Goal: Task Accomplishment & Management: Manage account settings

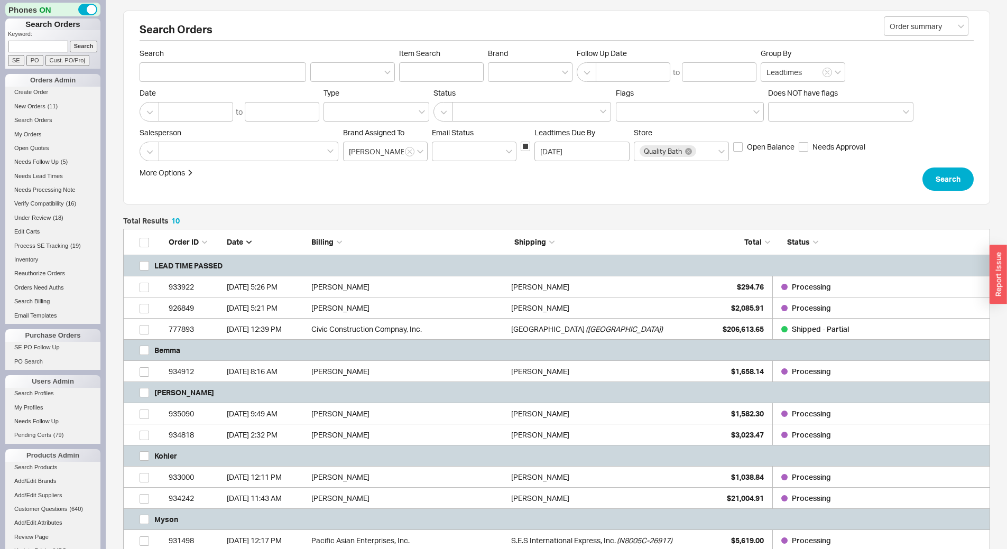
scroll to position [166, 0]
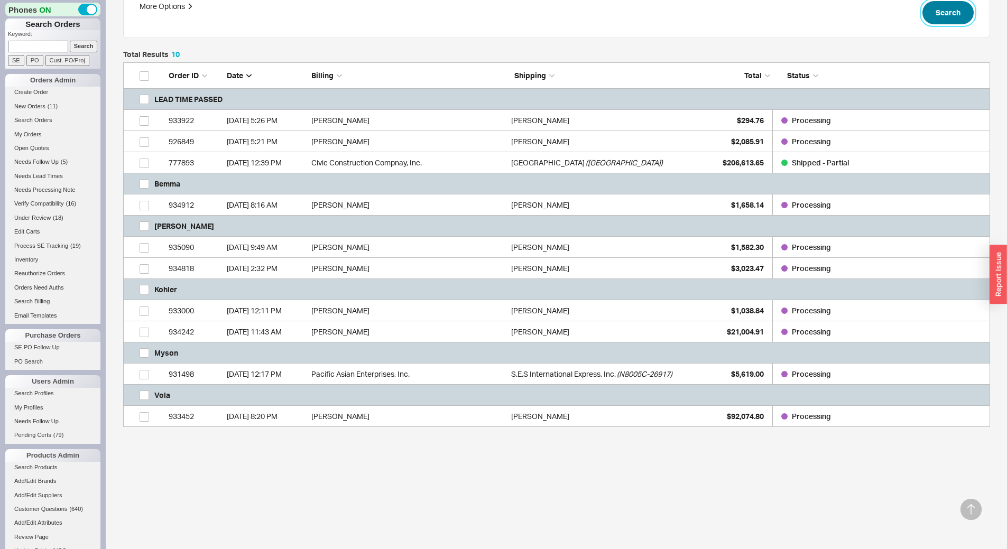
click at [943, 11] on button "Search" at bounding box center [947, 12] width 51 height 23
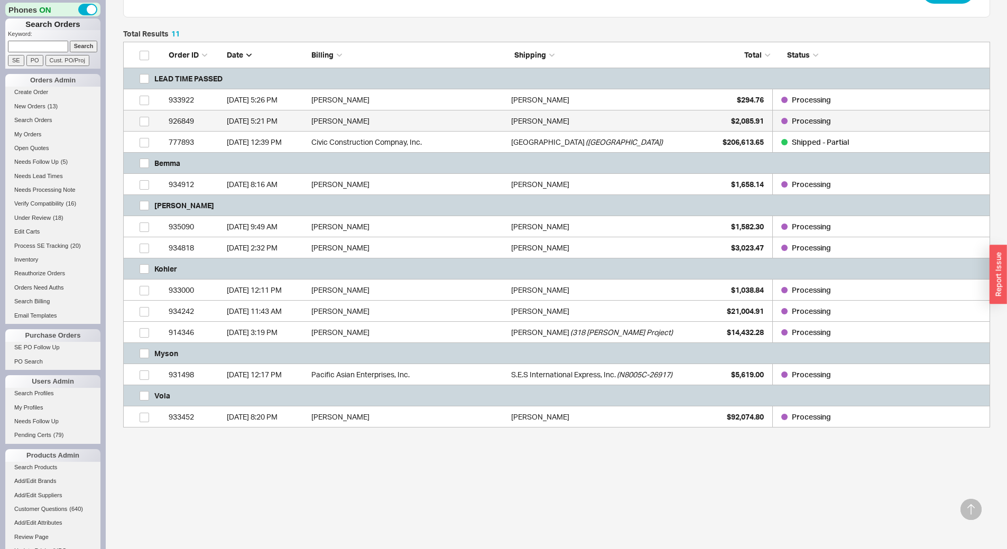
scroll to position [0, 0]
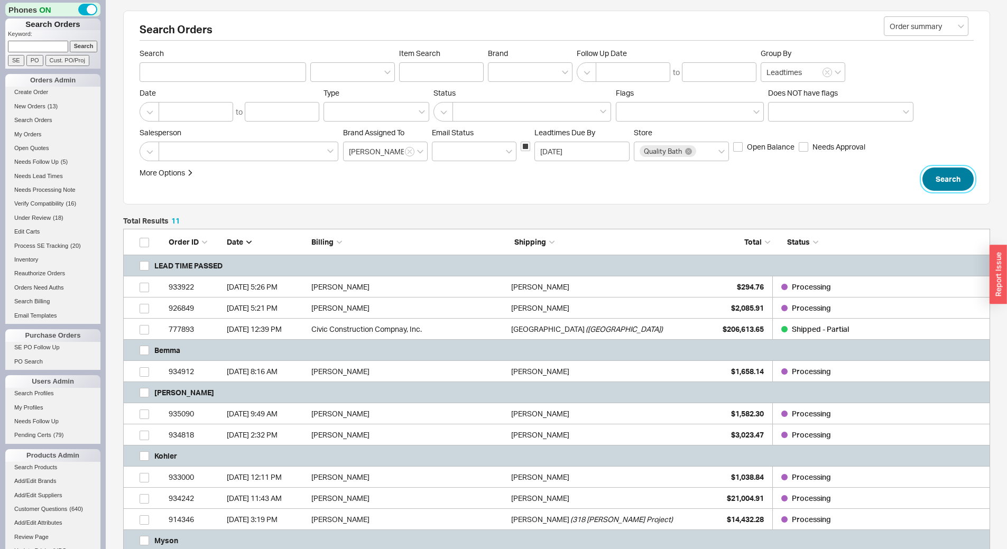
click at [948, 180] on button "Search" at bounding box center [947, 178] width 51 height 23
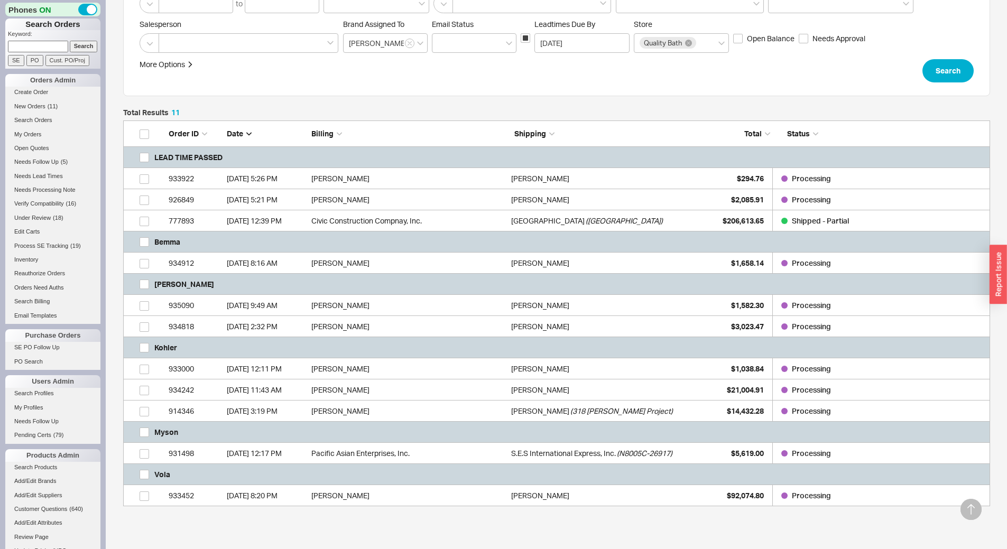
scroll to position [188, 0]
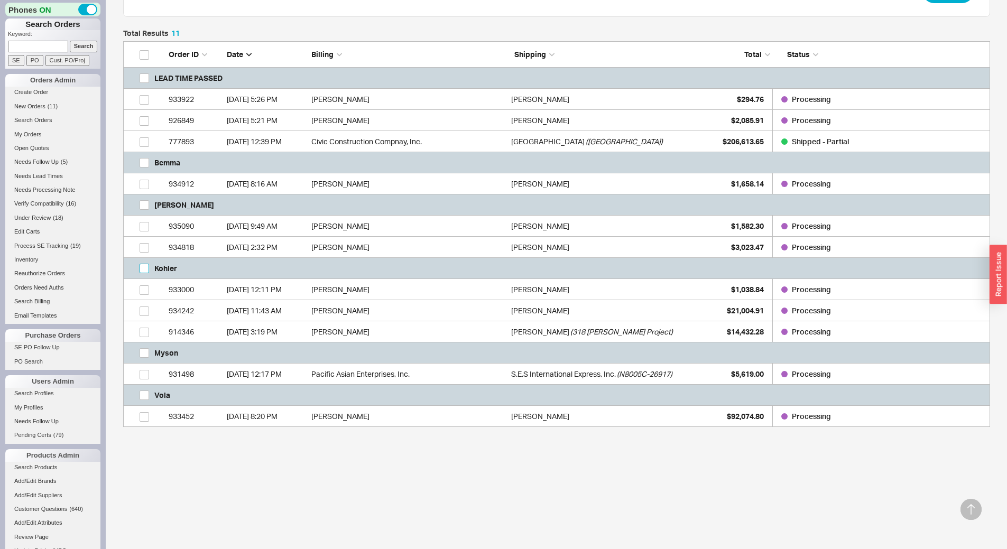
click at [140, 266] on input "grid" at bounding box center [144, 269] width 10 height 10
checkbox input "true"
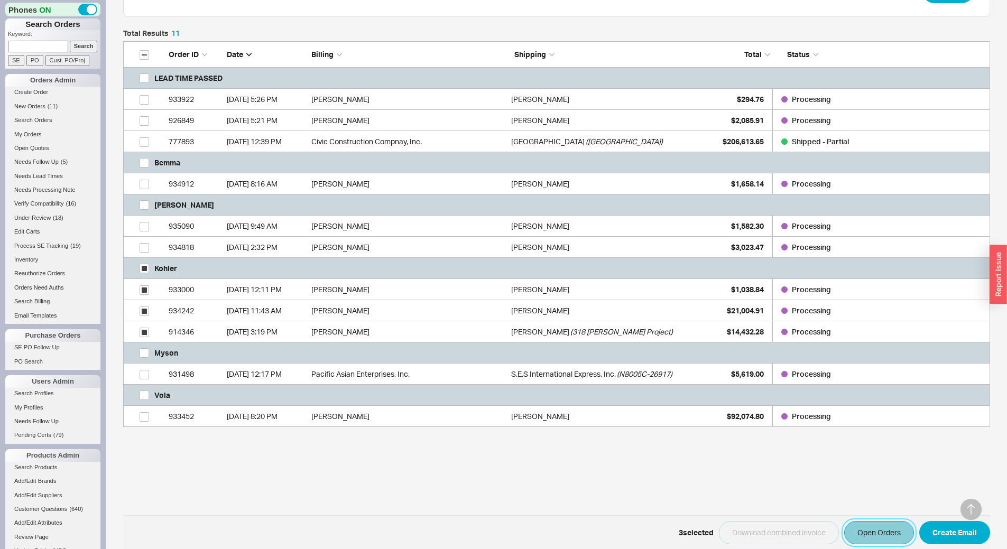
click at [879, 530] on button "Open Orders" at bounding box center [879, 532] width 70 height 23
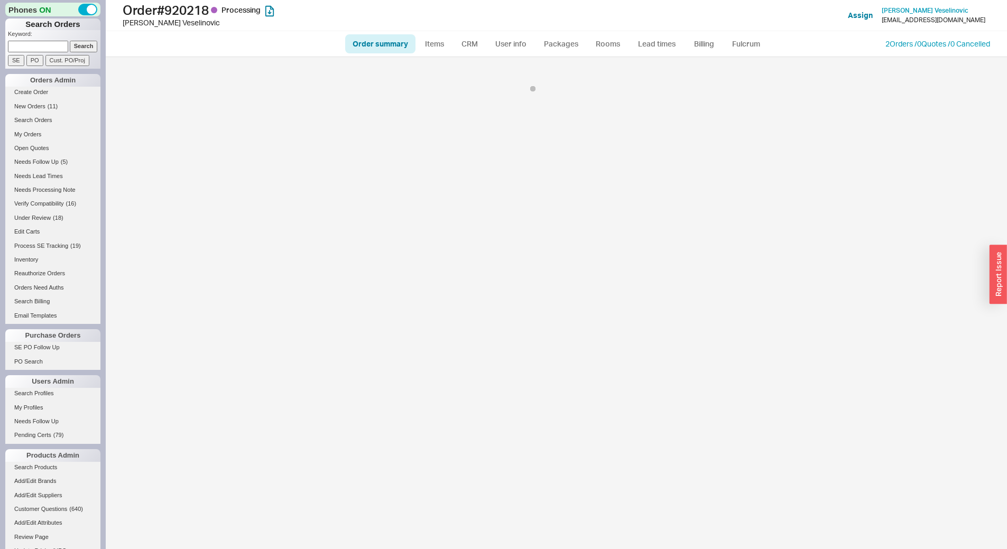
select select "LOW"
select select "3"
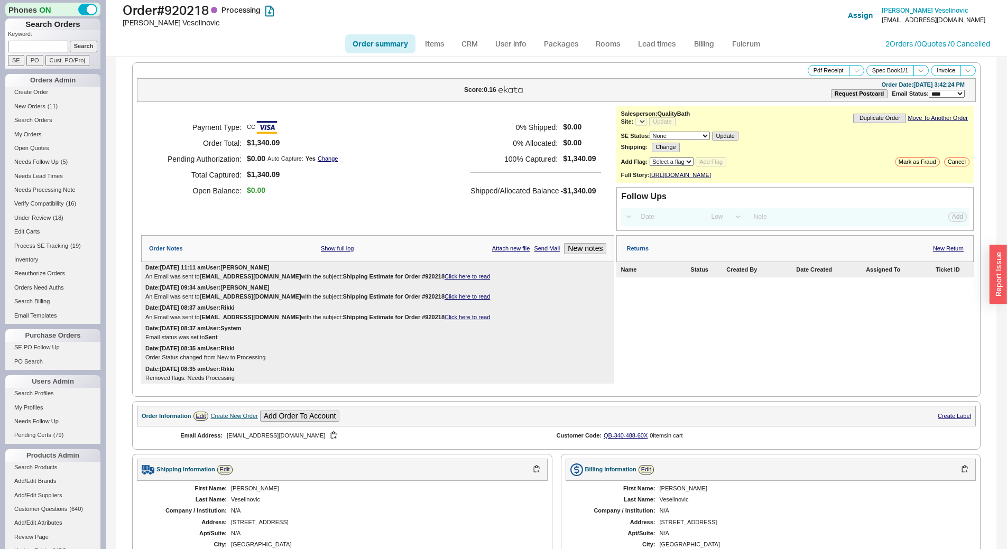
select select "*"
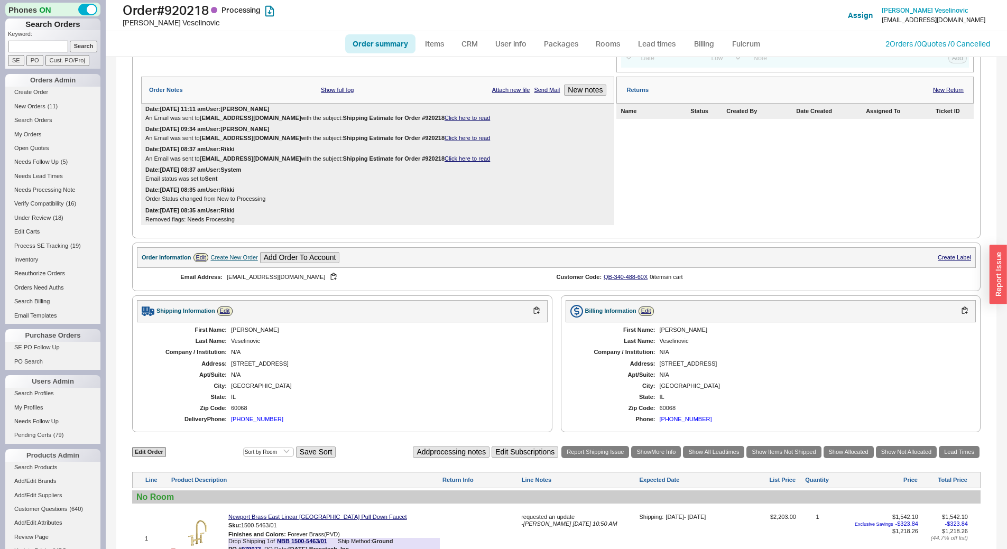
scroll to position [116, 0]
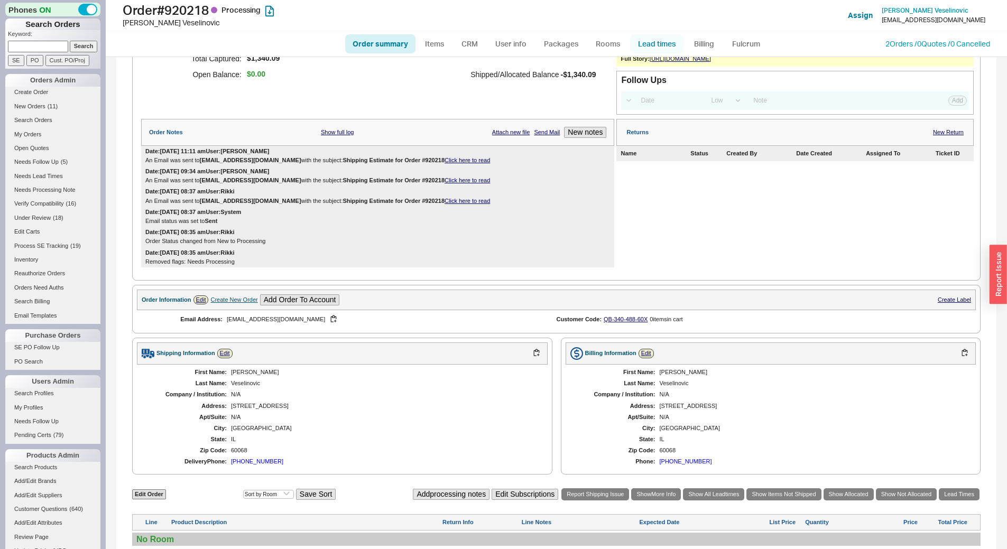
click at [651, 44] on link "Lead times" at bounding box center [656, 43] width 53 height 19
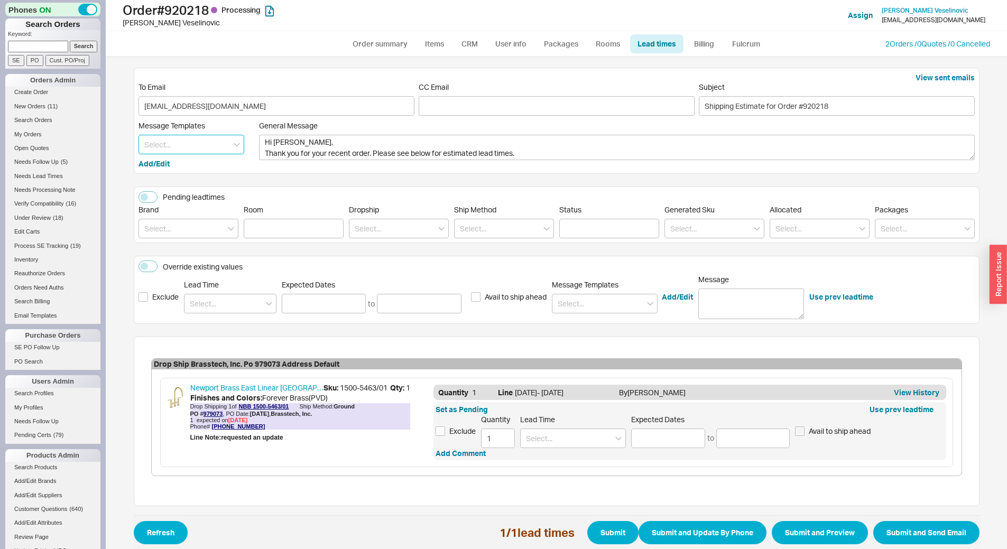
click at [181, 150] on input at bounding box center [191, 145] width 106 height 20
click at [187, 239] on div "Robern lead time" at bounding box center [191, 241] width 105 height 19
type textarea "Hi Goran, Thank you for your recent order. The items you ordered are made to or…"
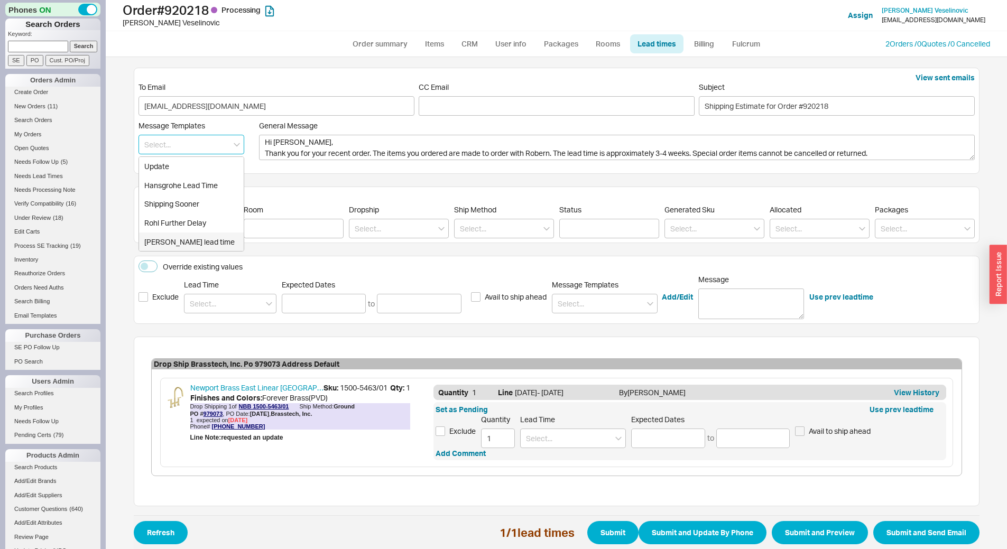
type input "Robern lead time"
click at [226, 144] on button "button" at bounding box center [226, 145] width 10 height 10
type textarea "Hi Goran, Thank you for your recent order. Please see below for estimated lead …"
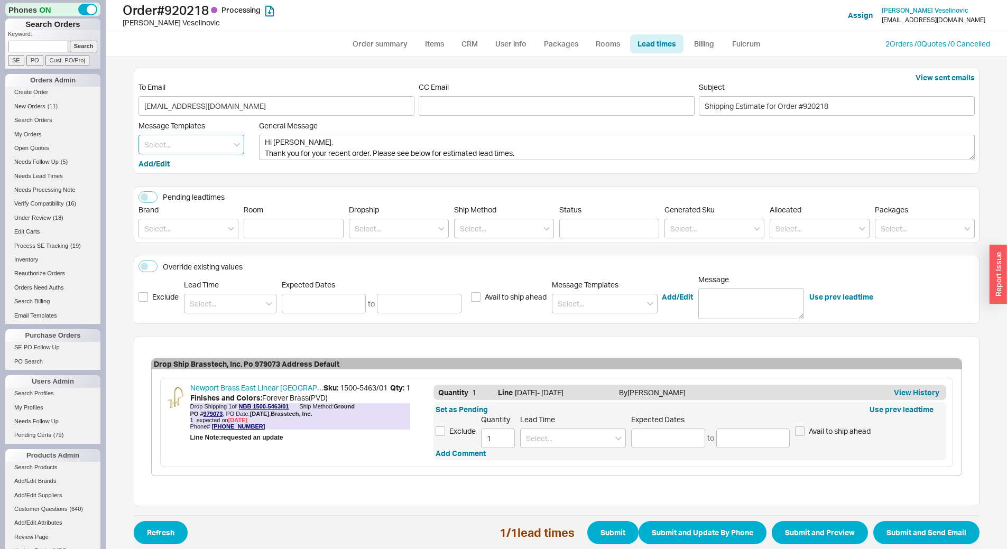
click at [198, 142] on input at bounding box center [191, 145] width 106 height 20
click at [201, 239] on div "Robern lead time" at bounding box center [191, 241] width 105 height 19
type textarea "Hi Goran, Thank you for your recent order. The items you ordered are made to or…"
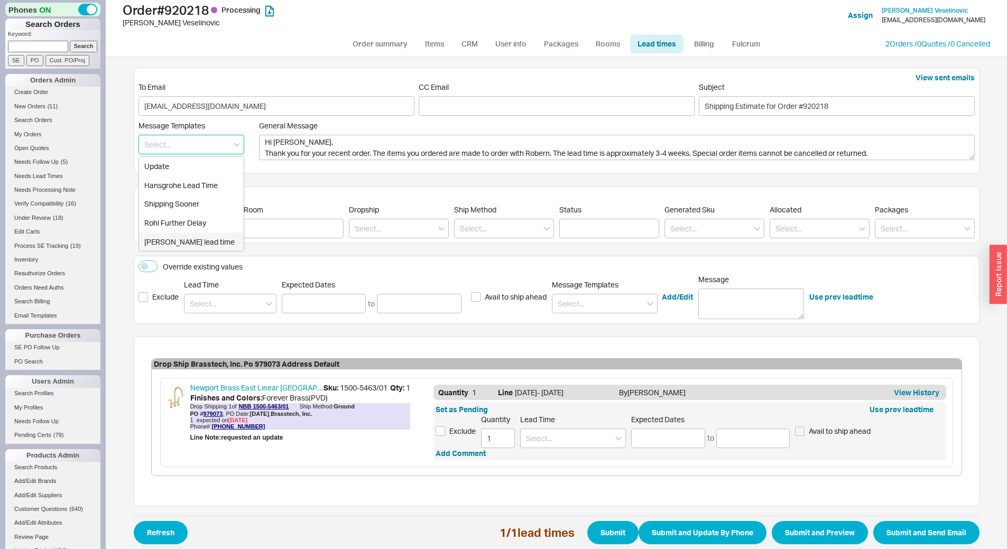
type input "Robern lead time"
click at [221, 145] on button "button" at bounding box center [226, 145] width 10 height 10
type textarea "Hi Goran, Thank you for your recent order. Please see below for estimated lead …"
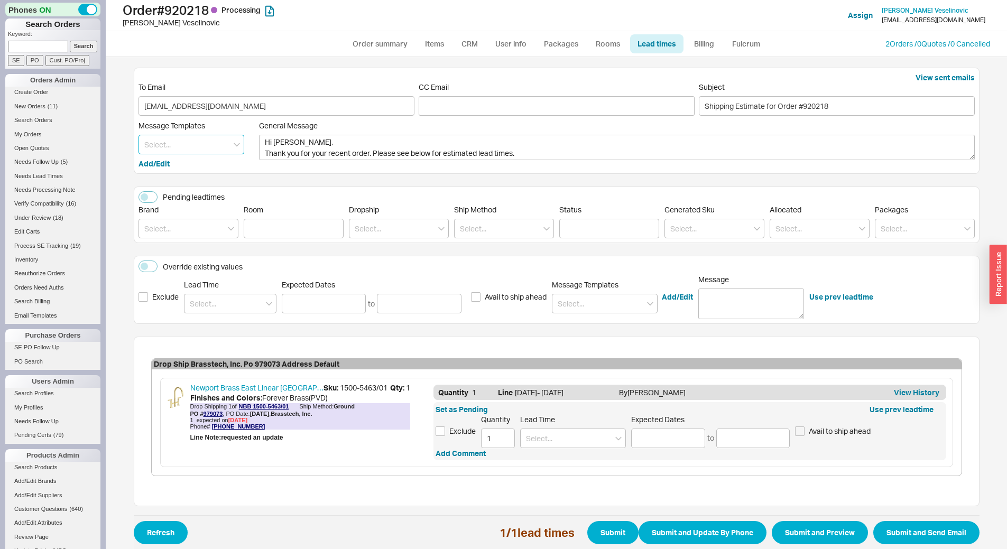
click at [200, 142] on input at bounding box center [191, 145] width 106 height 20
click at [205, 222] on div "Rohl Further Delay" at bounding box center [191, 222] width 105 height 19
type textarea "Dear Goran, Please see below for an update on your order. Rohl informed us that…"
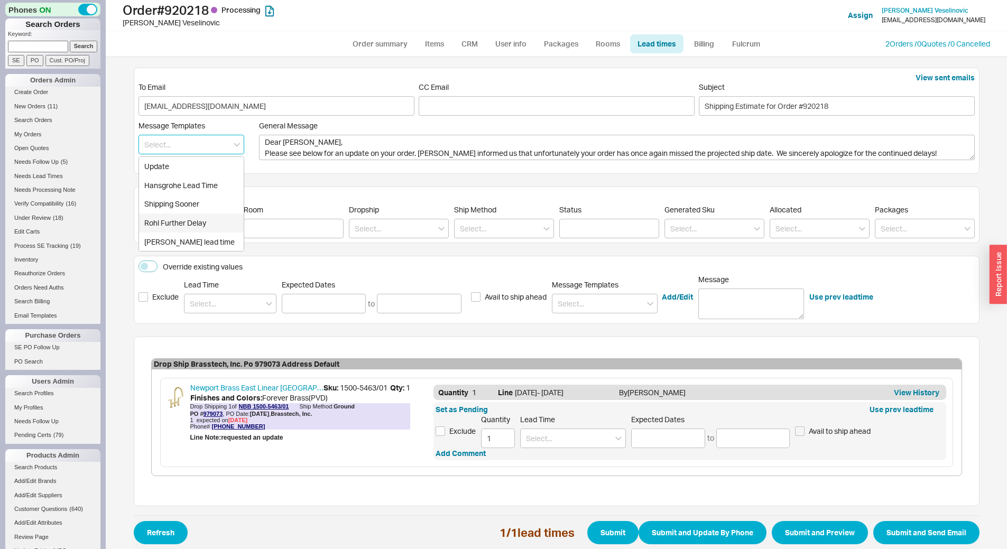
type input "Rohl Further Delay"
click at [421, 156] on textarea "Dear Goran, Please see below for an update on your order. Rohl informed us that…" at bounding box center [616, 147] width 715 height 25
type textarea "Dear Goran, Please see below for an update on your order. Newport Brass informe…"
click at [669, 440] on input at bounding box center [668, 439] width 74 height 20
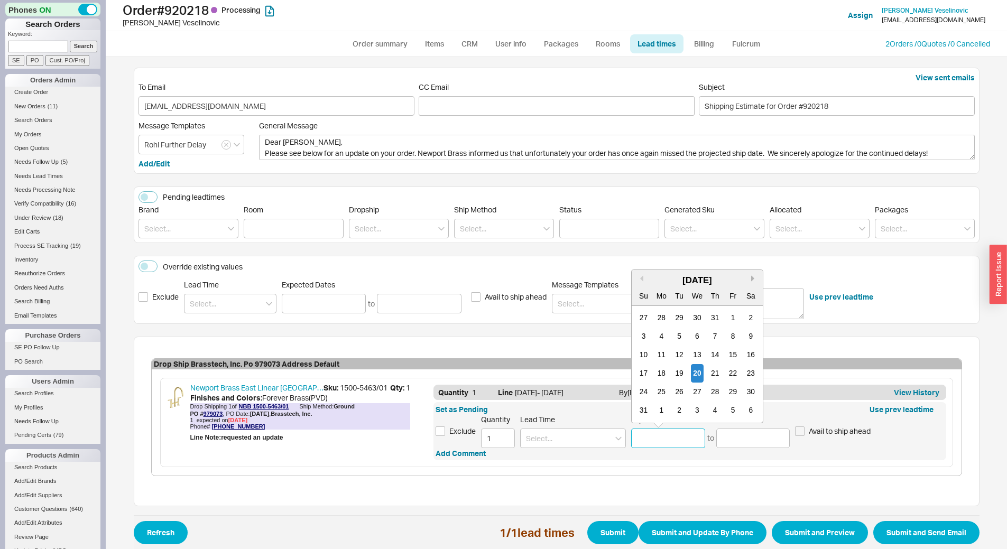
click at [751, 280] on button "Next month" at bounding box center [754, 278] width 6 height 6
click at [729, 380] on div "26" at bounding box center [733, 373] width 13 height 18
type input "09/26/2025"
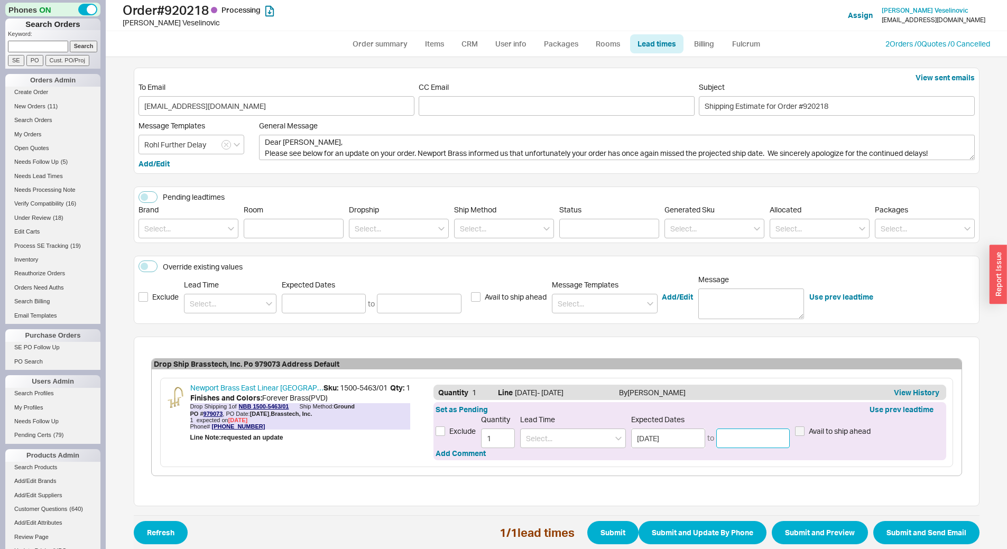
click at [754, 433] on input at bounding box center [753, 439] width 74 height 20
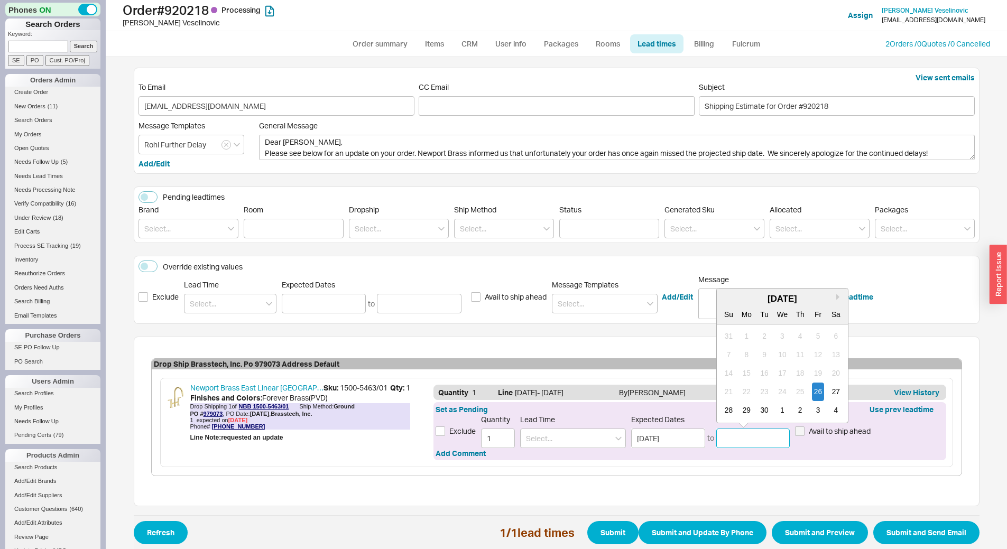
click at [832, 293] on div "September 2025" at bounding box center [781, 299] width 131 height 13
click at [835, 296] on button "Next month" at bounding box center [838, 297] width 6 height 6
click at [813, 356] on div "10" at bounding box center [817, 355] width 13 height 18
type input "10/10/2025"
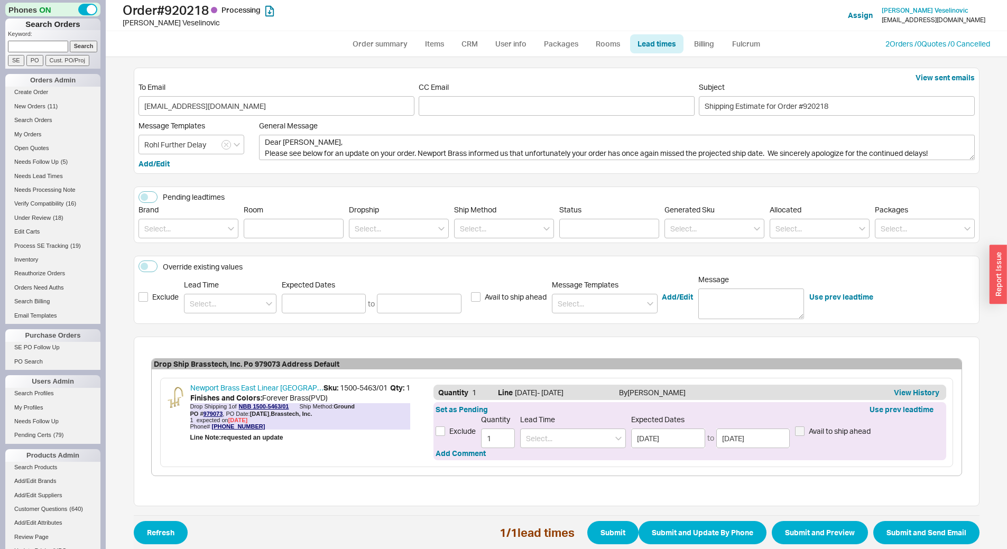
click at [818, 520] on span "Refresh 1 / 1 lead times Submit Submit and Update By Phone Submit and Preview S…" at bounding box center [556, 532] width 845 height 34
click at [818, 536] on button "Submit and Preview" at bounding box center [819, 532] width 96 height 23
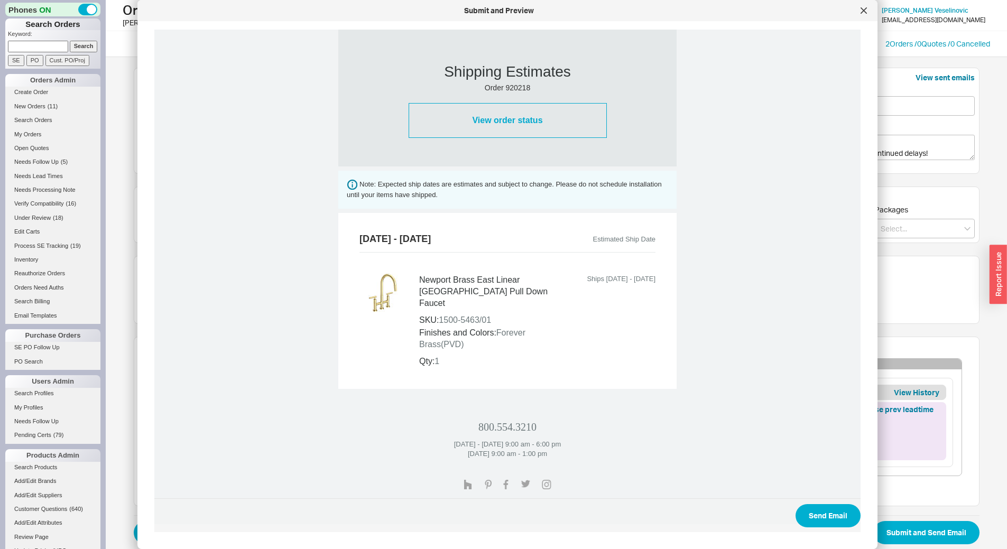
scroll to position [354, 0]
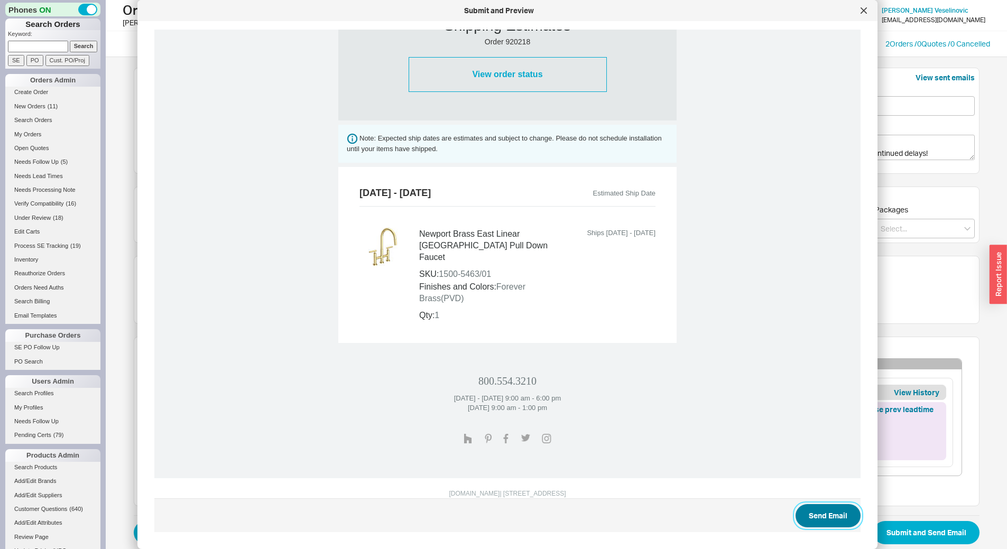
click at [813, 515] on button "Send Email" at bounding box center [827, 515] width 65 height 23
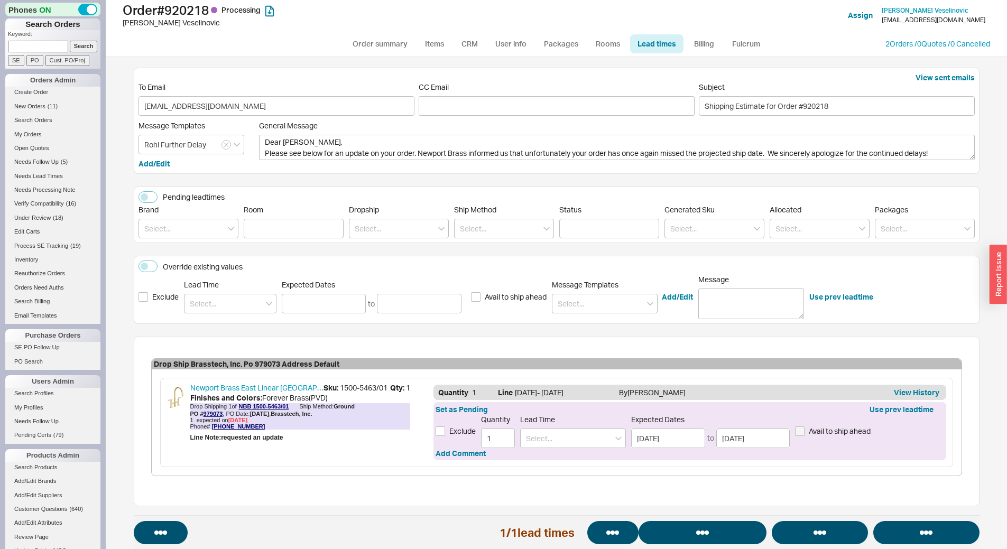
select select "*"
select select "LOW"
select select "3"
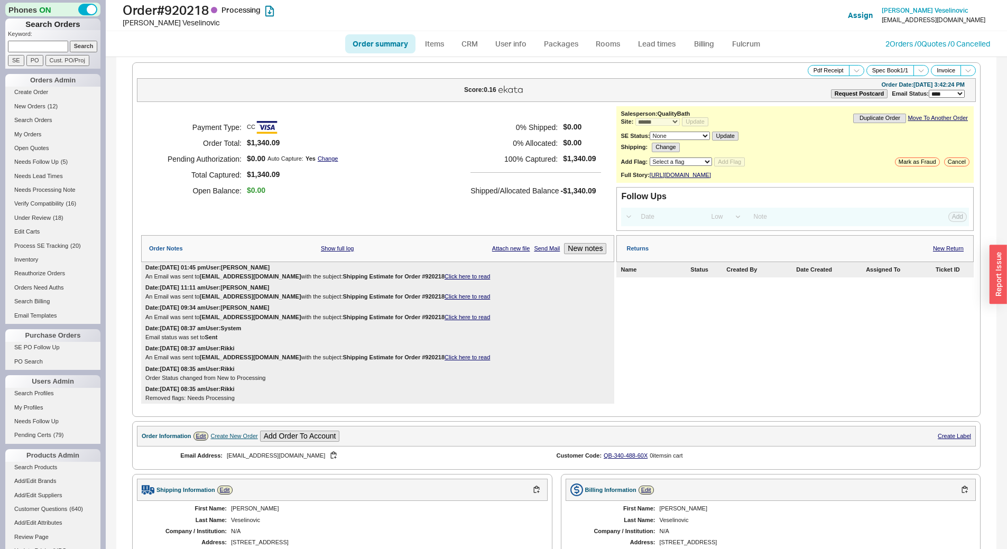
scroll to position [348, 0]
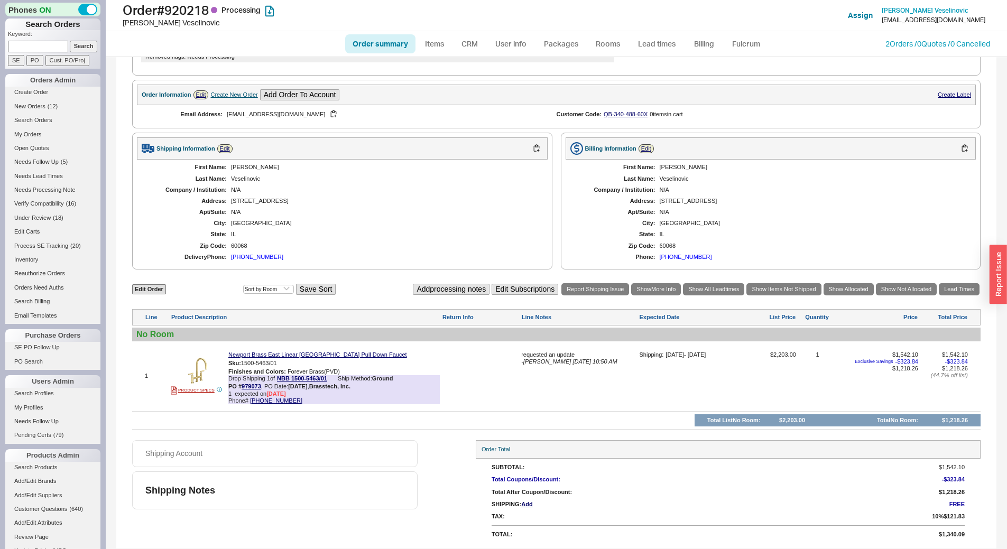
click at [24, 48] on input at bounding box center [38, 46] width 60 height 11
drag, startPoint x: 55, startPoint y: 45, endPoint x: 0, endPoint y: 54, distance: 56.3
click at [0, 54] on div "Phones ON Search Orders Keyword: 1-9602150 Search SE PO Cust. PO/Proj Orders Ad…" at bounding box center [53, 274] width 106 height 549
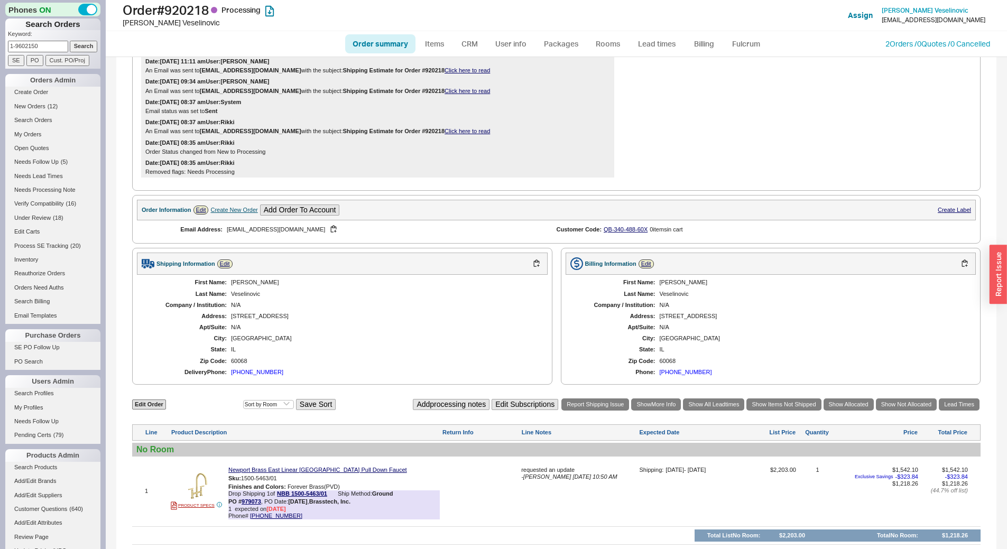
scroll to position [264, 0]
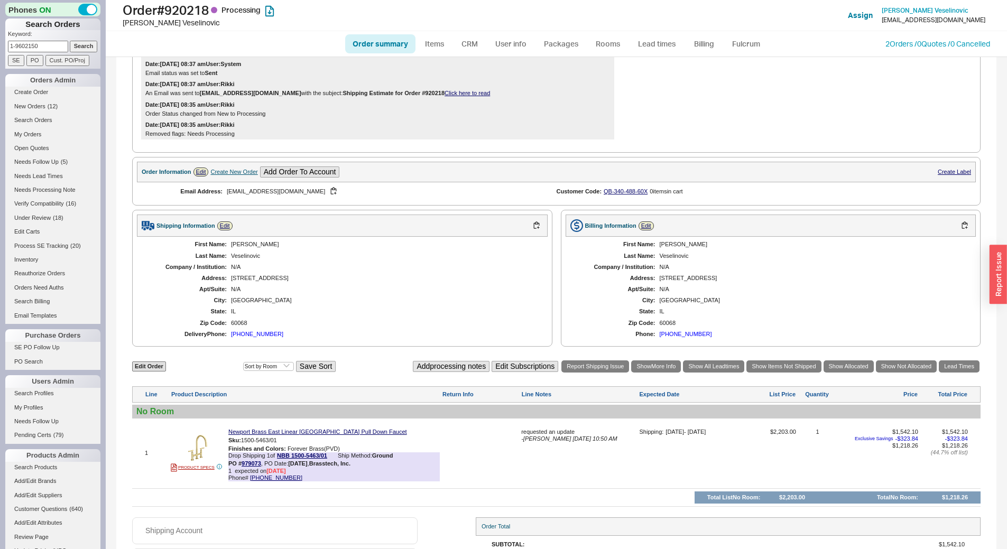
click at [53, 45] on input "1-9602150" at bounding box center [38, 46] width 60 height 11
type input "1-9602150-3848499"
click at [80, 45] on input "Search" at bounding box center [84, 46] width 28 height 11
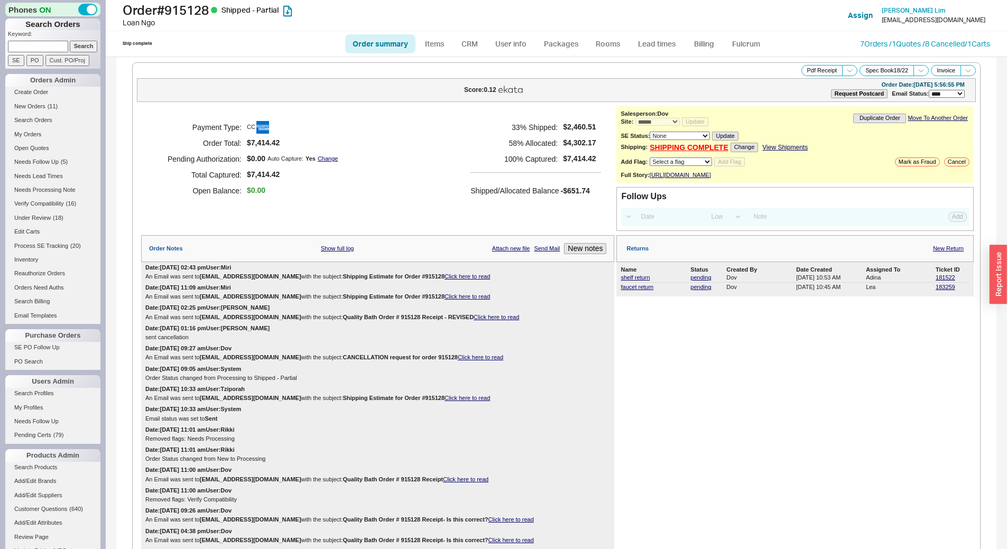
select select "*"
select select "LOW"
select select "3"
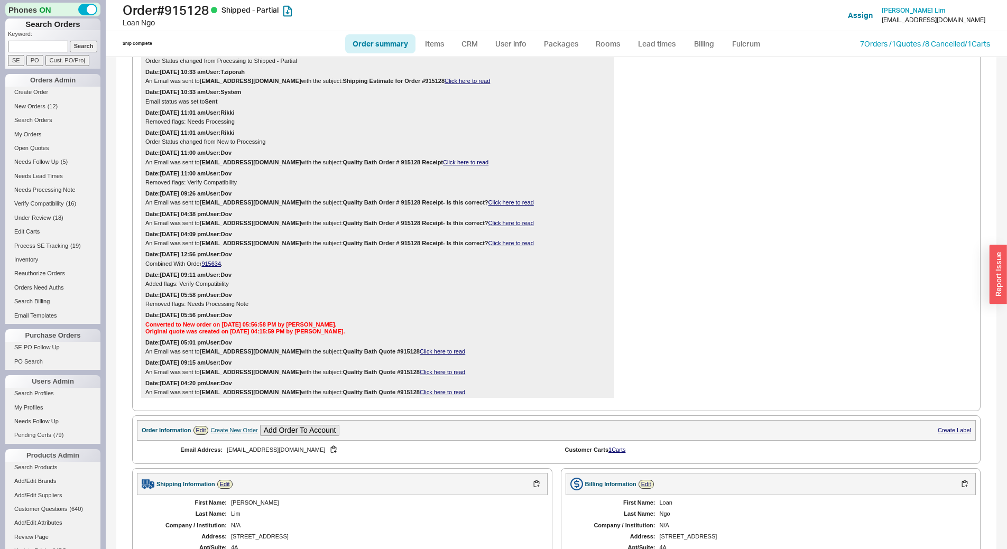
scroll to position [159, 0]
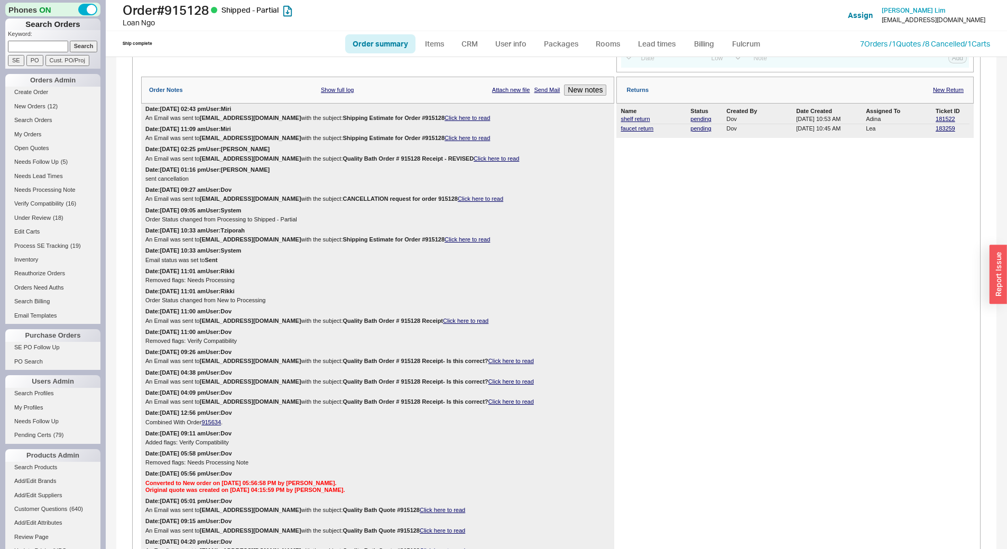
drag, startPoint x: 502, startPoint y: 301, endPoint x: 508, endPoint y: 284, distance: 17.9
click at [508, 284] on div "Removed flags: Needs Processing" at bounding box center [377, 280] width 464 height 7
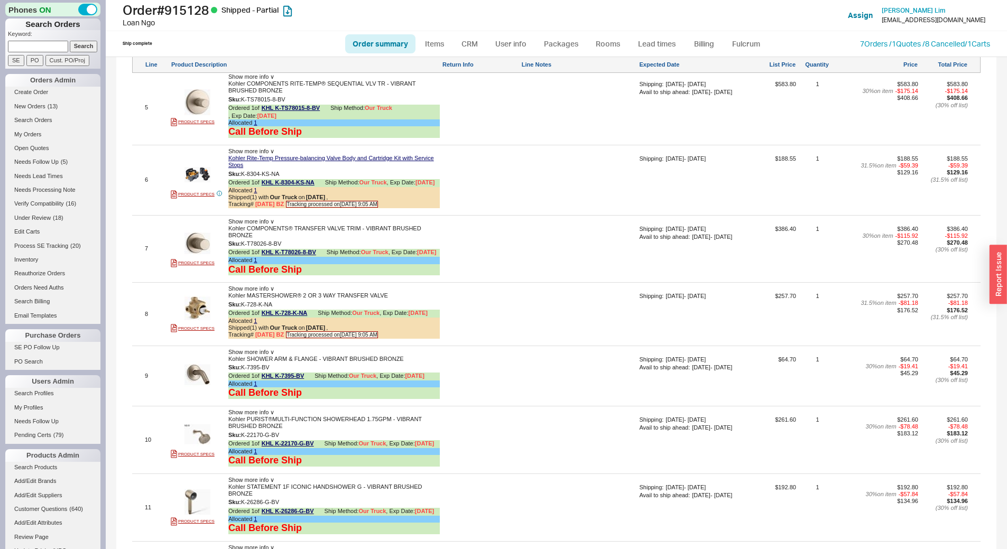
scroll to position [1215, 0]
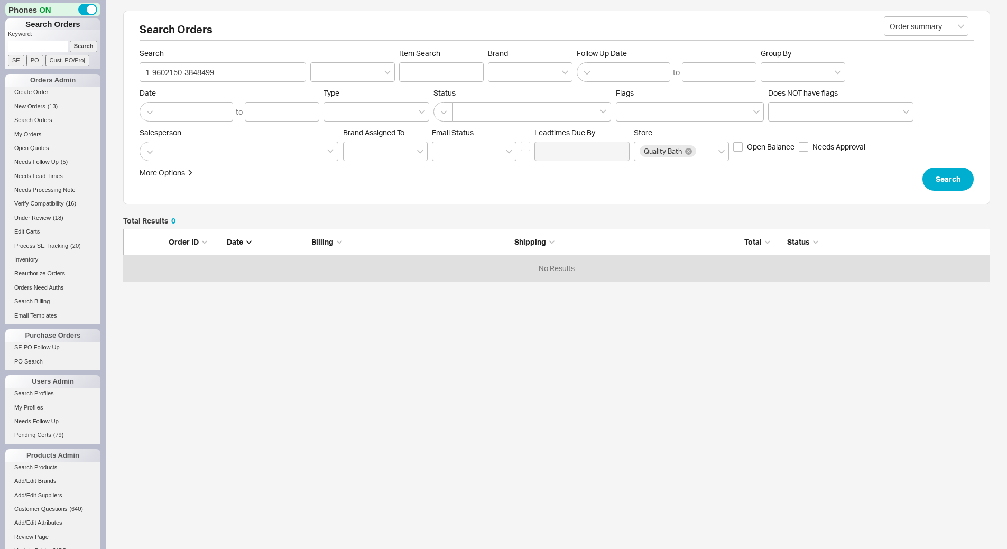
scroll to position [44, 859]
click at [239, 68] on input "1-9602150-3848499" at bounding box center [222, 72] width 166 height 20
drag, startPoint x: 239, startPoint y: 68, endPoint x: 28, endPoint y: 56, distance: 211.2
click at [28, 56] on div "Phones ON Search Orders Keyword: Search SE PO Cust. PO/Proj Orders Admin Create…" at bounding box center [503, 202] width 1007 height 404
click at [362, 66] on input at bounding box center [352, 72] width 85 height 20
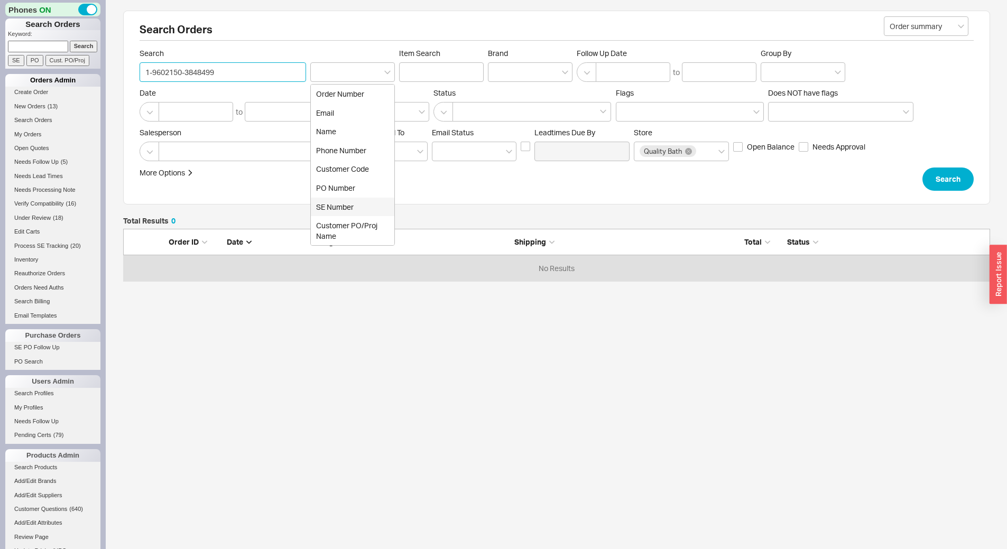
drag, startPoint x: 230, startPoint y: 75, endPoint x: 89, endPoint y: 81, distance: 141.2
click at [89, 81] on div "Phones ON Search Orders Keyword: Search SE PO Cust. PO/Proj Orders Admin Create…" at bounding box center [503, 202] width 1007 height 404
click at [46, 299] on link "Search Billing" at bounding box center [52, 301] width 95 height 11
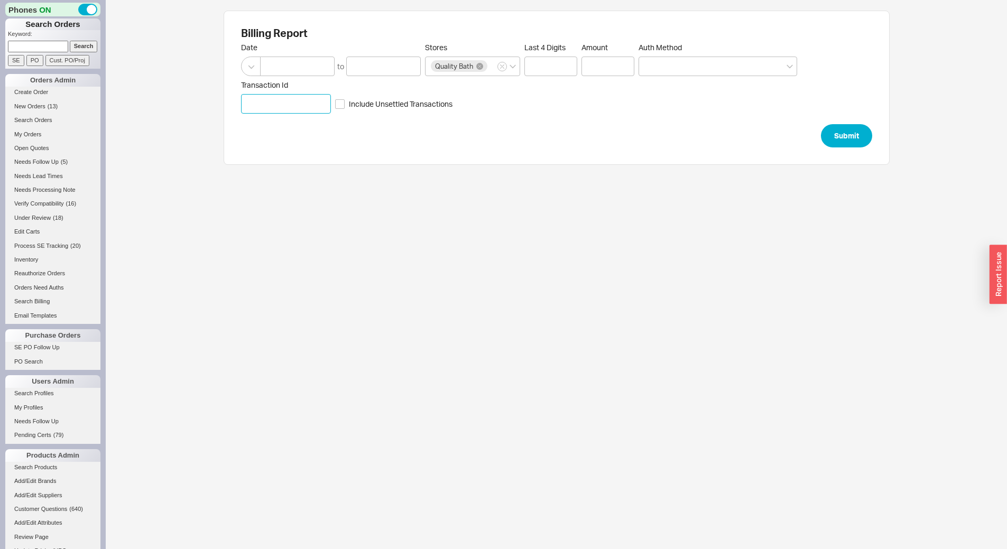
click at [297, 101] on input "Transaction Id" at bounding box center [286, 104] width 90 height 20
paste input "1-9602150-3848499"
type input "1-9602150-3848499"
click at [838, 136] on button "Submit" at bounding box center [846, 135] width 51 height 23
click at [276, 64] on input at bounding box center [297, 67] width 75 height 20
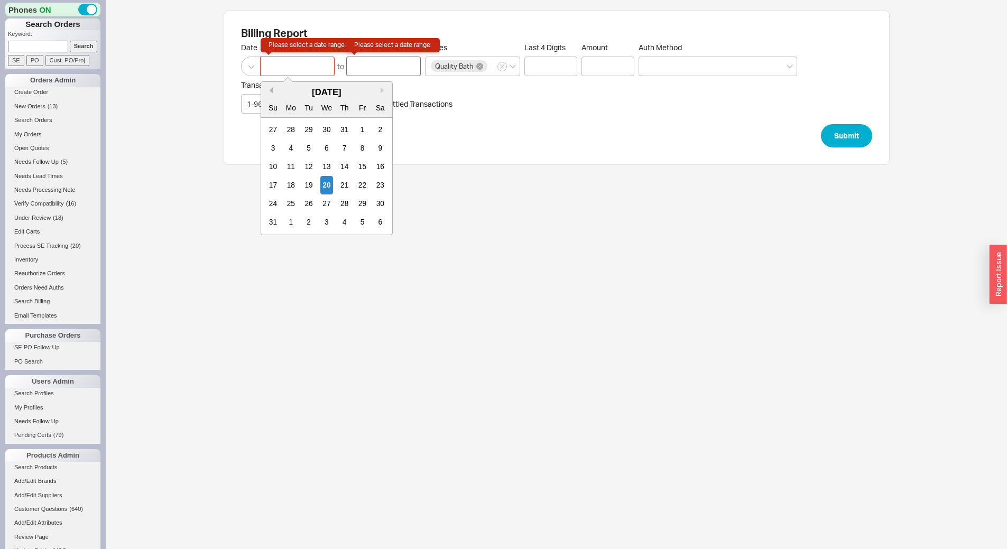
click at [271, 89] on button "Previous Month" at bounding box center [269, 90] width 6 height 6
click at [382, 92] on button "Next month" at bounding box center [383, 90] width 6 height 6
click at [311, 179] on div "19" at bounding box center [308, 185] width 13 height 18
type input "08/19/2025"
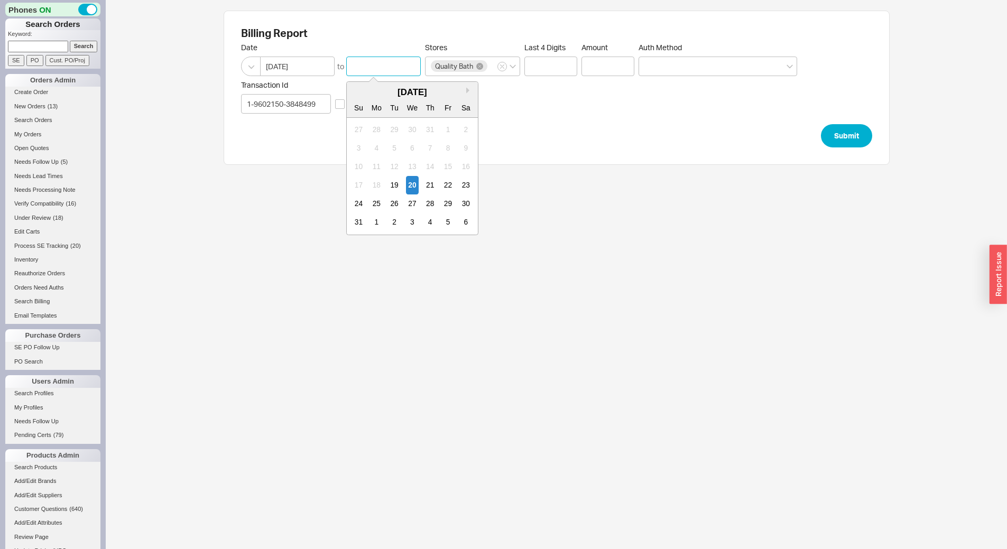
click at [390, 58] on input at bounding box center [383, 67] width 75 height 20
click at [445, 189] on div "22" at bounding box center [447, 185] width 13 height 18
type input "08/22/2025"
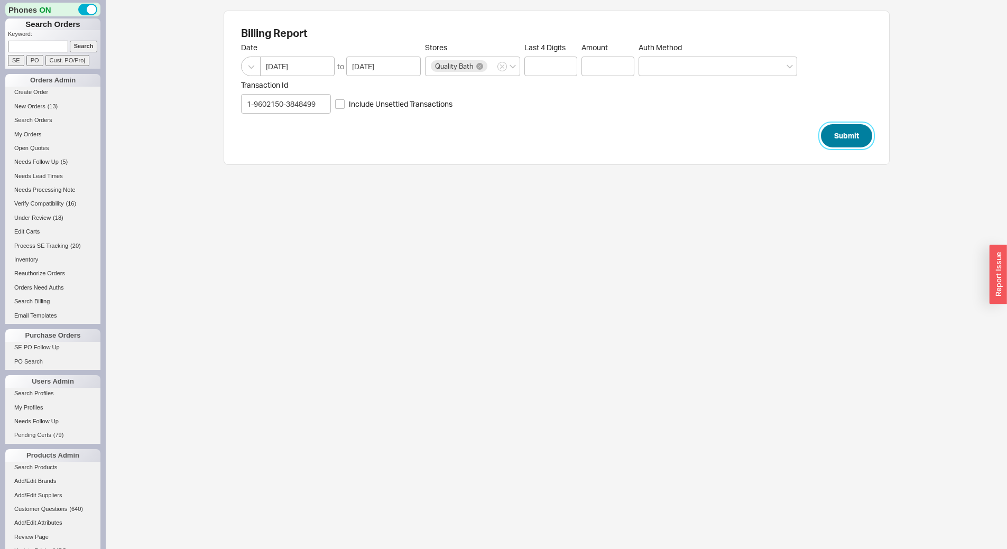
click at [844, 131] on button "Submit" at bounding box center [846, 135] width 51 height 23
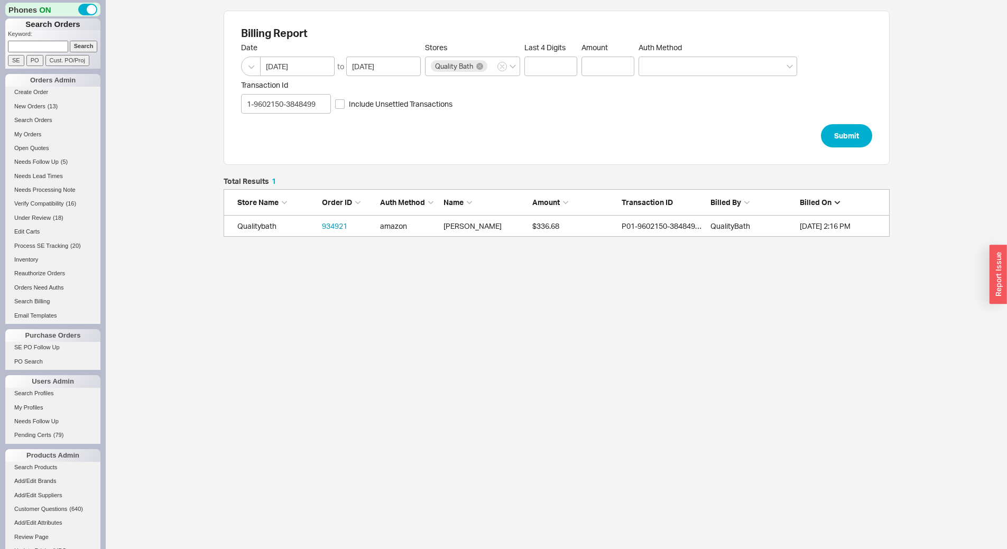
scroll to position [51, 658]
click at [336, 228] on link "934921" at bounding box center [334, 225] width 25 height 9
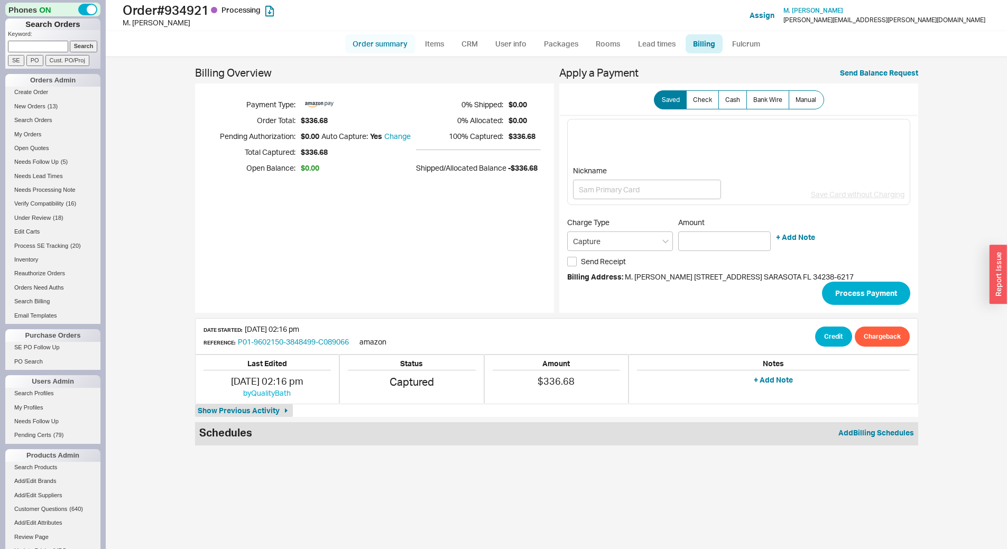
click at [399, 36] on link "Order summary" at bounding box center [380, 43] width 70 height 19
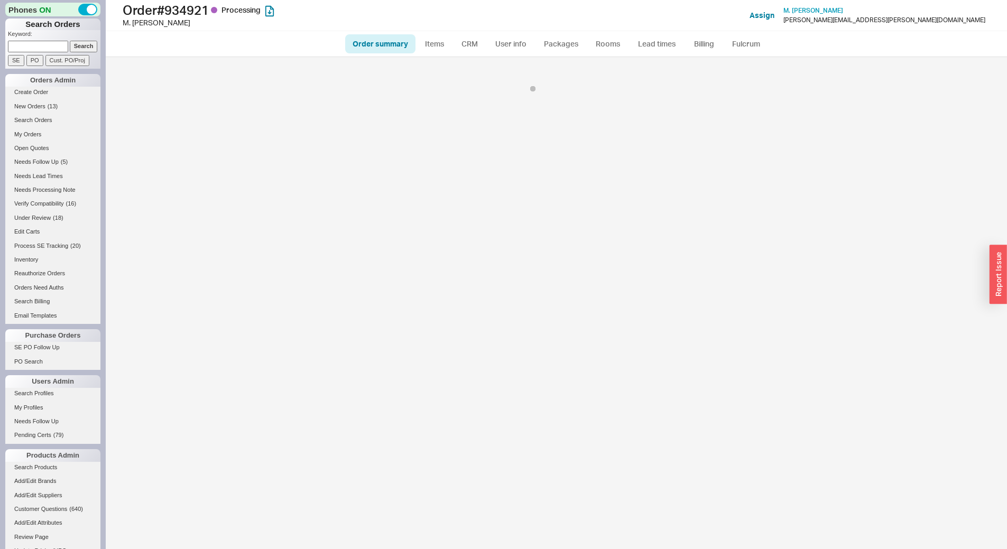
select select "*"
select select "LOW"
select select "3"
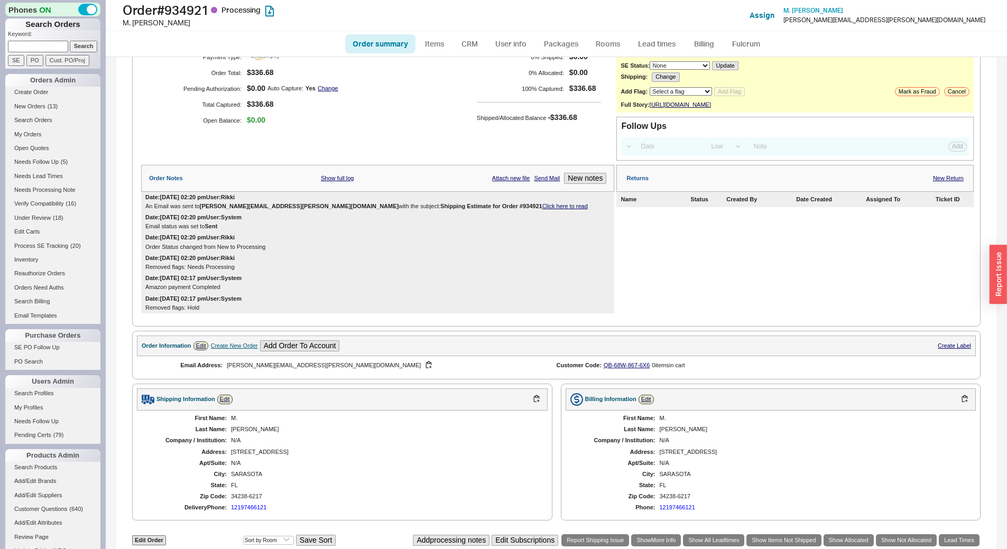
scroll to position [17, 0]
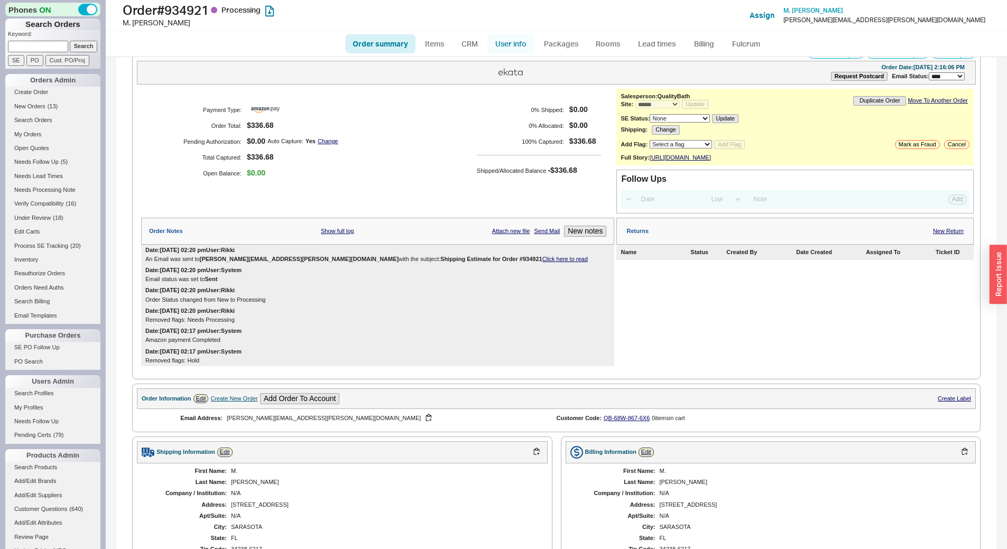
click at [519, 41] on link "User info" at bounding box center [510, 43] width 47 height 19
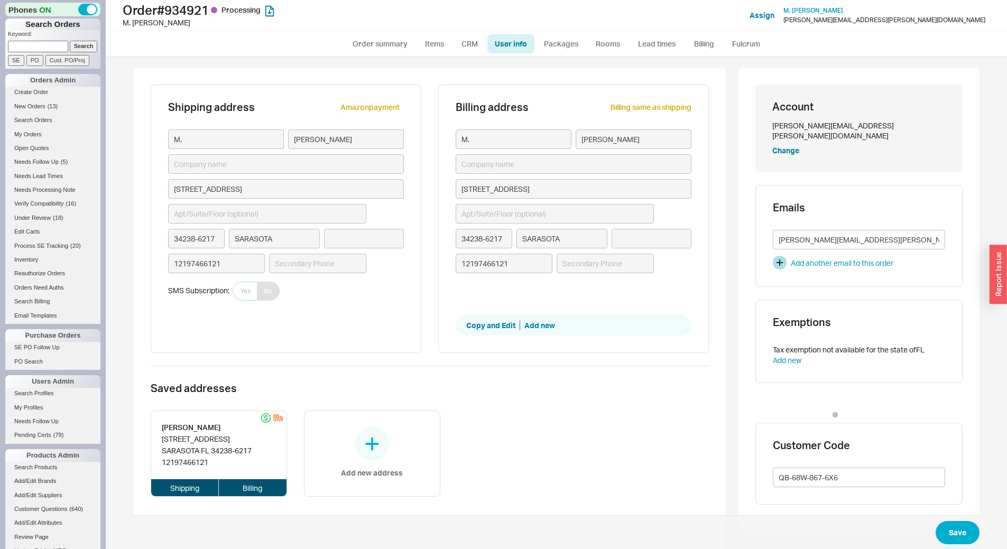
type input "Florida"
click at [775, 256] on button "button" at bounding box center [779, 263] width 14 height 14
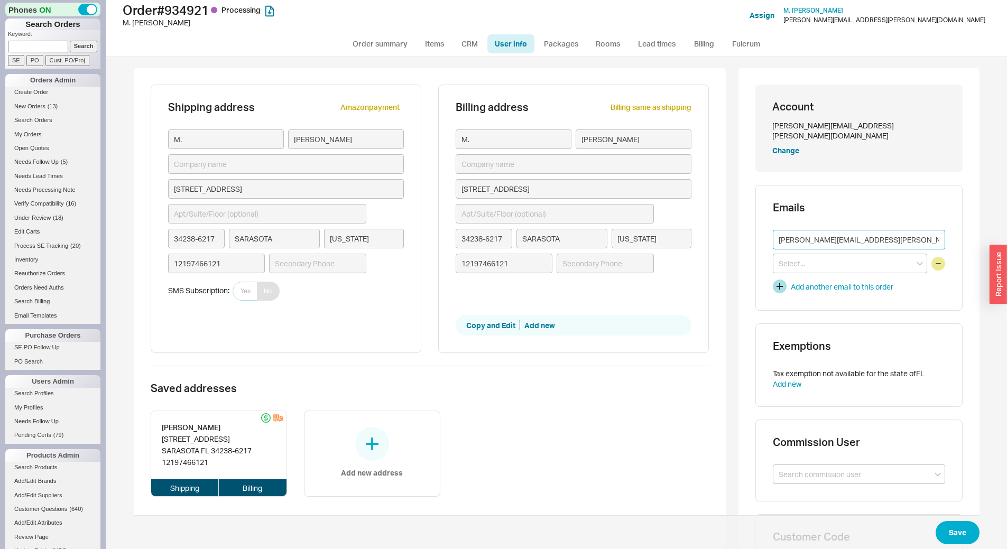
drag, startPoint x: 799, startPoint y: 228, endPoint x: 767, endPoint y: 224, distance: 33.0
click at [767, 224] on div "Emails richard@hawk-inc.com Add another email to this order" at bounding box center [858, 248] width 207 height 126
click at [851, 230] on input "[PERSON_NAME][EMAIL_ADDRESS][PERSON_NAME][DOMAIN_NAME]" at bounding box center [858, 240] width 172 height 20
type input "[PERSON_NAME][EMAIL_ADDRESS][PERSON_NAME][DOMAIN_NAME]"
click at [955, 533] on button "Save" at bounding box center [957, 532] width 44 height 23
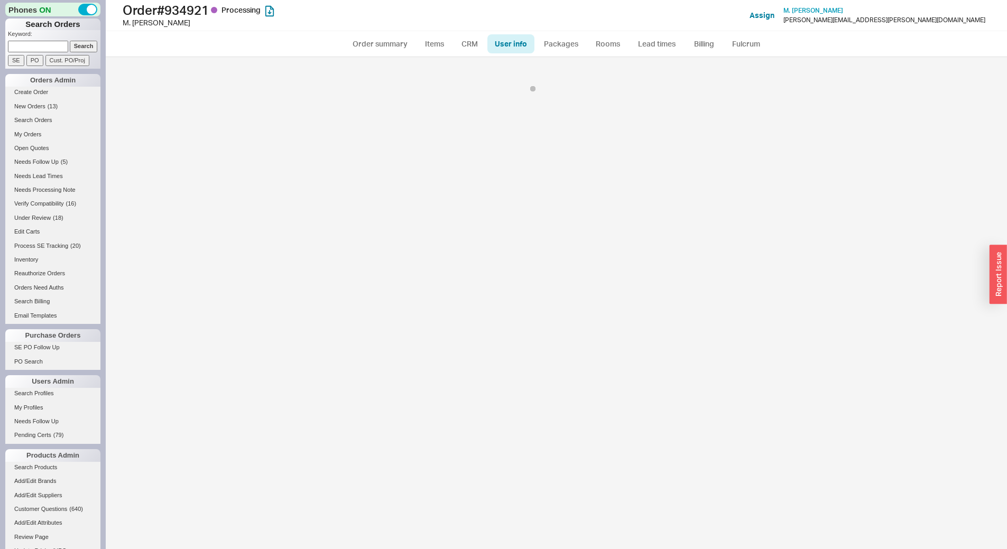
select select "*"
select select "LOW"
select select "3"
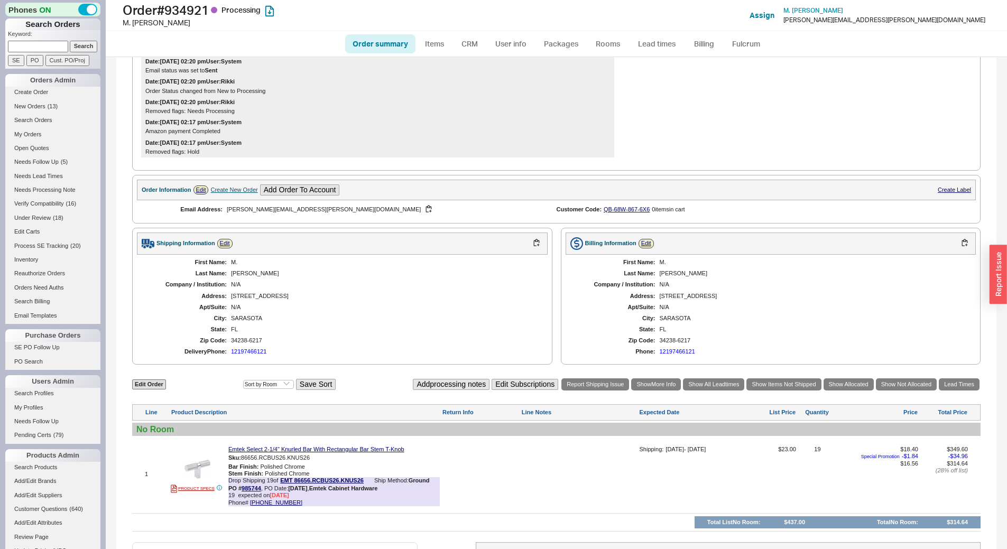
scroll to position [123, 0]
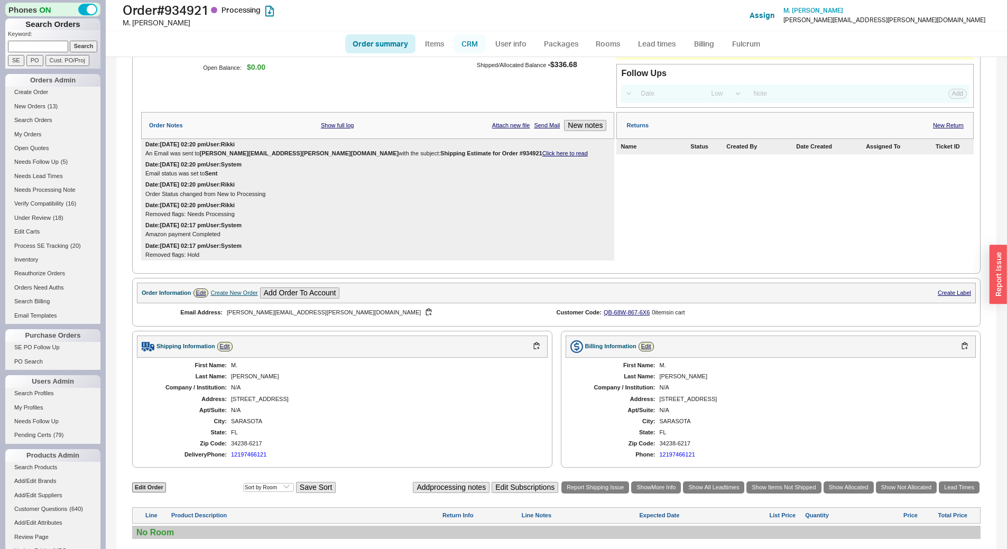
click at [466, 44] on link "CRM" at bounding box center [469, 43] width 31 height 19
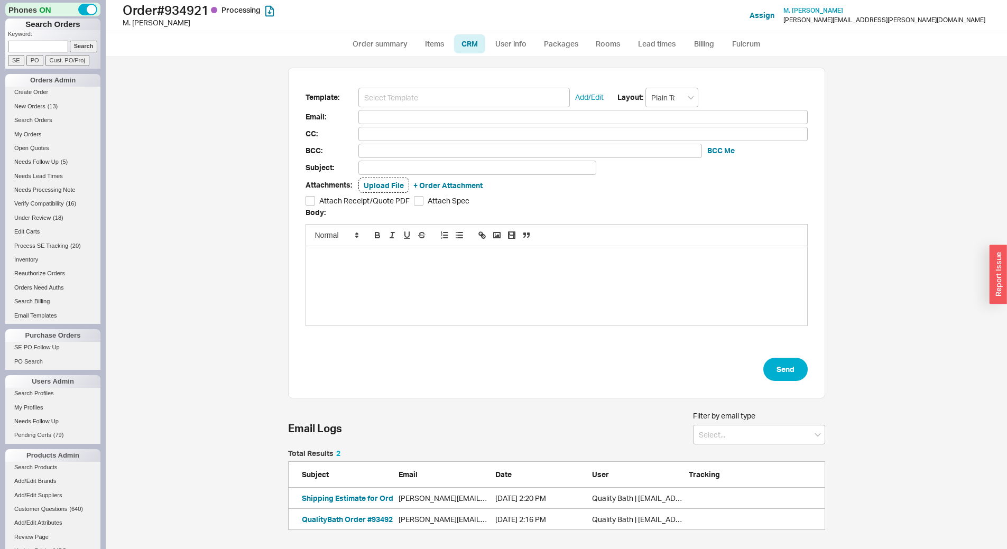
scroll to position [72, 529]
click at [357, 499] on button "Shipping Estimate for Order #934921" at bounding box center [367, 498] width 130 height 11
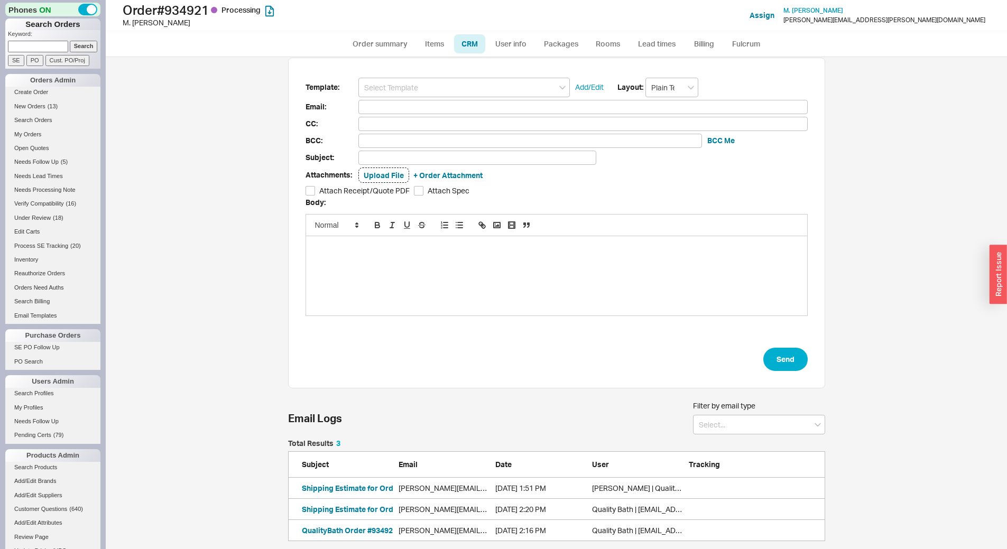
scroll to position [13, 0]
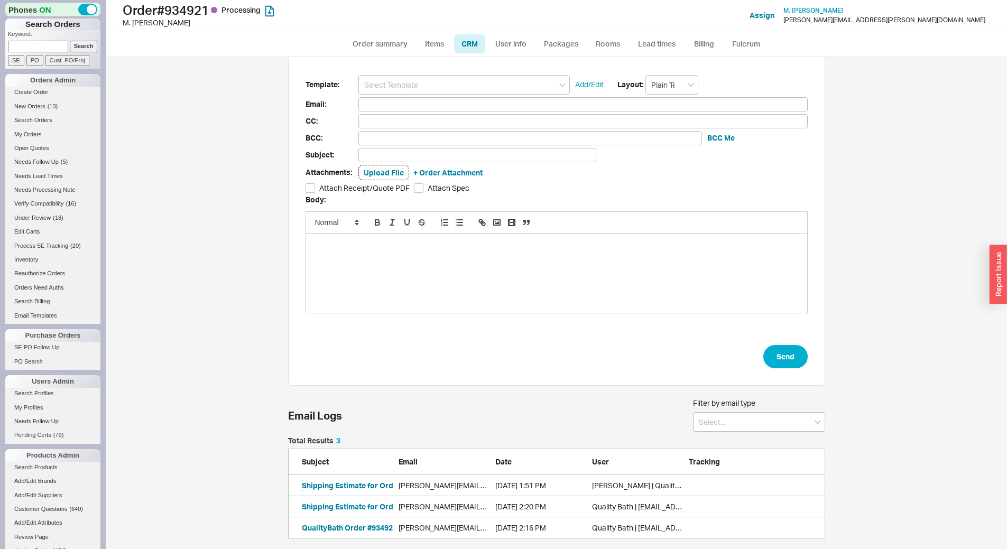
click at [358, 487] on button "Shipping Estimate for Order #934921" at bounding box center [367, 485] width 130 height 11
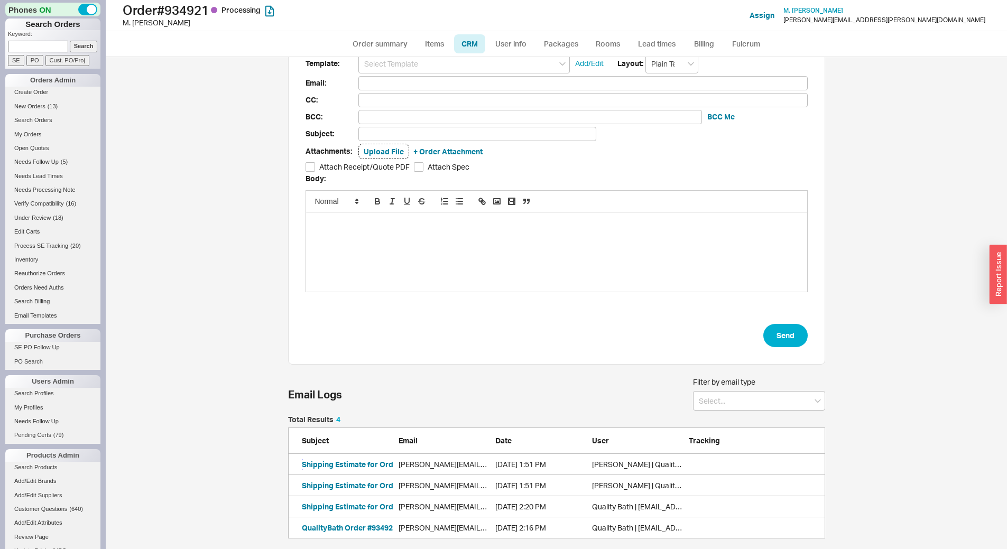
click at [341, 463] on button "Shipping Estimate for Order #934921" at bounding box center [367, 464] width 130 height 11
click at [370, 44] on link "Order summary" at bounding box center [380, 43] width 70 height 19
select select "*"
select select "LOW"
select select "3"
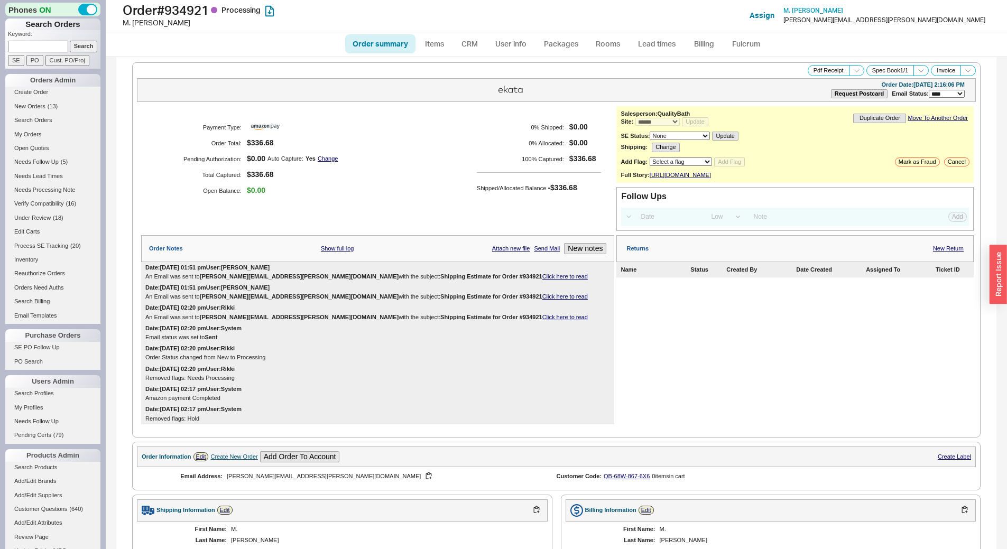
scroll to position [375, 0]
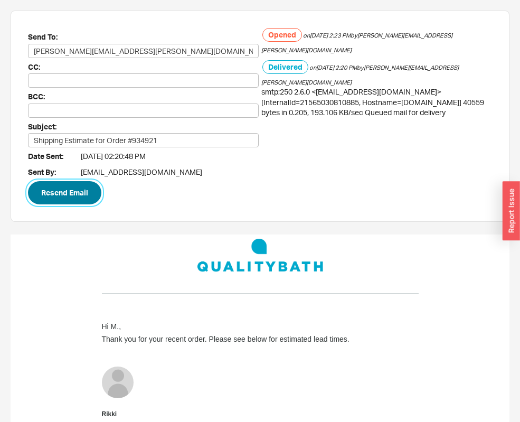
click at [73, 191] on button "Resend Email" at bounding box center [64, 192] width 73 height 23
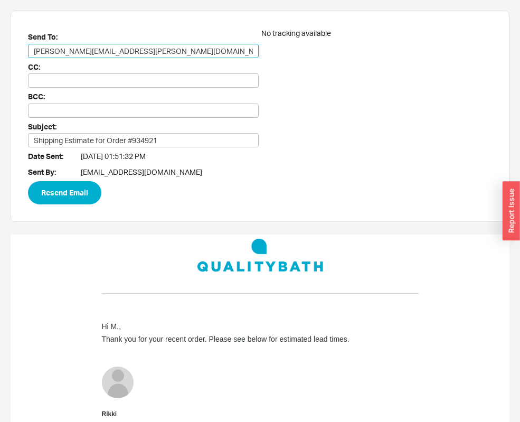
drag, startPoint x: 59, startPoint y: 50, endPoint x: -13, endPoint y: 38, distance: 72.8
type input "[PERSON_NAME][EMAIL_ADDRESS][PERSON_NAME][DOMAIN_NAME]"
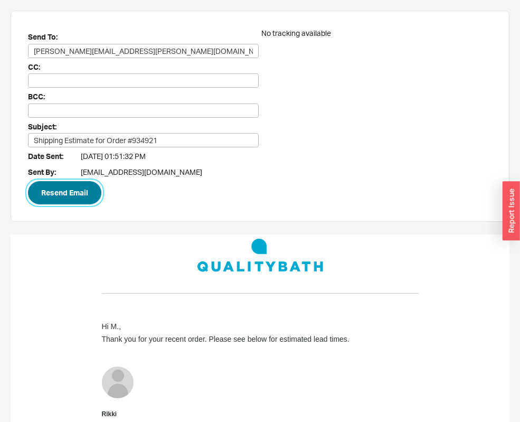
click at [80, 185] on button "Resend Email" at bounding box center [64, 192] width 73 height 23
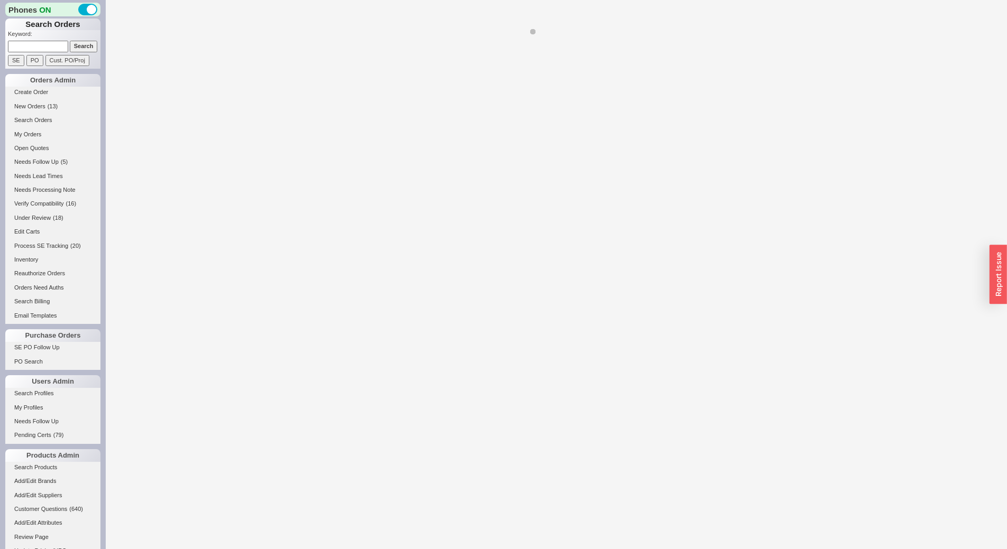
select select "LOW"
select select "3"
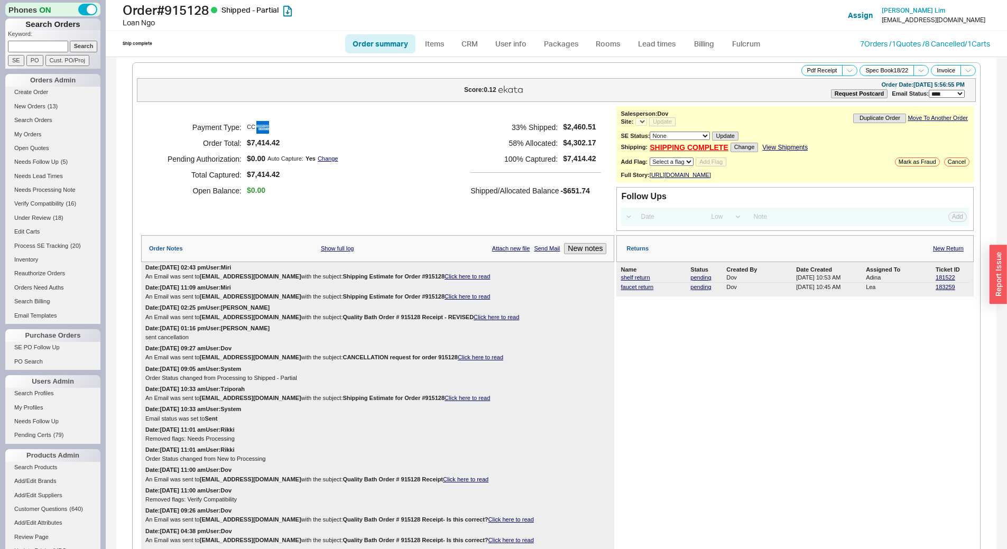
select select "*"
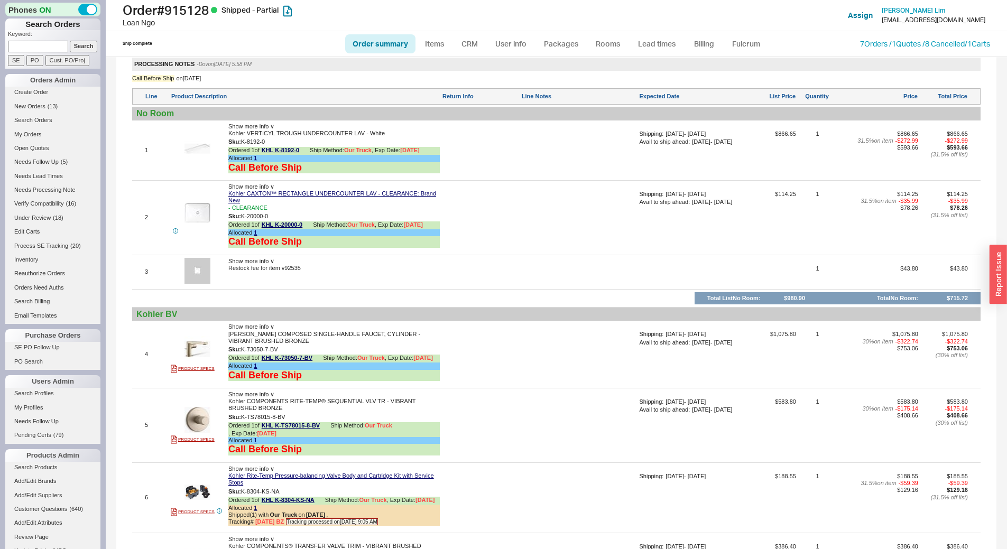
scroll to position [1057, 0]
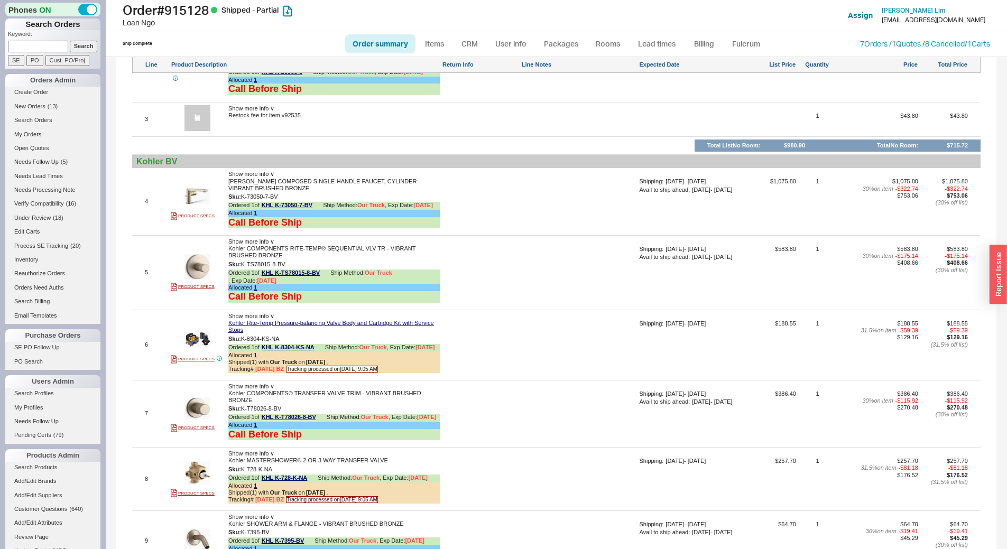
click at [567, 265] on div at bounding box center [579, 276] width 116 height 61
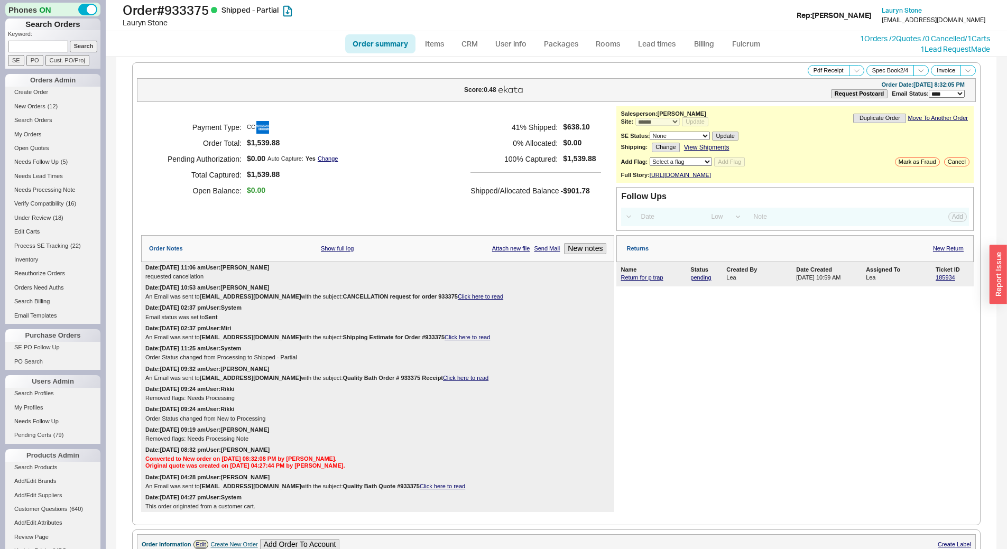
select select "*"
select select "LOW"
select select "3"
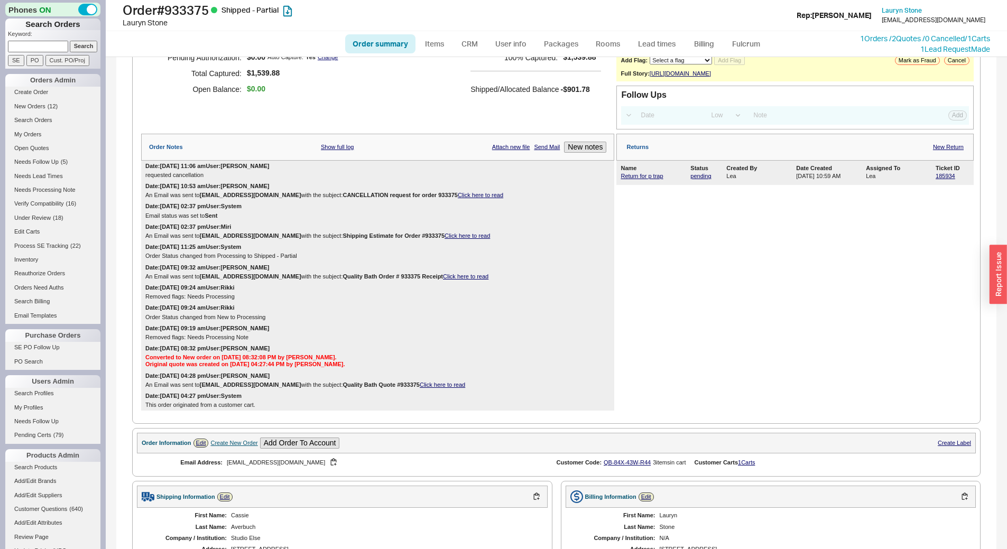
scroll to position [106, 0]
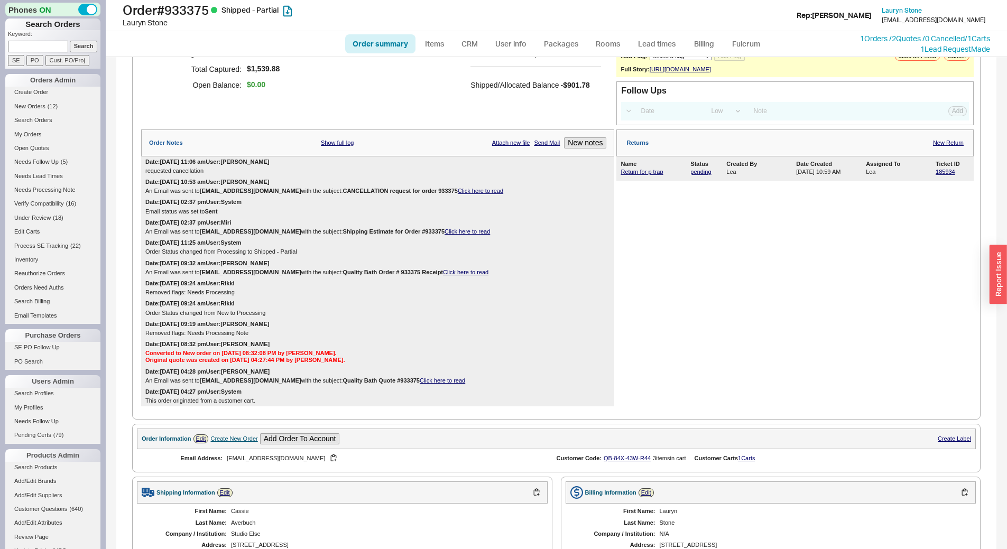
click at [451, 235] on link "Click here to read" at bounding box center [466, 231] width 45 height 6
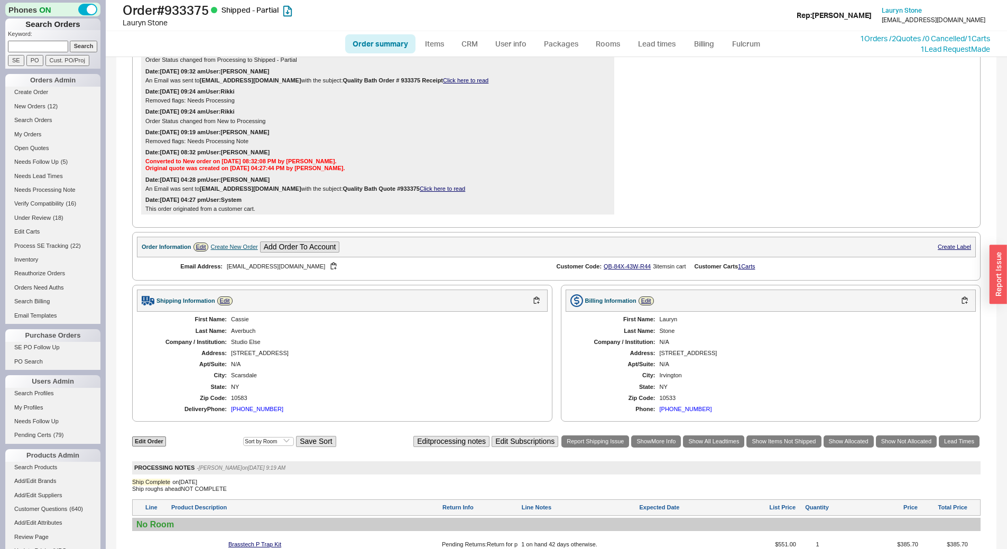
scroll to position [634, 0]
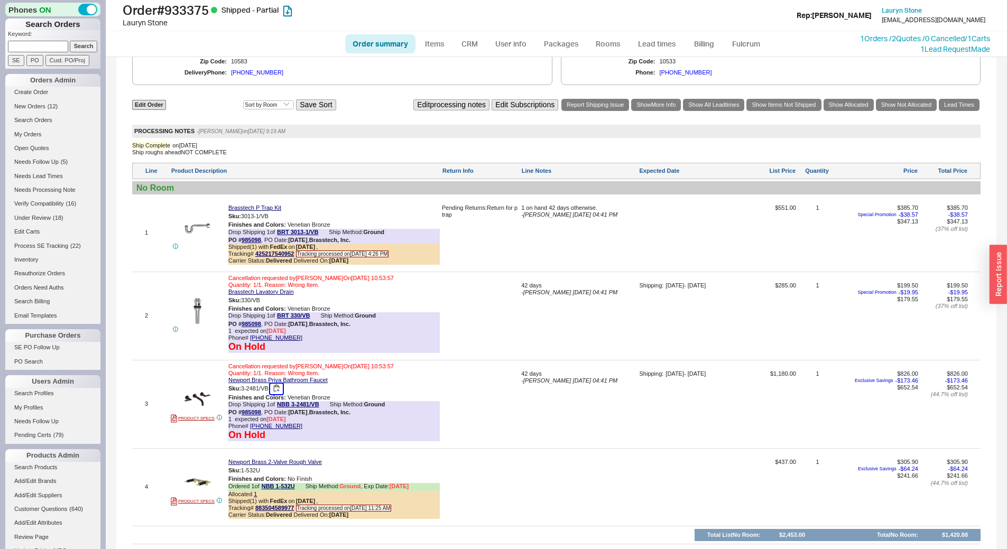
click at [278, 394] on button "button" at bounding box center [276, 389] width 13 height 10
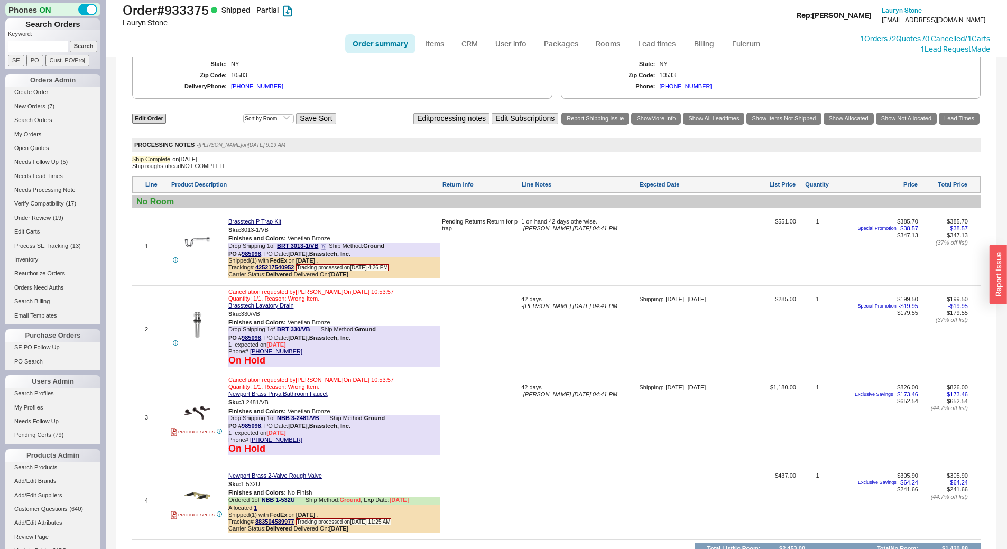
scroll to position [597, 0]
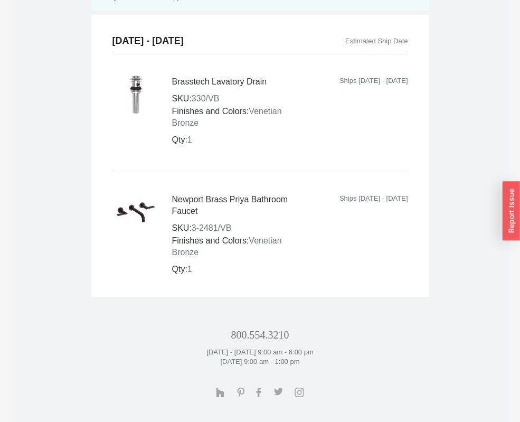
scroll to position [687, 0]
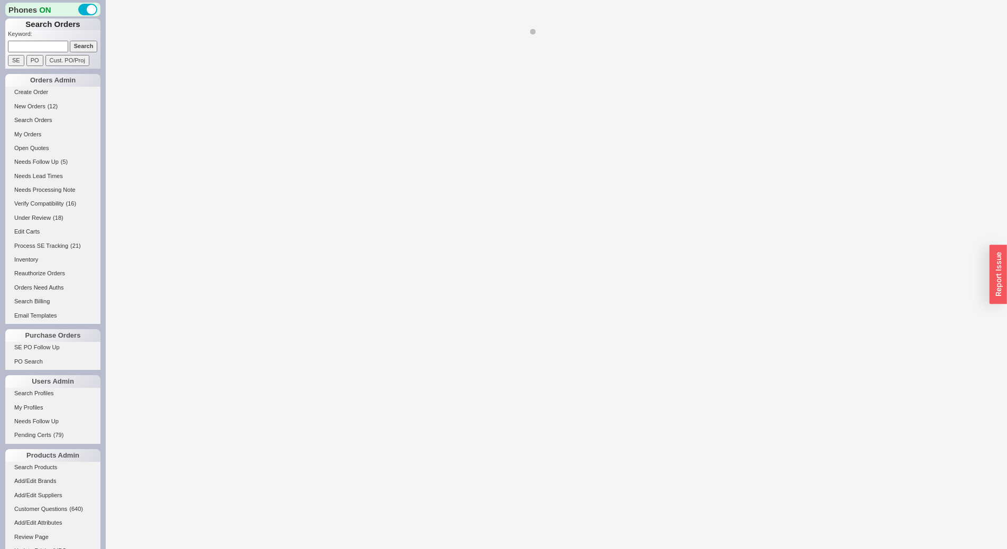
select select "*"
select select "Call Before Ship"
select select "LOW"
select select "3"
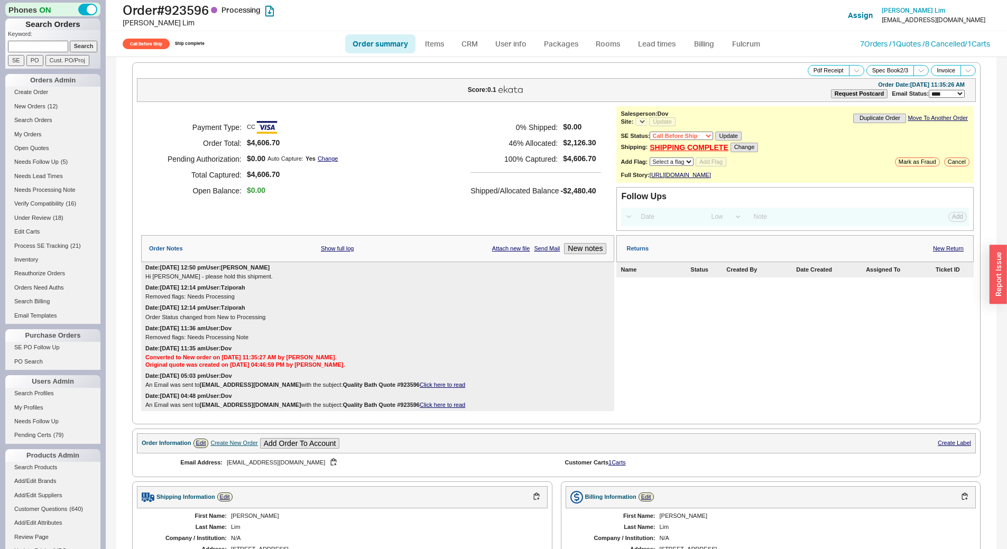
select select "*"
click at [385, 280] on div "Date: 06/25/2025 12:50 pm User: Sari Hi Dov - please hold this shipment." at bounding box center [377, 272] width 473 height 20
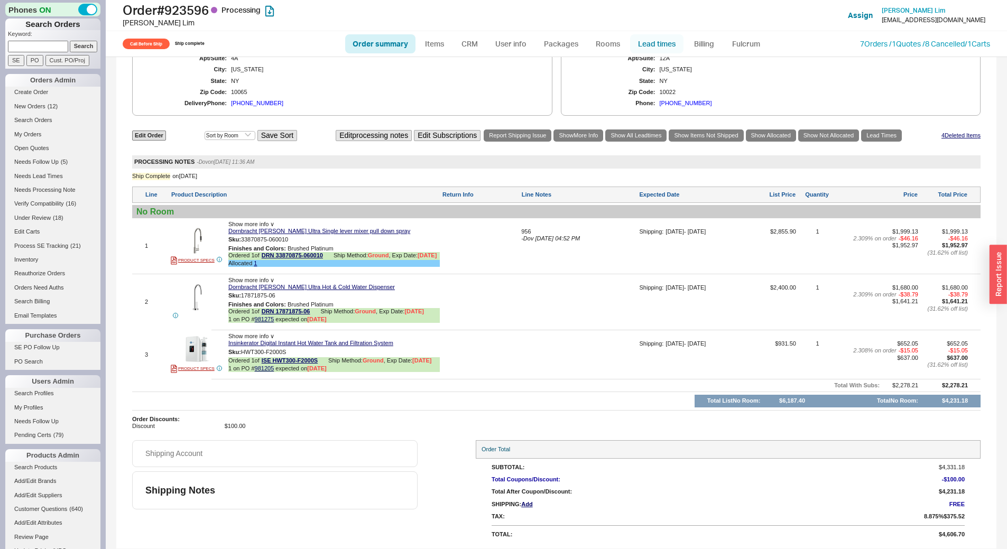
click at [672, 44] on link "Lead times" at bounding box center [656, 43] width 53 height 19
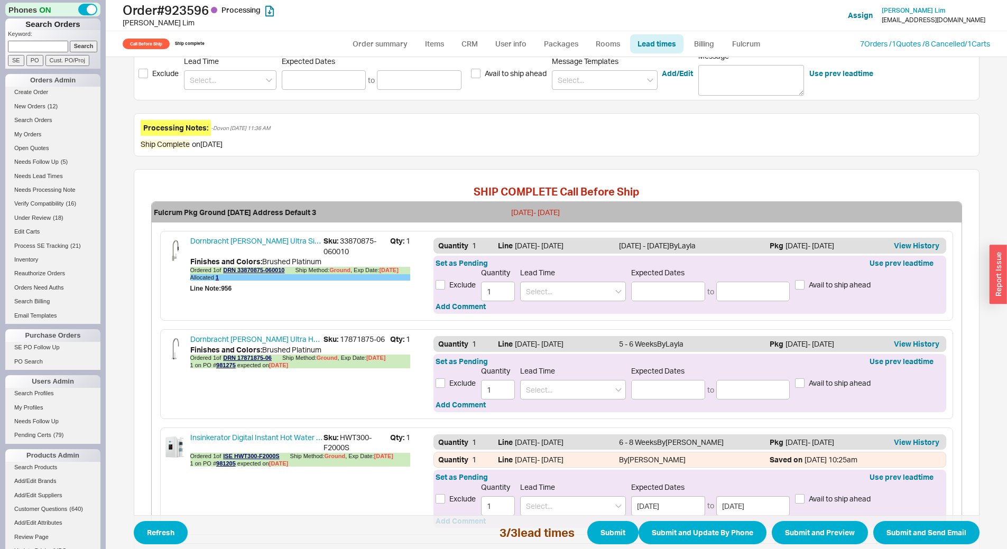
scroll to position [306, 0]
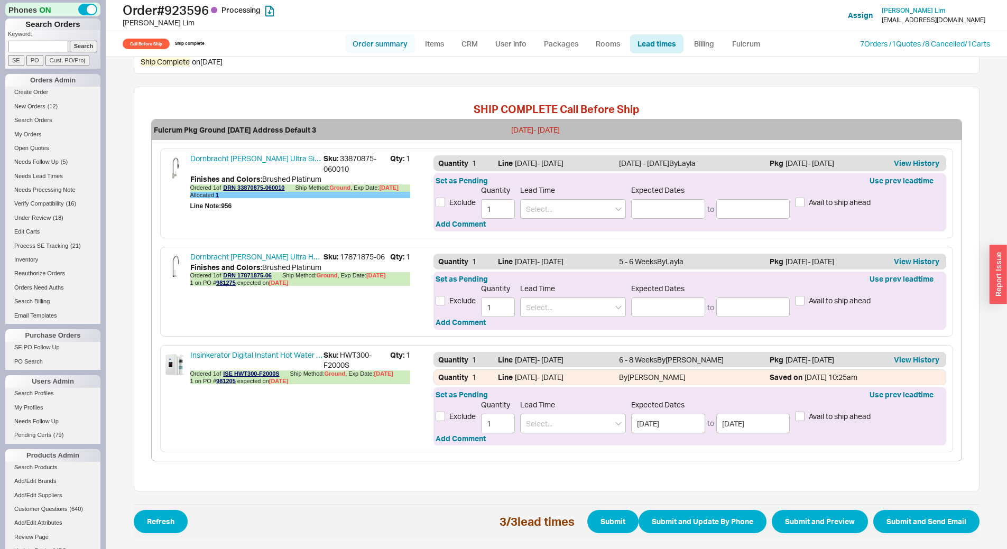
click at [386, 46] on link "Order summary" at bounding box center [380, 43] width 70 height 19
select select "*"
select select "Call Before Ship"
select select "LOW"
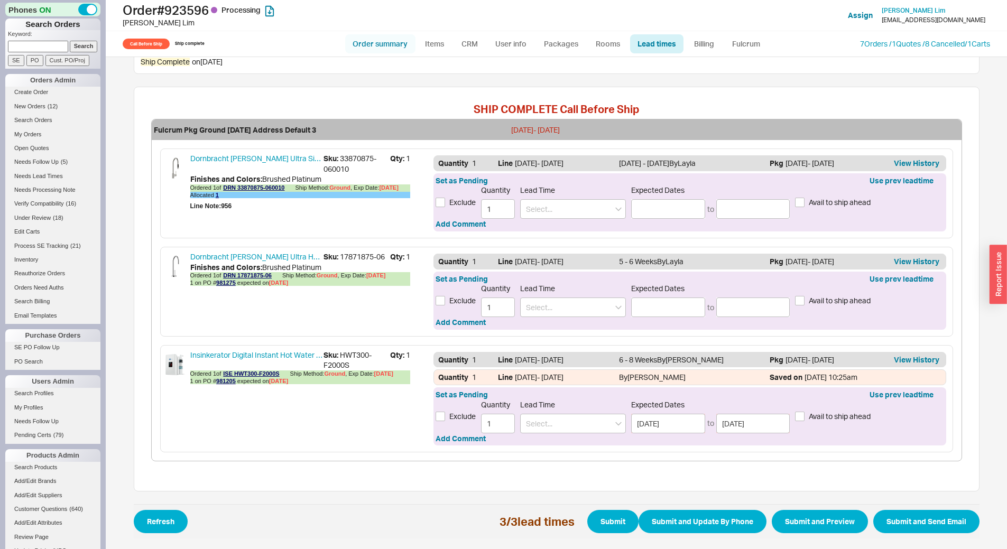
select select "3"
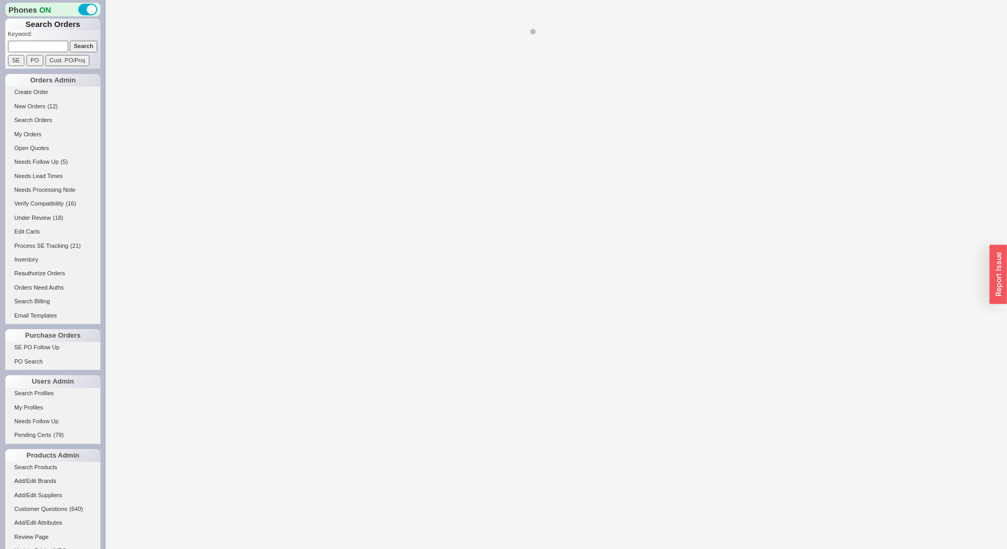
select select "*"
select select "LOW"
select select "3"
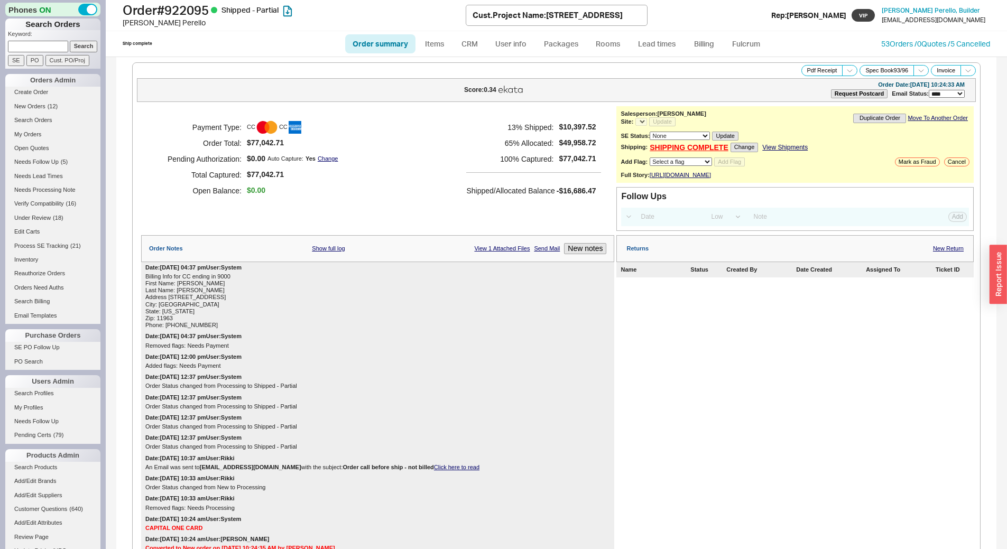
select select "*"
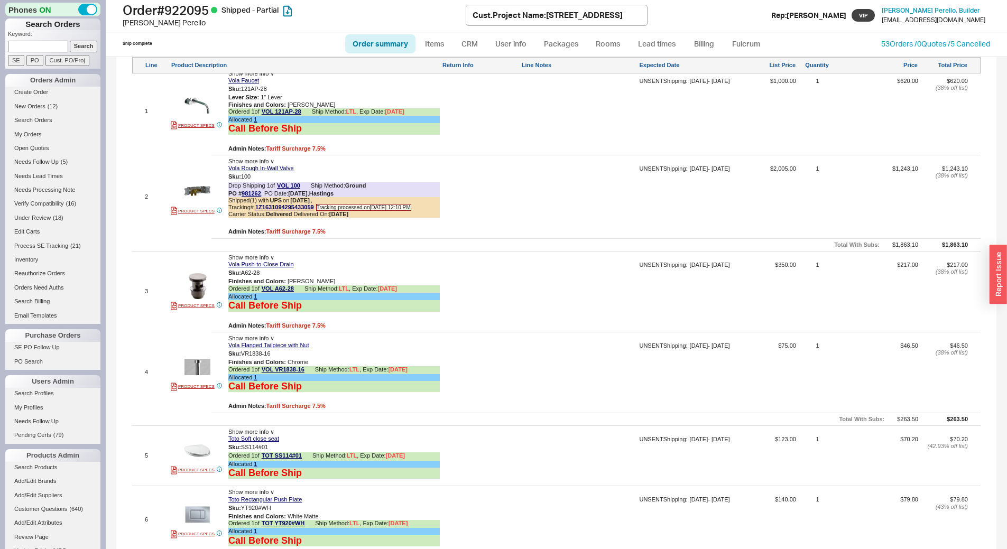
scroll to position [1162, 0]
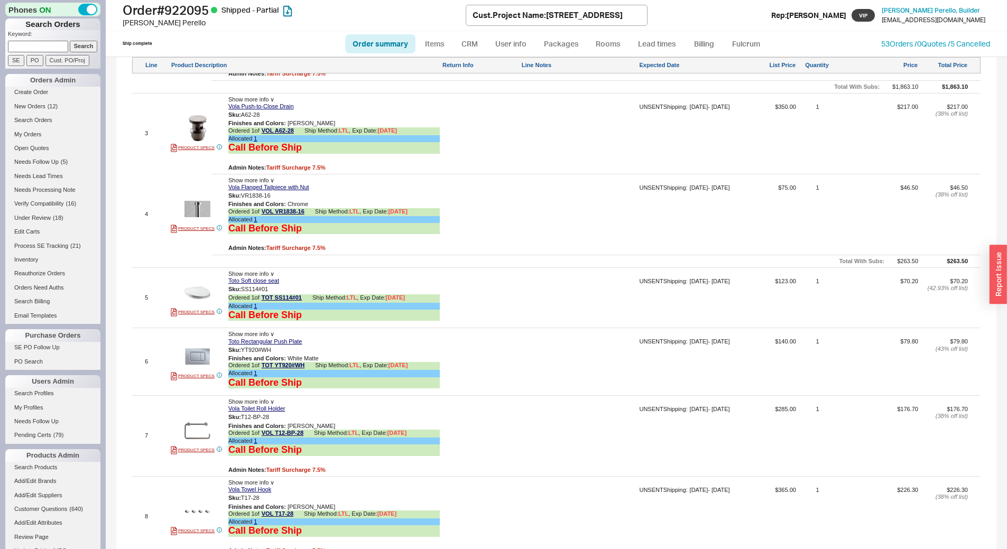
click at [513, 202] on div at bounding box center [480, 218] width 77 height 68
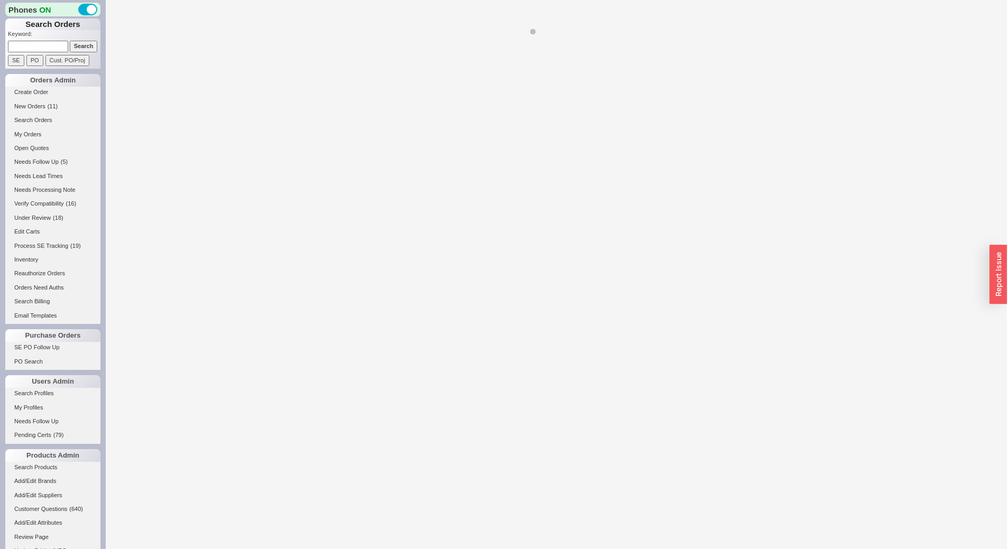
select select "*"
select select "LOW"
select select "3"
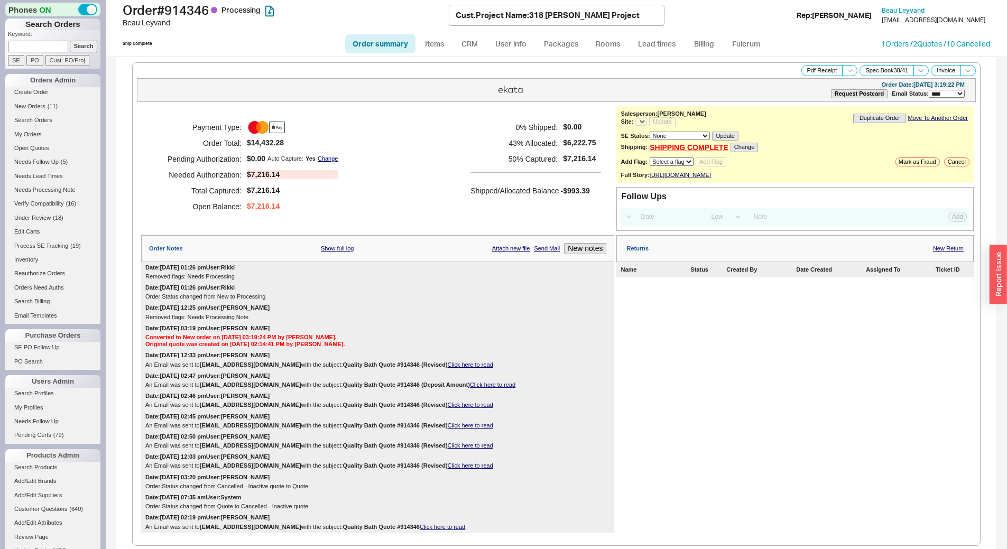
select select "*"
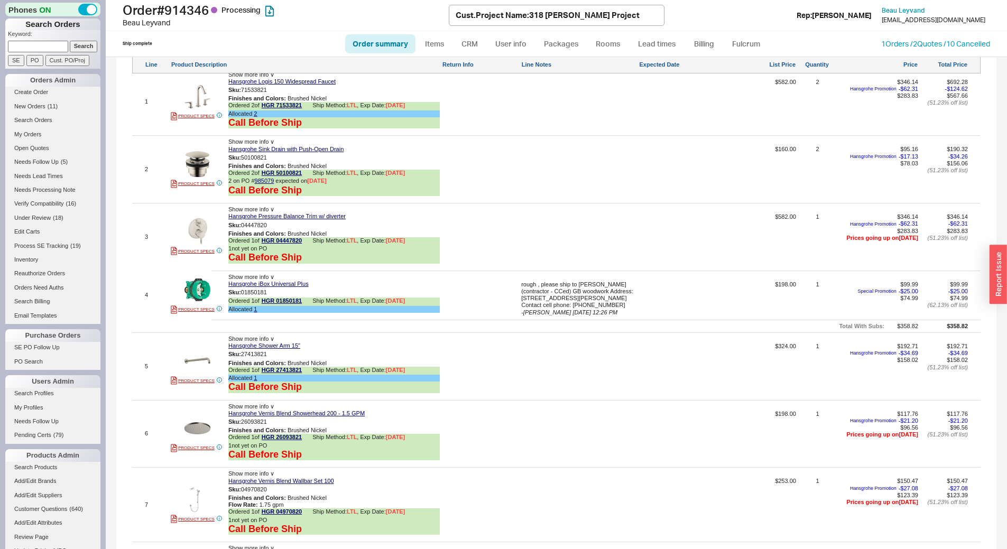
scroll to position [845, 0]
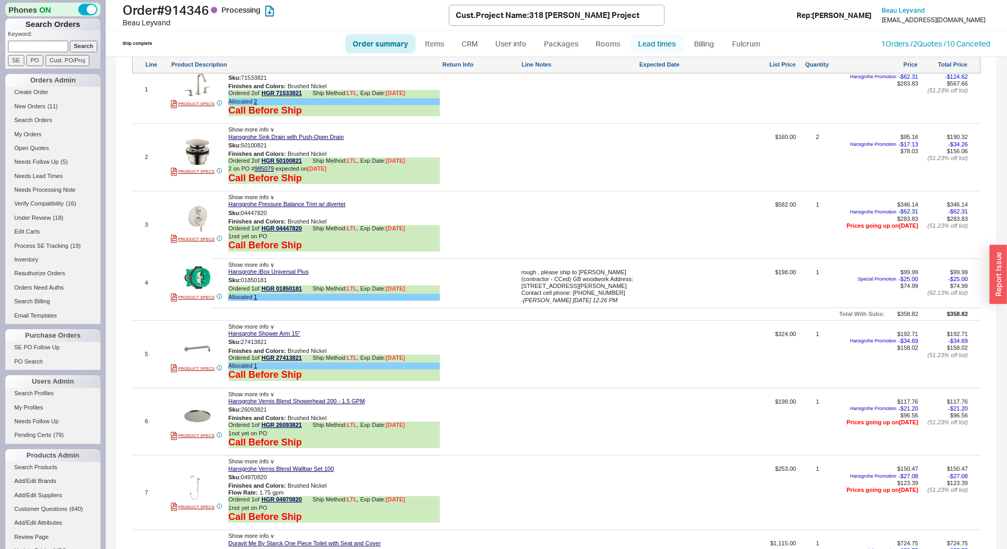
click at [661, 37] on link "Lead times" at bounding box center [656, 43] width 53 height 19
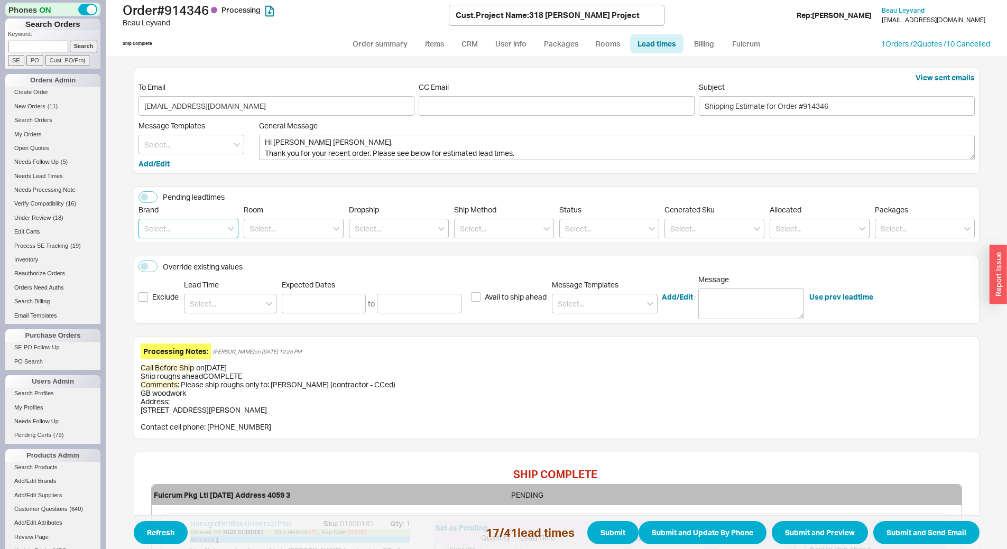
click at [193, 225] on input at bounding box center [188, 229] width 100 height 20
click at [187, 271] on div "Kohler" at bounding box center [188, 269] width 99 height 19
type input "Kohler"
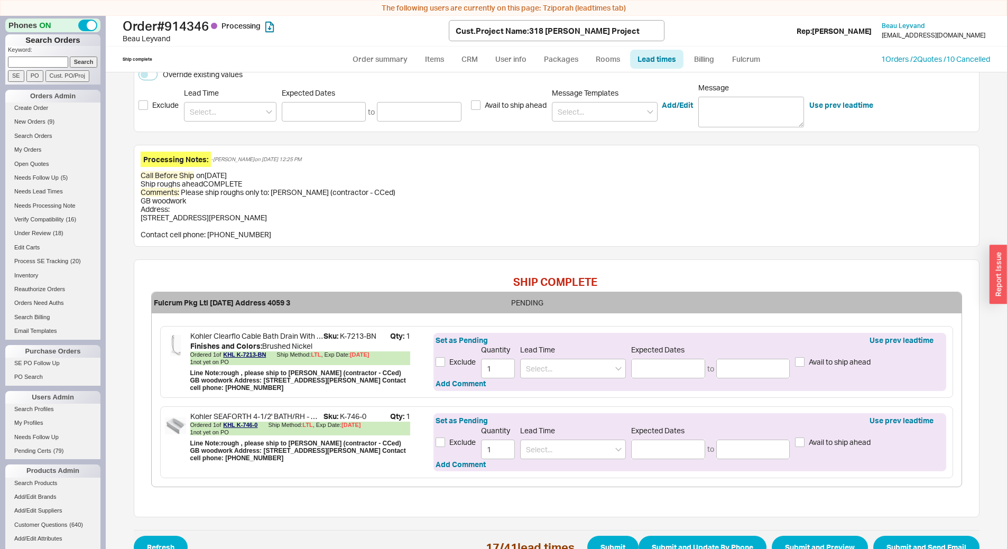
scroll to position [190, 0]
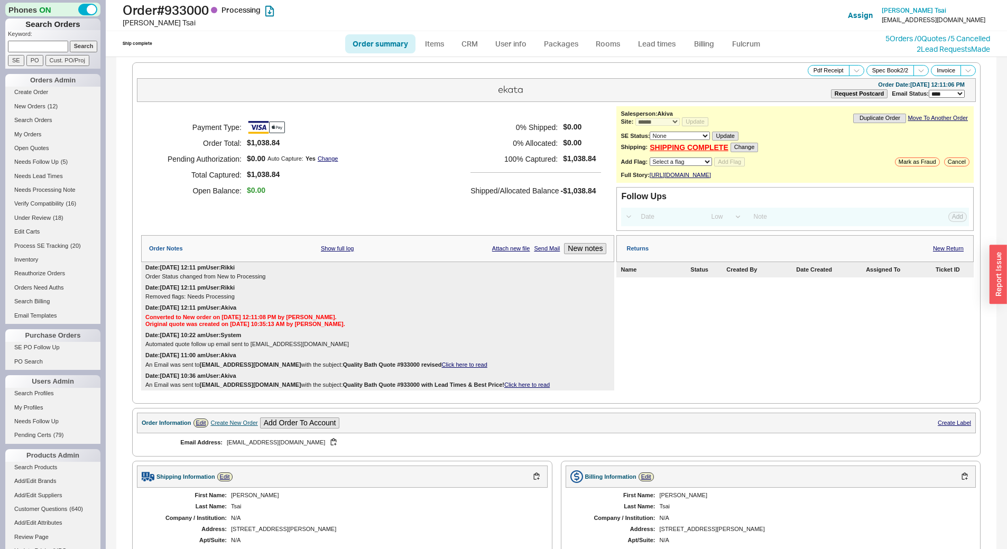
select select "*"
select select "LOW"
select select "3"
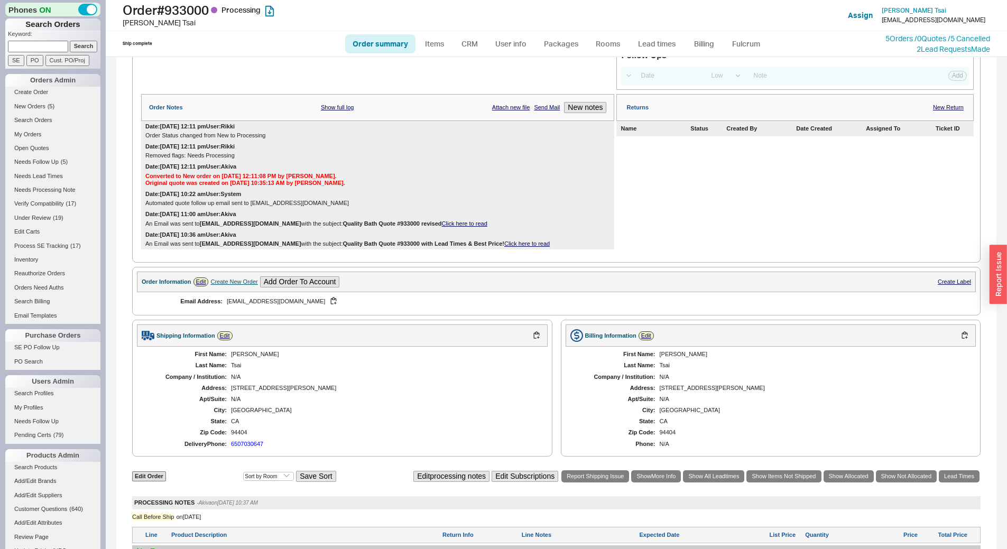
scroll to position [136, 0]
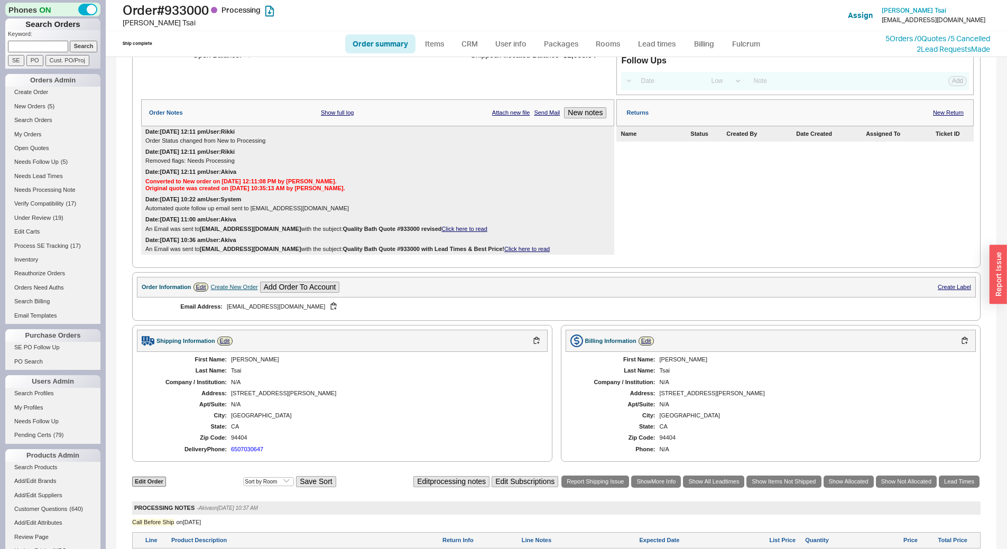
click at [504, 252] on link "Click here to read" at bounding box center [526, 249] width 45 height 6
click at [665, 47] on link "Lead times" at bounding box center [656, 43] width 53 height 19
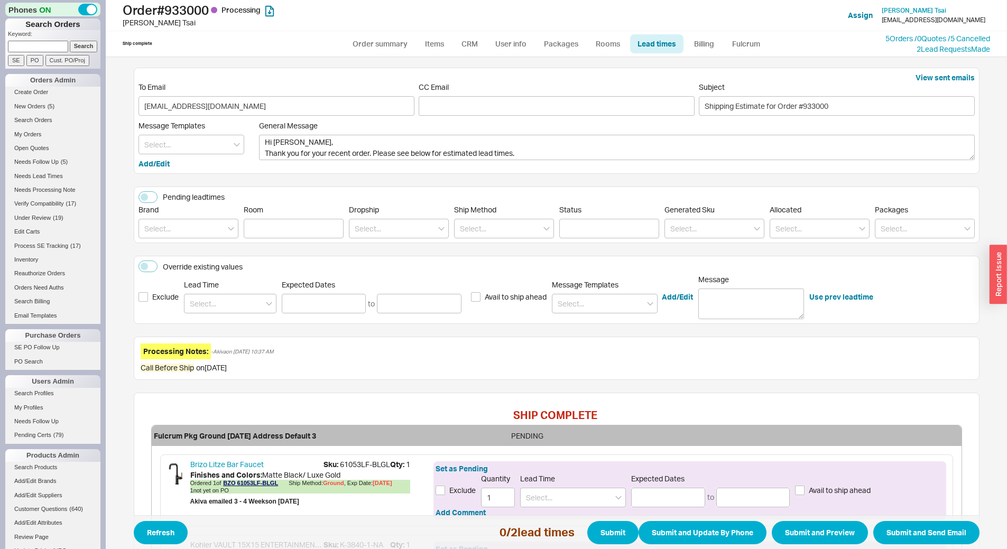
scroll to position [155, 0]
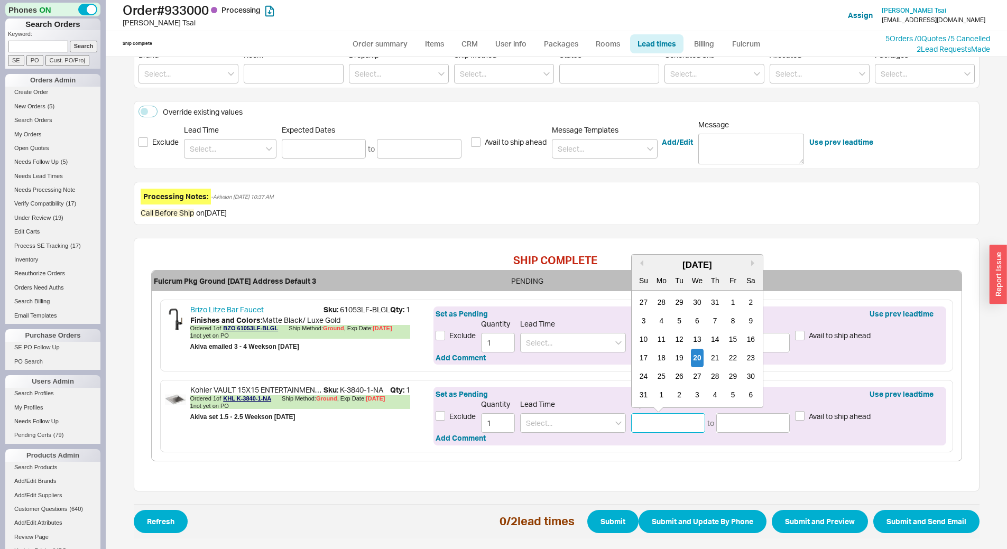
click at [684, 423] on div "Previous Month Next month [DATE] Su Mo Tu We Th Fr Sa 27 28 29 30 31 1 2 3 4 5 …" at bounding box center [668, 423] width 74 height 20
click at [729, 360] on div "22" at bounding box center [733, 358] width 13 height 18
type input "[DATE]"
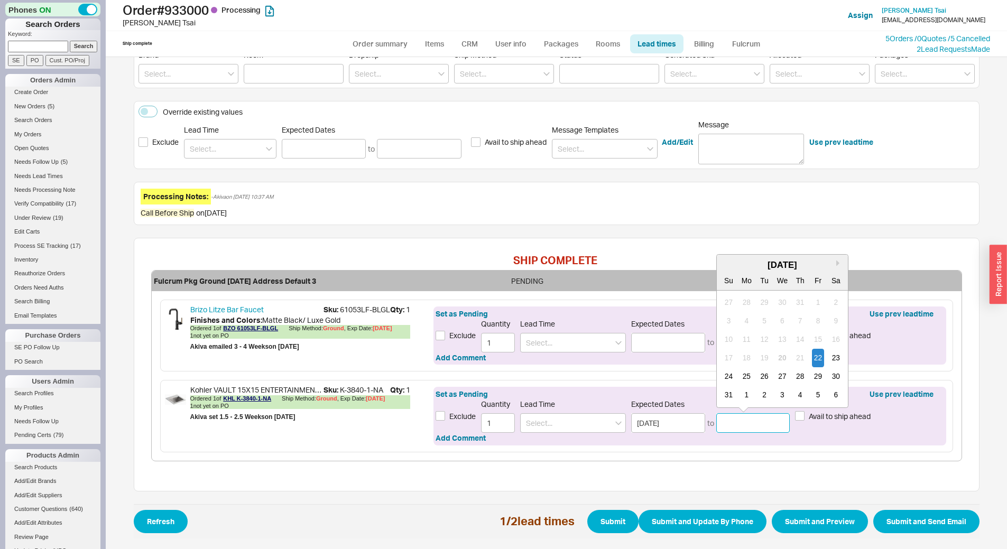
click at [736, 430] on input at bounding box center [753, 423] width 74 height 20
click at [817, 376] on div "29" at bounding box center [817, 376] width 13 height 18
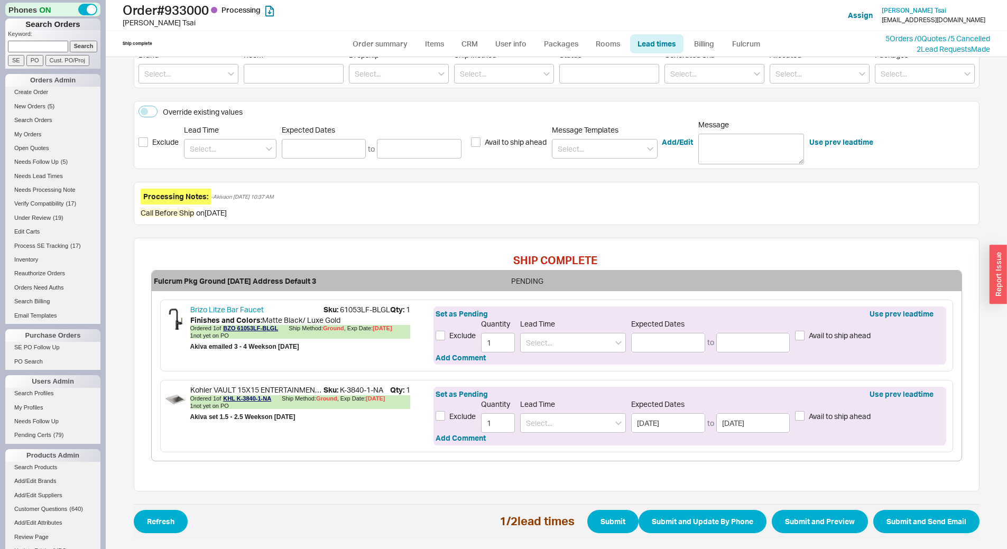
type input "[DATE]"
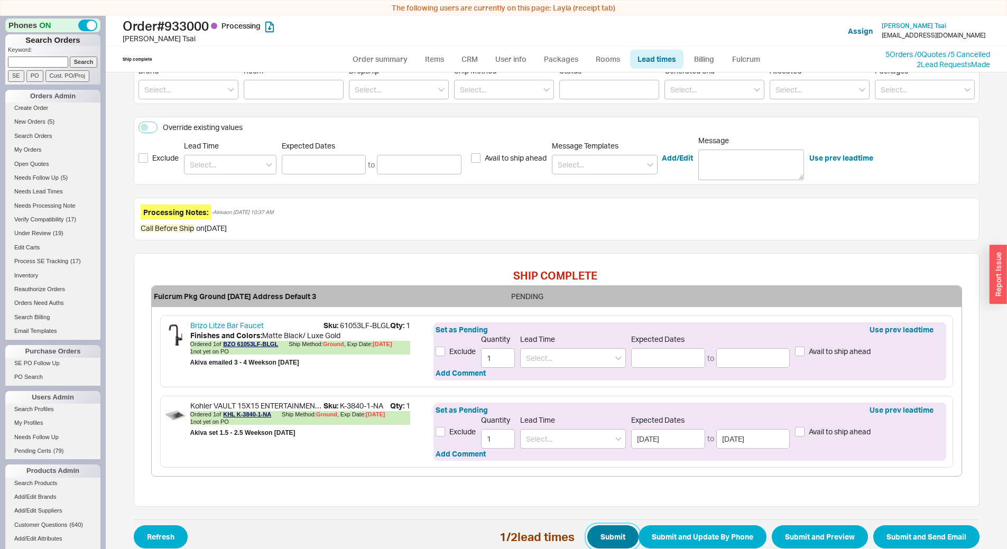
click at [606, 534] on button "Submit" at bounding box center [612, 536] width 51 height 23
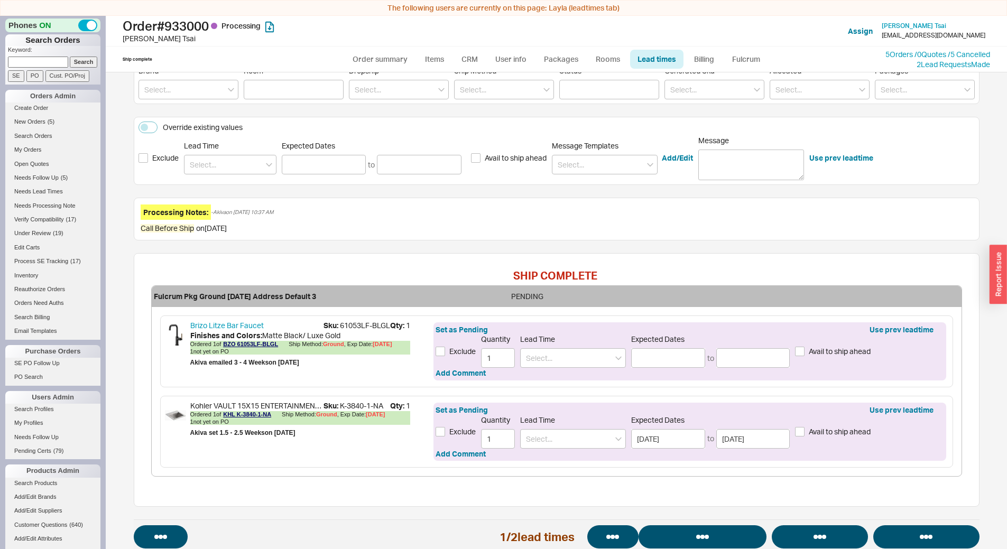
select select "*"
select select "LOW"
select select "3"
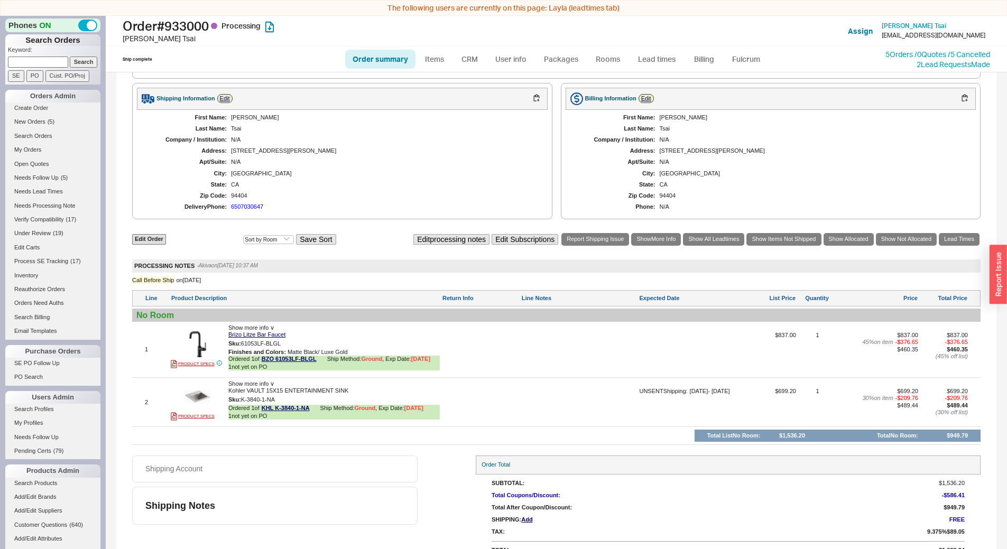
scroll to position [16, 0]
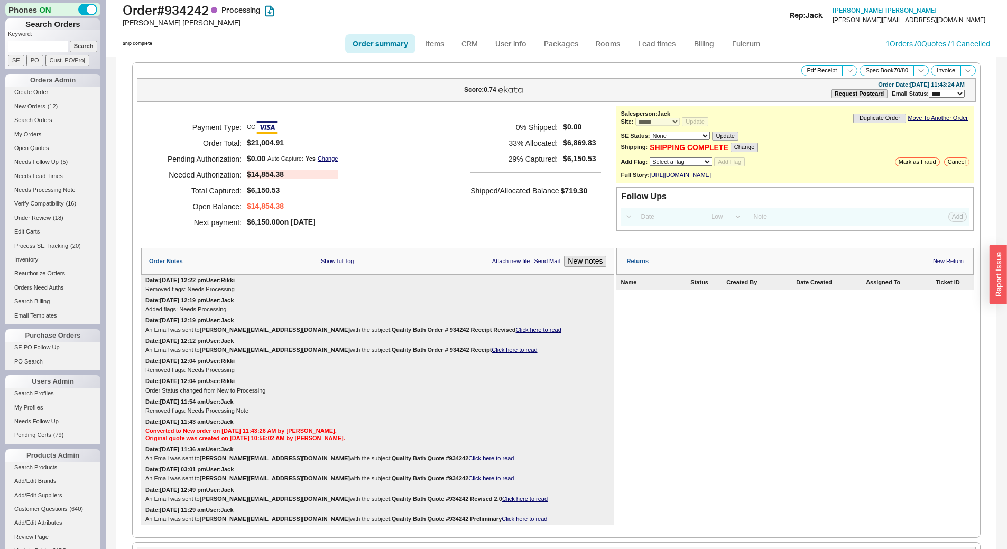
select select "*"
select select "LOW"
select select "3"
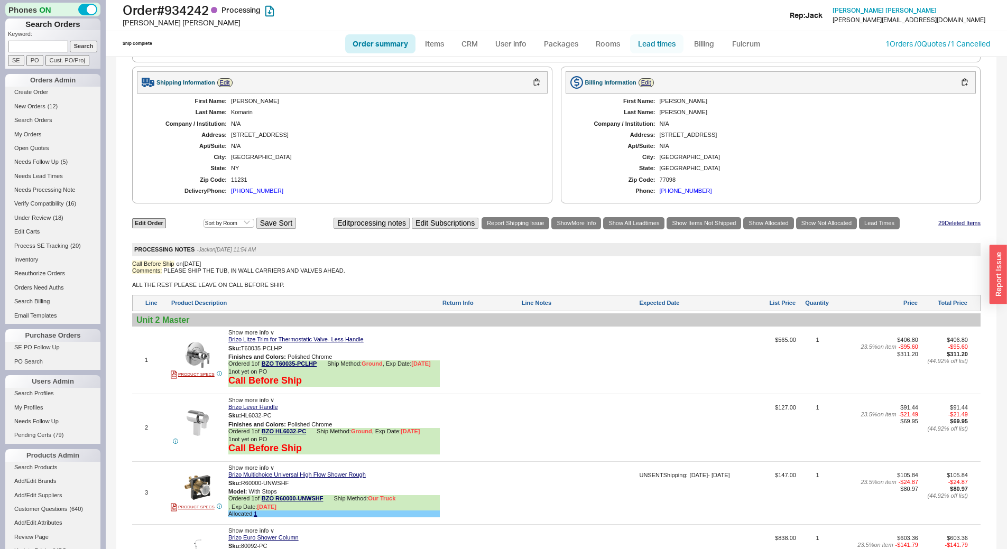
click at [653, 36] on link "Lead times" at bounding box center [656, 43] width 53 height 19
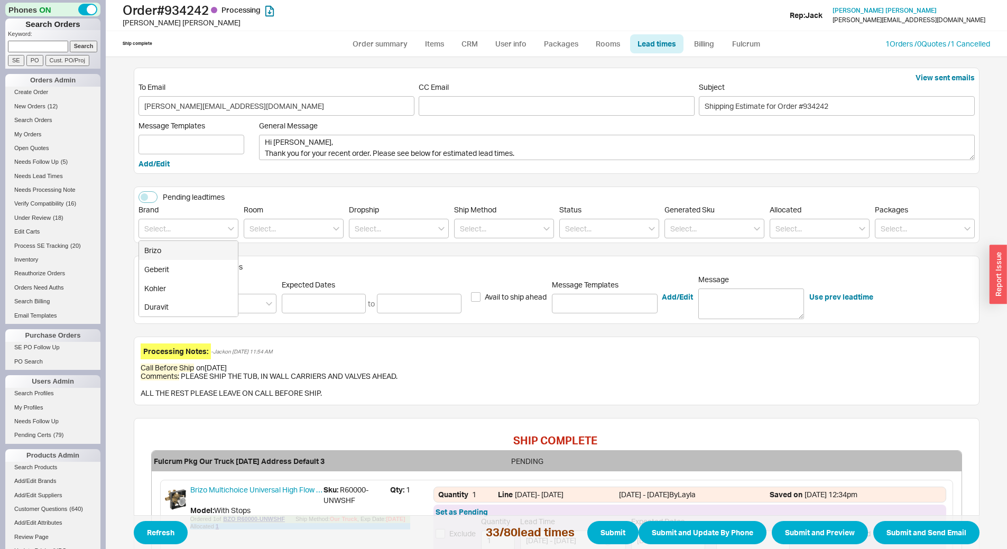
click at [175, 233] on input at bounding box center [188, 229] width 100 height 20
click at [185, 230] on input at bounding box center [188, 229] width 100 height 20
click at [190, 290] on div "Kohler" at bounding box center [188, 288] width 99 height 19
type input "Kohler"
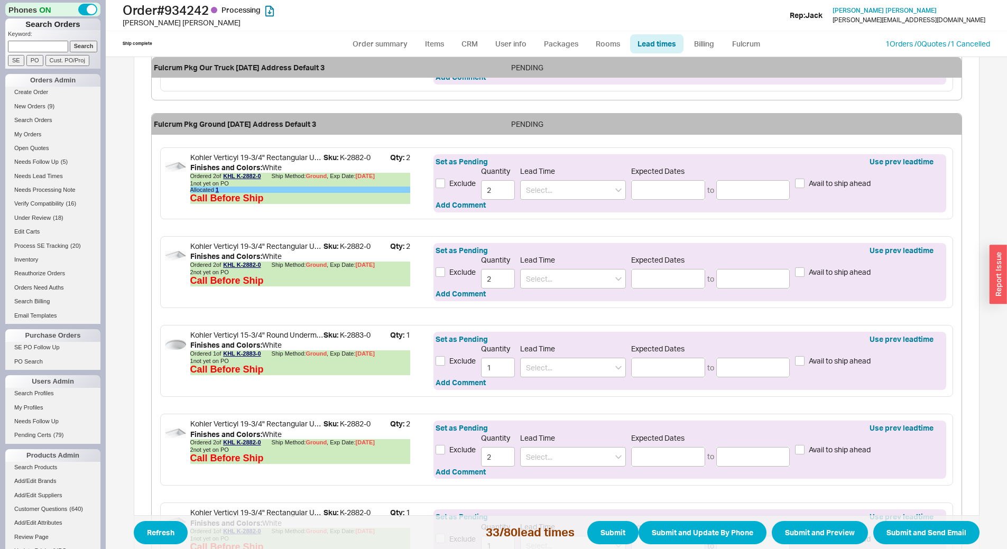
scroll to position [926, 0]
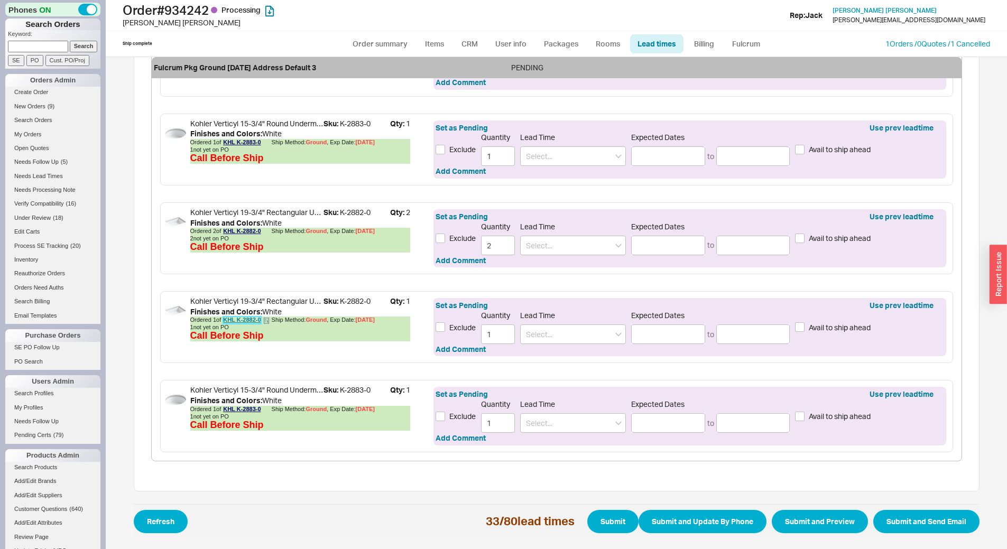
click at [247, 320] on link "KHL K-2882-0" at bounding box center [242, 319] width 38 height 7
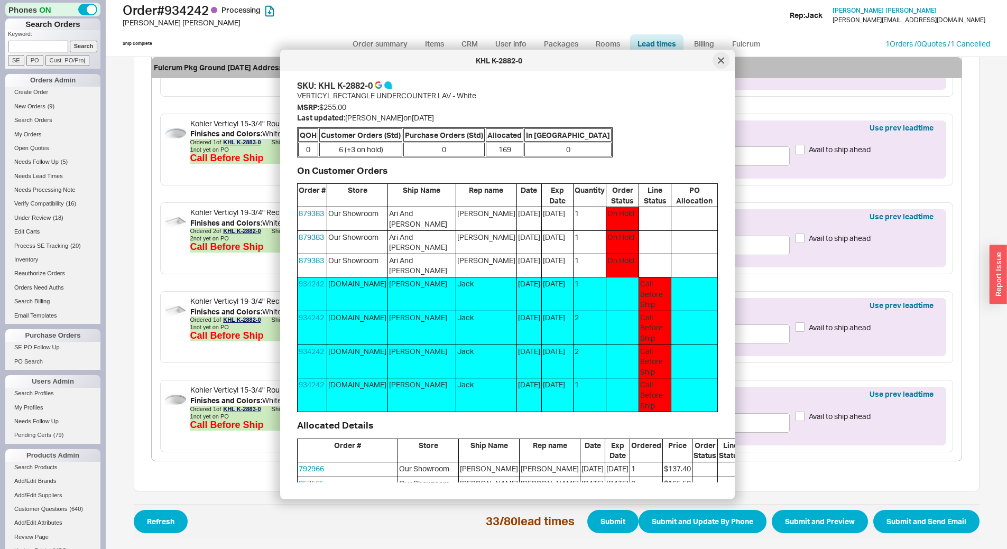
click at [721, 58] on icon at bounding box center [721, 61] width 6 height 6
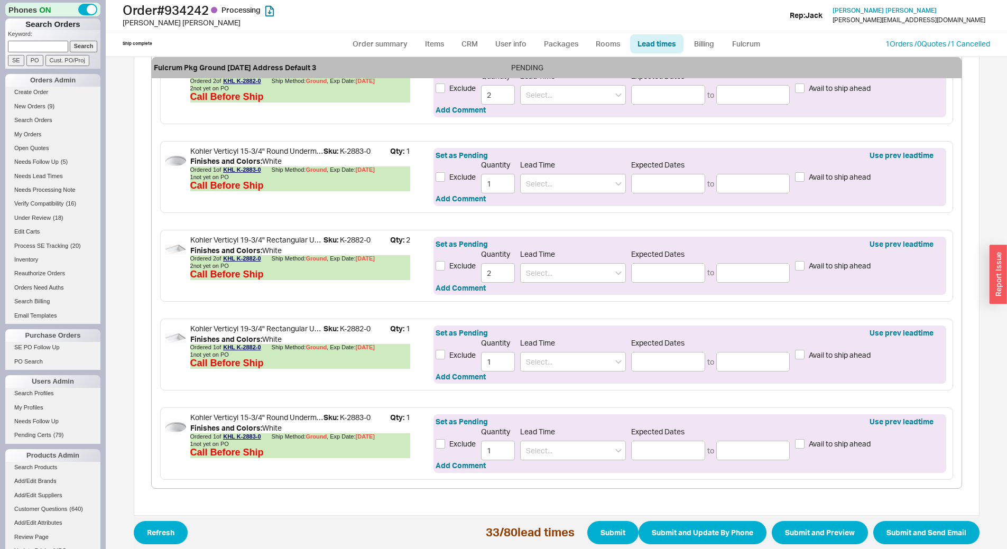
scroll to position [873, 0]
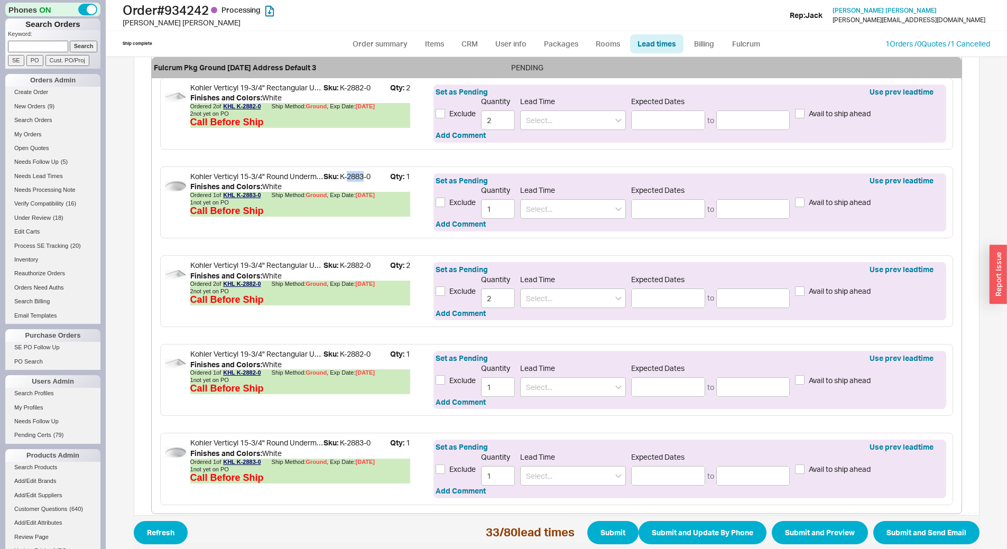
drag, startPoint x: 343, startPoint y: 178, endPoint x: 359, endPoint y: 176, distance: 15.9
click at [359, 176] on span "Sku: K-2883-0" at bounding box center [356, 176] width 67 height 11
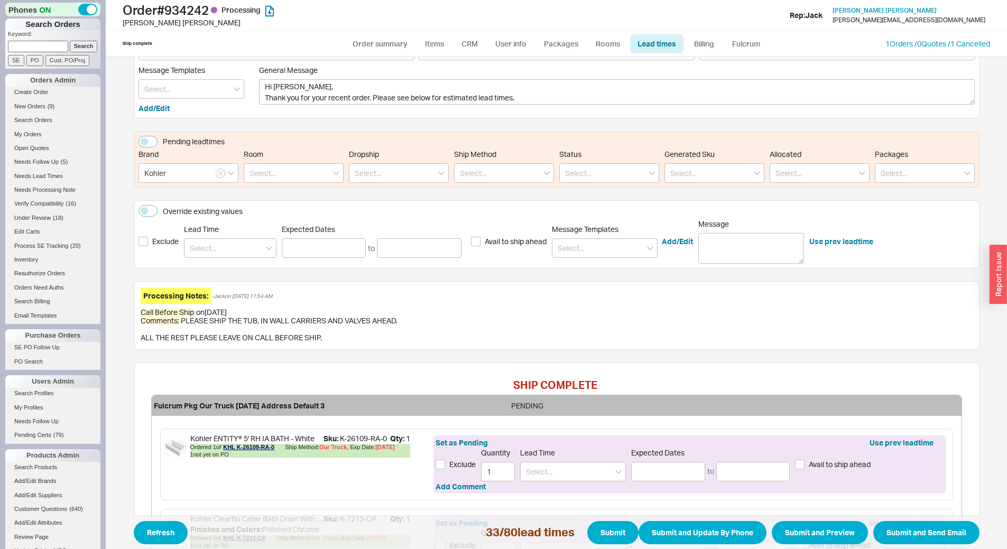
scroll to position [106, 0]
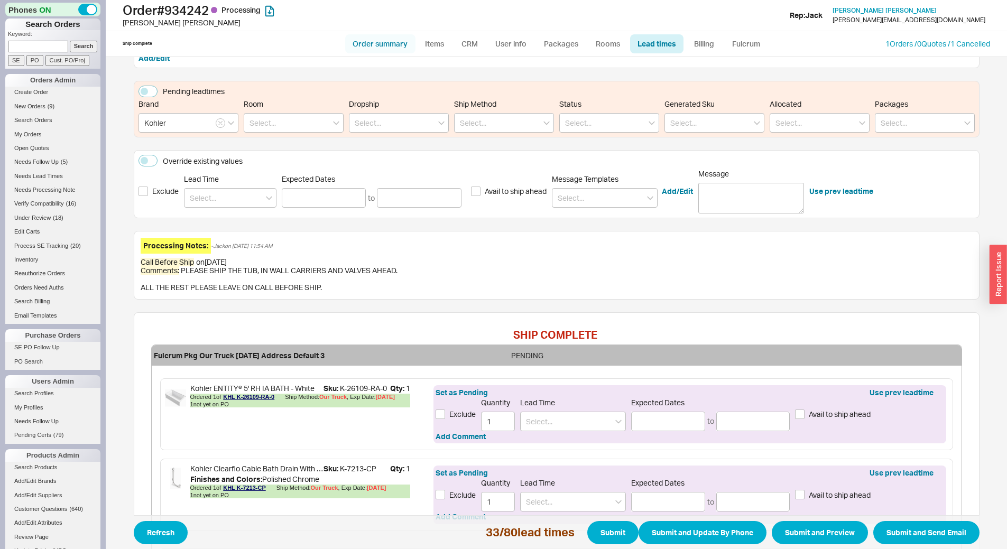
click at [369, 48] on link "Order summary" at bounding box center [380, 43] width 70 height 19
select select "*"
select select "LOW"
select select "3"
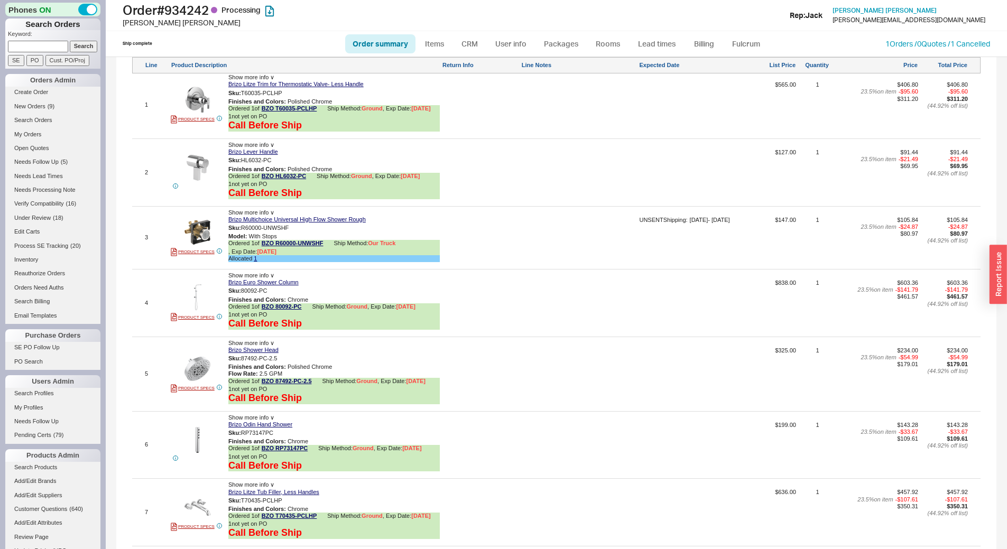
scroll to position [1057, 0]
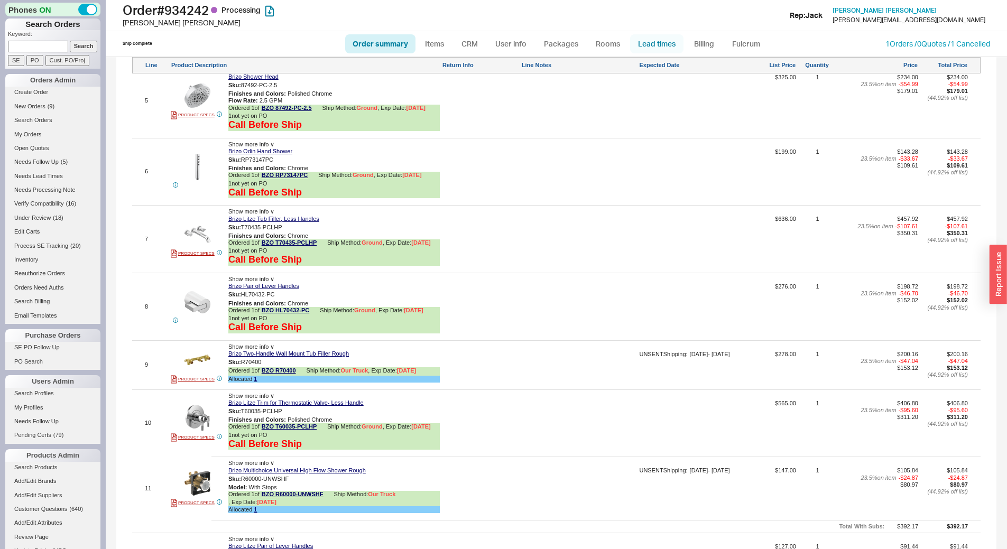
click at [668, 43] on link "Lead times" at bounding box center [656, 43] width 53 height 19
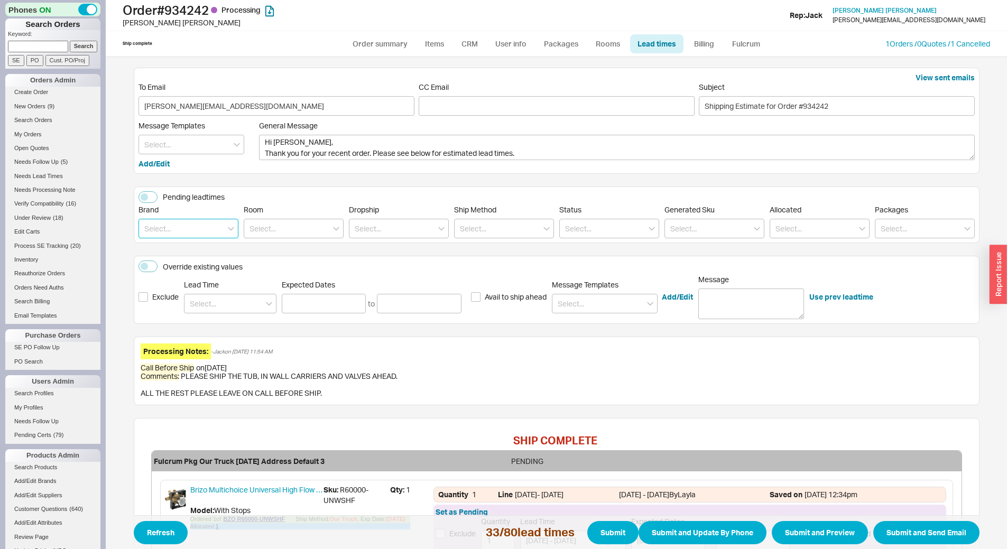
click at [206, 222] on input at bounding box center [188, 229] width 100 height 20
click at [195, 281] on div "Kohler" at bounding box center [188, 288] width 99 height 19
type input "Kohler"
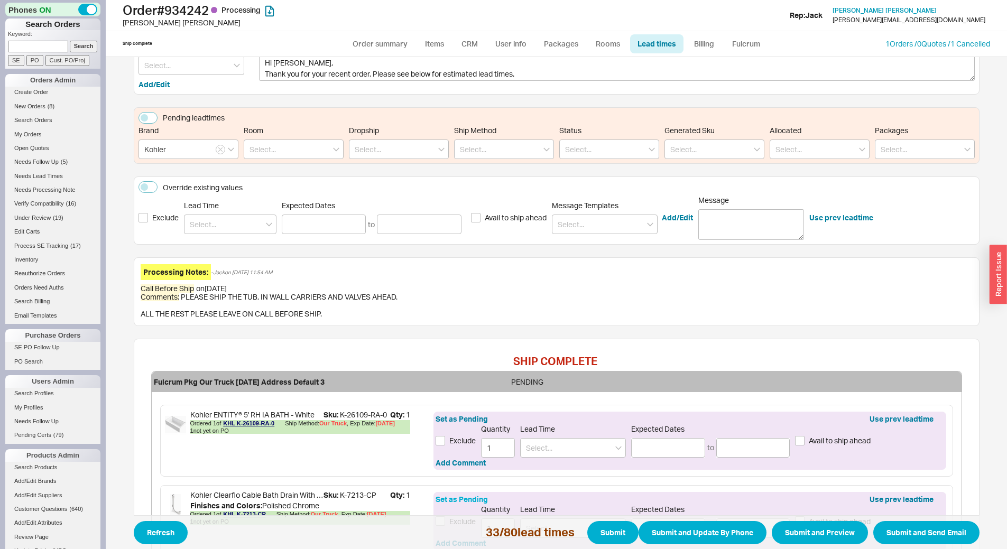
scroll to position [53, 0]
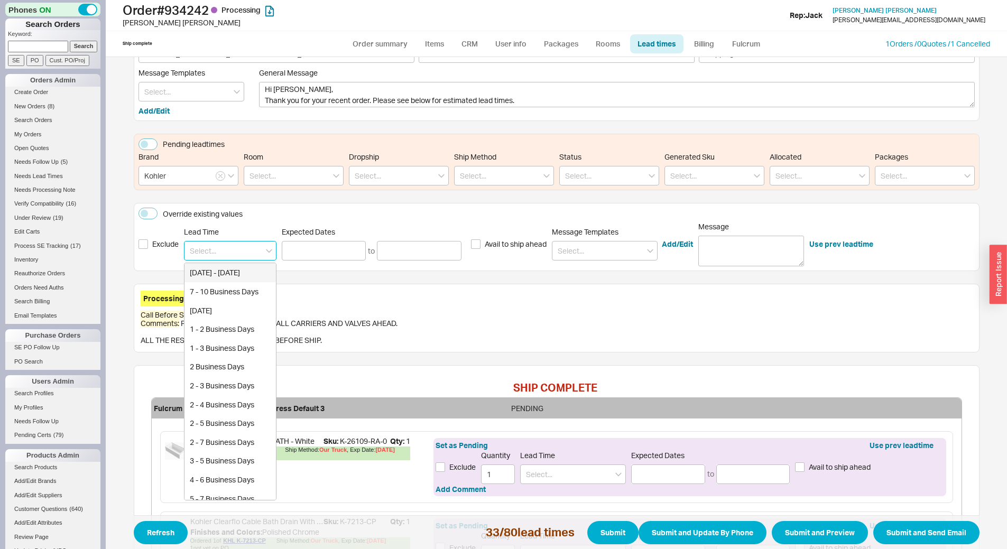
click at [244, 253] on input at bounding box center [230, 251] width 92 height 20
click at [300, 251] on input at bounding box center [324, 251] width 85 height 20
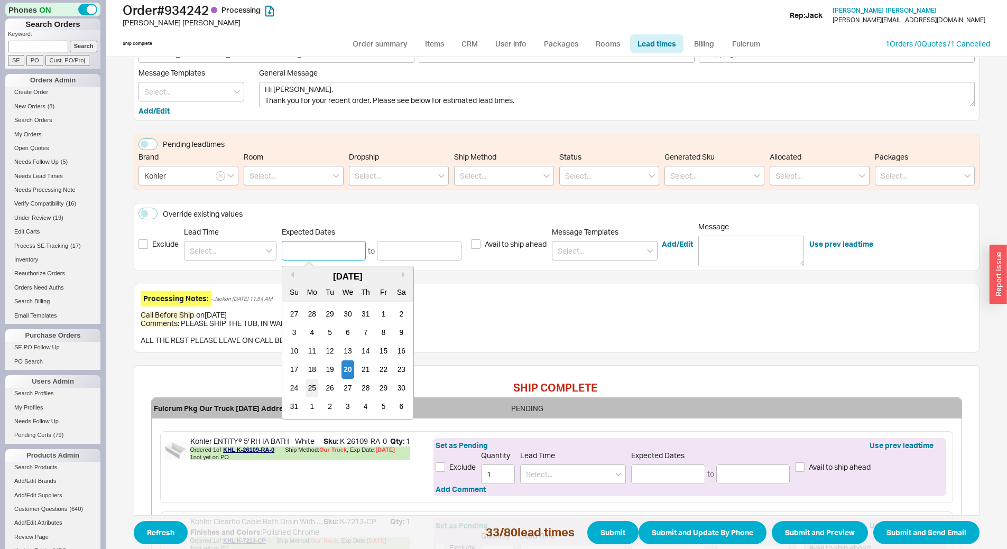
click at [306, 386] on div "25" at bounding box center [311, 388] width 13 height 18
type input "08/25/2025"
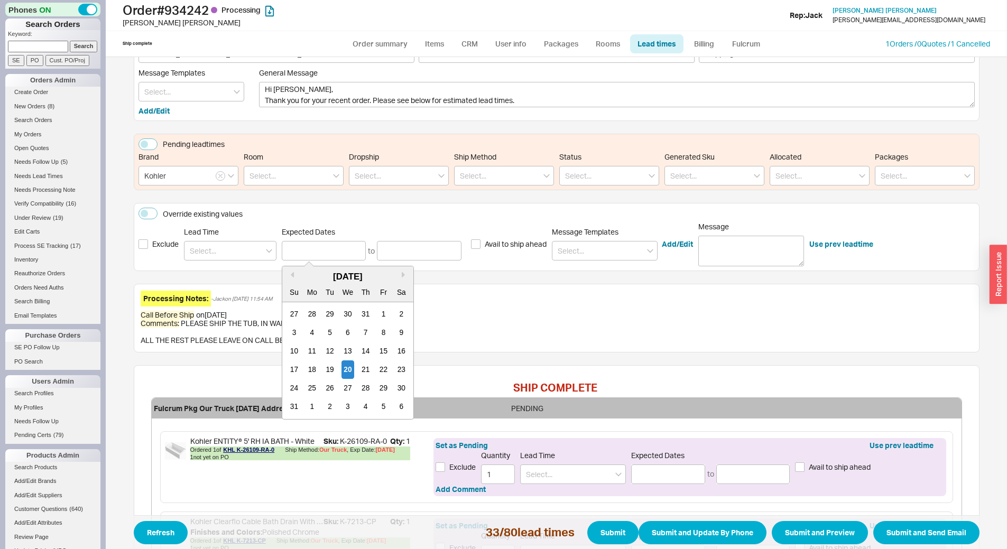
type input "08/25/2025"
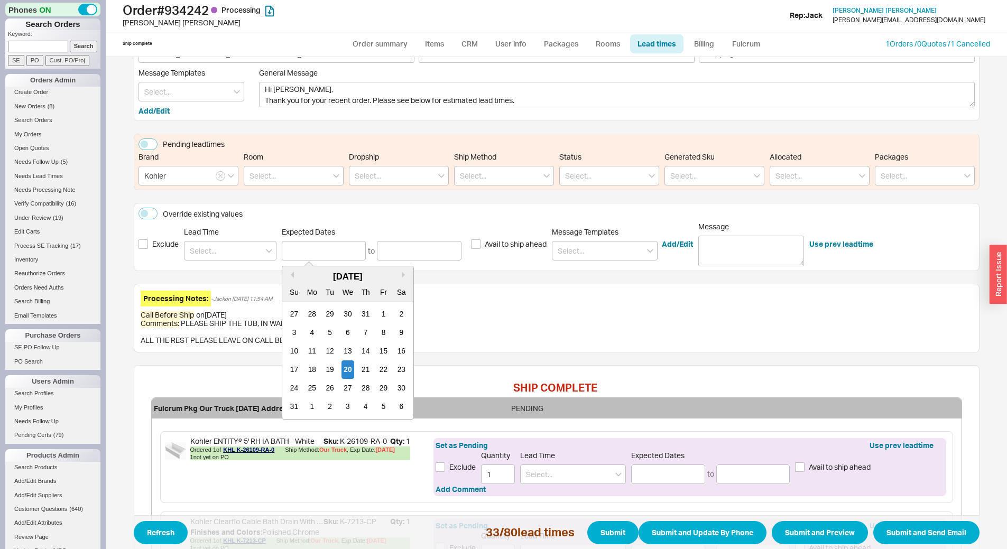
type input "08/25/2025"
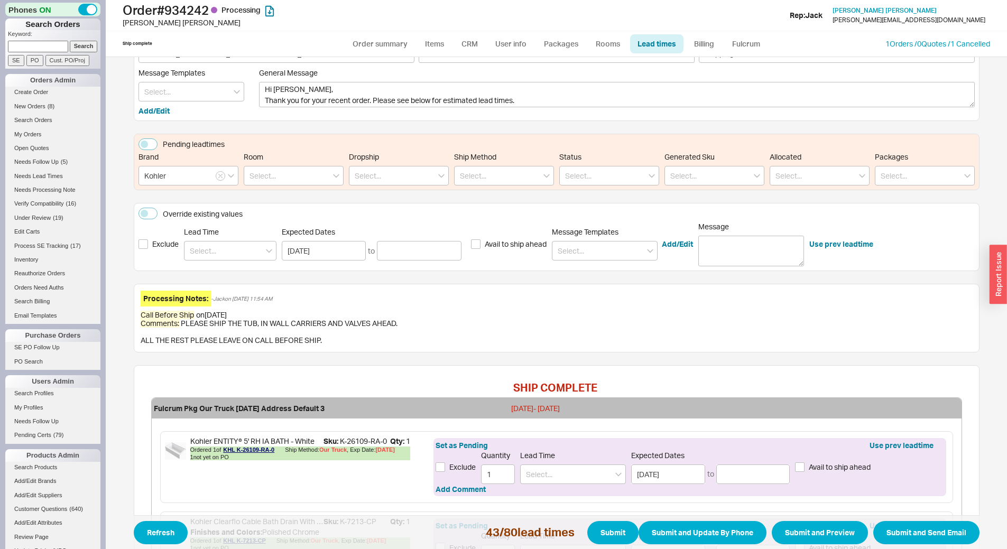
click at [405, 238] on div "Expected Dates 08/25/2025 to" at bounding box center [372, 243] width 180 height 33
click at [406, 248] on input at bounding box center [419, 251] width 85 height 20
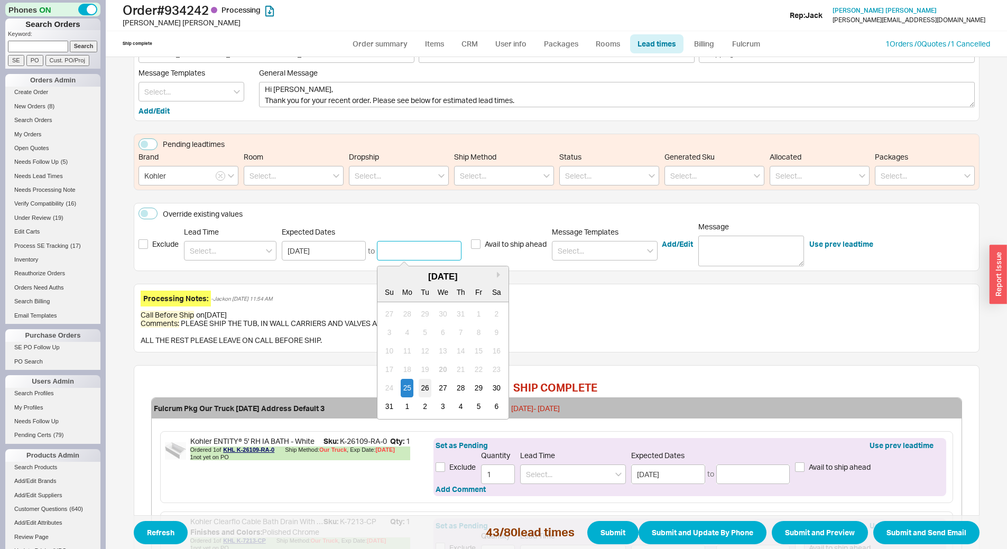
click at [419, 387] on div "26" at bounding box center [424, 388] width 13 height 18
type input "[DATE]"
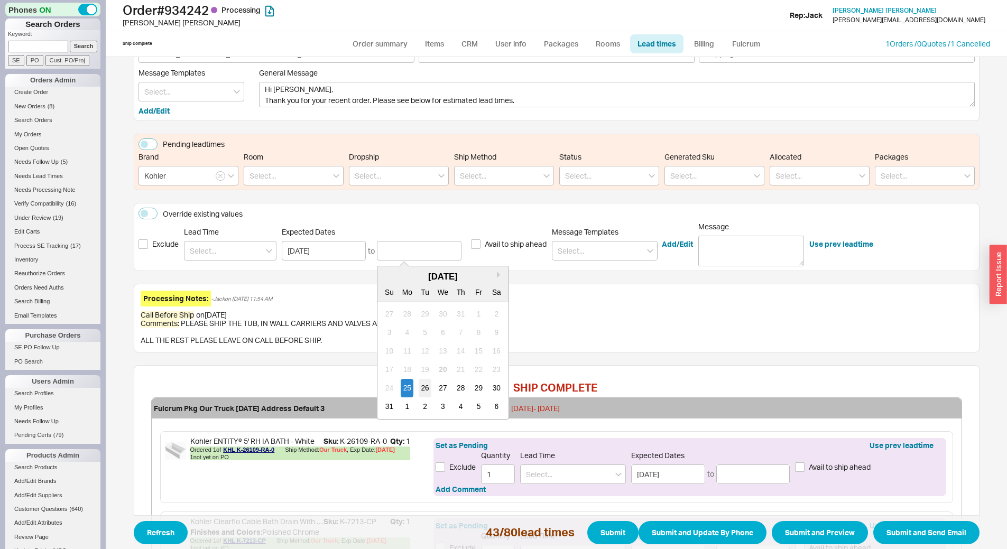
type input "[DATE]"
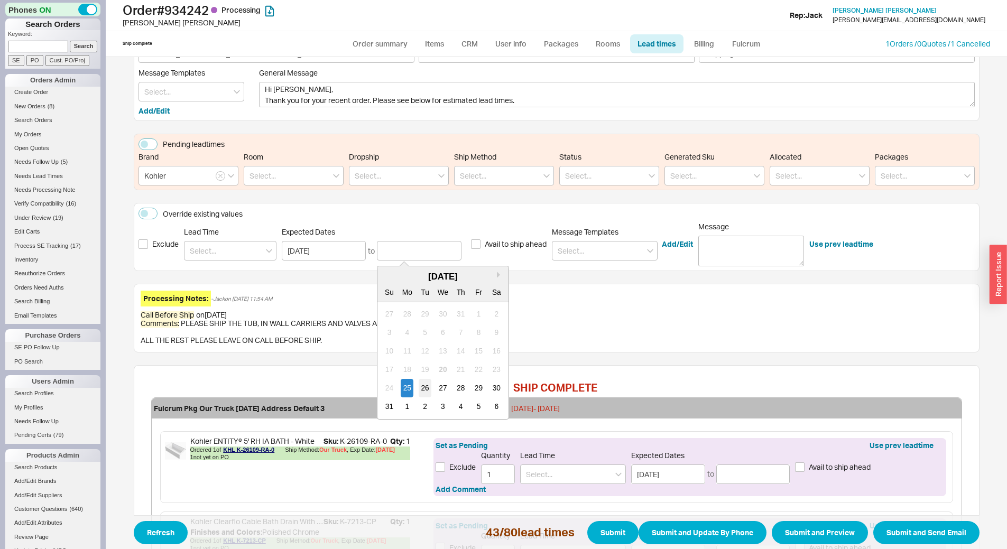
type input "[DATE]"
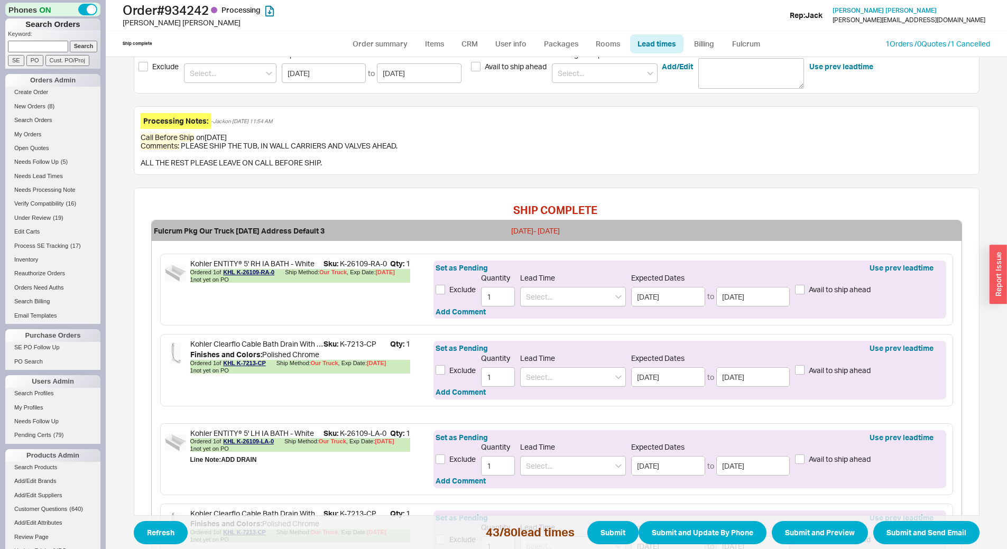
scroll to position [264, 0]
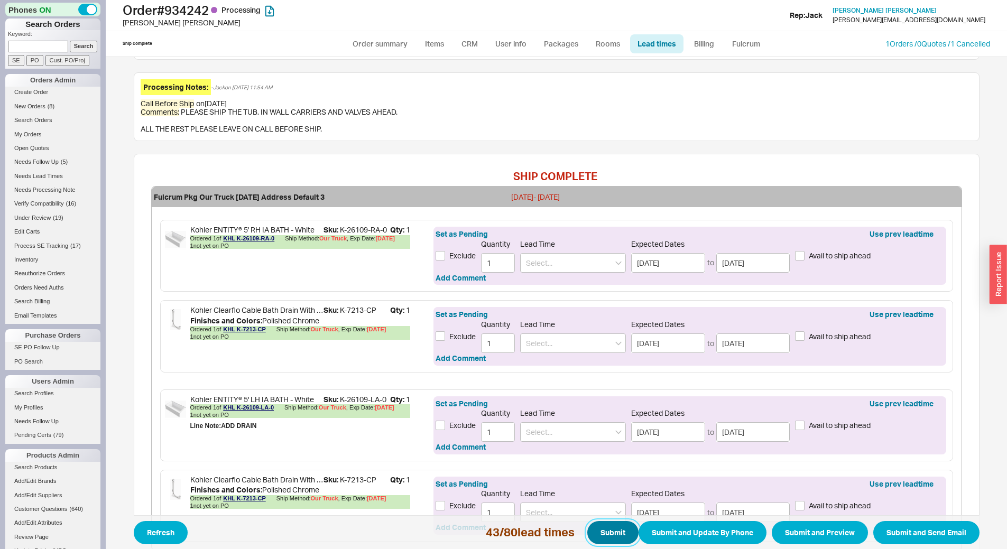
click at [594, 537] on button "Submit" at bounding box center [612, 532] width 51 height 23
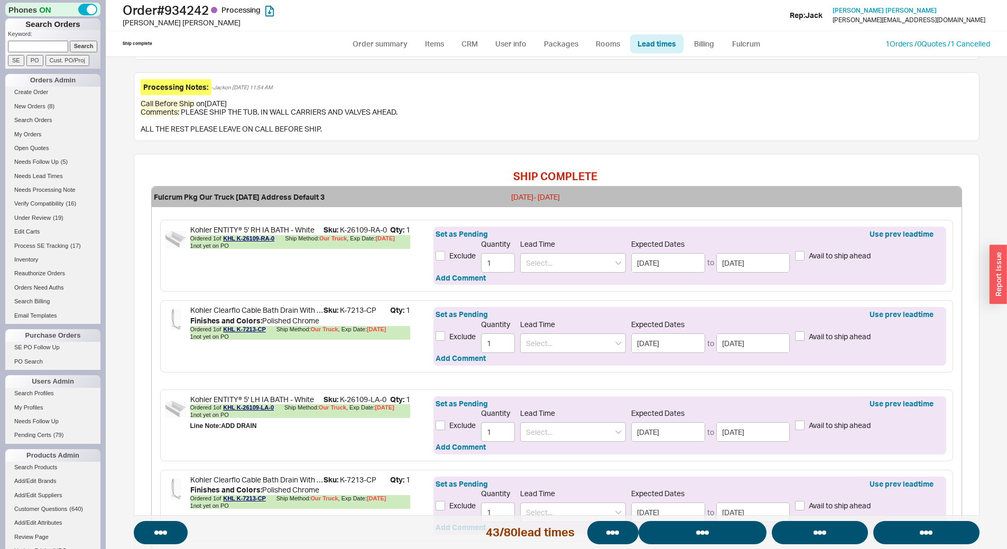
select select "*"
select select "LOW"
select select "3"
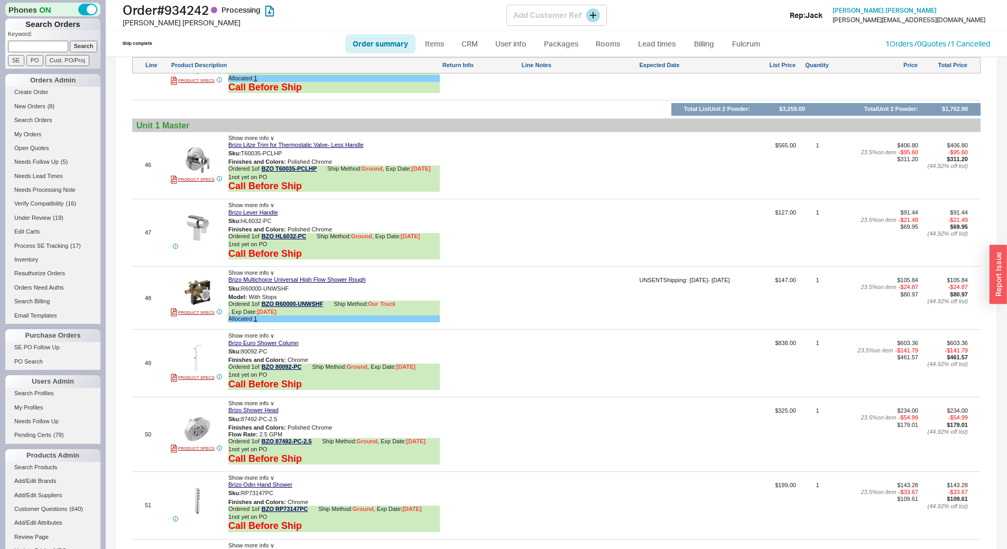
scroll to position [4333, 0]
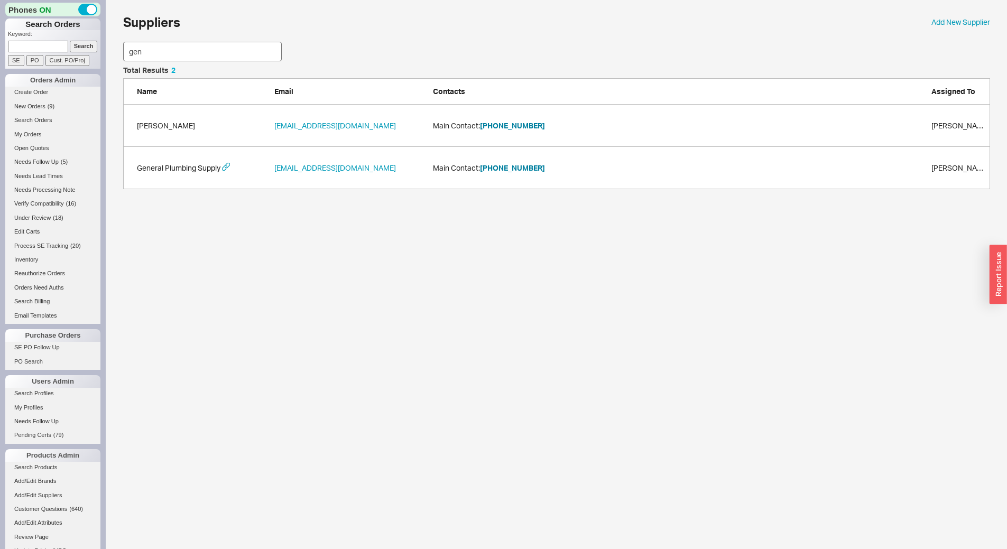
scroll to position [115, 859]
click at [499, 171] on button "[PHONE_NUMBER]" at bounding box center [512, 168] width 65 height 11
drag, startPoint x: 182, startPoint y: 53, endPoint x: 44, endPoint y: 41, distance: 138.4
click at [44, 41] on div "Phones ON Search Orders Keyword: Search SE PO Cust. PO/Proj Orders Admin Create…" at bounding box center [503, 100] width 1007 height 200
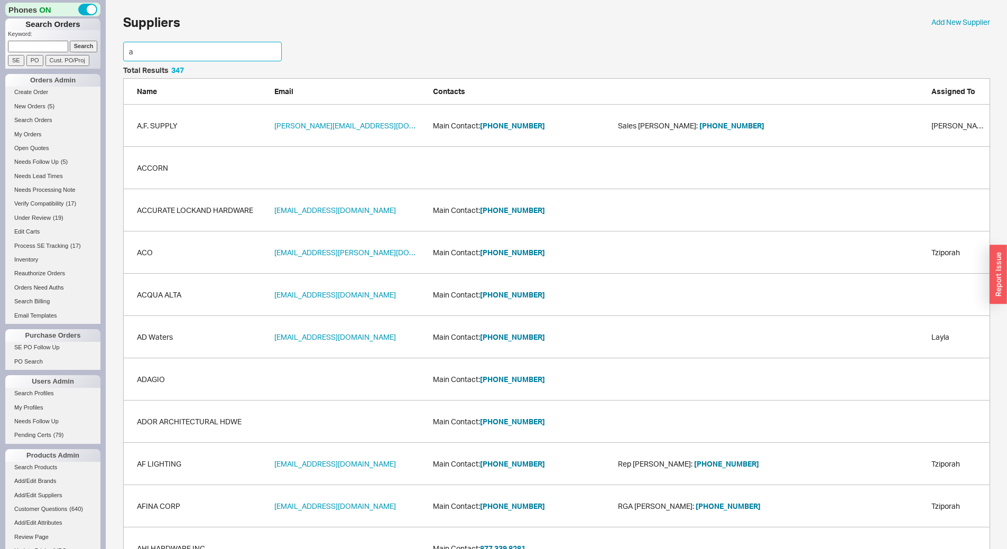
scroll to position [72, 859]
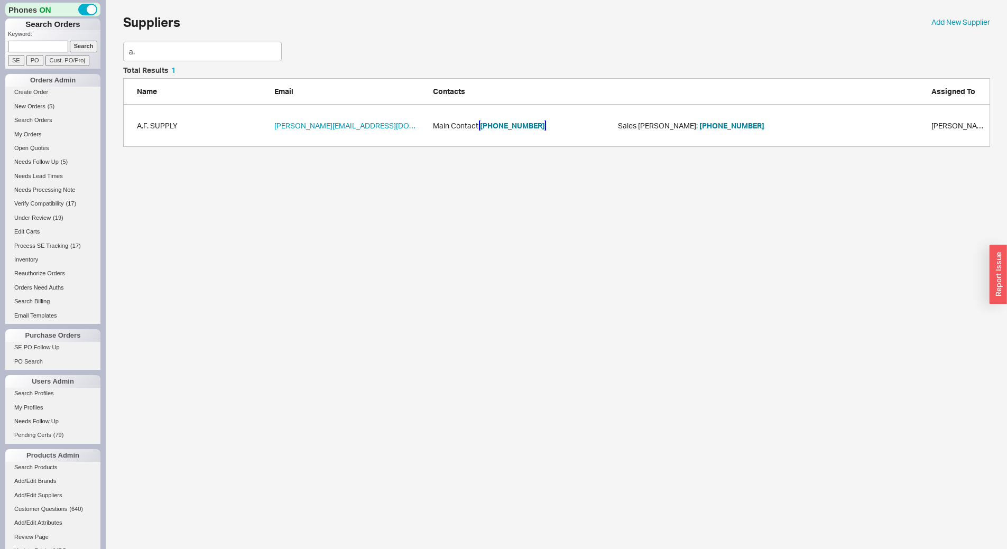
click at [508, 125] on button "[PHONE_NUMBER]" at bounding box center [512, 125] width 65 height 11
drag, startPoint x: 162, startPoint y: 48, endPoint x: 44, endPoint y: 17, distance: 121.7
click at [44, 17] on div "Phones ON Search Orders Keyword: Search SE PO Cust. PO/Proj Orders Admin Create…" at bounding box center [503, 78] width 1007 height 157
click at [516, 133] on div "COLONIAL BRONZE [EMAIL_ADDRESS][DOMAIN_NAME] Main Contact: [PHONE_NUMBER] Custo…" at bounding box center [556, 126] width 867 height 42
click at [525, 122] on button "800-355-7894" at bounding box center [512, 125] width 65 height 11
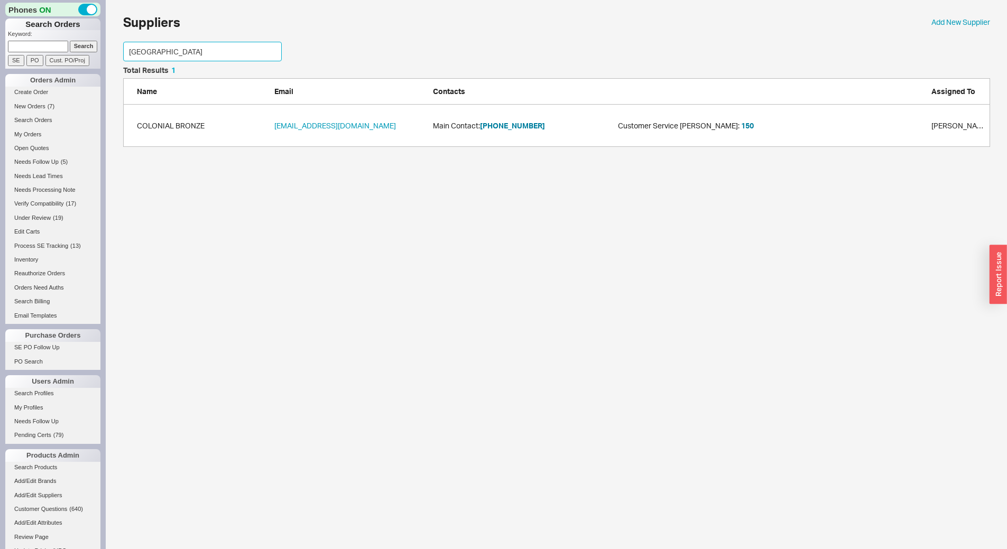
drag, startPoint x: 216, startPoint y: 52, endPoint x: 0, endPoint y: 49, distance: 216.1
click at [0, 49] on div "Phones ON Search Orders Keyword: Search SE PO Cust. PO/Proj Orders Admin Create…" at bounding box center [503, 78] width 1007 height 157
type input "franke"
click at [547, 120] on button "Business 888-847-9634" at bounding box center [529, 120] width 99 height 11
click at [547, 119] on button "Business 888-847-9634" at bounding box center [529, 120] width 99 height 11
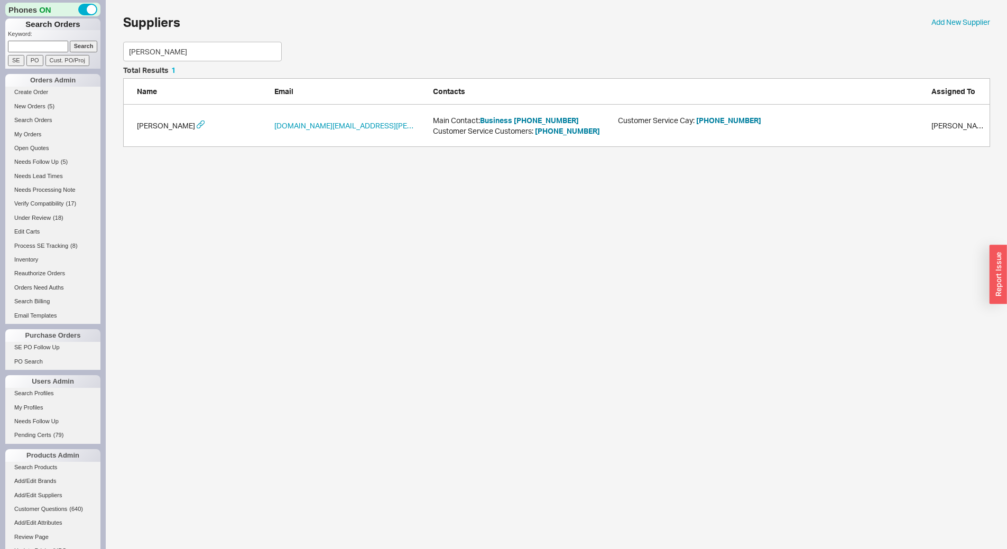
click at [24, 43] on input at bounding box center [38, 46] width 60 height 11
type input "933632"
click at [70, 41] on input "Search" at bounding box center [84, 46] width 28 height 11
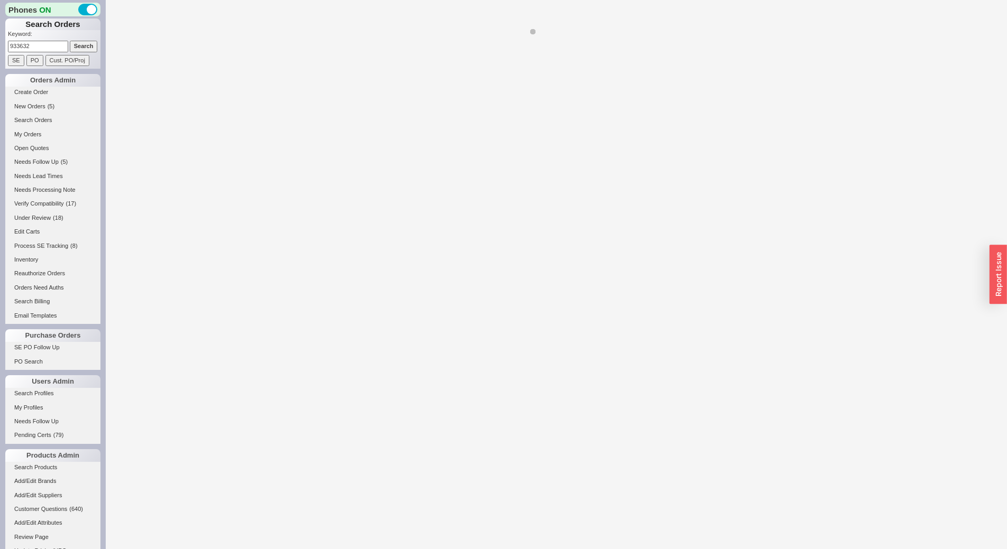
select select "*"
select select "LOW"
select select "3"
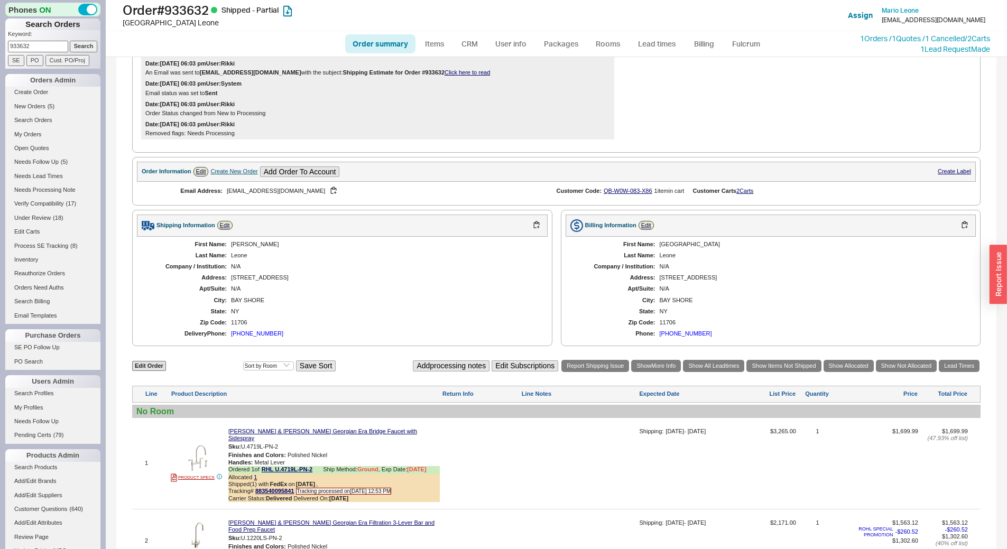
scroll to position [378, 0]
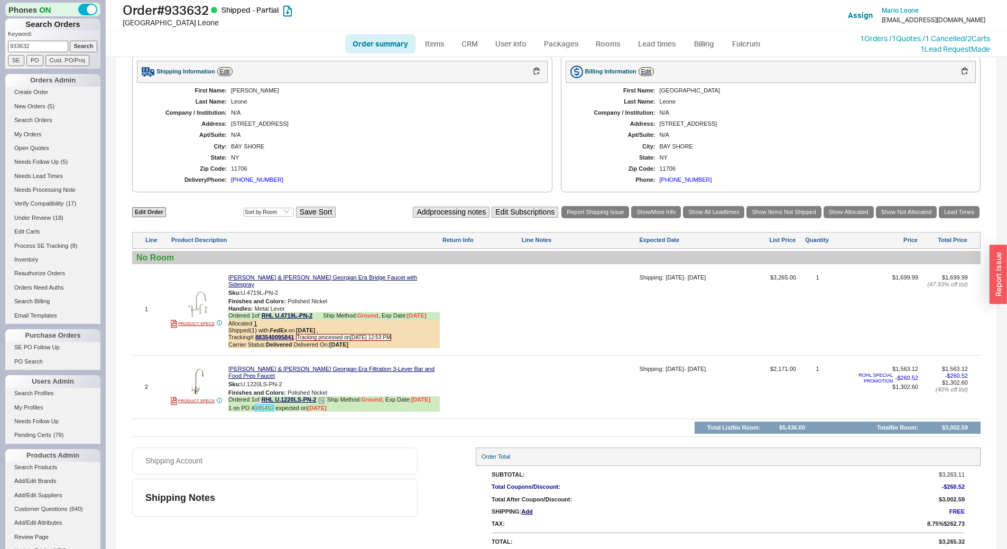
click at [264, 405] on link "985492" at bounding box center [265, 408] width 20 height 6
click at [288, 379] on button "button" at bounding box center [290, 384] width 13 height 10
click at [543, 377] on div at bounding box center [579, 391] width 116 height 50
drag, startPoint x: 611, startPoint y: 371, endPoint x: 398, endPoint y: 375, distance: 213.0
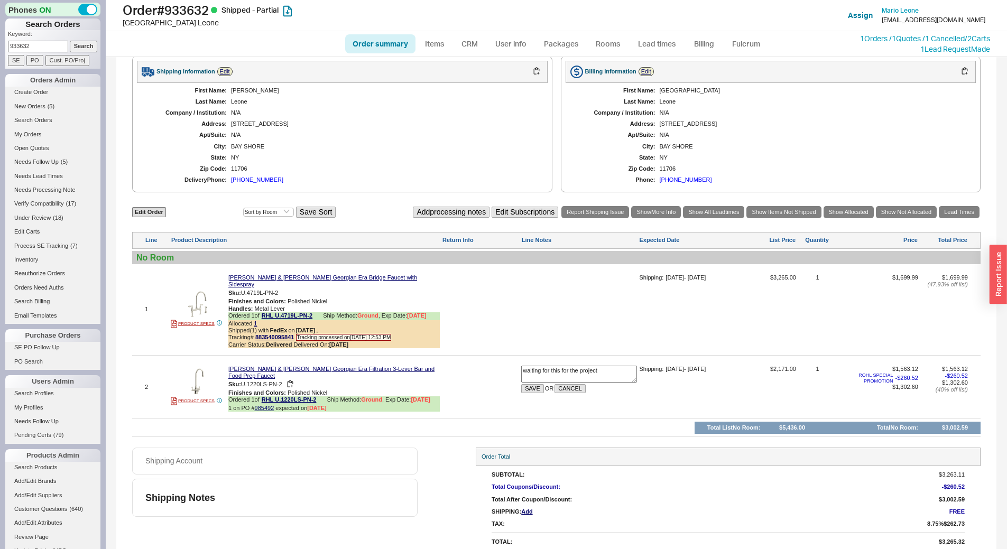
click at [398, 375] on div "2 PRODUCT SPECS Rohl Perrin & Rowe Georgian Era Filtration 3-Lever Bar and Food…" at bounding box center [556, 387] width 848 height 58
click at [610, 372] on textarea "waiting for this for the project" at bounding box center [579, 374] width 116 height 17
type textarea "waiting for this for the project, let cust know if pushed out more"
click at [537, 386] on button "SAVE" at bounding box center [532, 388] width 23 height 9
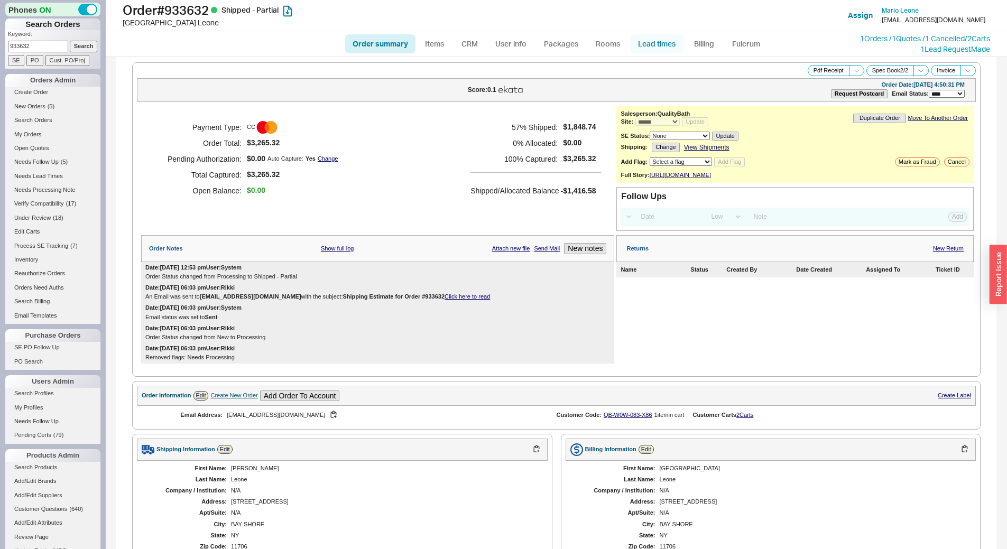
click at [676, 44] on link "Lead times" at bounding box center [656, 43] width 53 height 19
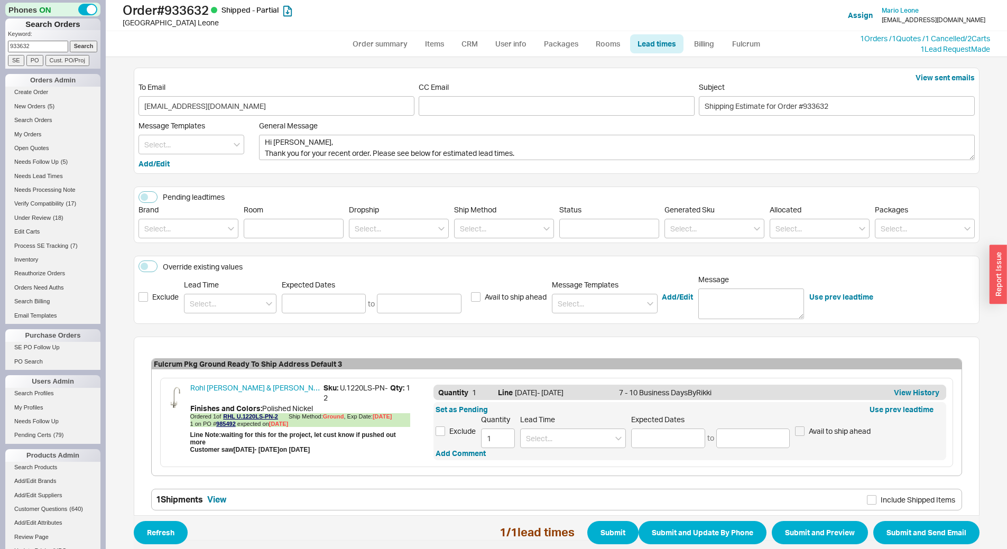
scroll to position [49, 0]
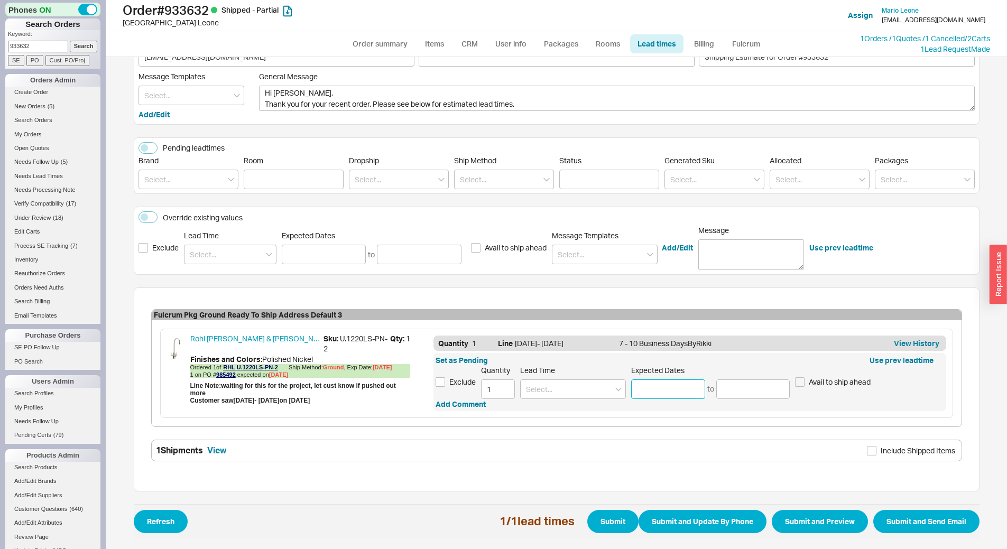
click at [650, 393] on input at bounding box center [668, 389] width 74 height 20
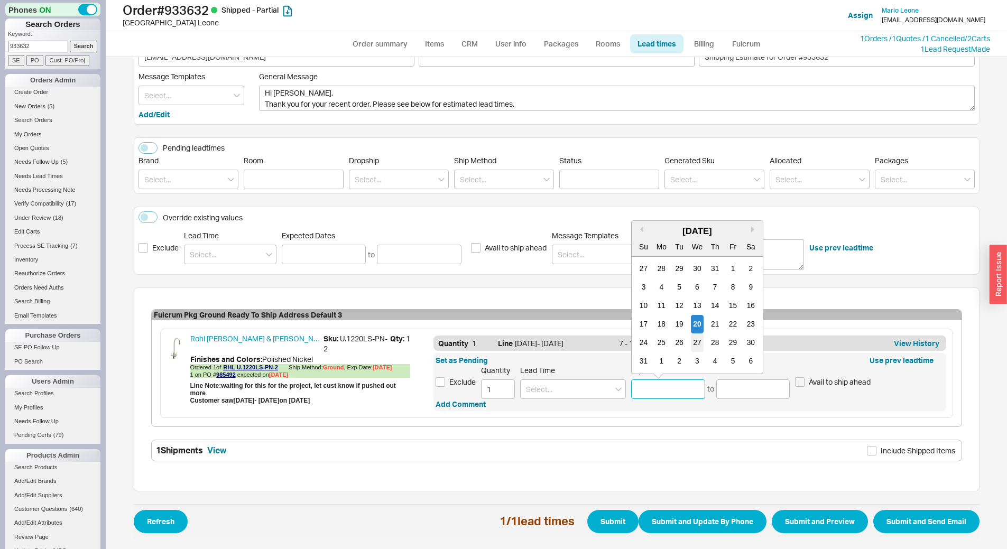
click at [694, 338] on div "27" at bounding box center [697, 342] width 13 height 18
type input "08/27/2025"
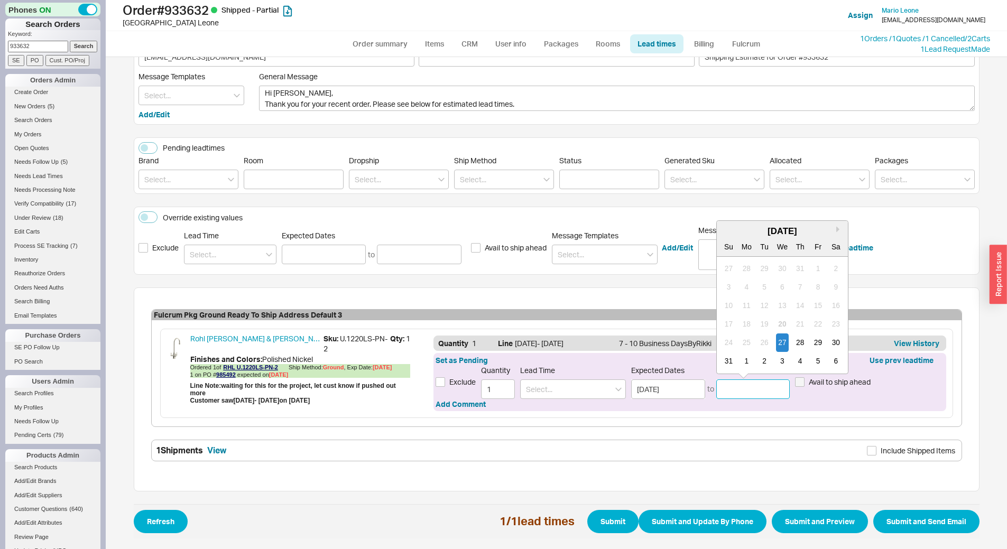
click at [750, 391] on input at bounding box center [753, 389] width 74 height 20
click at [744, 358] on div "1" at bounding box center [746, 361] width 13 height 18
type input "[DATE]"
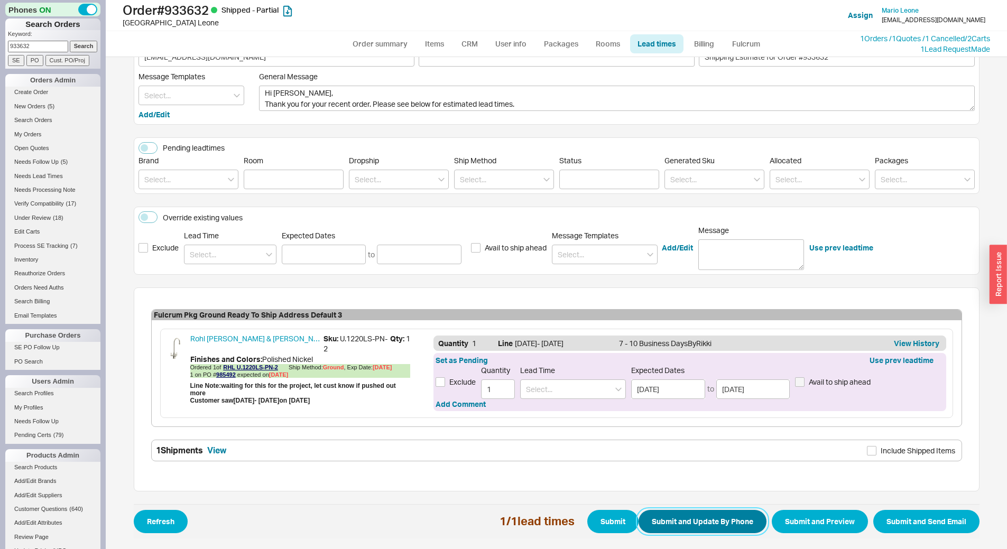
click at [720, 519] on button "Submit and Update By Phone" at bounding box center [702, 521] width 128 height 23
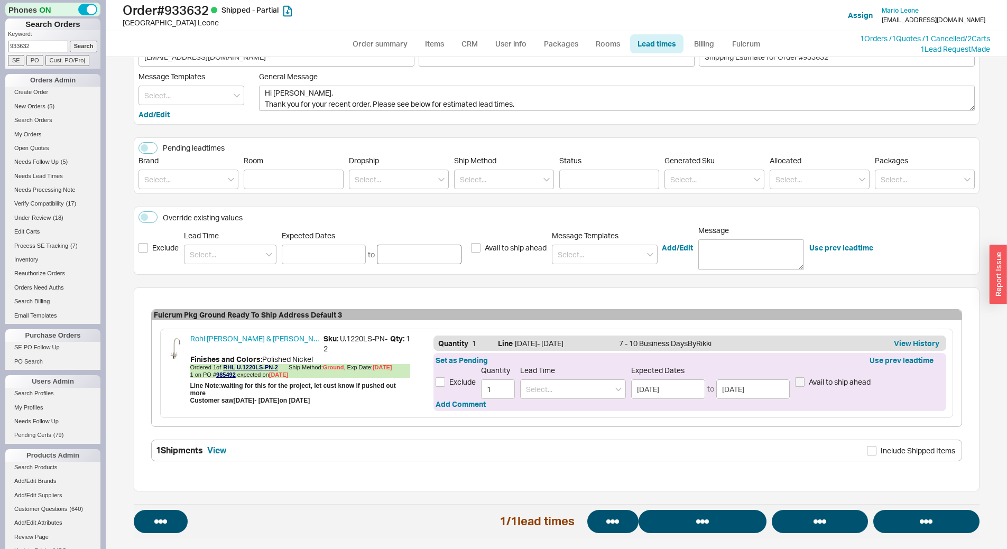
select select "*"
select select "LOW"
select select "3"
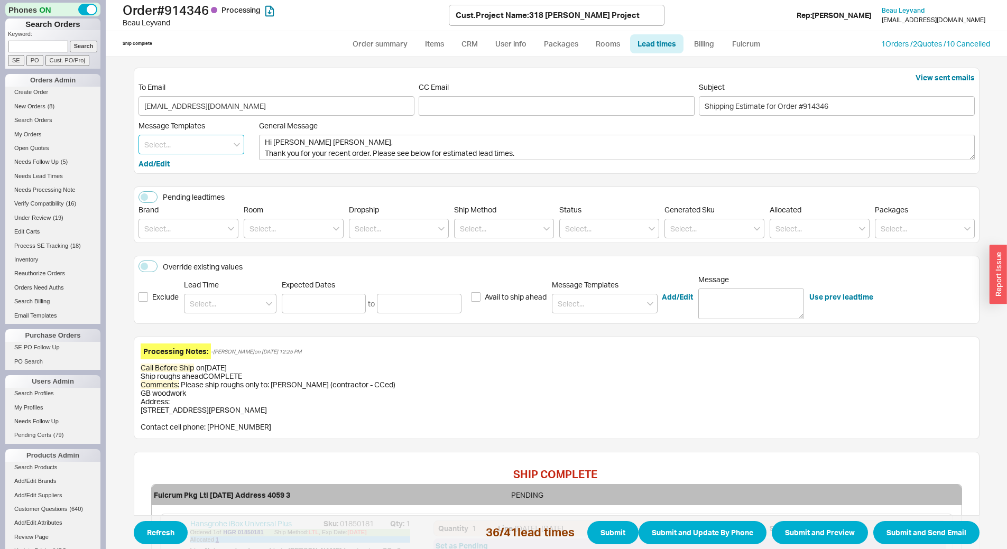
click at [171, 141] on input at bounding box center [191, 145] width 106 height 20
click at [250, 145] on div "Message Templates Update Hansgrohe Lead Time Shipping [PERSON_NAME] Further [PE…" at bounding box center [198, 145] width 120 height 48
click at [189, 238] on input at bounding box center [188, 229] width 100 height 20
click at [176, 264] on div "Kohler" at bounding box center [188, 269] width 99 height 19
type input "Kohler"
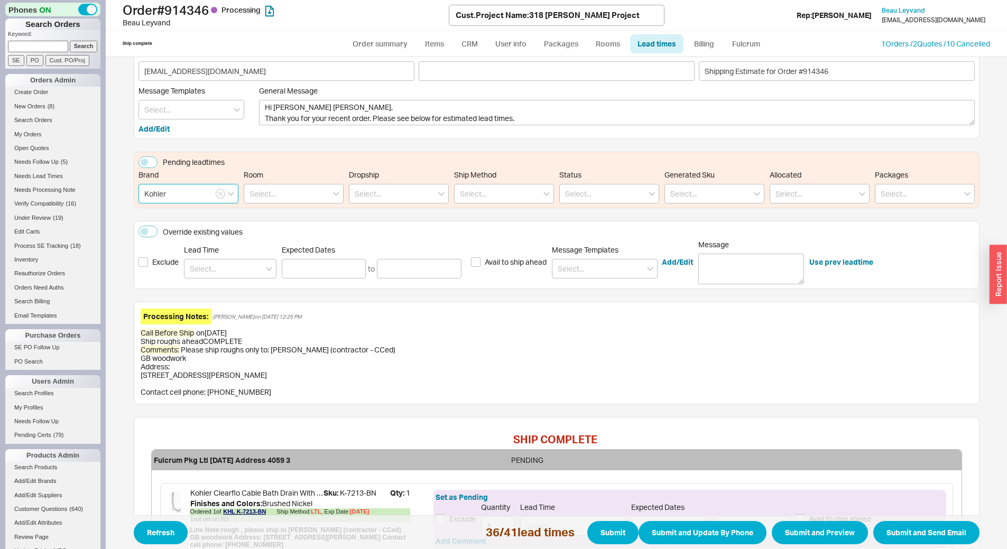
scroll to position [246, 0]
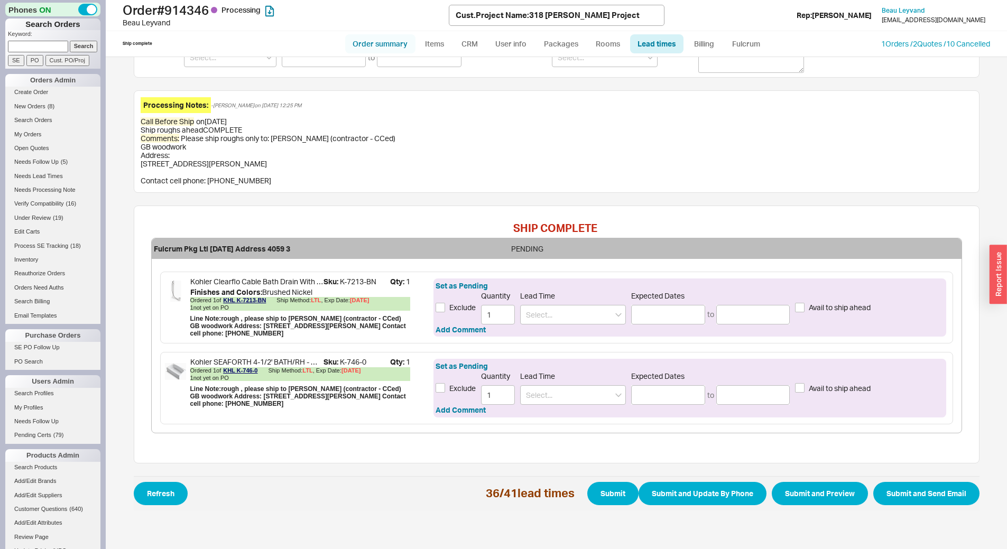
click at [377, 40] on link "Order summary" at bounding box center [380, 43] width 70 height 19
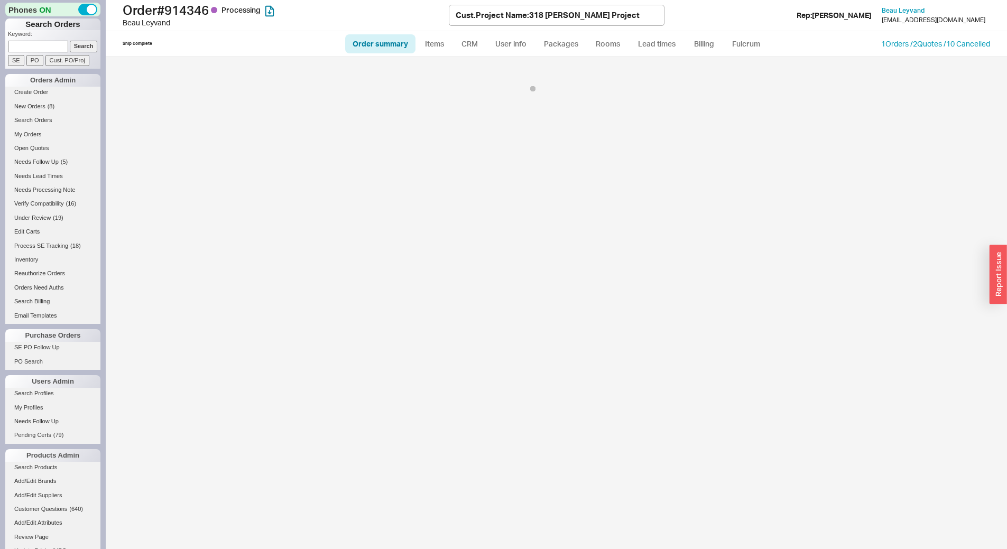
select select "*"
select select "LOW"
select select "3"
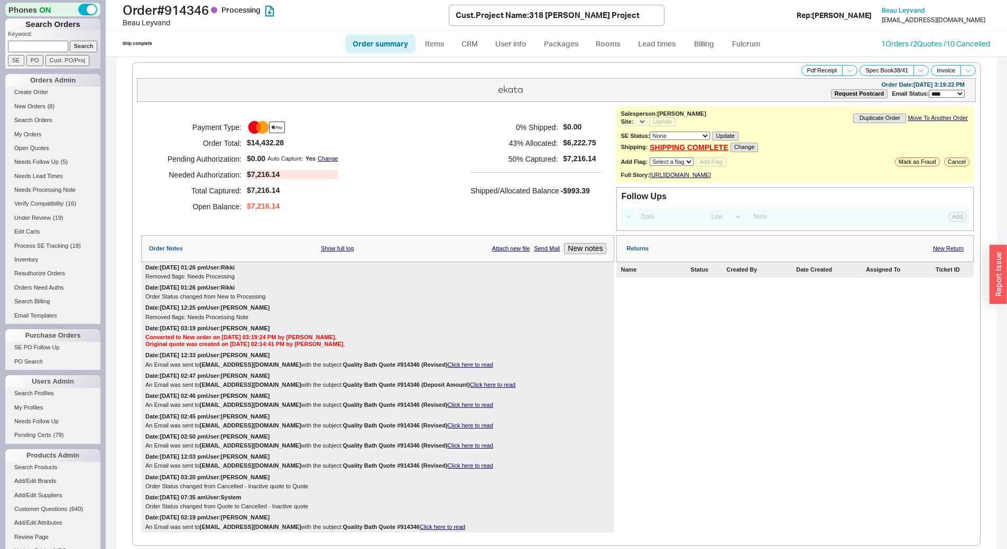
select select "*"
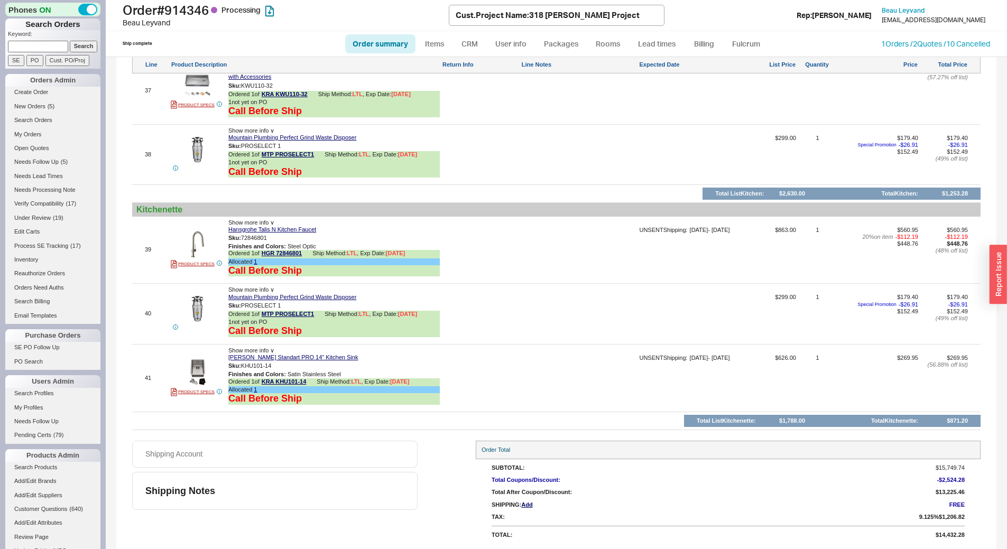
scroll to position [3434, 0]
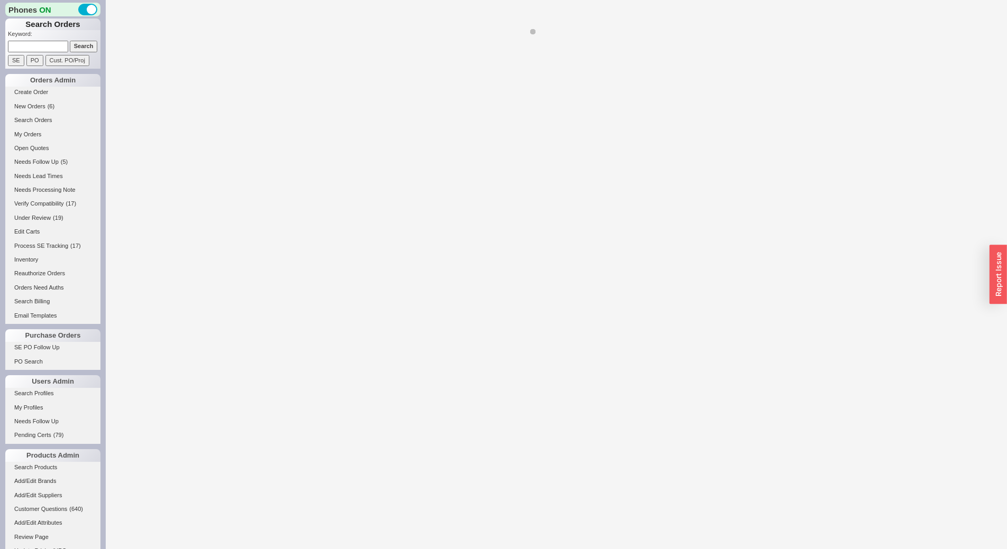
select select "*"
select select "LOW"
select select "3"
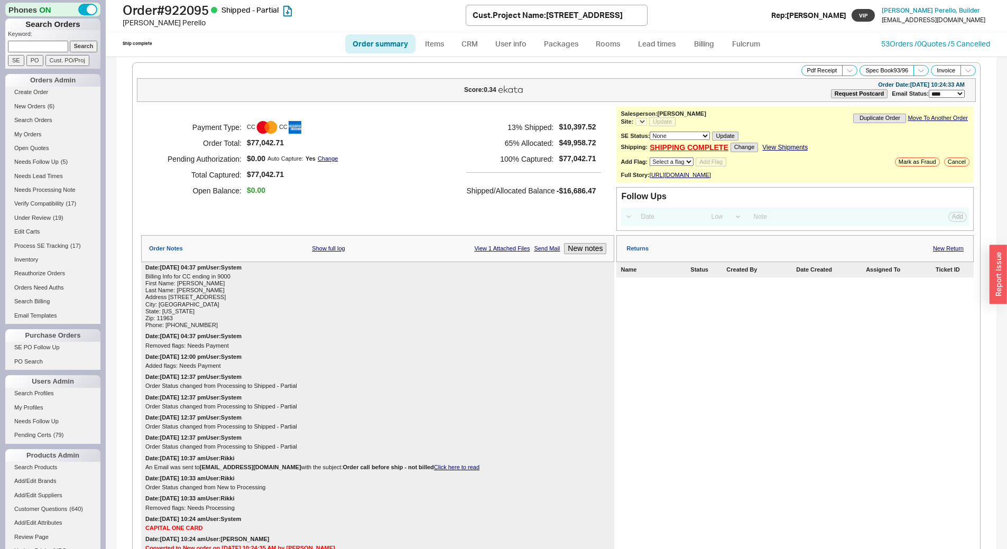
select select "*"
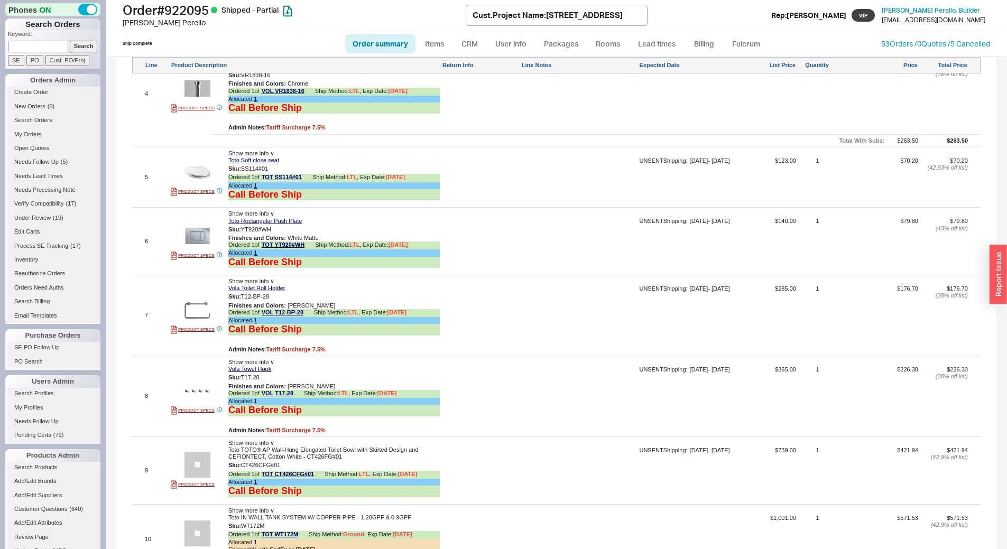
scroll to position [1479, 0]
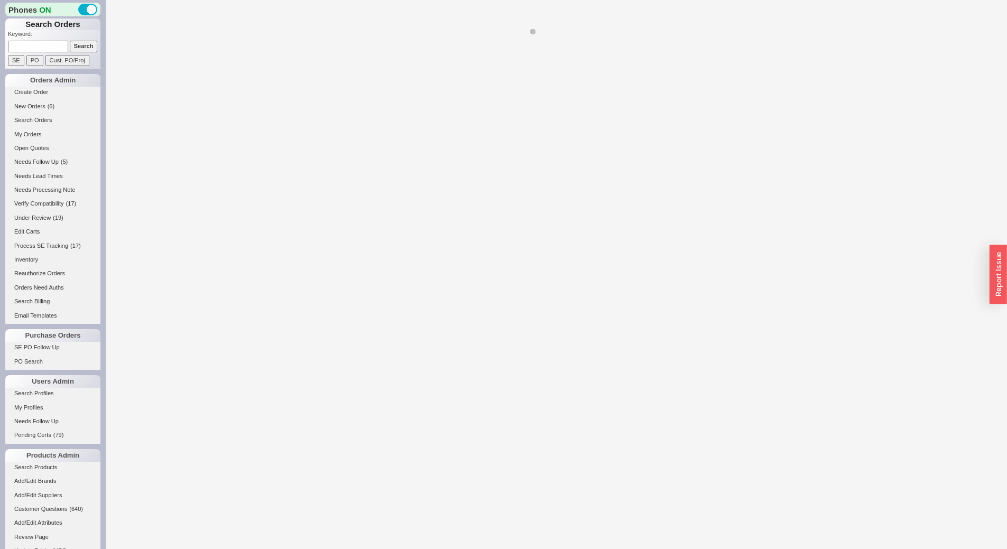
select select "*"
select select "LOW"
select select "3"
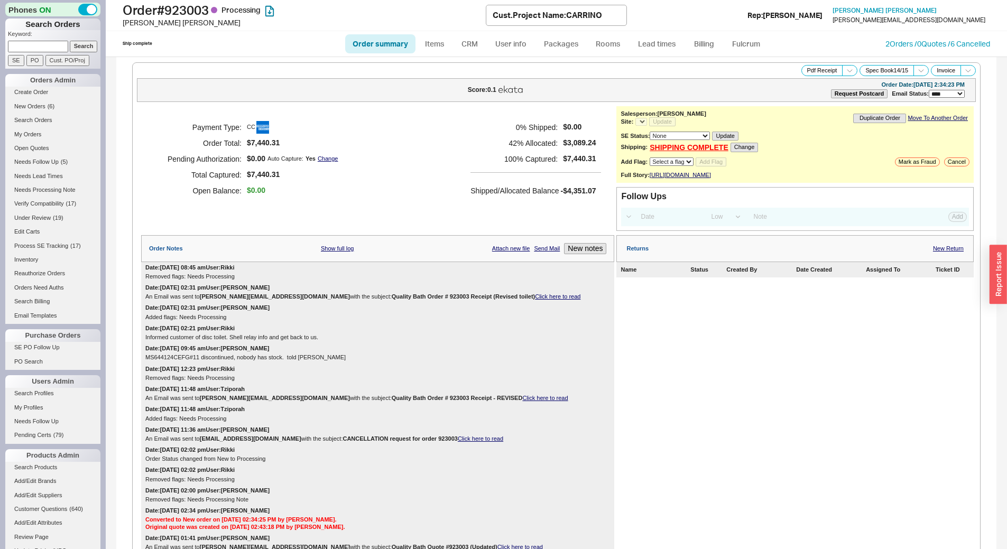
select select "*"
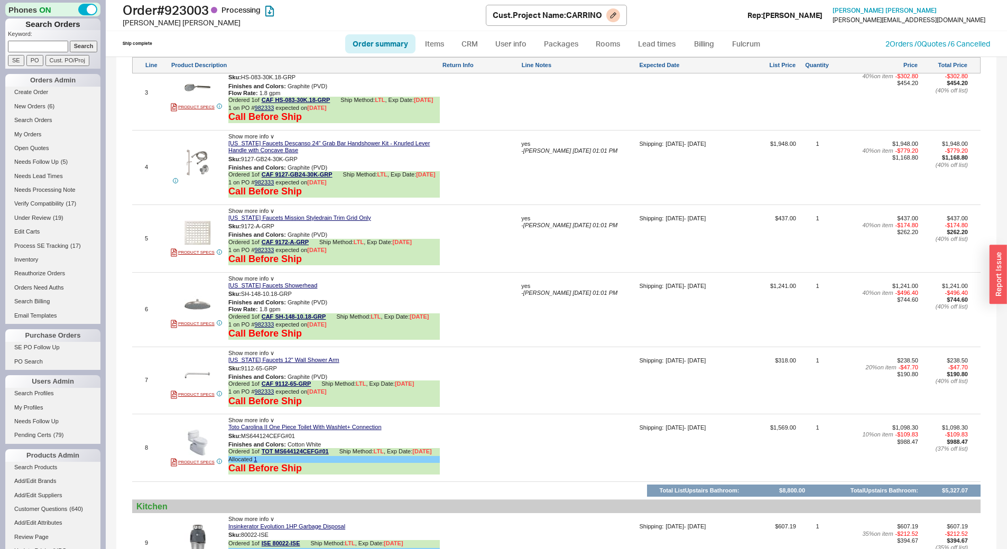
scroll to position [1110, 0]
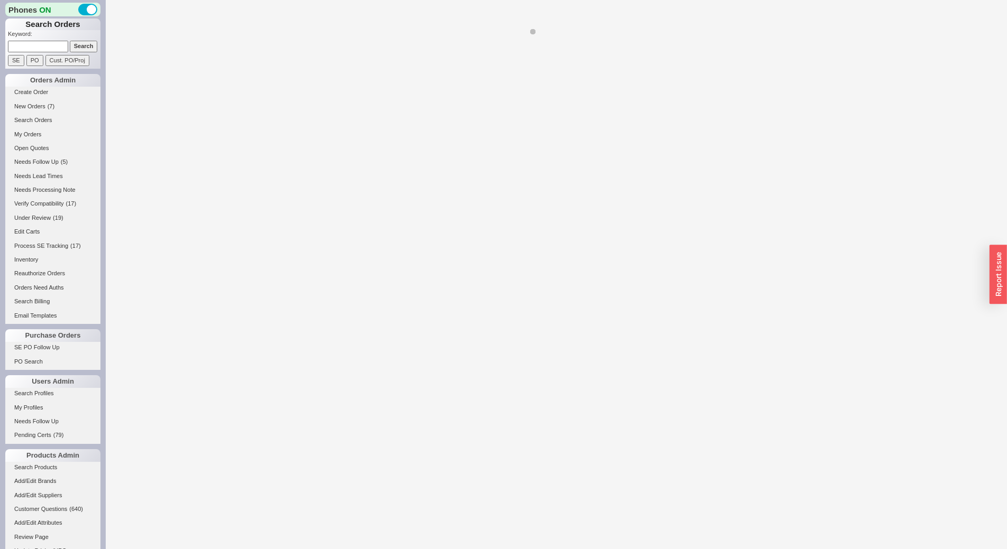
select select "*"
select select "LOW"
select select "3"
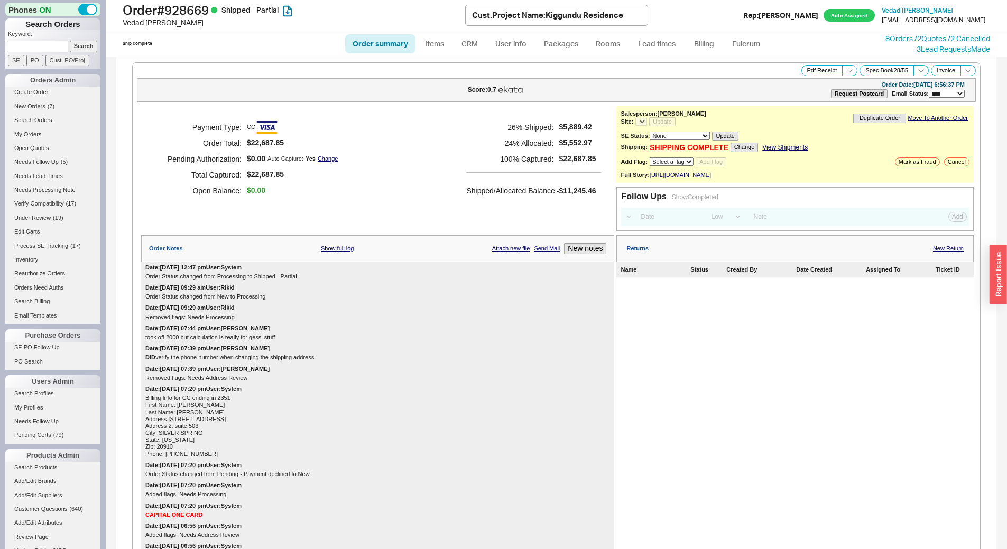
select select "*"
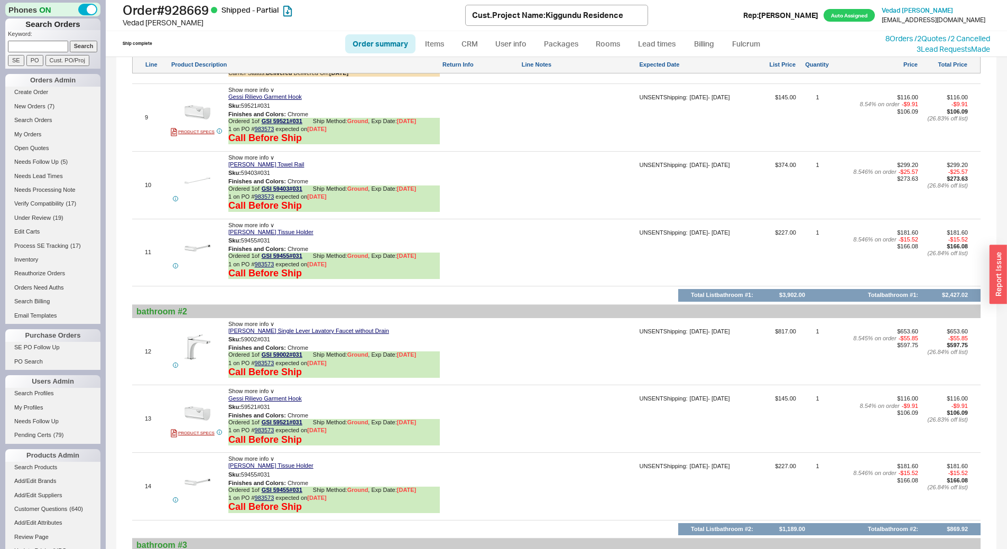
scroll to position [1532, 0]
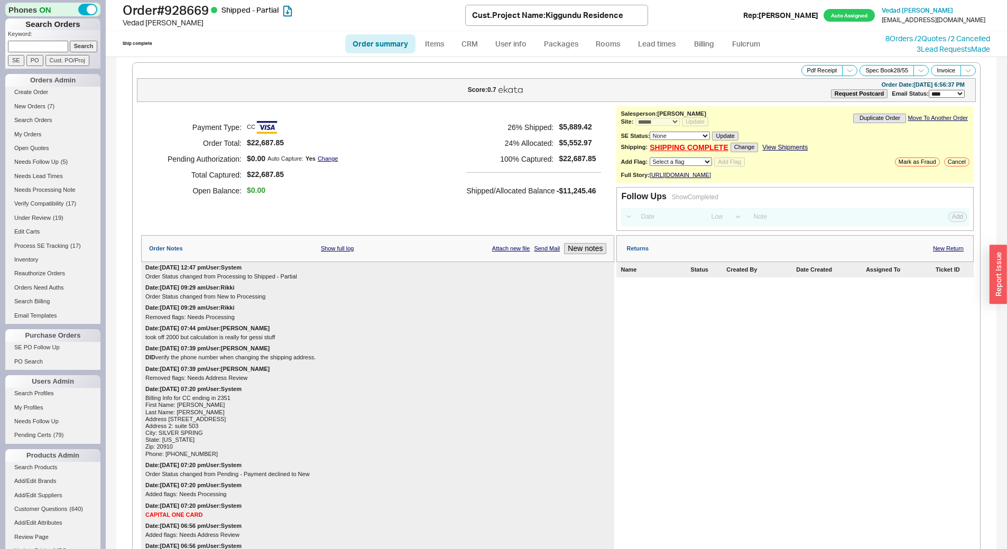
select select "*"
select select "LOW"
select select "3"
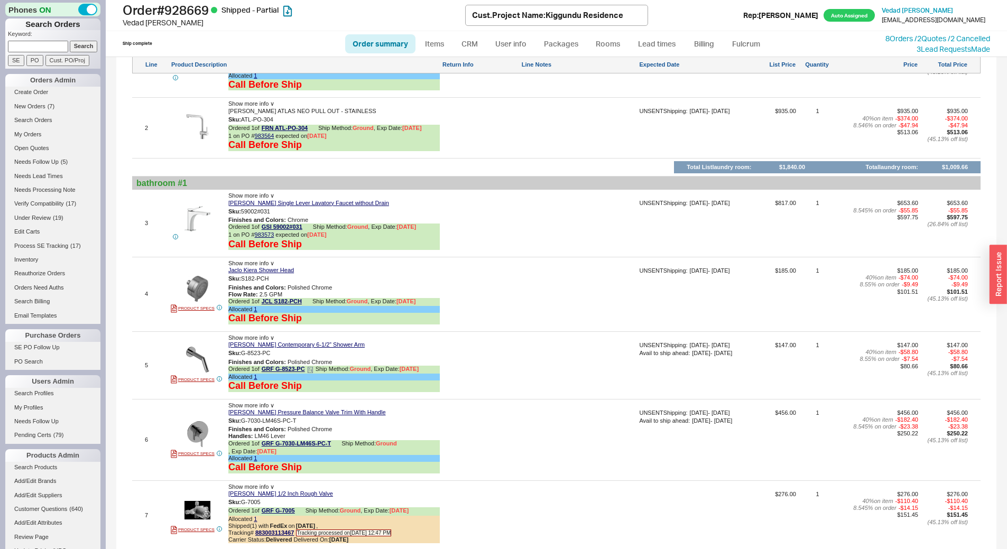
scroll to position [1479, 0]
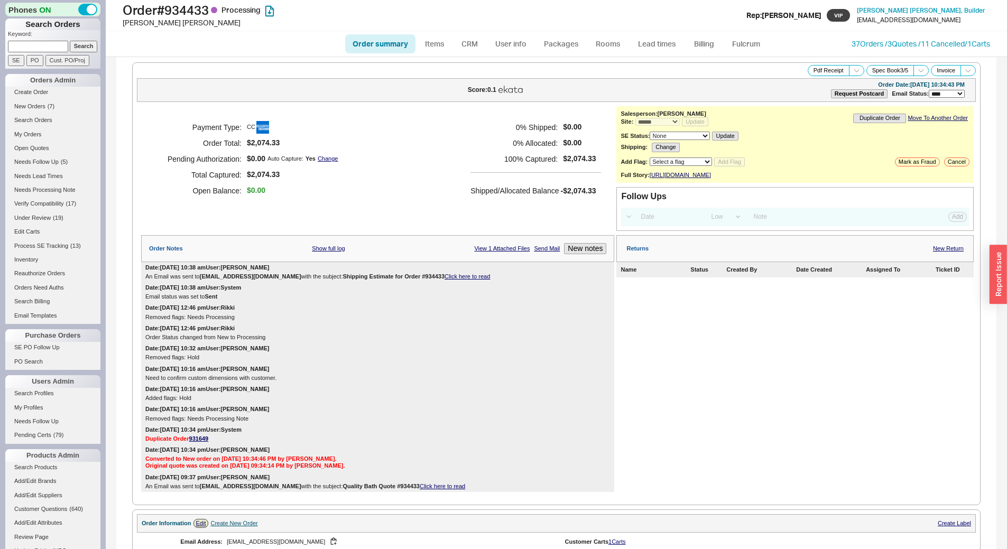
select select "*"
select select "LOW"
select select "3"
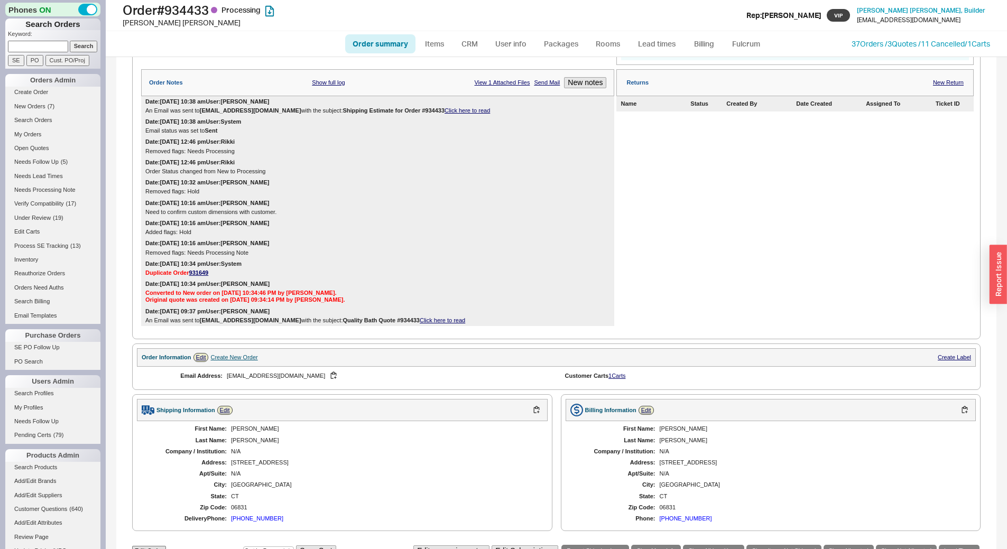
scroll to position [133, 0]
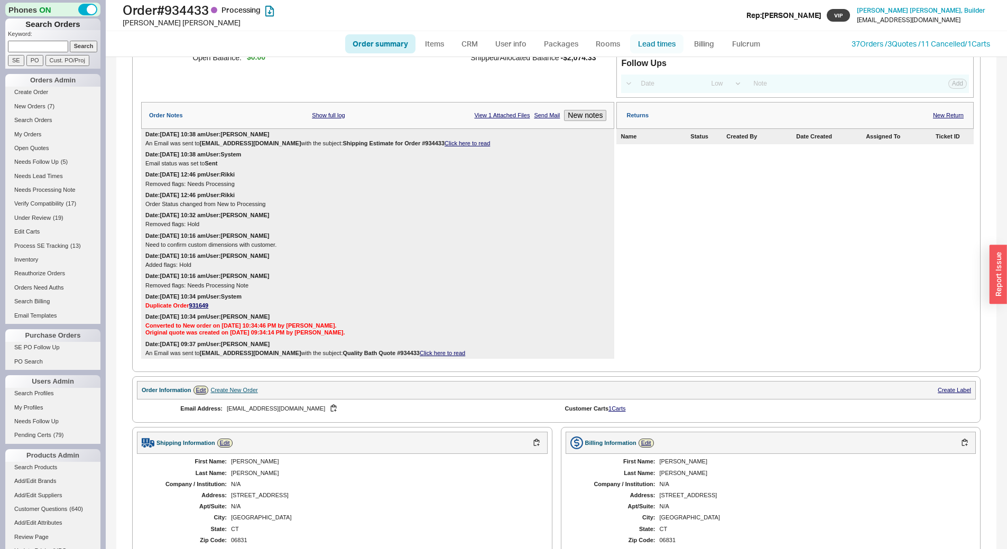
click at [663, 36] on link "Lead times" at bounding box center [656, 43] width 53 height 19
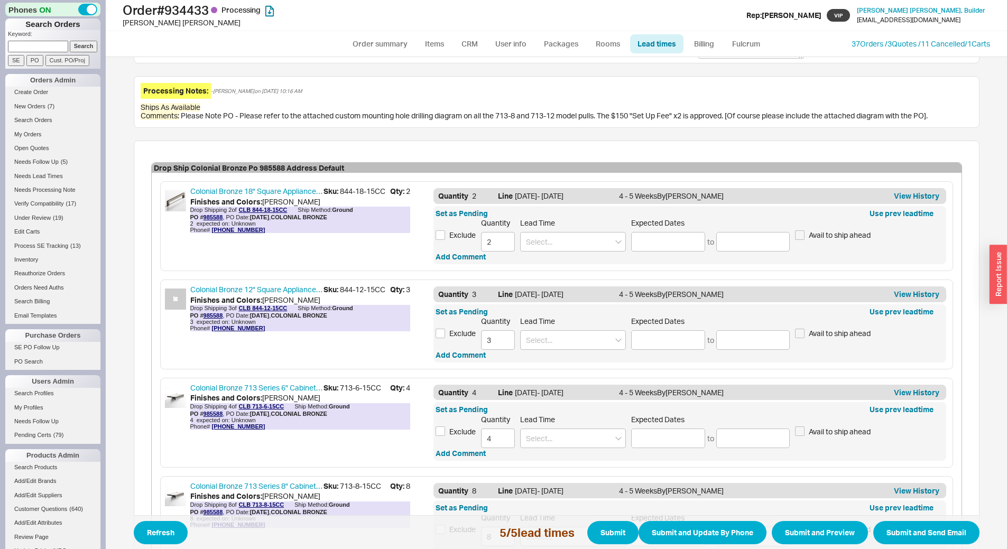
scroll to position [49, 0]
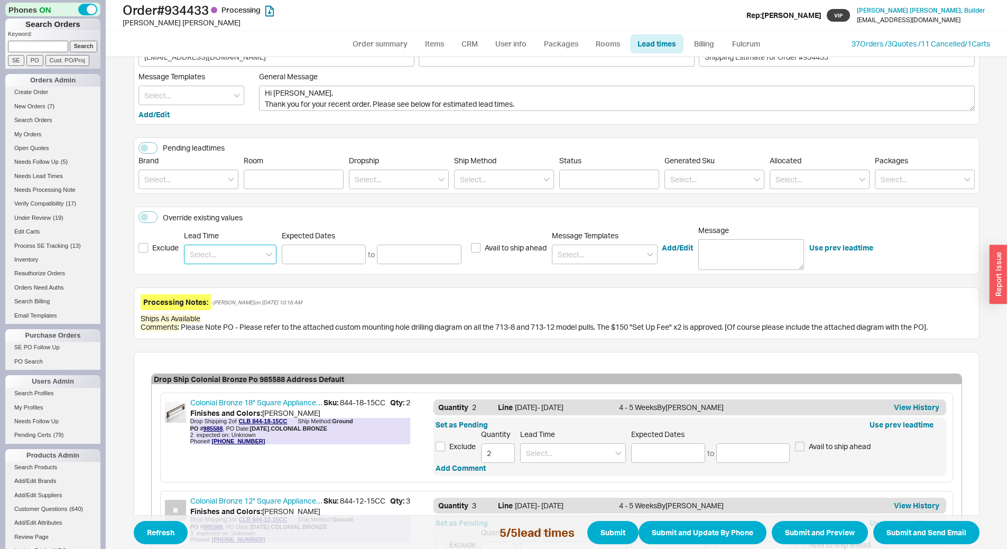
click at [212, 257] on input at bounding box center [230, 255] width 92 height 20
click at [228, 293] on div "8 - 10 Weeks" at bounding box center [229, 295] width 91 height 19
type input "8 - 10 Weeks"
type input "10/15/2025"
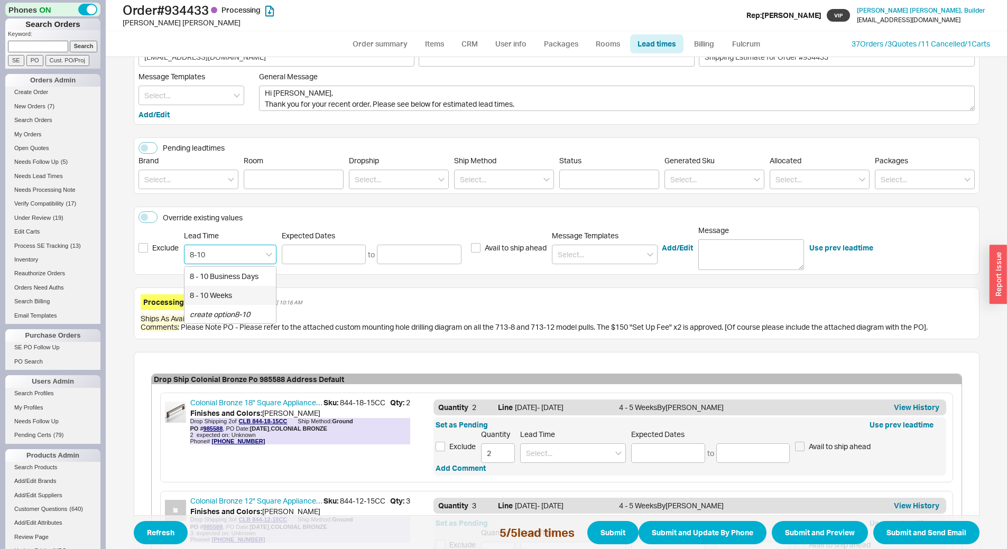
type input "10/29/2025"
type input "8 - 10 Weeks"
type input "10/15/2025"
type input "10/29/2025"
type input "8 - 10 Weeks"
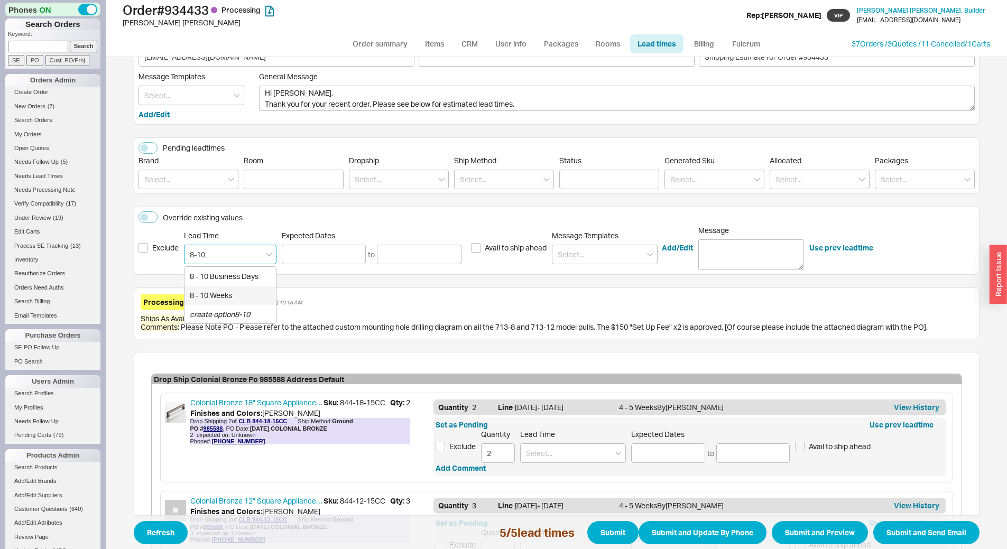
type input "10/15/2025"
type input "10/29/2025"
type input "8 - 10 Weeks"
type input "10/15/2025"
type input "10/29/2025"
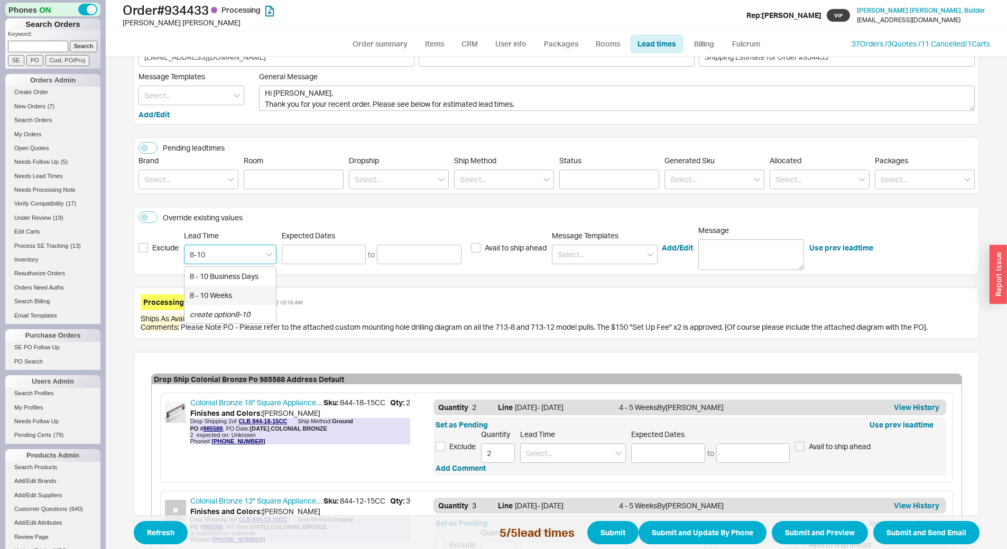
type input "8 - 10 Weeks"
type input "10/15/2025"
type input "10/29/2025"
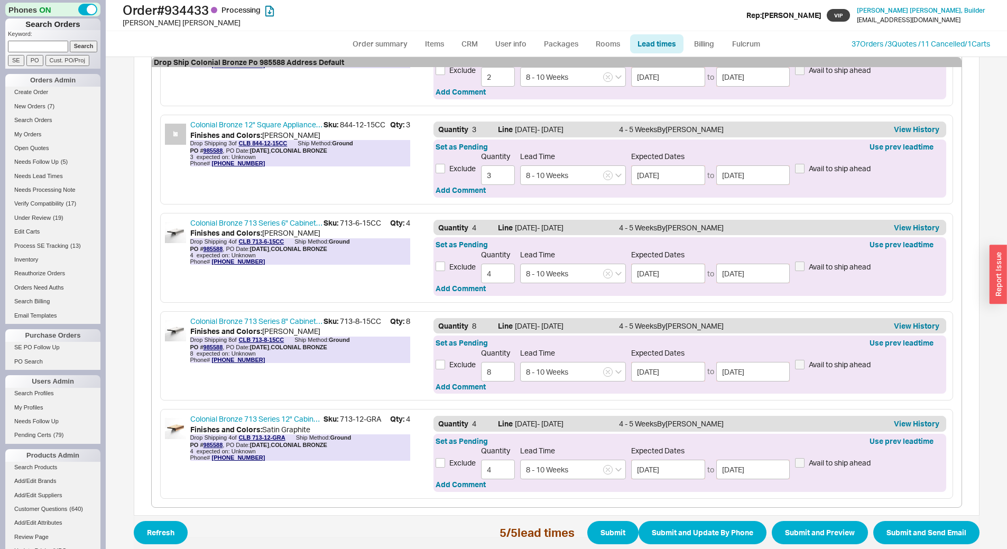
scroll to position [472, 0]
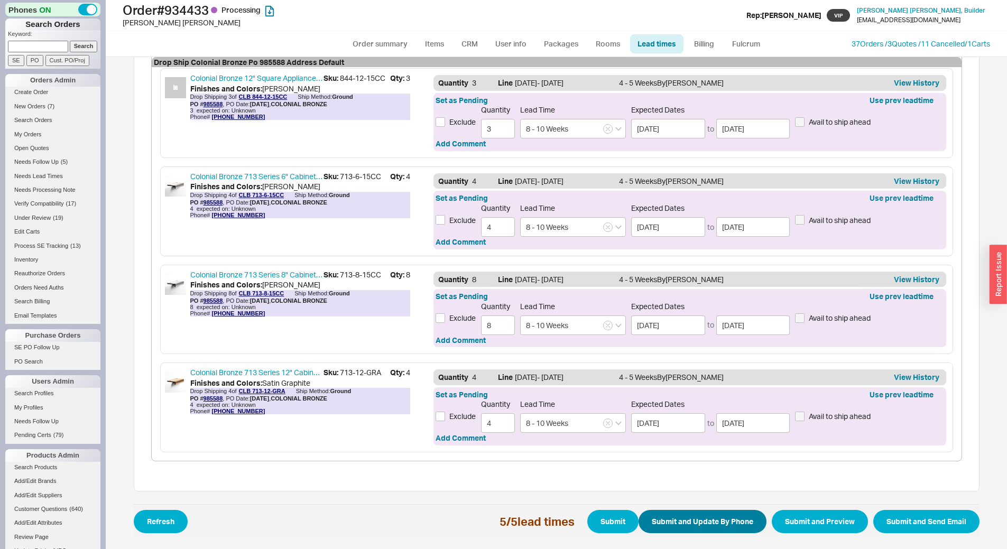
type input "8 - 10 Weeks"
click at [700, 516] on button "Submit and Update By Phone" at bounding box center [702, 521] width 128 height 23
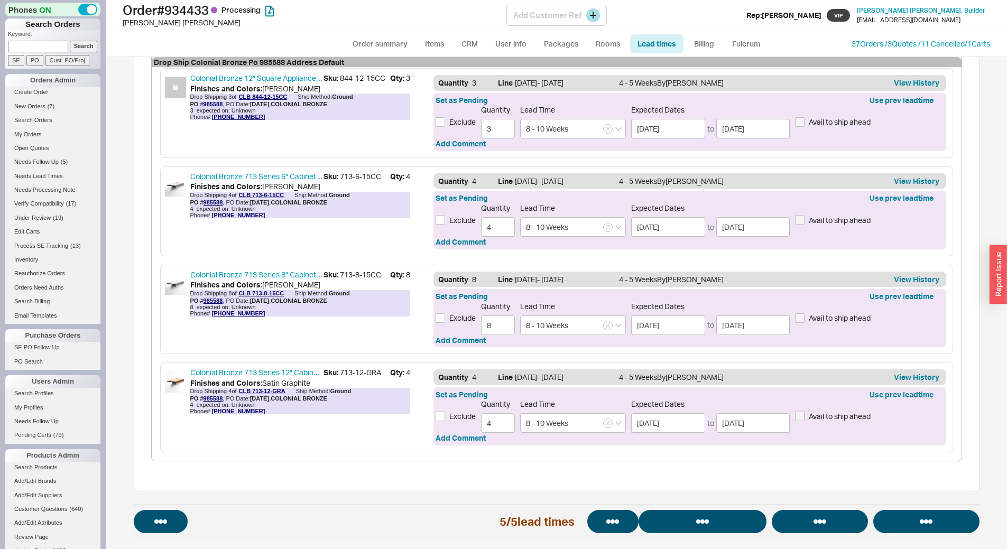
select select "*"
select select "LOW"
select select "3"
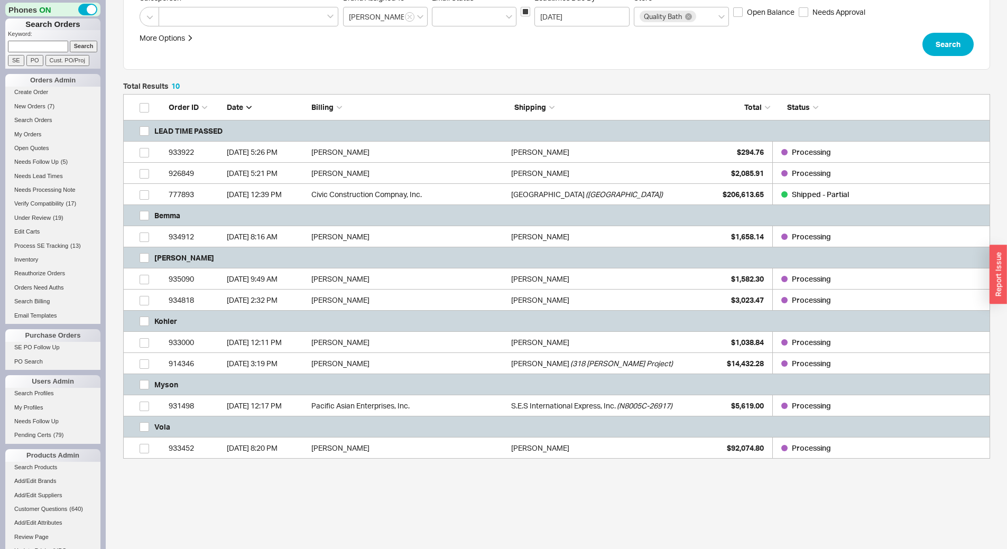
scroll to position [159, 0]
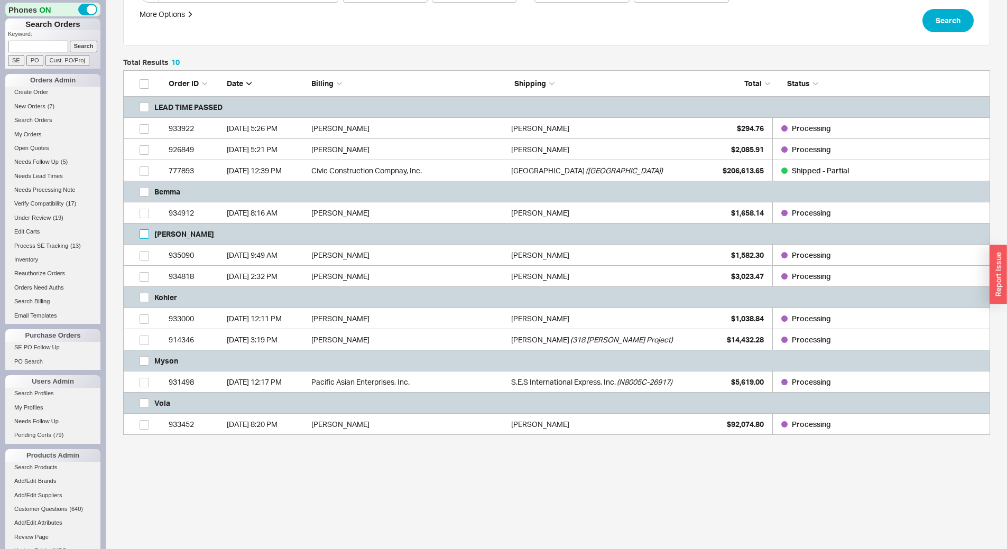
click at [143, 236] on input "grid" at bounding box center [144, 234] width 10 height 10
checkbox input "true"
click at [891, 532] on button "Open Orders" at bounding box center [879, 532] width 70 height 23
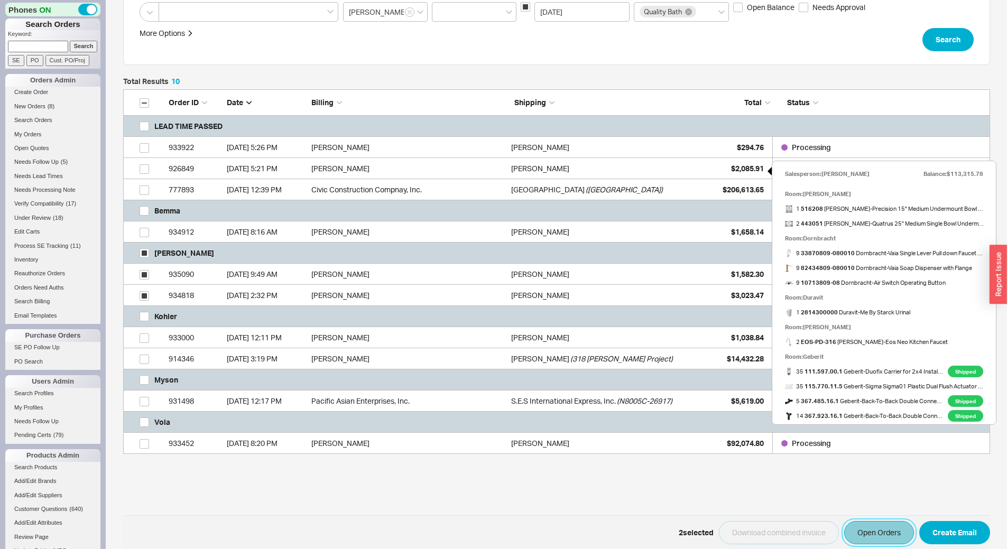
scroll to position [106, 0]
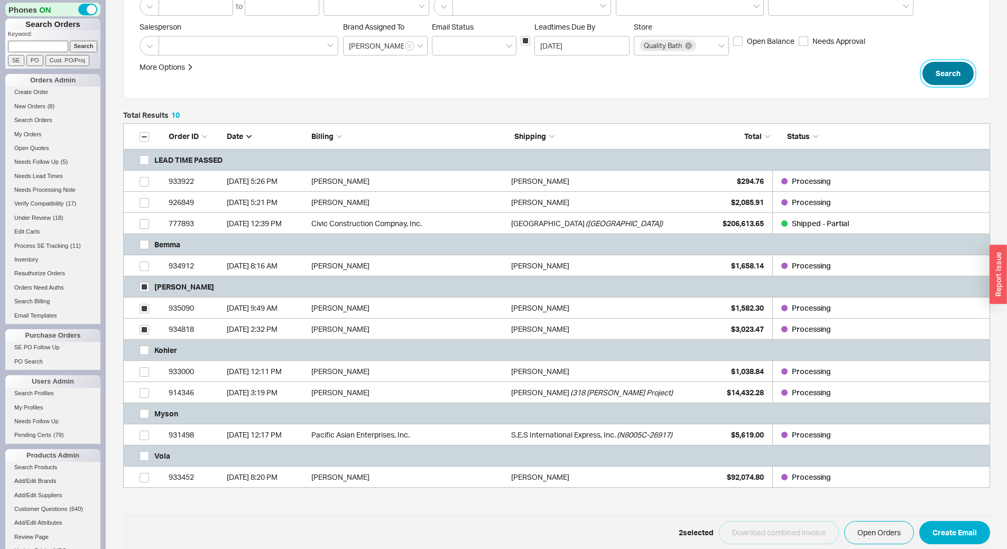
click at [960, 72] on button "Search" at bounding box center [947, 73] width 51 height 23
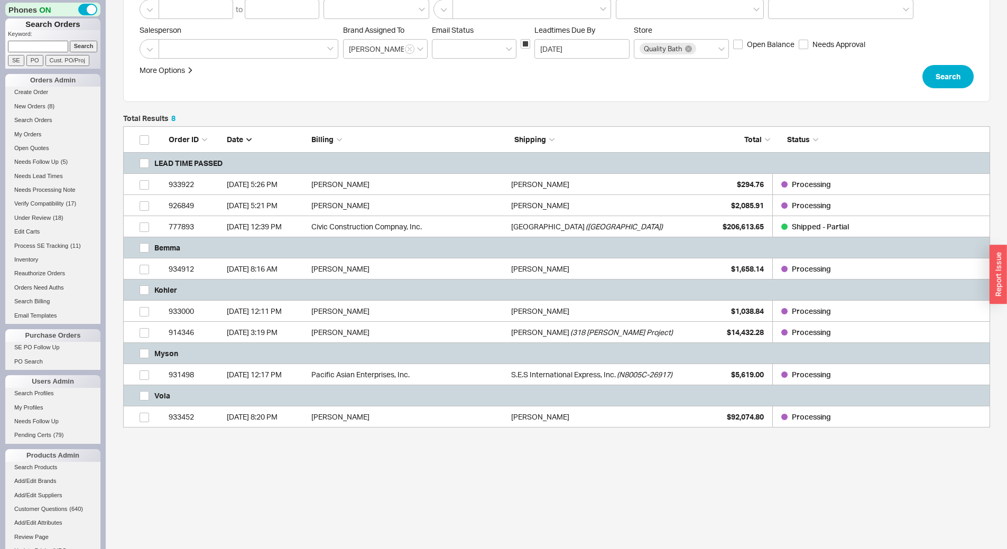
scroll to position [103, 0]
click at [145, 292] on input "grid" at bounding box center [144, 290] width 10 height 10
checkbox input "true"
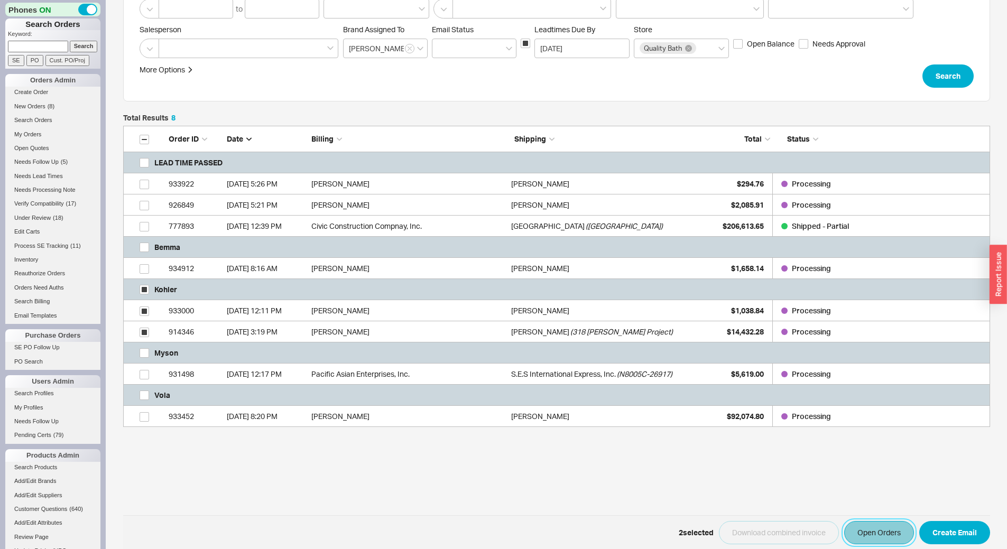
click at [883, 528] on button "Open Orders" at bounding box center [879, 532] width 70 height 23
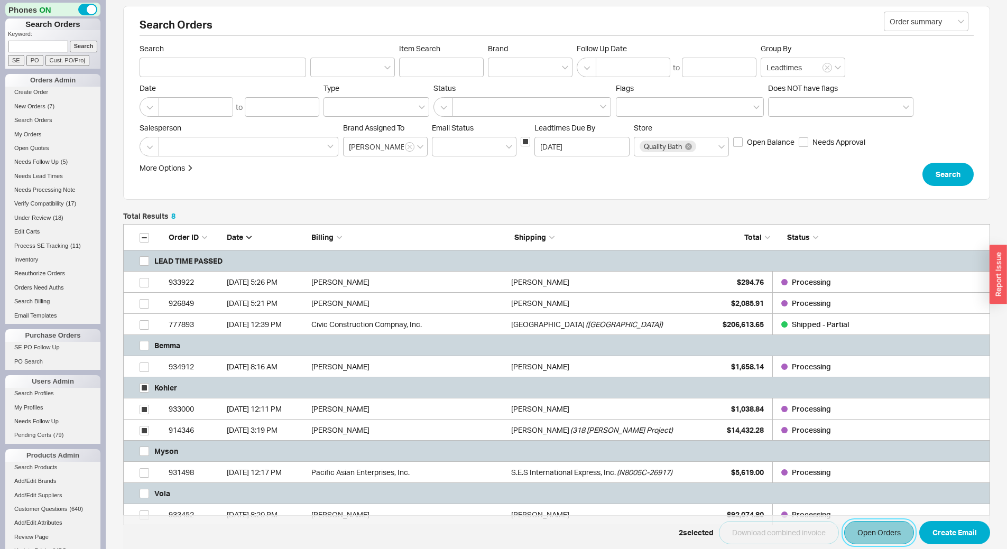
scroll to position [0, 0]
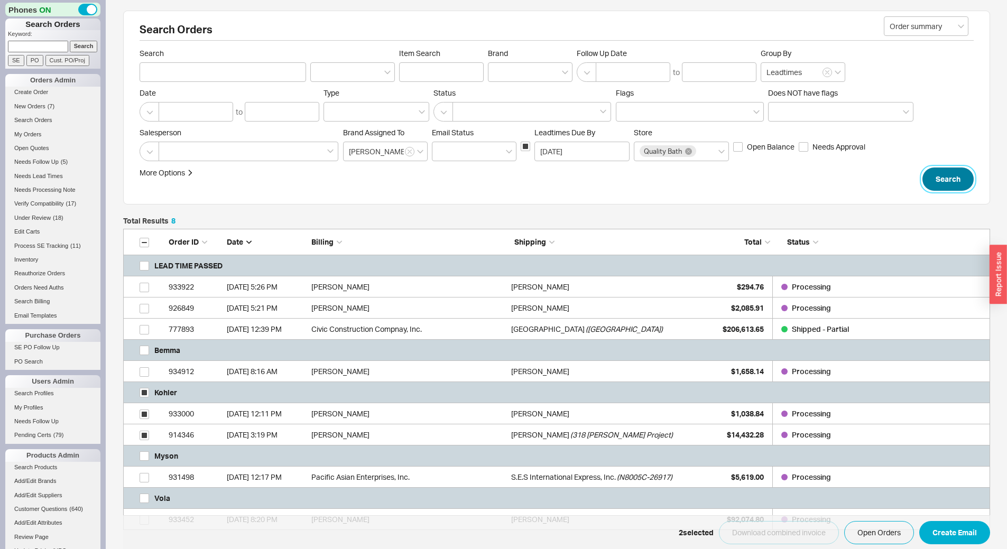
click at [939, 179] on button "Search" at bounding box center [947, 178] width 51 height 23
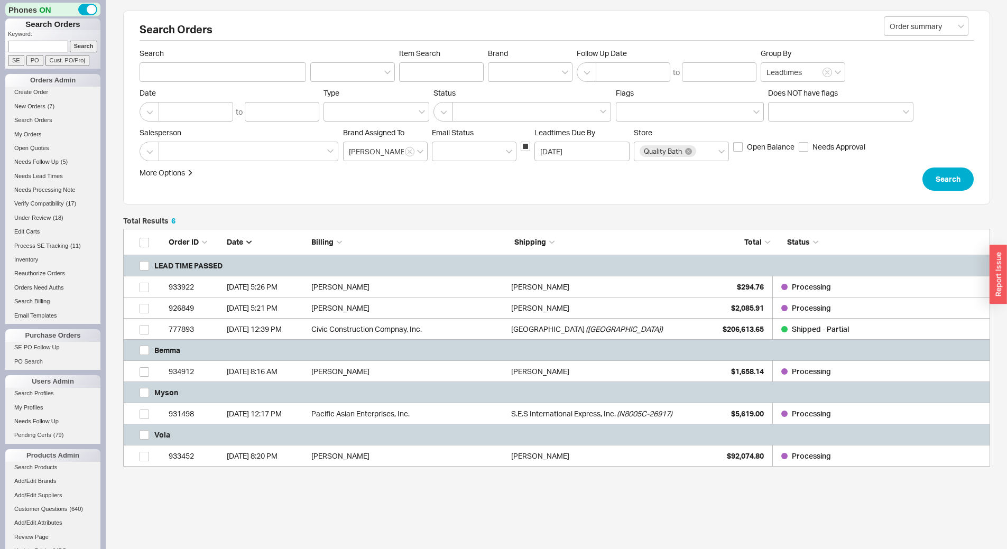
scroll to position [40, 0]
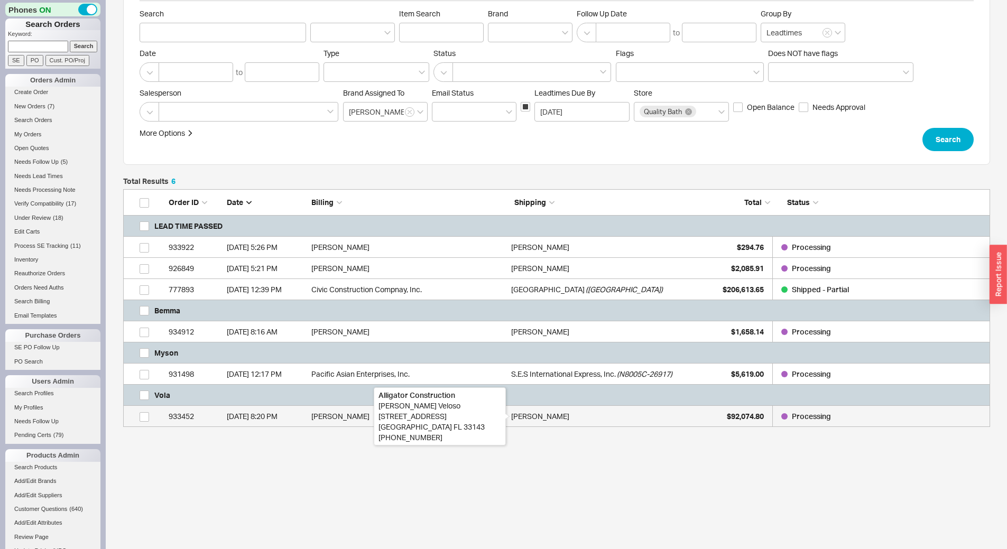
click at [531, 420] on div "Javier Veloso" at bounding box center [540, 416] width 58 height 21
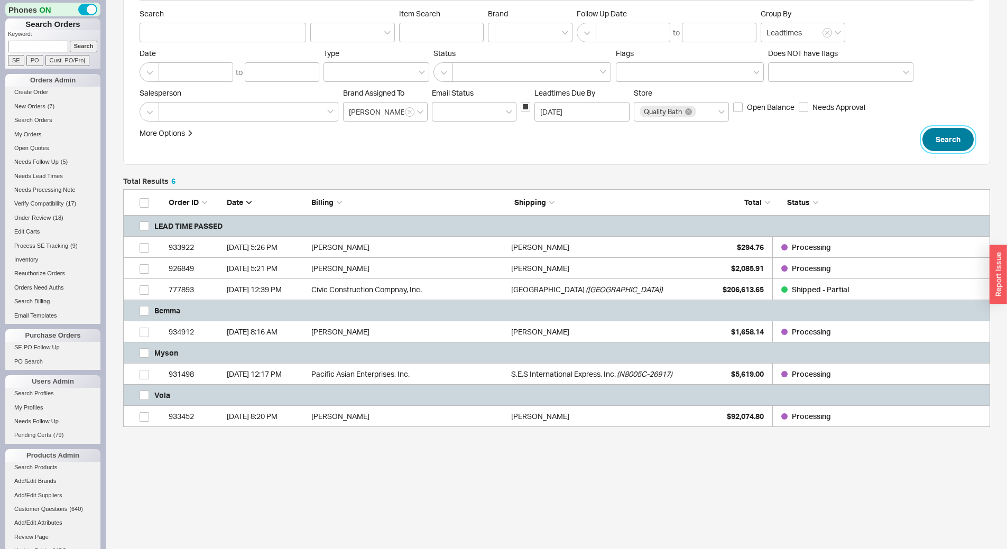
click at [944, 141] on button "Search" at bounding box center [947, 139] width 51 height 23
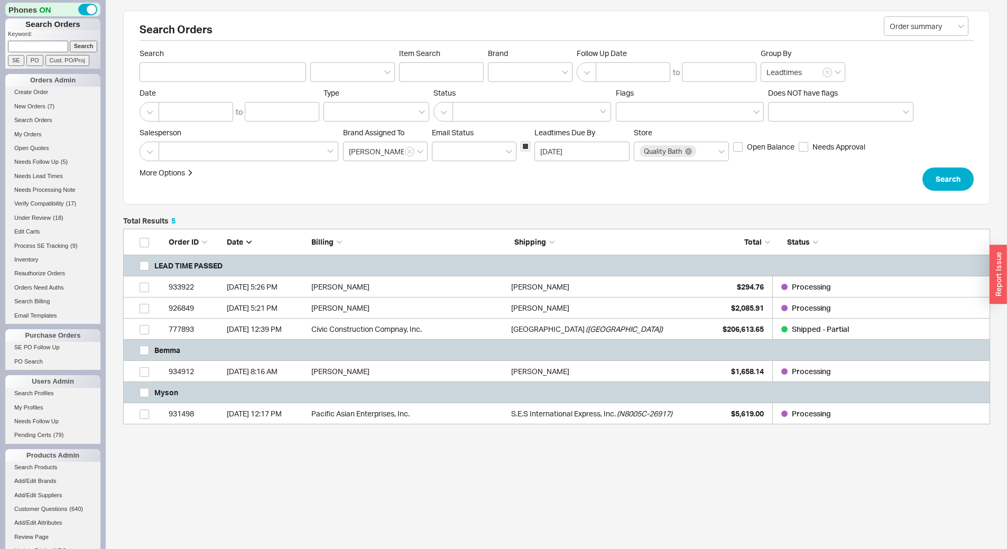
scroll to position [188, 859]
click at [615, 310] on div "Michael Aquilino" at bounding box center [608, 307] width 194 height 21
click at [953, 177] on button "Search" at bounding box center [947, 178] width 51 height 23
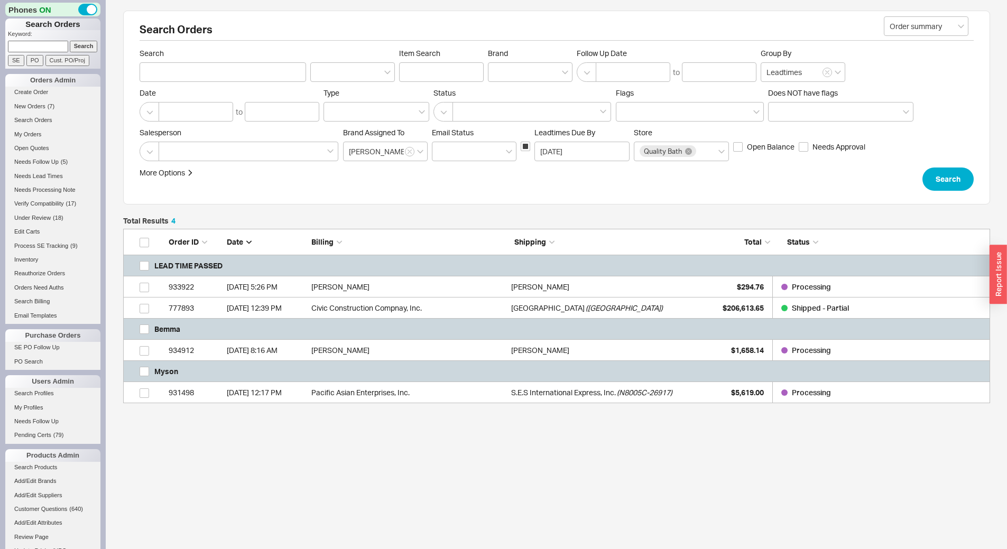
scroll to position [166, 859]
click at [609, 293] on div "Marcel Lieberman" at bounding box center [608, 286] width 194 height 21
click at [966, 179] on button "Search" at bounding box center [947, 178] width 51 height 23
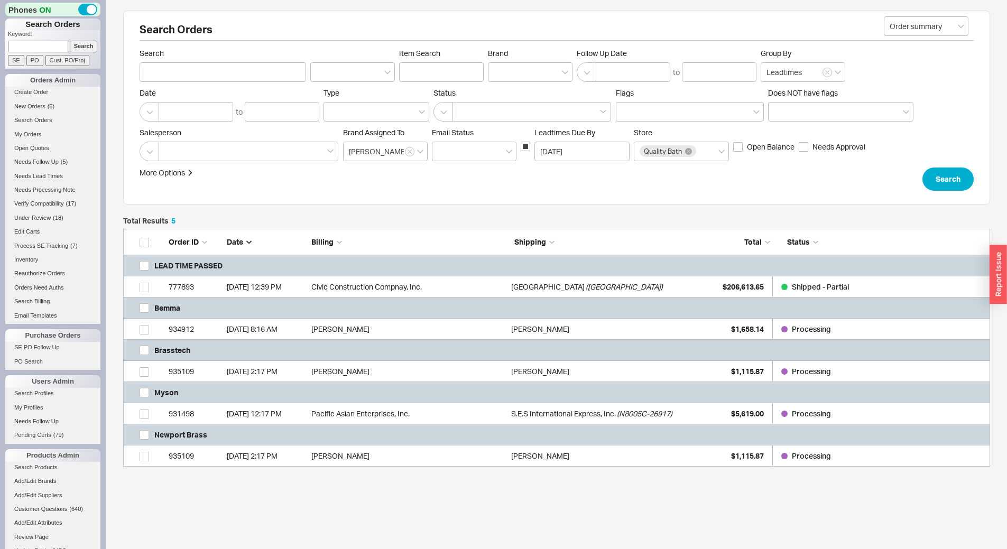
scroll to position [230, 859]
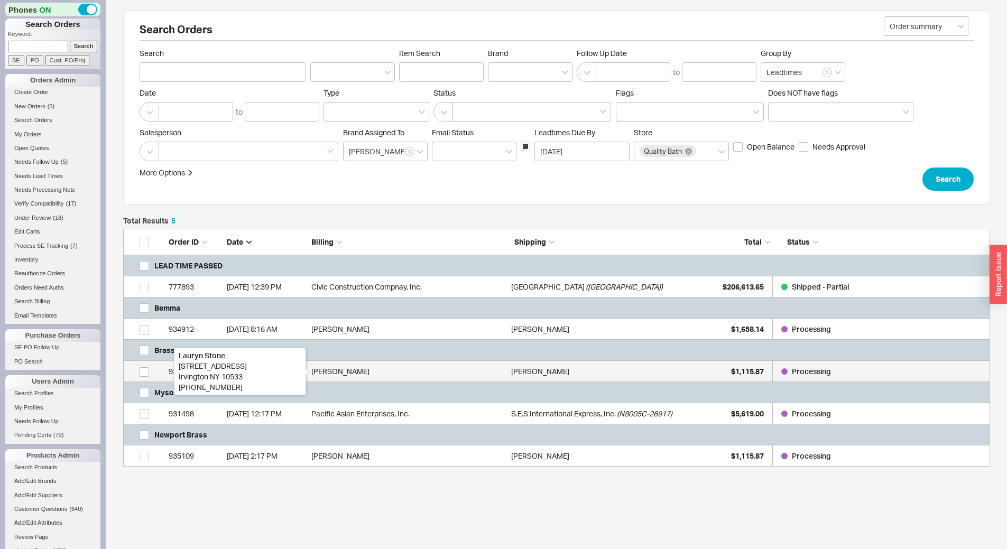
click at [489, 370] on div "Lauryn Stone" at bounding box center [408, 371] width 194 height 21
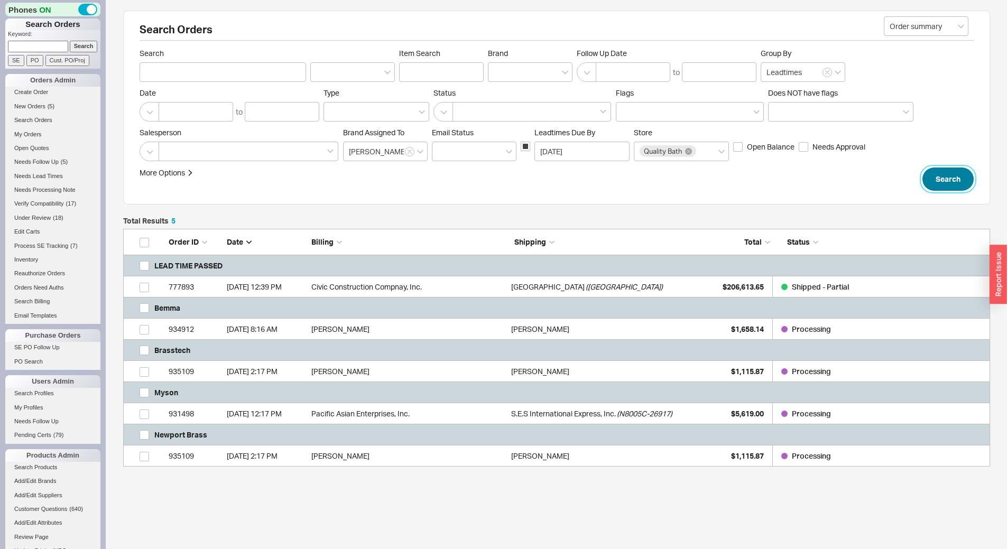
click at [943, 180] on button "Search" at bounding box center [947, 178] width 51 height 23
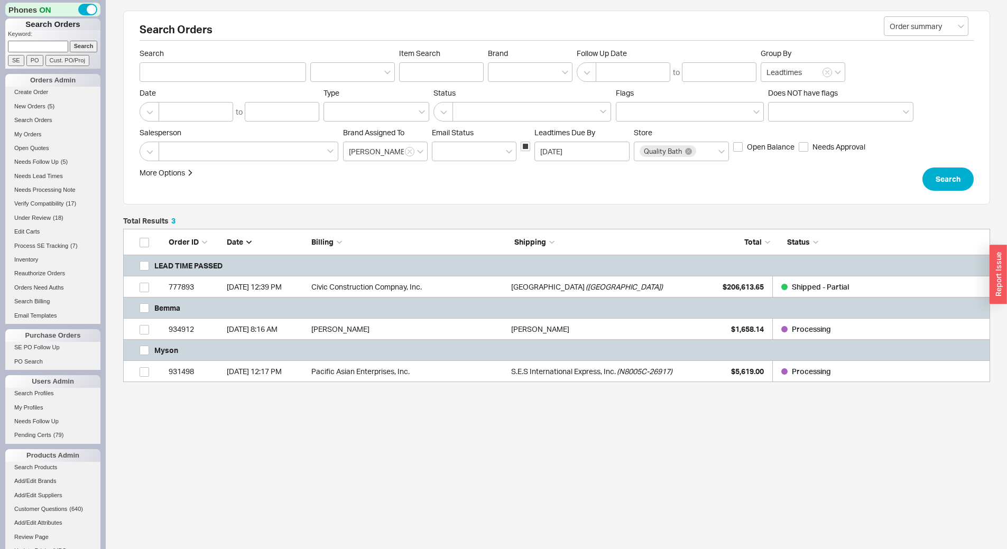
scroll to position [145, 859]
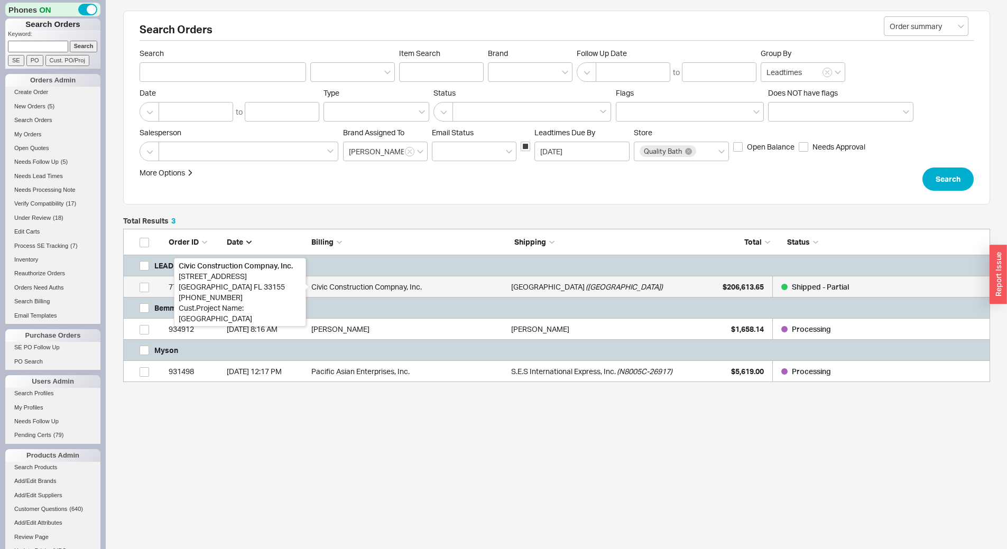
click at [410, 283] on div "Civic Construction Compnay, Inc." at bounding box center [408, 286] width 194 height 21
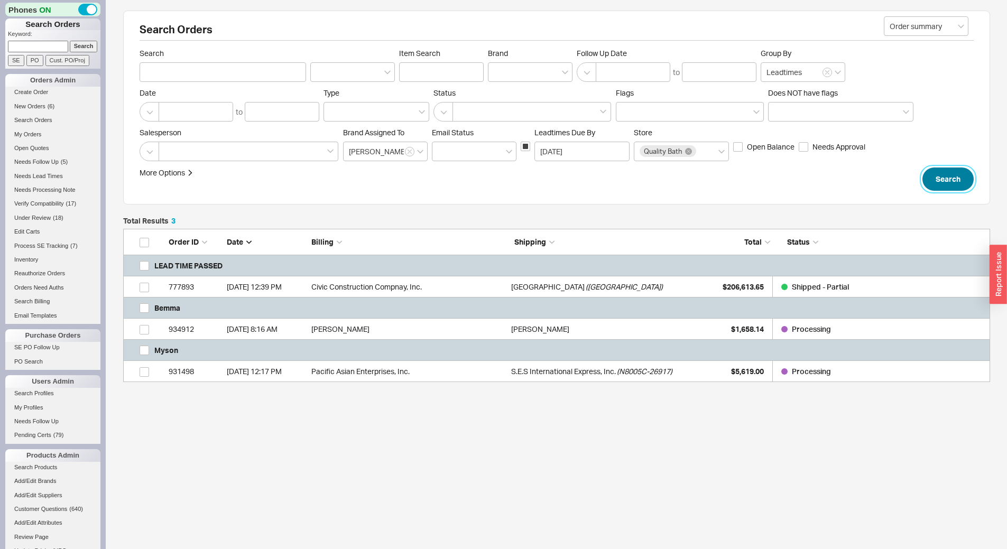
click at [963, 176] on button "Search" at bounding box center [947, 178] width 51 height 23
click at [944, 176] on button "Search" at bounding box center [947, 178] width 51 height 23
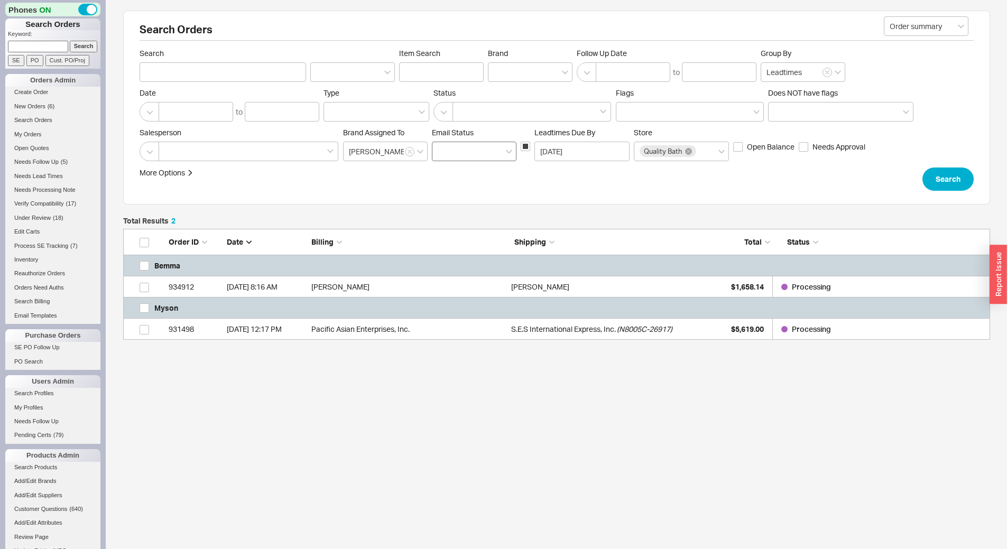
scroll to position [103, 859]
click at [45, 50] on input at bounding box center [38, 46] width 60 height 11
paste input "926849"
type input "926849"
click at [70, 41] on input "Search" at bounding box center [84, 46] width 28 height 11
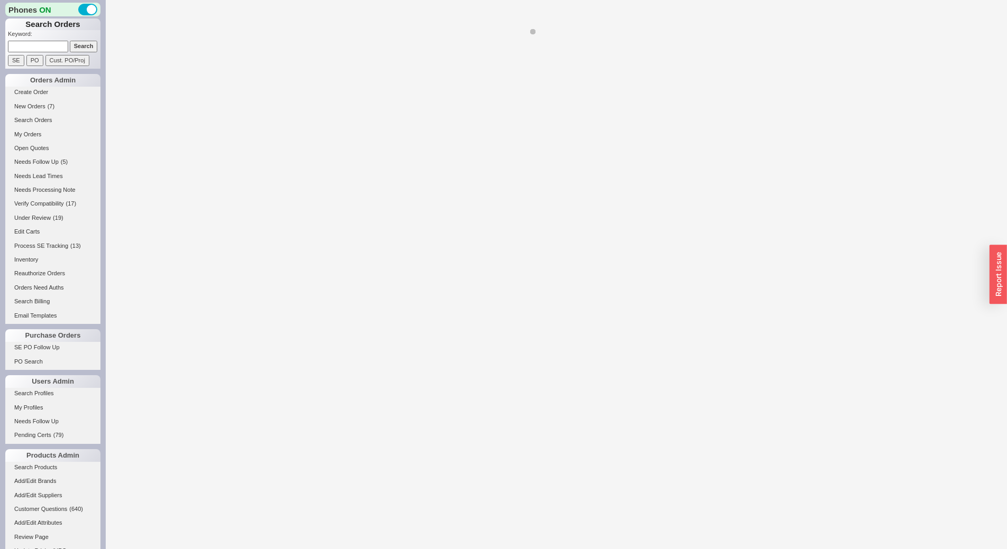
select select "*"
select select "LOW"
select select "3"
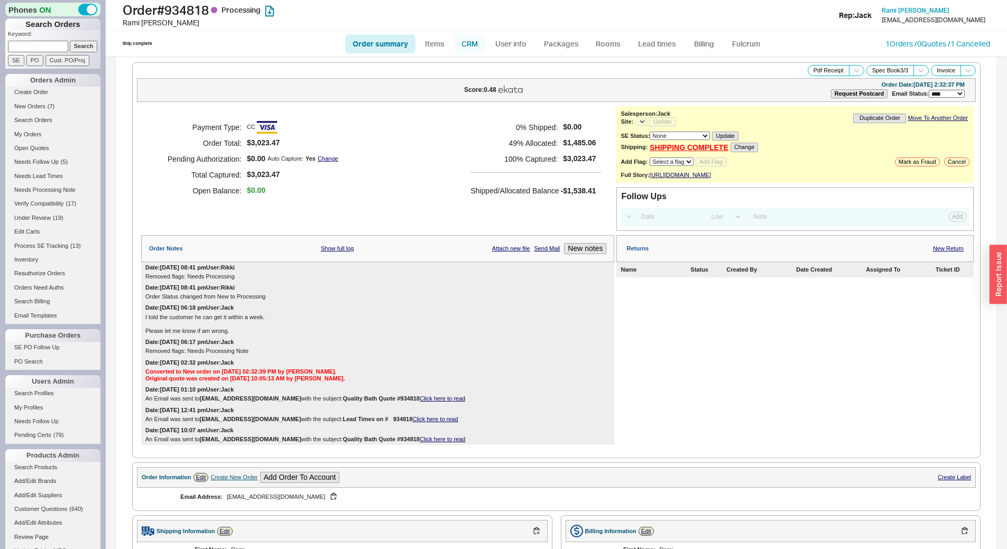
select select "*"
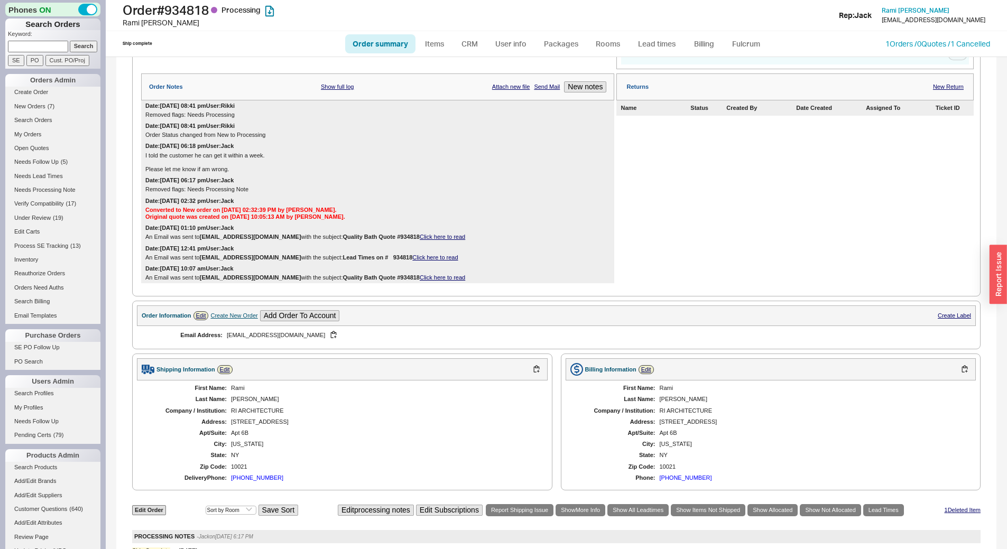
scroll to position [528, 0]
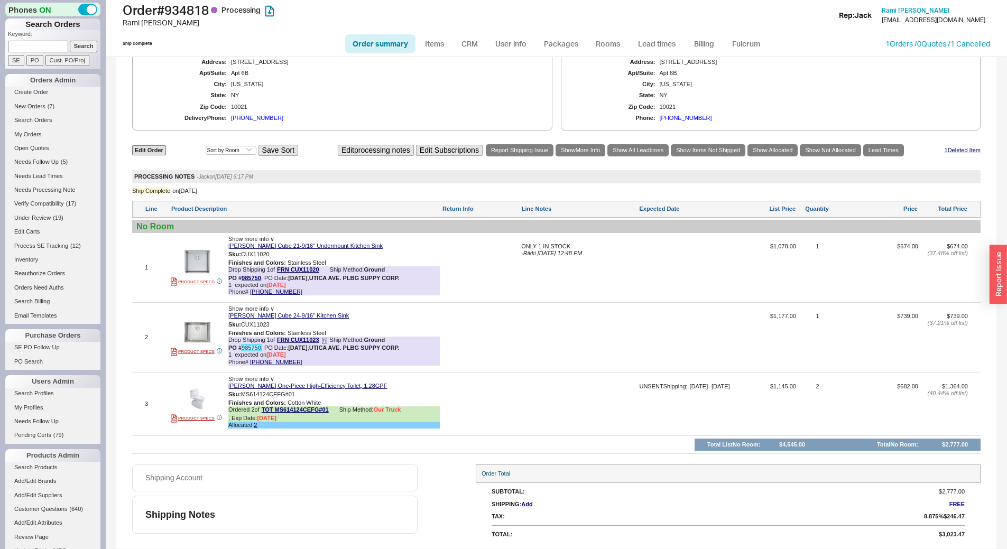
click at [247, 346] on link "985750" at bounding box center [251, 348] width 20 height 6
click at [646, 45] on link "Lead times" at bounding box center [656, 43] width 53 height 19
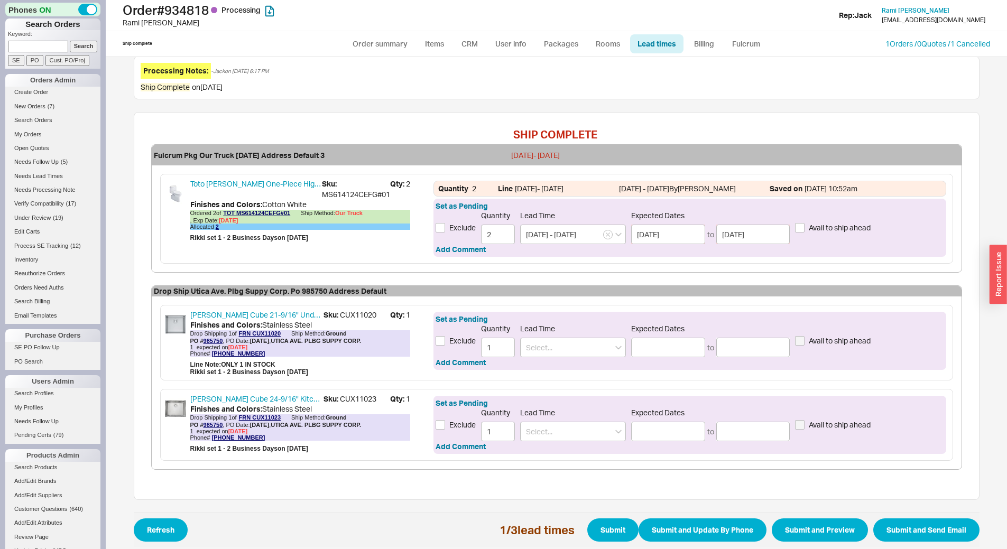
scroll to position [289, 0]
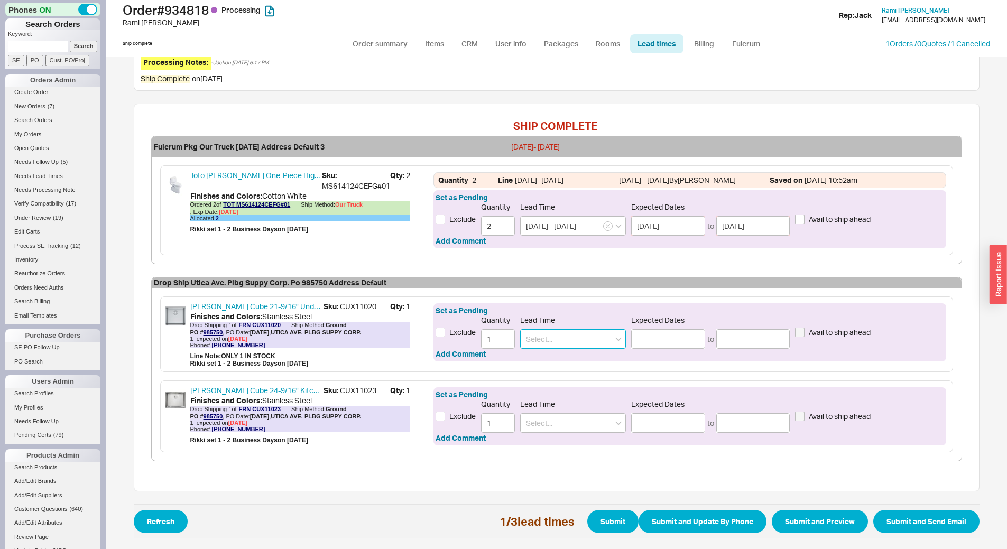
click at [578, 345] on input at bounding box center [573, 339] width 106 height 20
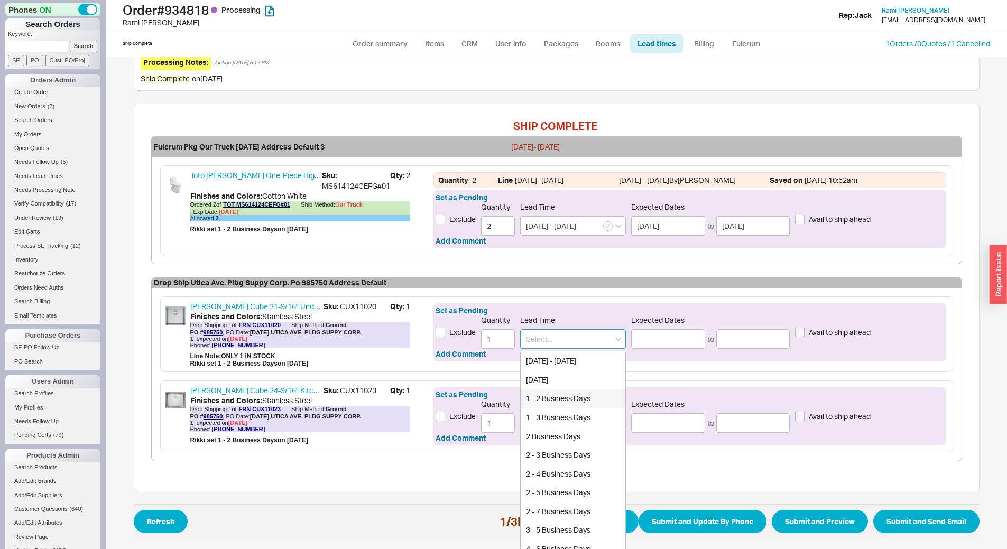
click at [571, 392] on div "1 - 2 Business Days" at bounding box center [572, 398] width 105 height 19
type input "1 - 2 Business Days"
type input "08/21/2025"
type input "08/22/2025"
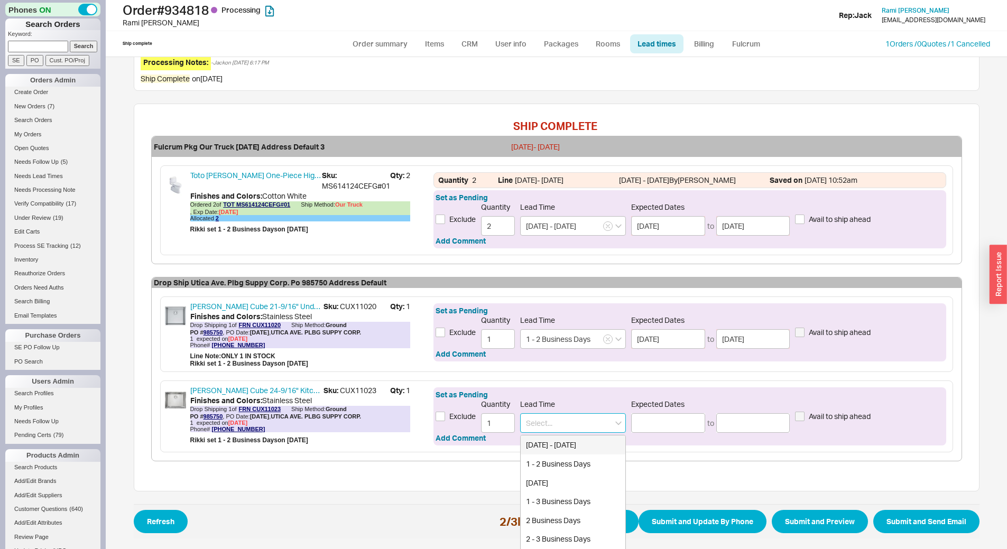
click at [580, 430] on input at bounding box center [573, 423] width 106 height 20
click at [585, 459] on div "1 - 2 Business Days" at bounding box center [572, 463] width 105 height 19
type input "1 - 2 Business Days"
type input "[DATE]"
type input "08/22/2025"
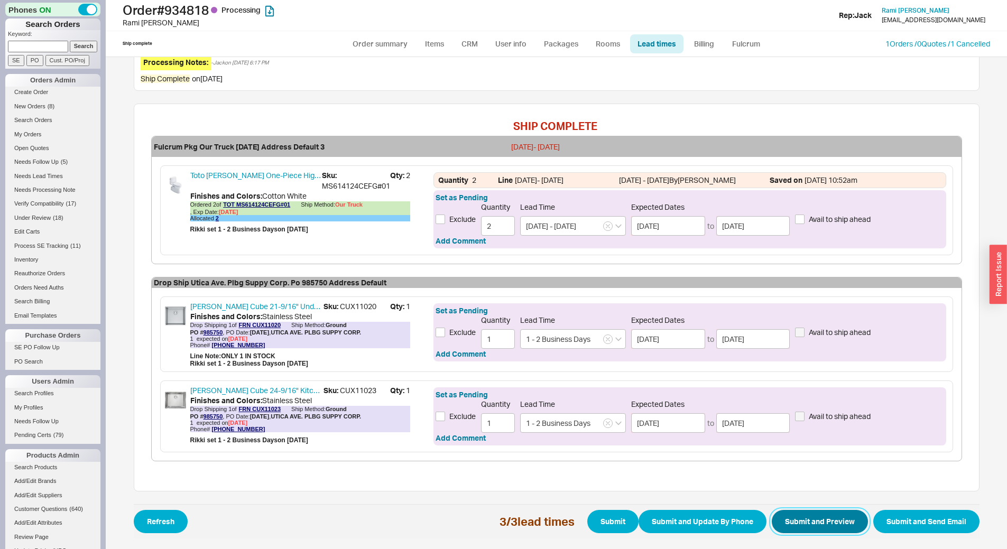
click at [821, 514] on button "Submit and Preview" at bounding box center [819, 521] width 96 height 23
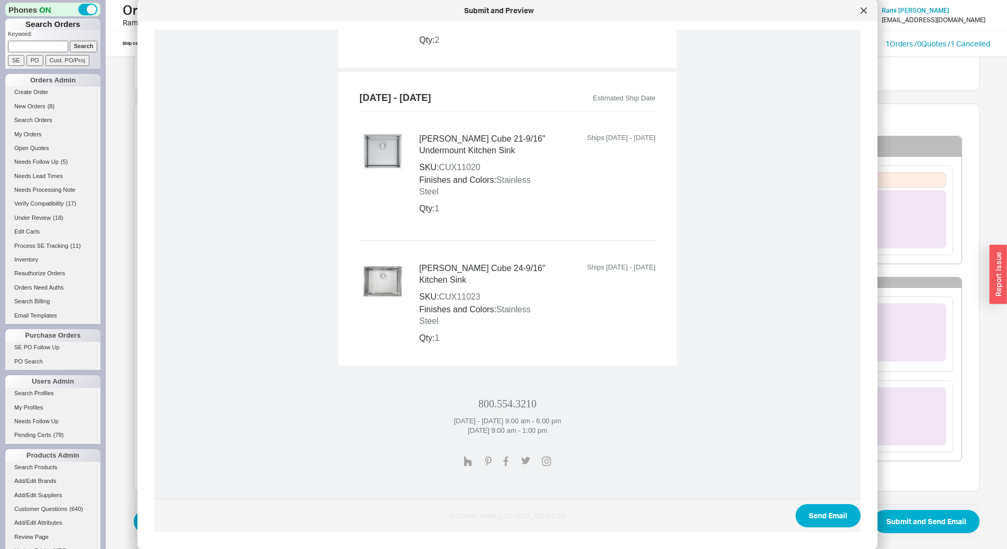
scroll to position [581, 0]
click at [818, 516] on button "Send Email" at bounding box center [827, 515] width 65 height 23
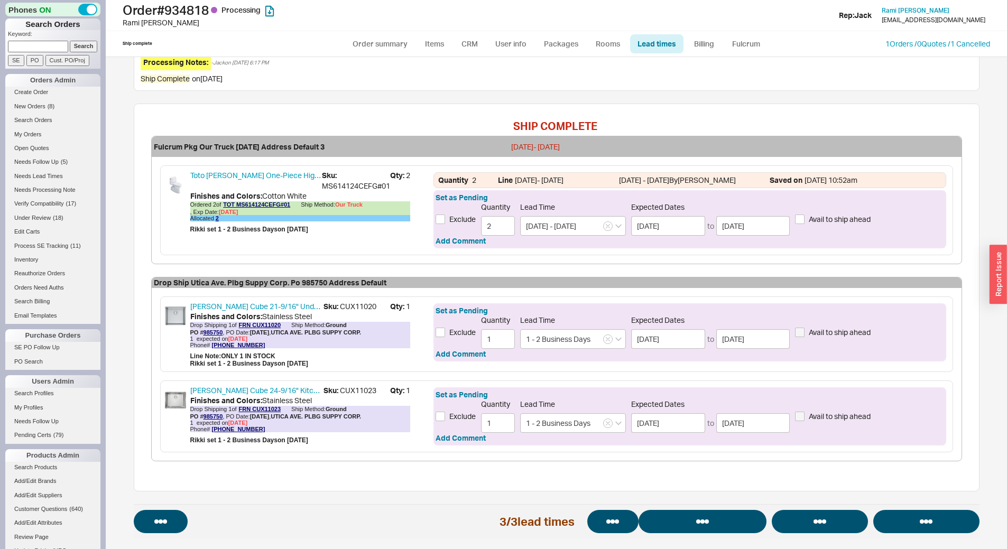
select select "*"
select select "LOW"
select select "3"
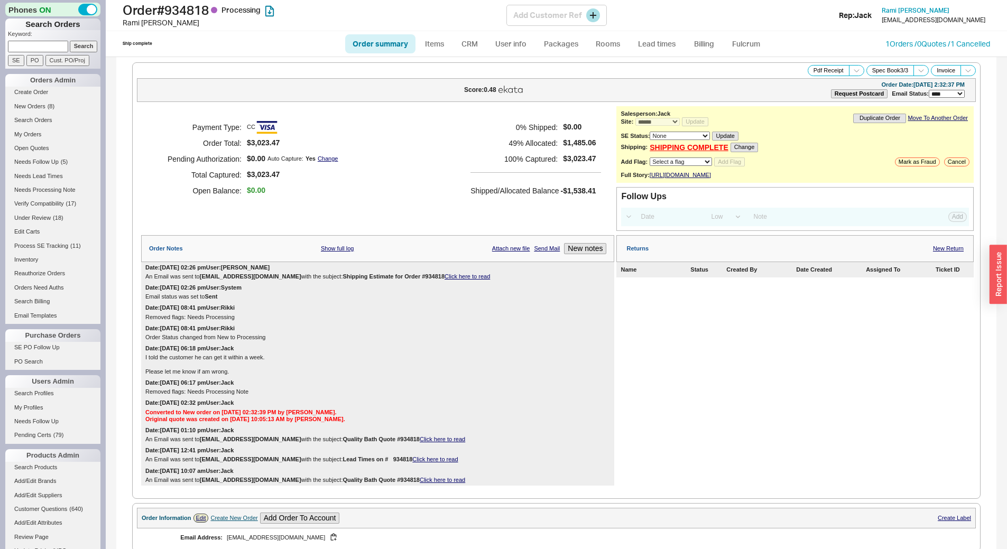
select select "*"
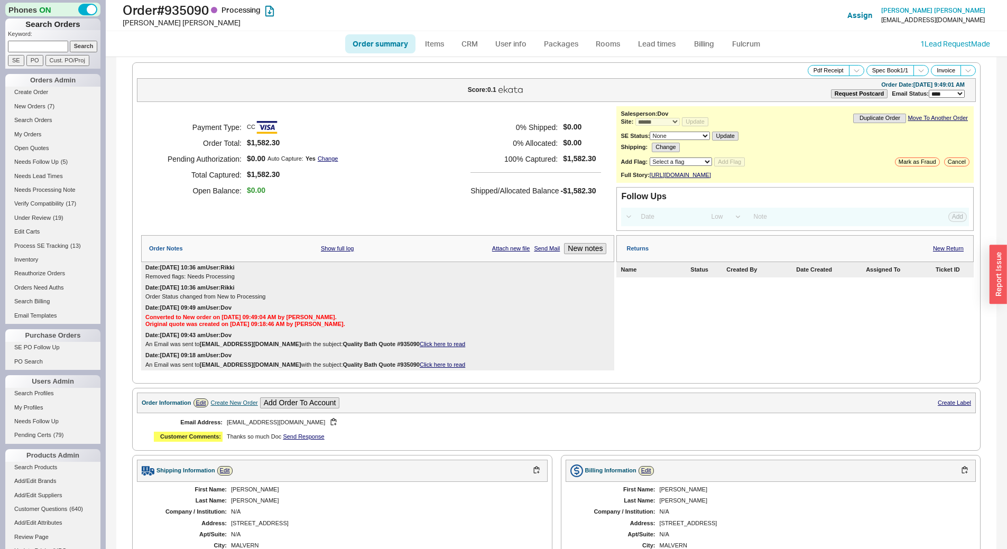
select select "*"
select select "LOW"
select select "3"
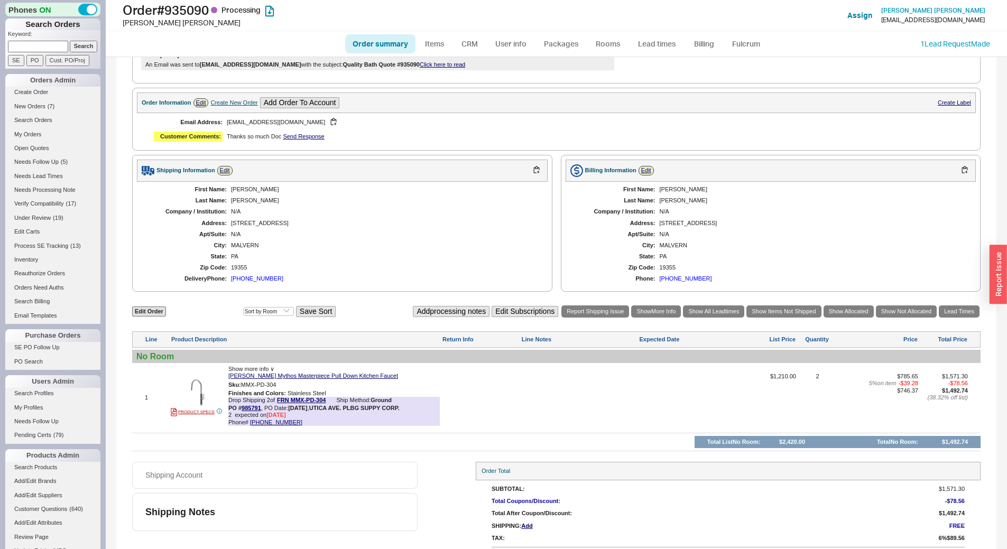
scroll to position [328, 0]
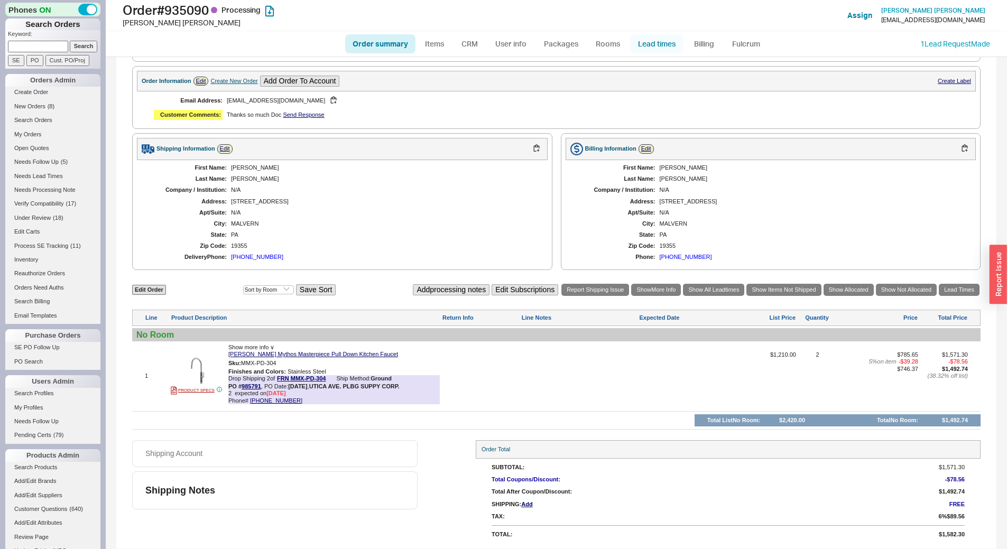
click at [640, 42] on link "Lead times" at bounding box center [656, 43] width 53 height 19
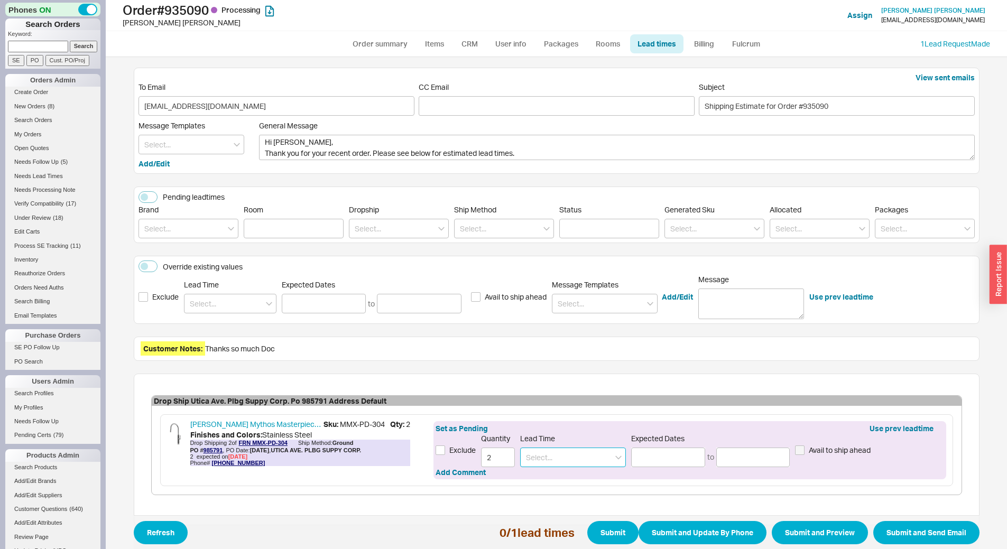
click at [555, 455] on input at bounding box center [573, 458] width 106 height 20
click at [561, 483] on div "1 - 2 Business Days" at bounding box center [572, 479] width 105 height 19
type input "1 - 2 Business Days"
type input "[DATE]"
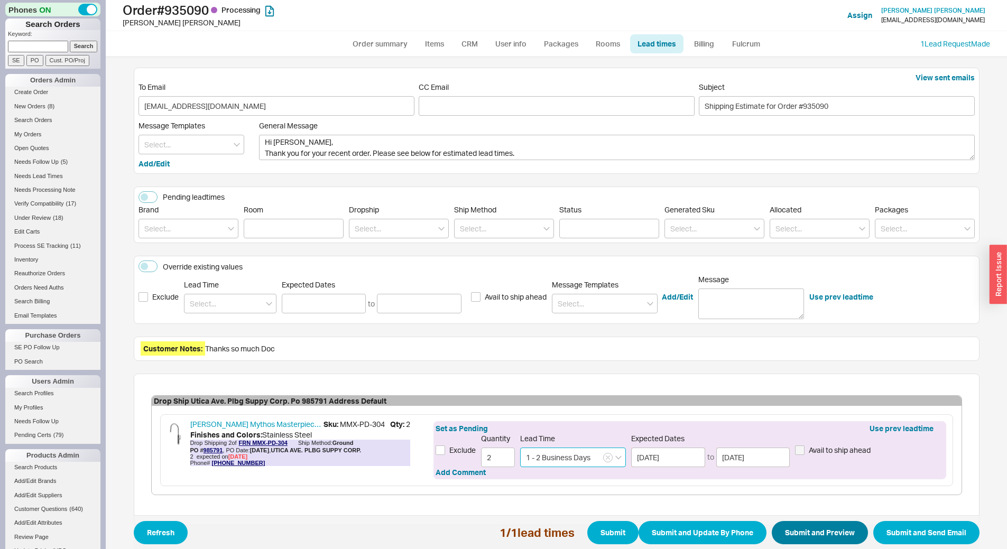
type input "1 - 2 Business Days"
click at [814, 537] on button "Submit and Preview" at bounding box center [819, 532] width 96 height 23
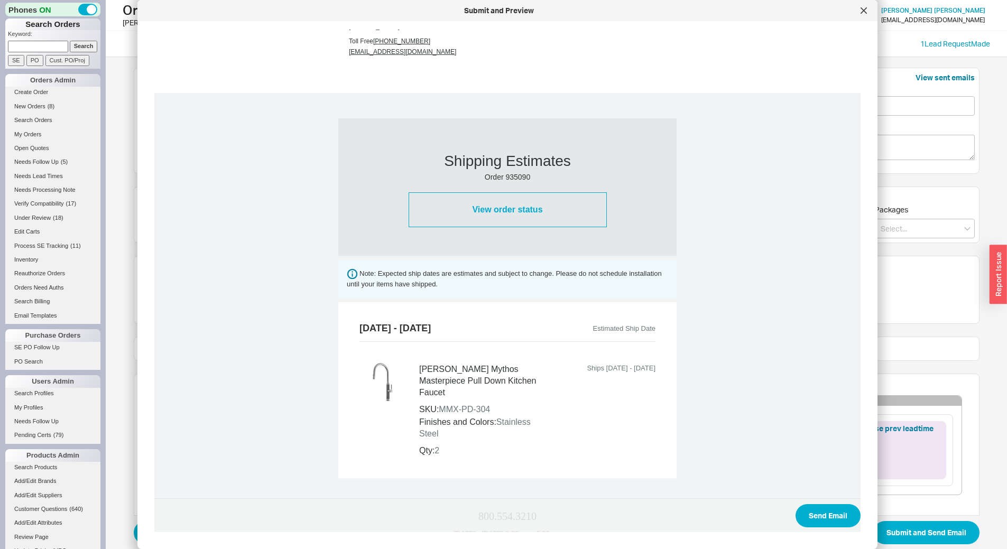
scroll to position [329, 0]
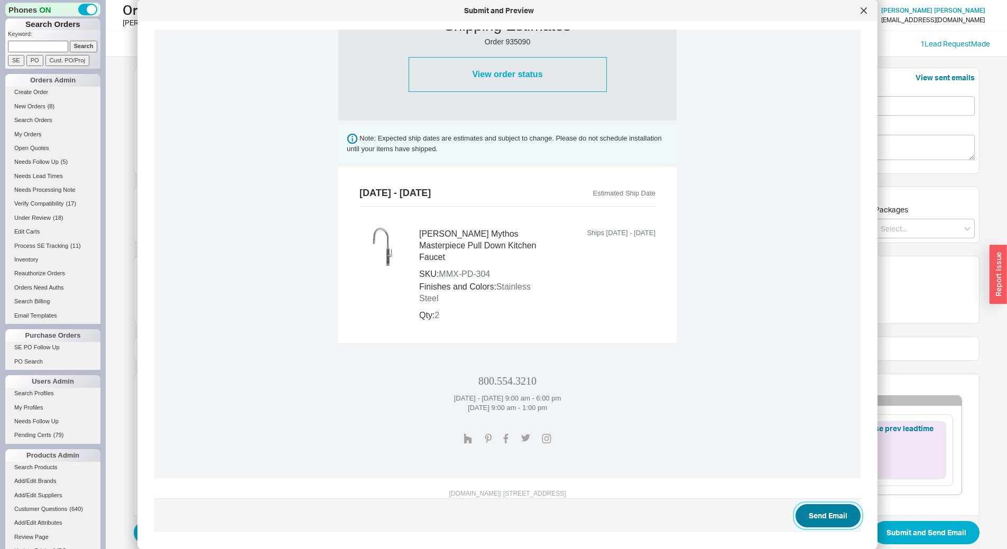
click at [824, 515] on button "Send Email" at bounding box center [827, 515] width 65 height 23
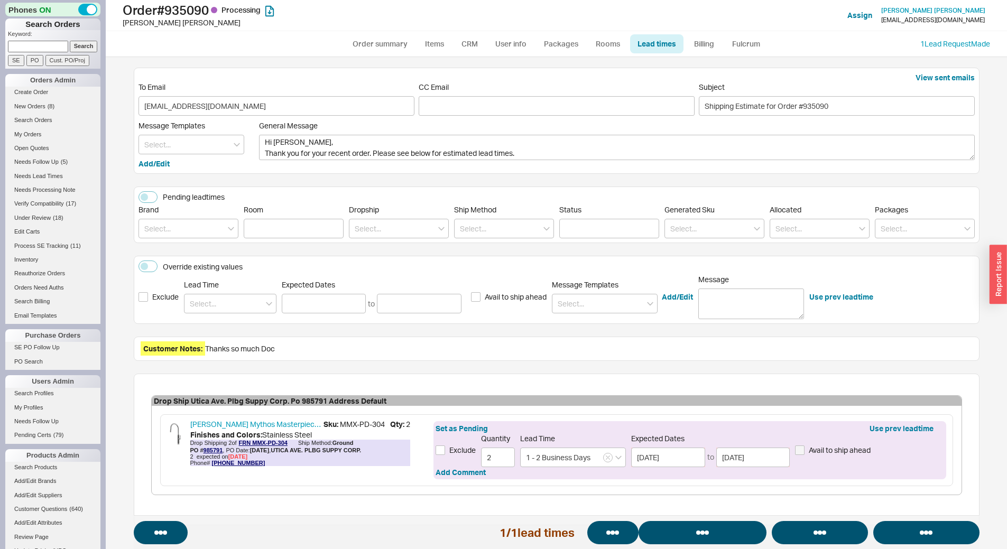
select select "*"
select select "LOW"
select select "3"
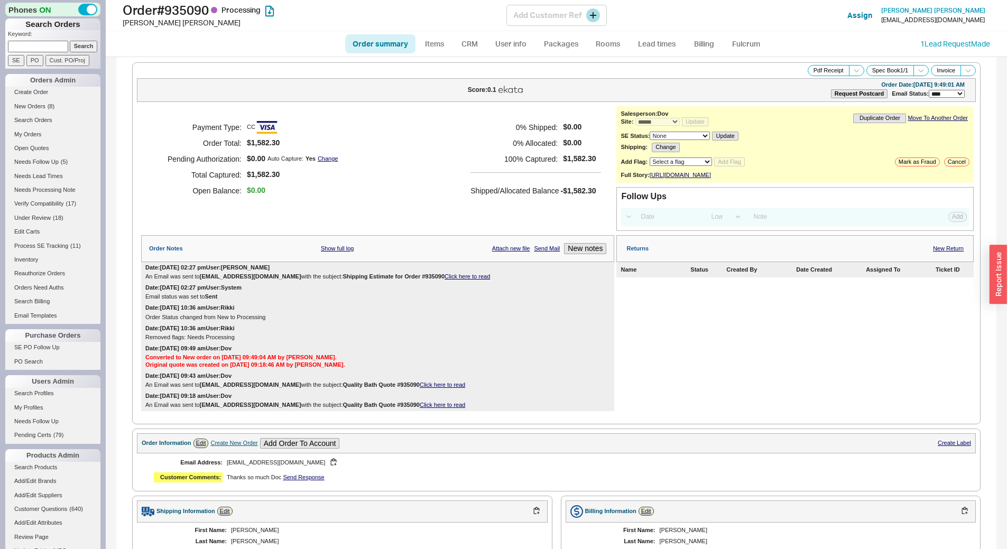
select select "*"
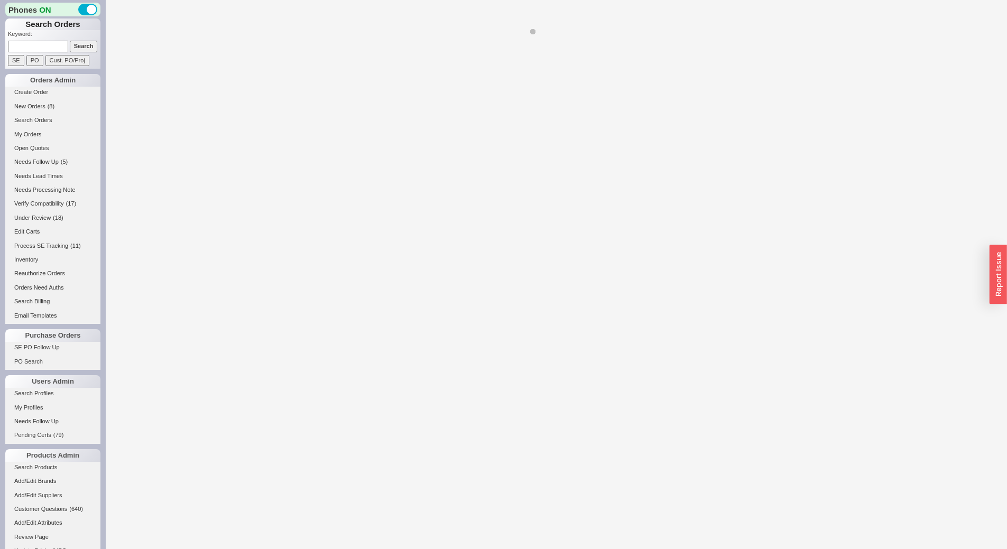
select select "*"
select select "LOW"
select select "3"
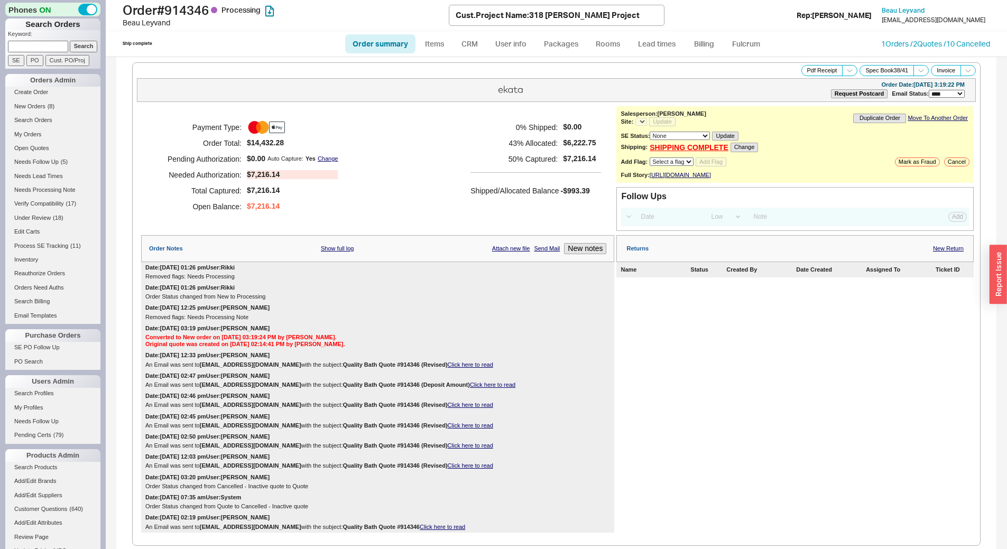
select select "*"
click at [661, 43] on link "Lead times" at bounding box center [656, 43] width 53 height 19
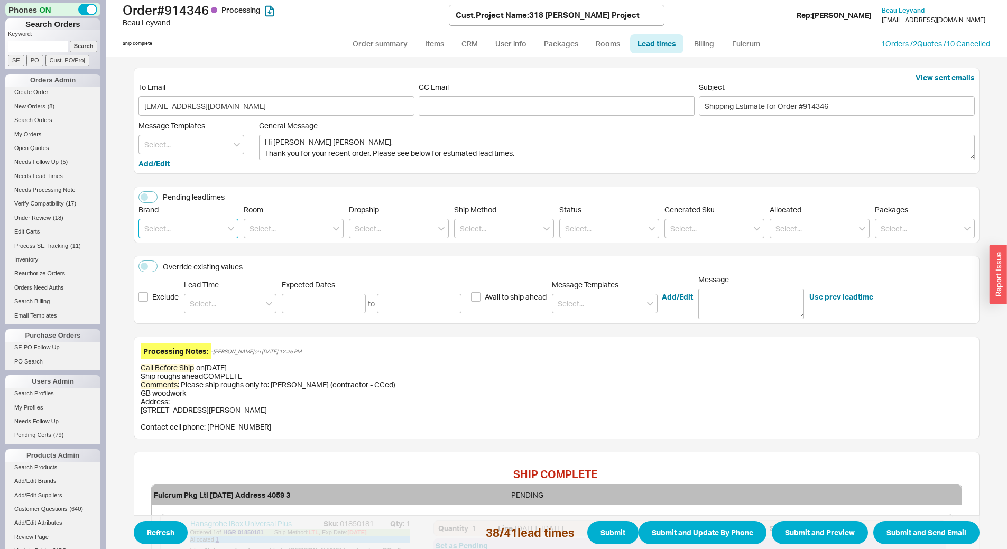
click at [190, 229] on input at bounding box center [188, 229] width 100 height 20
click at [190, 273] on div "Kohler" at bounding box center [188, 269] width 99 height 19
type input "Kohler"
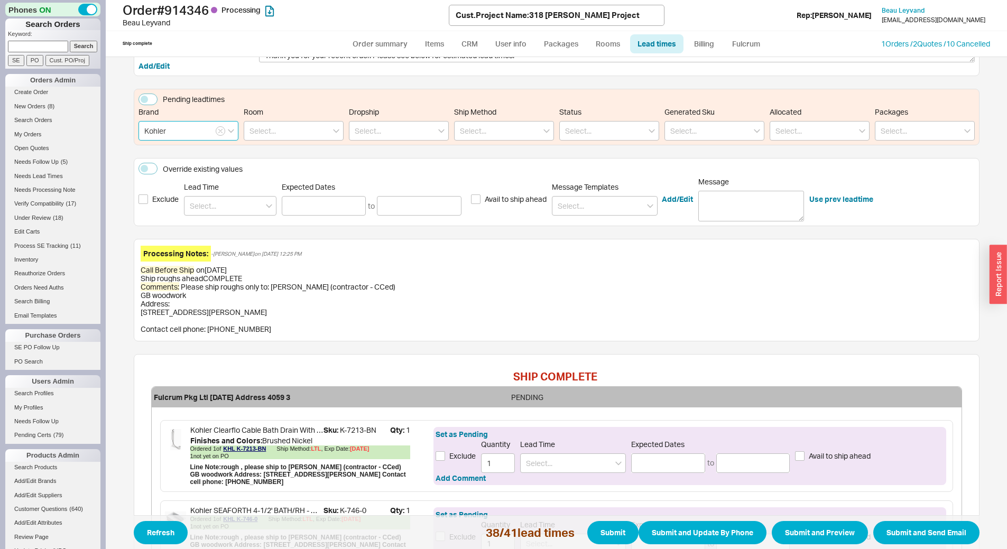
scroll to position [246, 0]
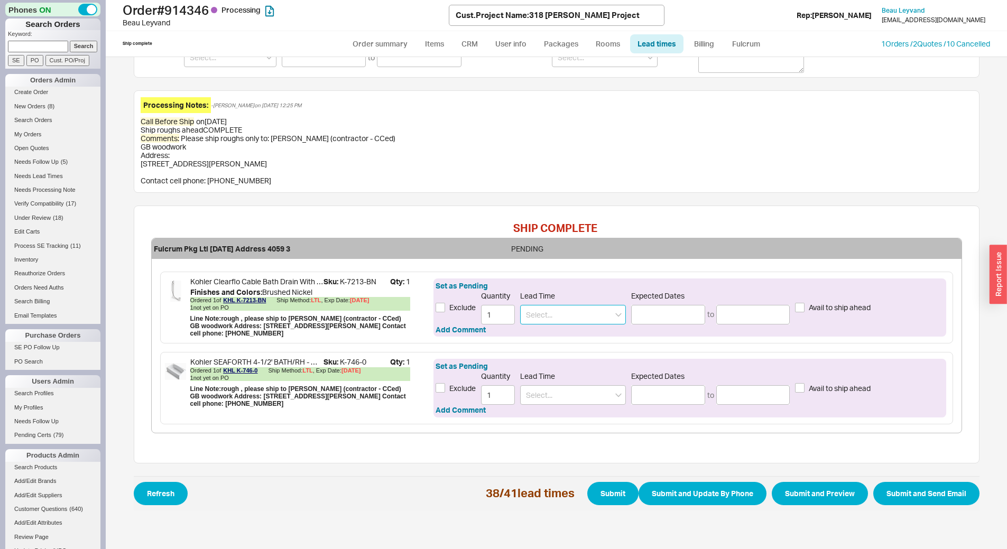
click at [574, 312] on input at bounding box center [573, 315] width 106 height 20
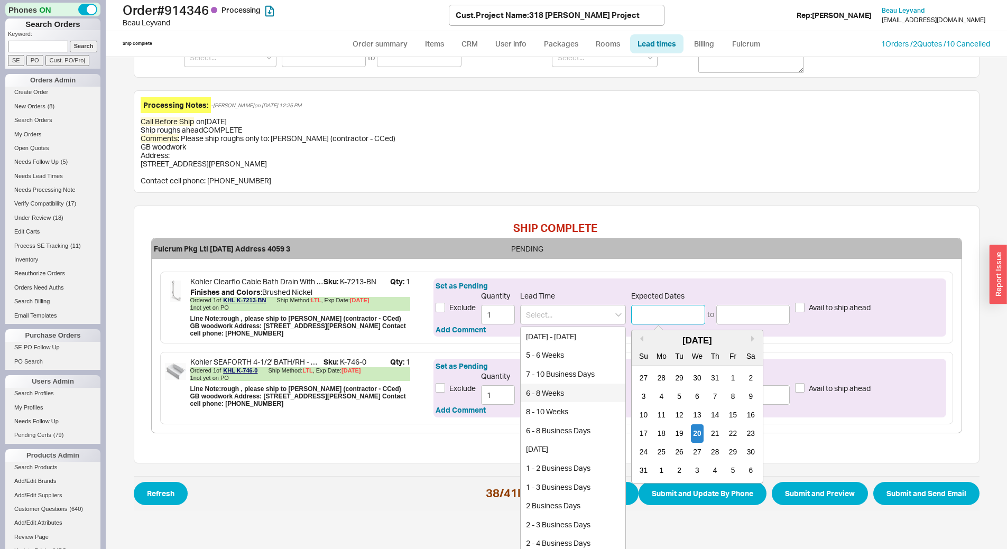
click at [650, 316] on input at bounding box center [668, 315] width 74 height 20
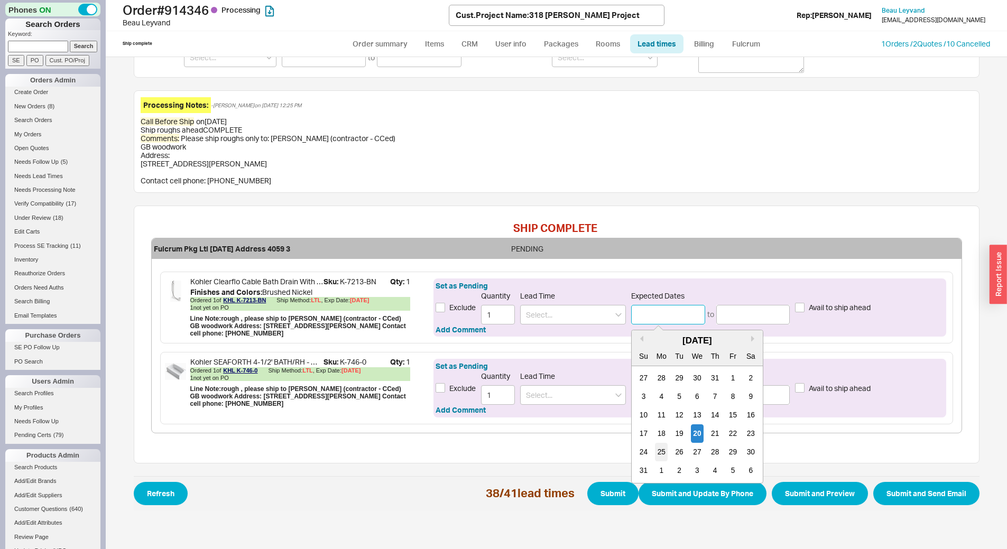
click at [655, 453] on div "25" at bounding box center [661, 452] width 13 height 18
type input "08/25/2025"
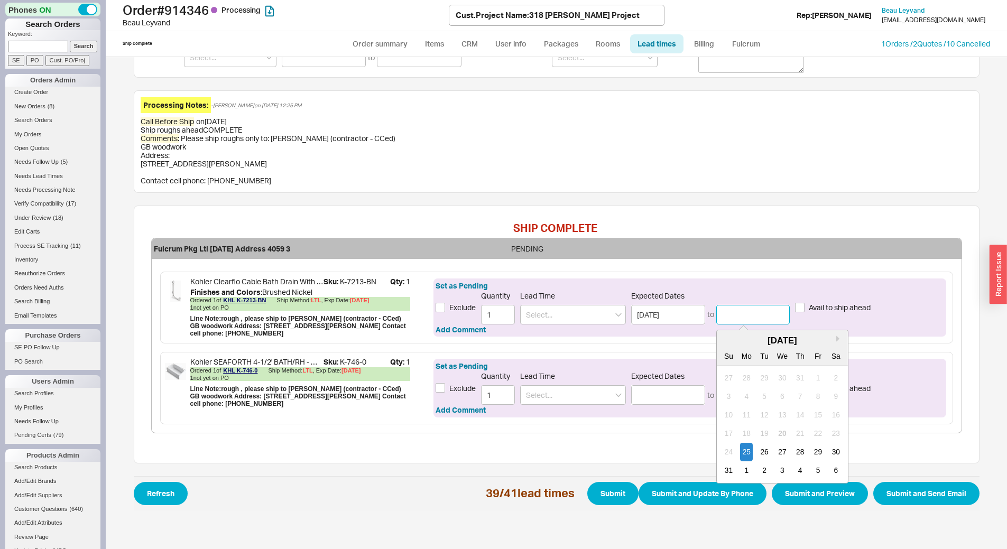
click at [756, 320] on input at bounding box center [753, 315] width 74 height 20
click at [761, 453] on div "26" at bounding box center [764, 452] width 13 height 18
type input "08/26/2025"
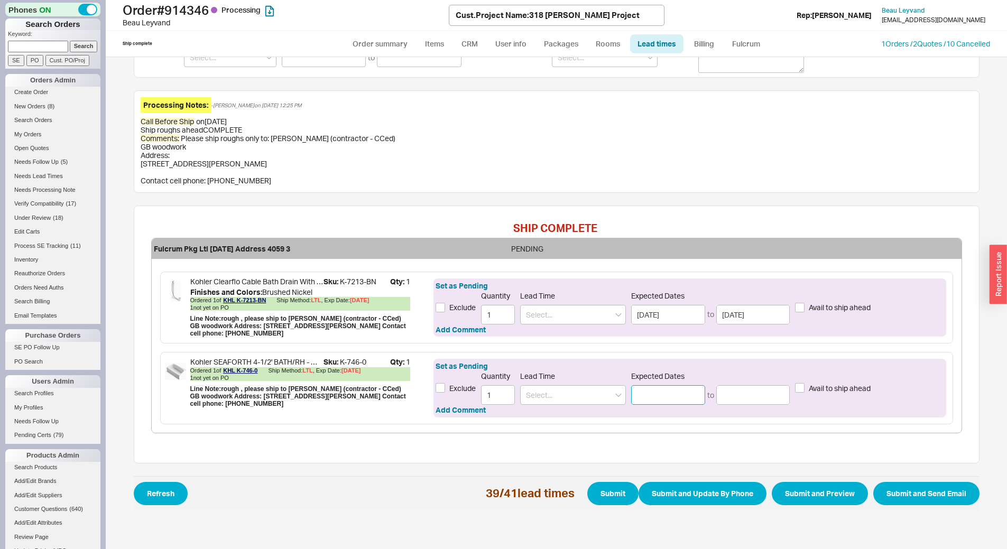
click at [643, 393] on input at bounding box center [668, 395] width 74 height 20
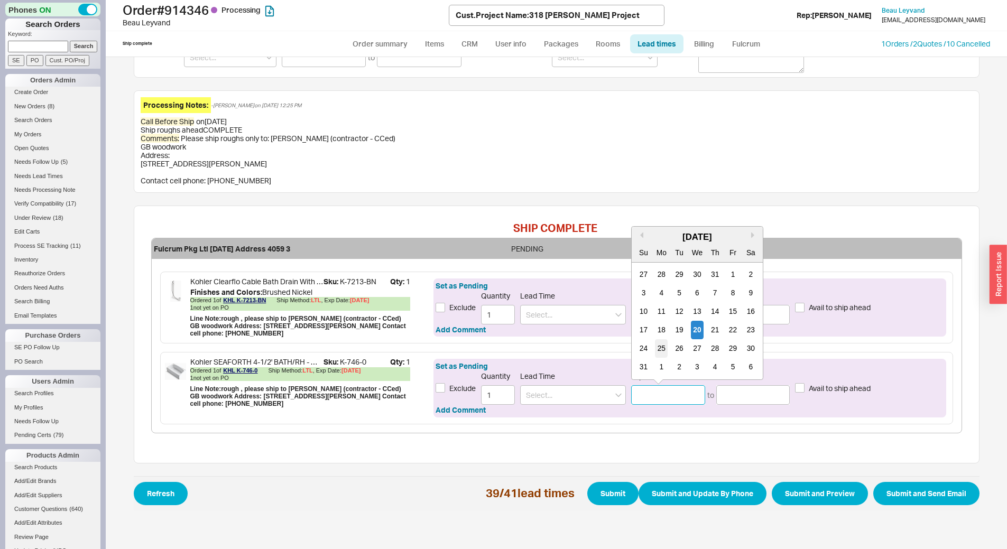
click at [655, 351] on div "25" at bounding box center [661, 348] width 13 height 18
type input "08/25/2025"
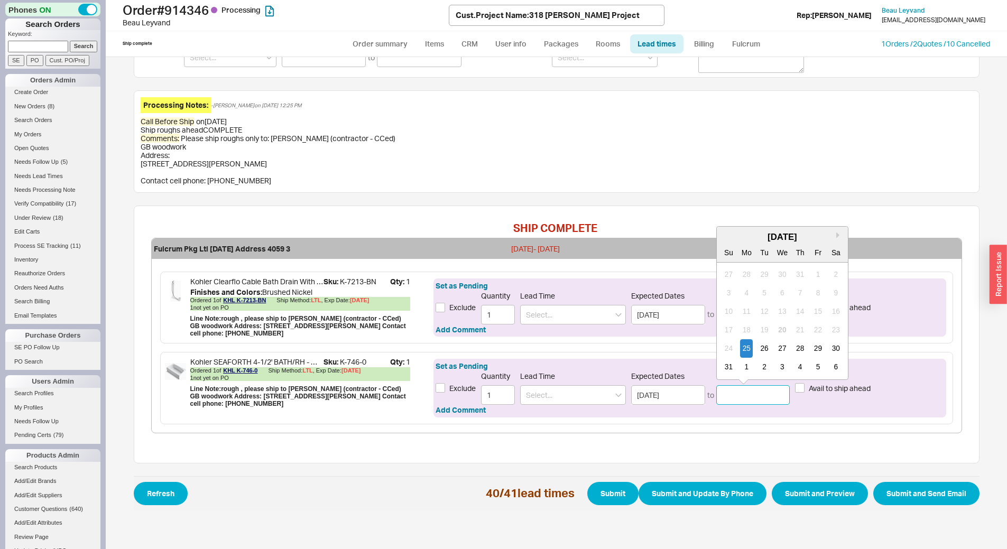
click at [736, 390] on input at bounding box center [753, 395] width 74 height 20
click at [761, 355] on div "26" at bounding box center [764, 348] width 13 height 18
type input "08/26/2025"
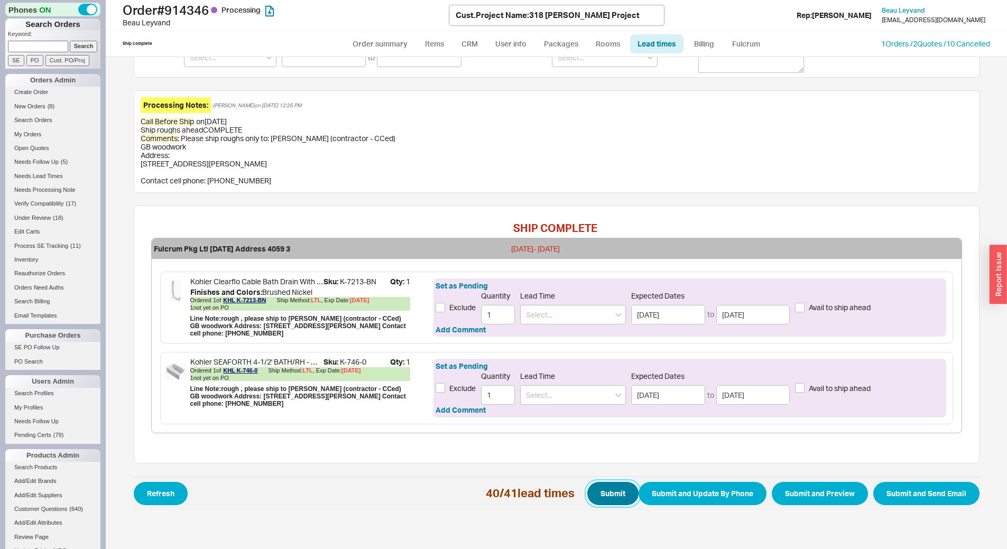
click at [603, 497] on button "Submit" at bounding box center [612, 493] width 51 height 23
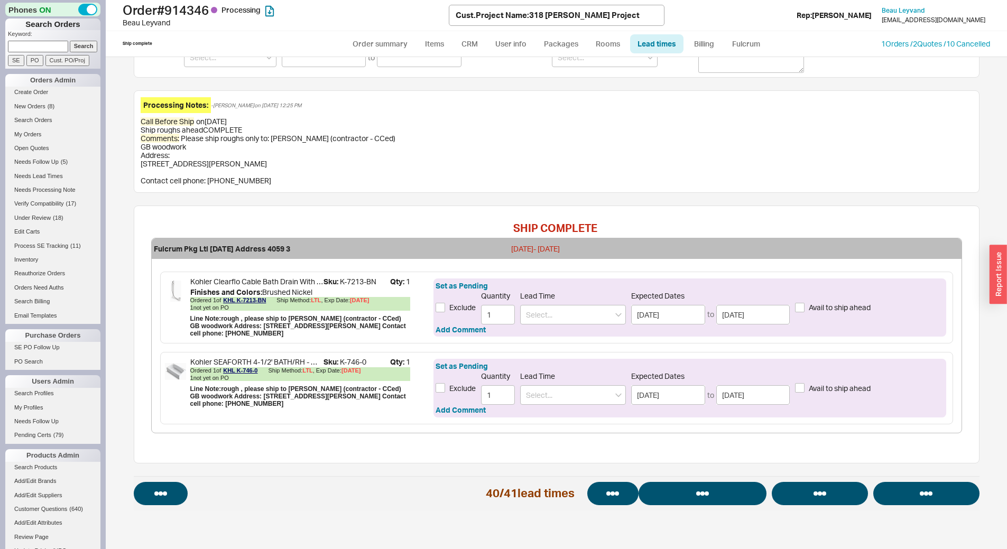
select select "*"
select select "LOW"
select select "3"
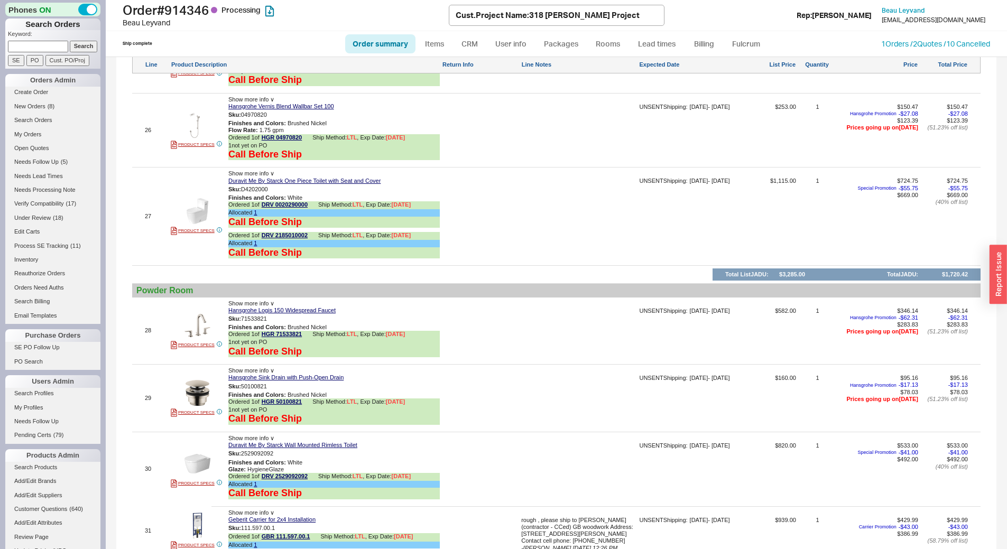
scroll to position [2589, 0]
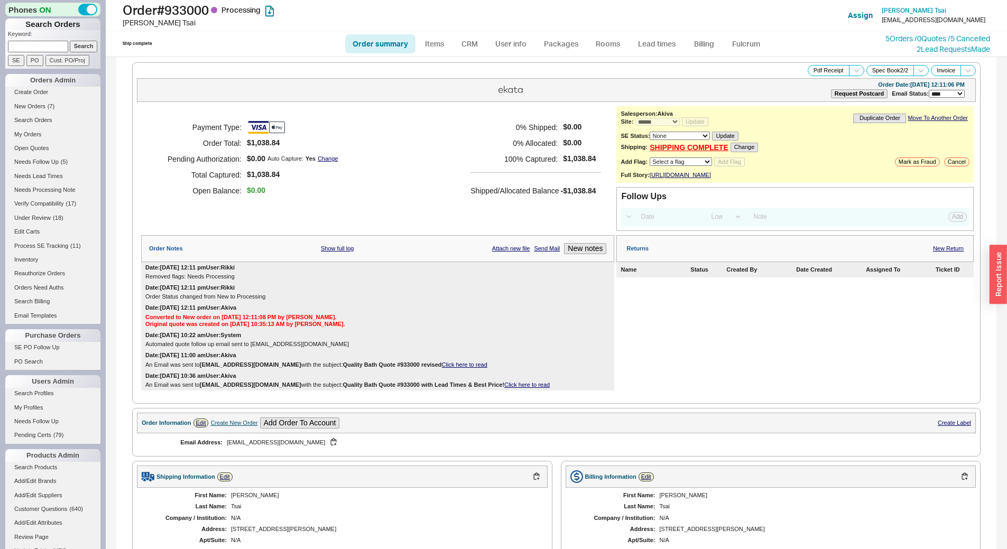
select select "*"
select select "LOW"
select select "3"
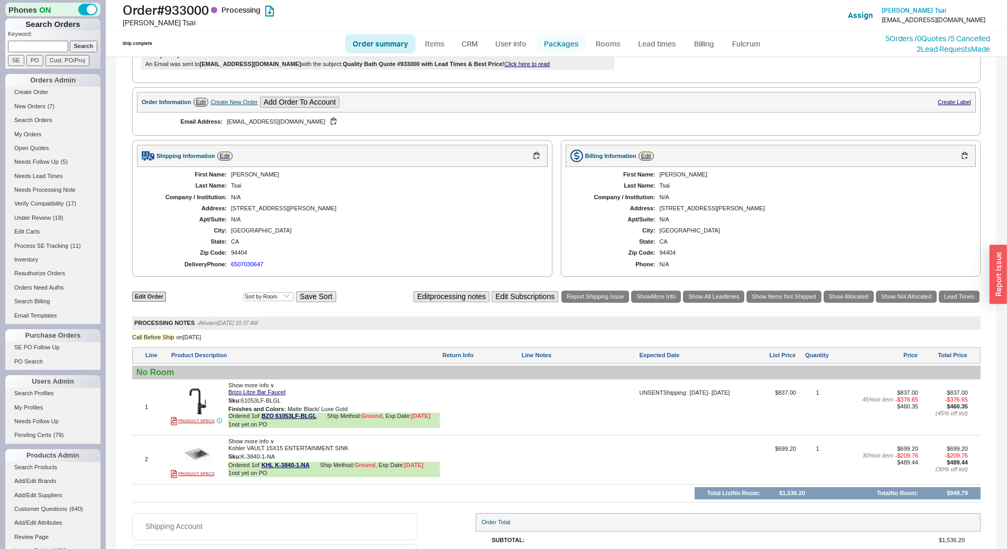
scroll to position [294, 0]
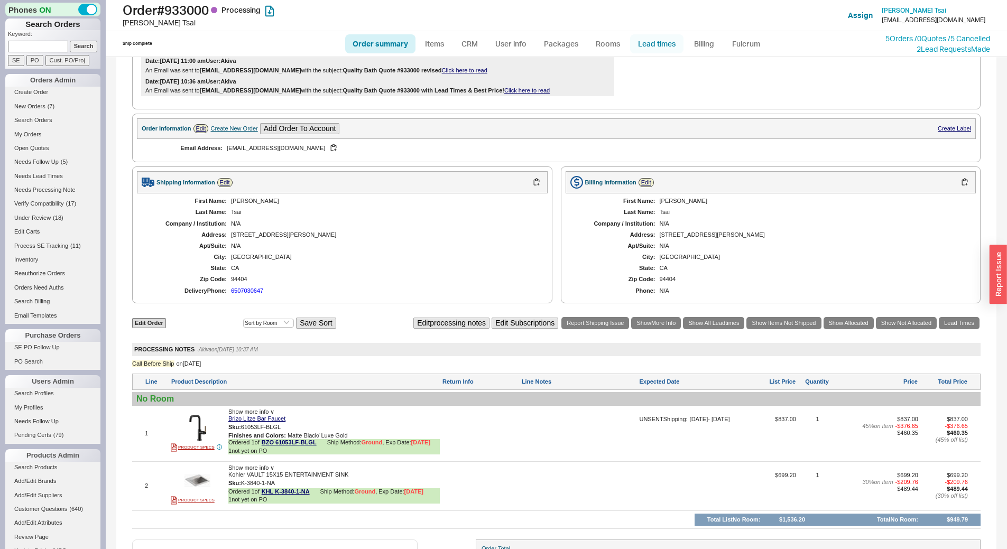
click at [655, 39] on link "Lead times" at bounding box center [656, 43] width 53 height 19
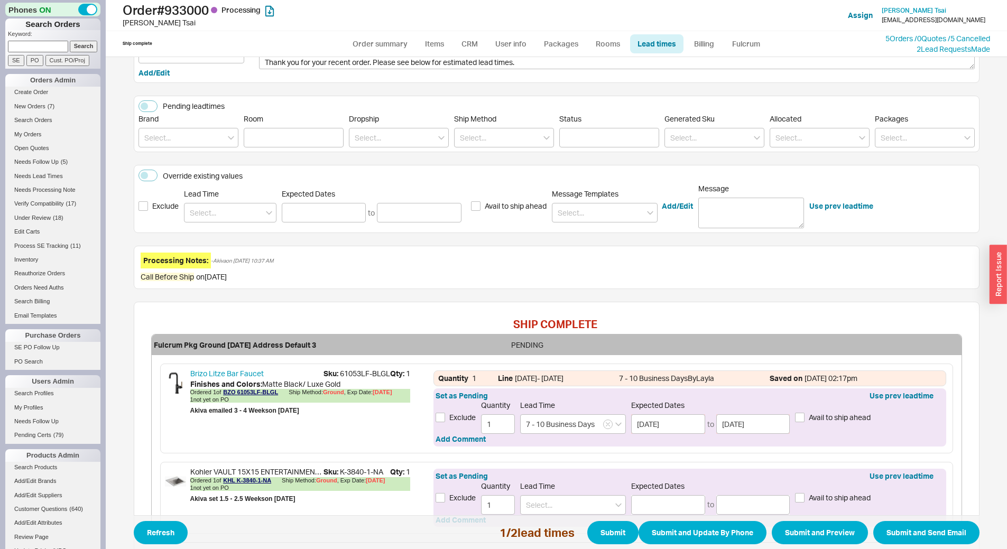
scroll to position [172, 0]
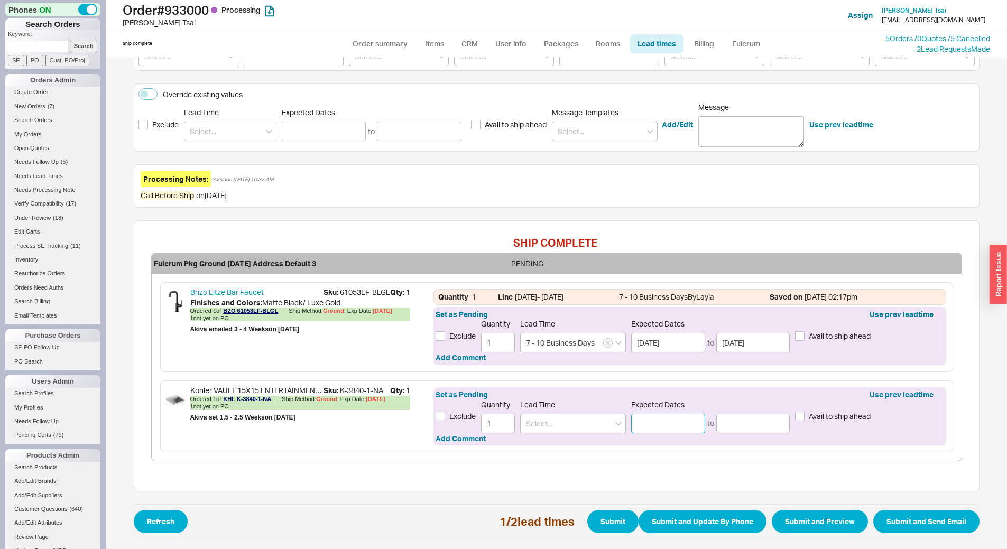
click at [667, 432] on input at bounding box center [668, 424] width 74 height 20
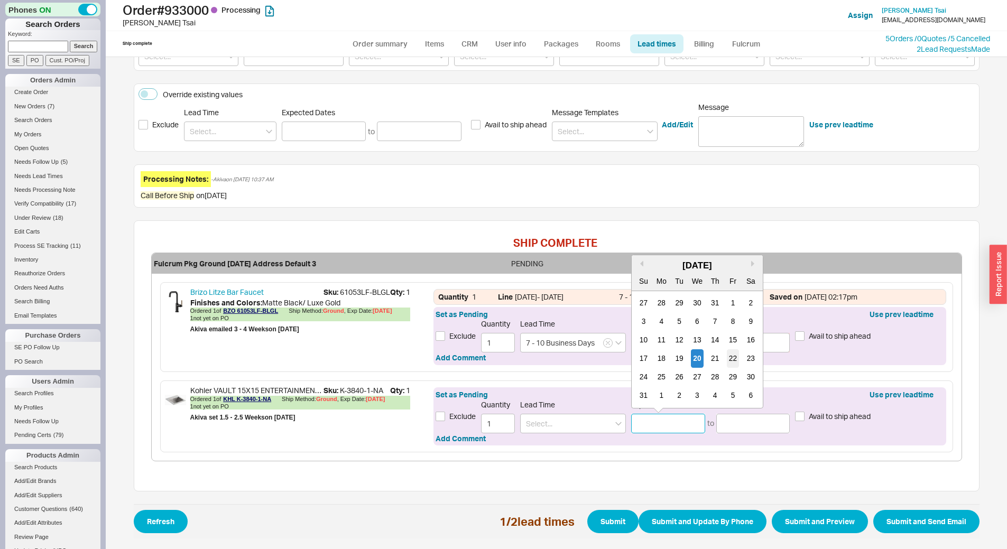
click at [727, 358] on div "22" at bounding box center [733, 358] width 13 height 18
type input "[DATE]"
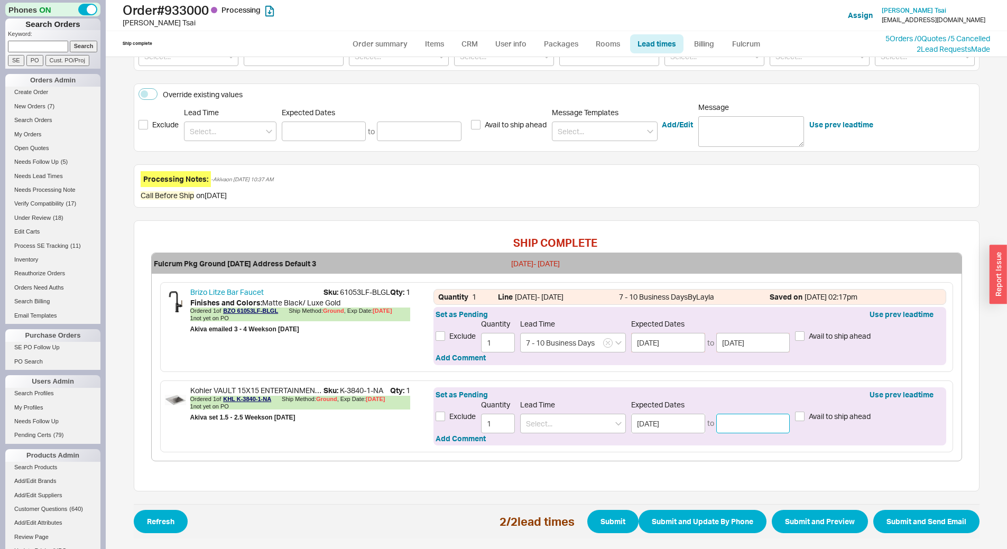
click at [742, 421] on input at bounding box center [753, 424] width 74 height 20
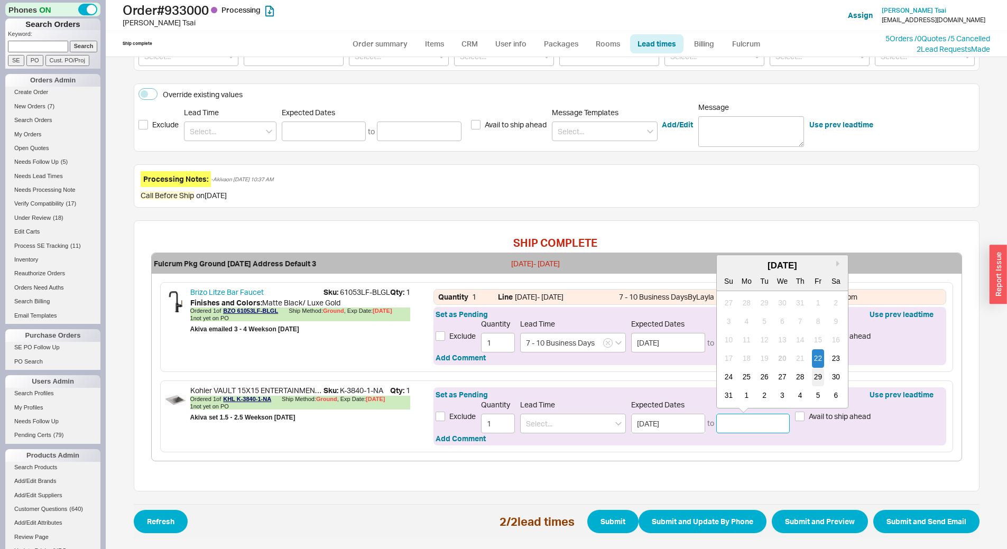
click at [811, 378] on div "29" at bounding box center [817, 377] width 13 height 18
type input "[DATE]"
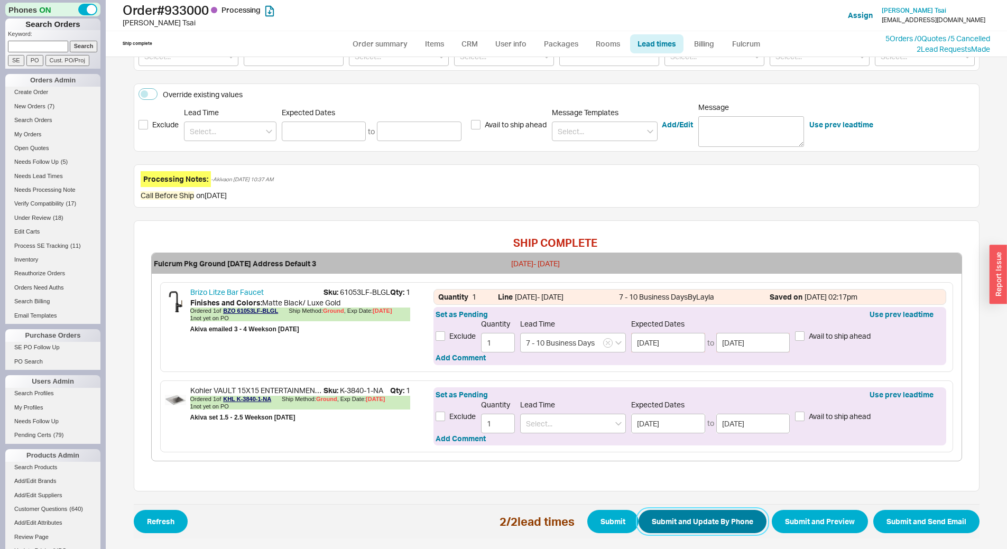
click at [706, 526] on button "Submit and Update By Phone" at bounding box center [702, 521] width 128 height 23
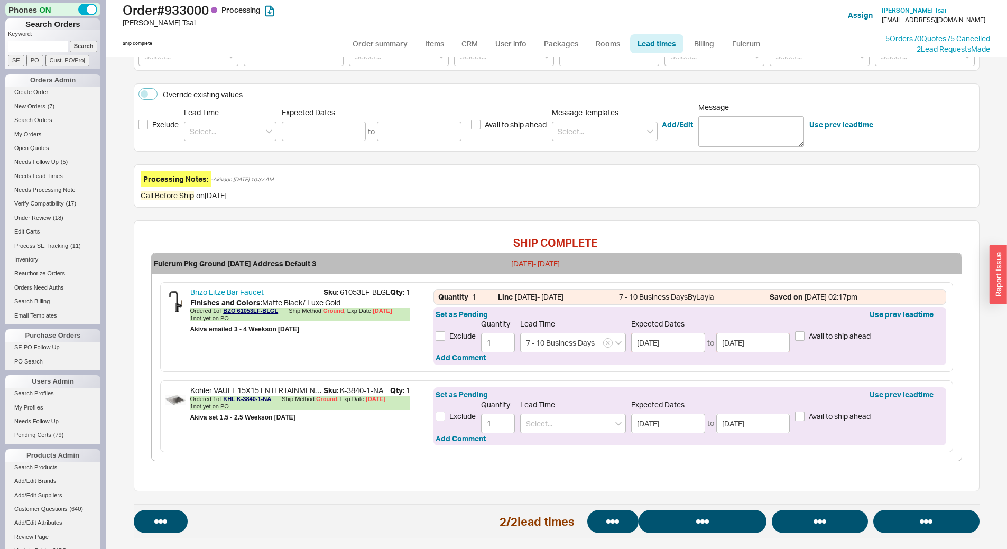
select select "*"
select select "LOW"
select select "3"
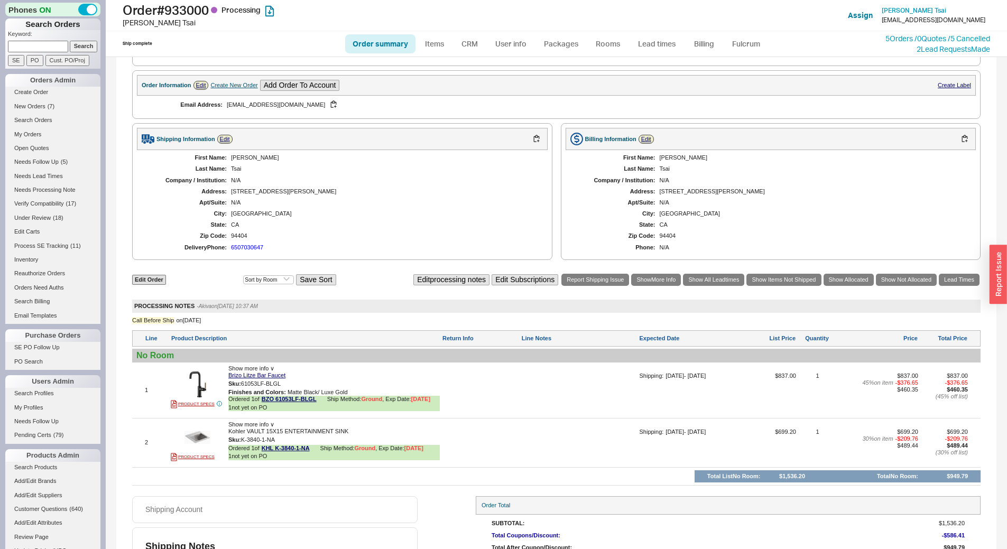
scroll to position [400, 0]
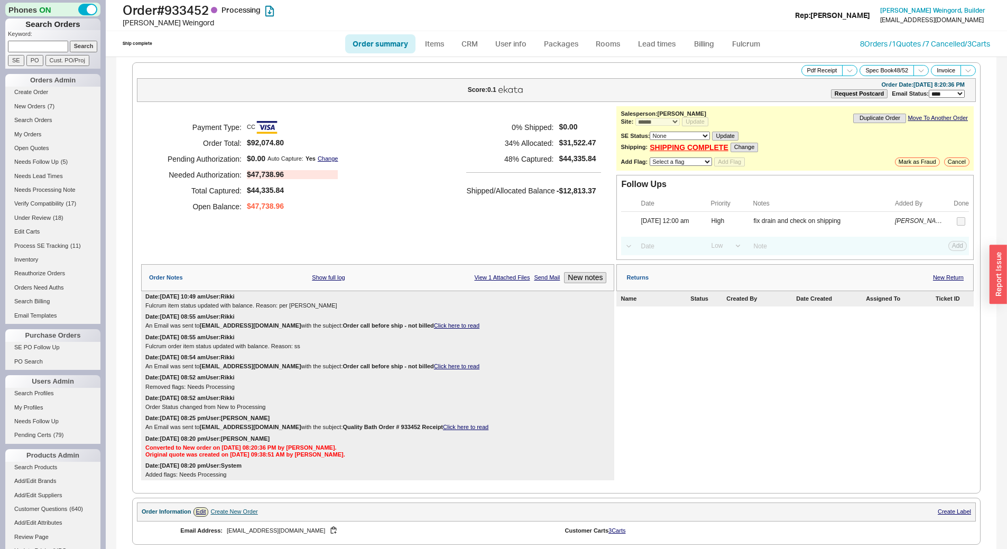
select select "*"
select select "LOW"
select select "3"
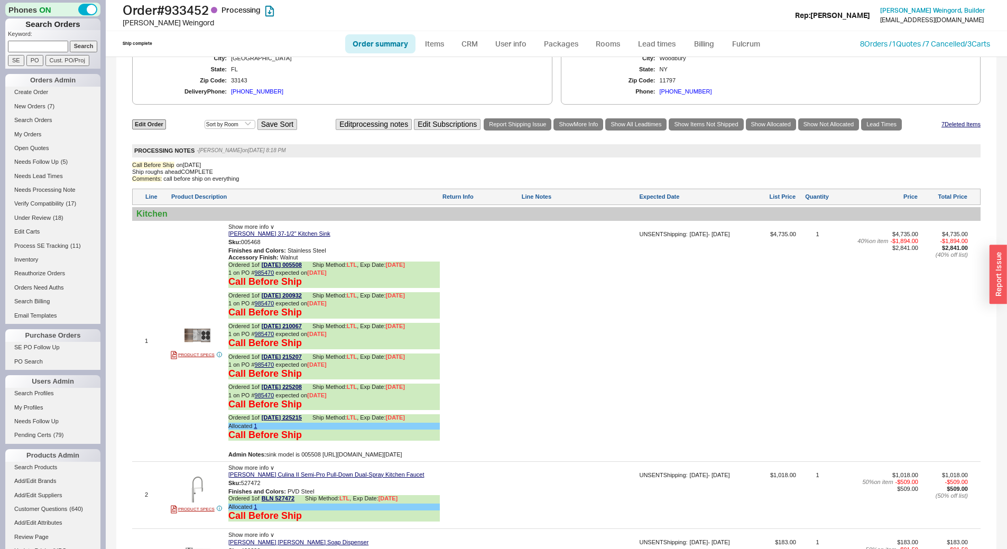
scroll to position [898, 0]
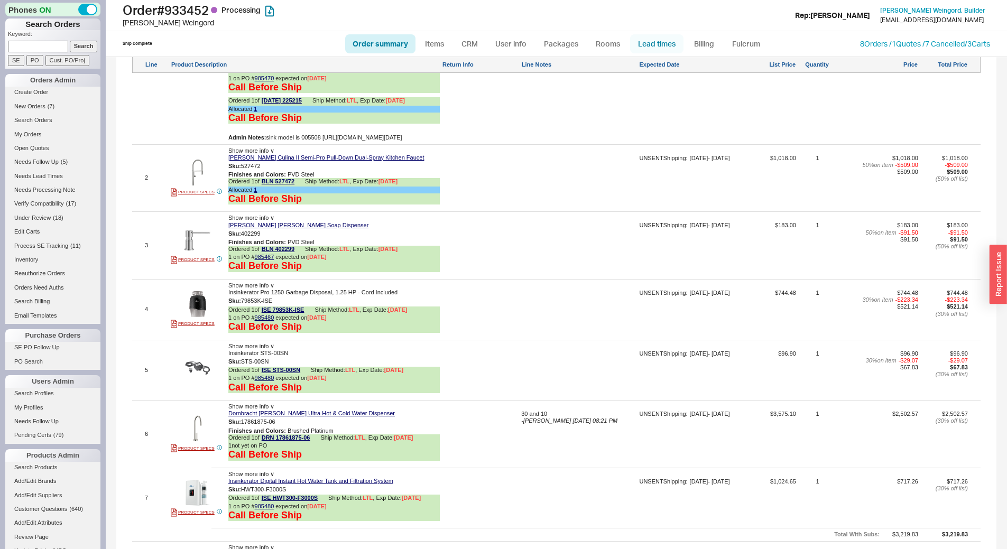
click at [665, 40] on link "Lead times" at bounding box center [656, 43] width 53 height 19
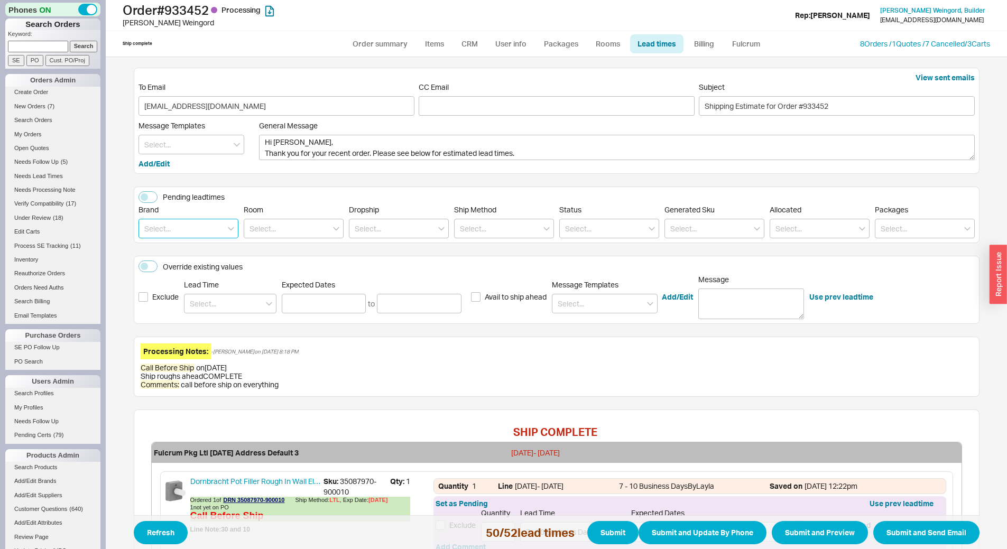
click at [175, 227] on input at bounding box center [188, 229] width 100 height 20
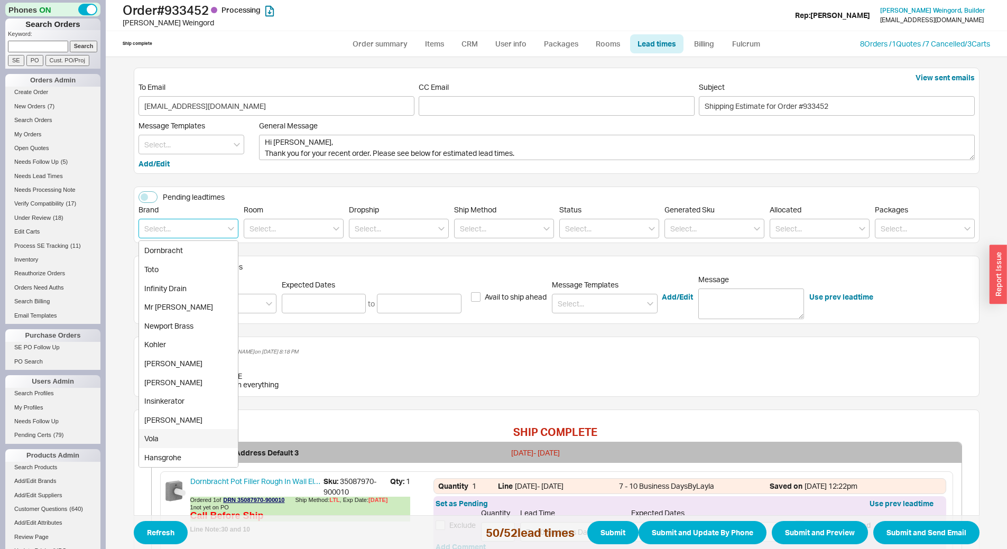
click at [173, 441] on div "Vola" at bounding box center [188, 438] width 99 height 19
type input "Vola"
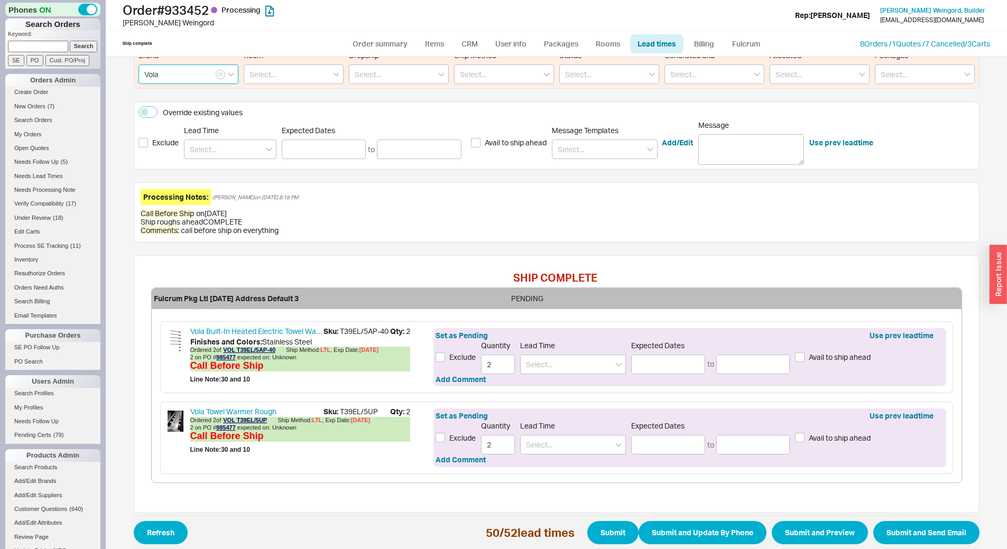
scroll to position [159, 0]
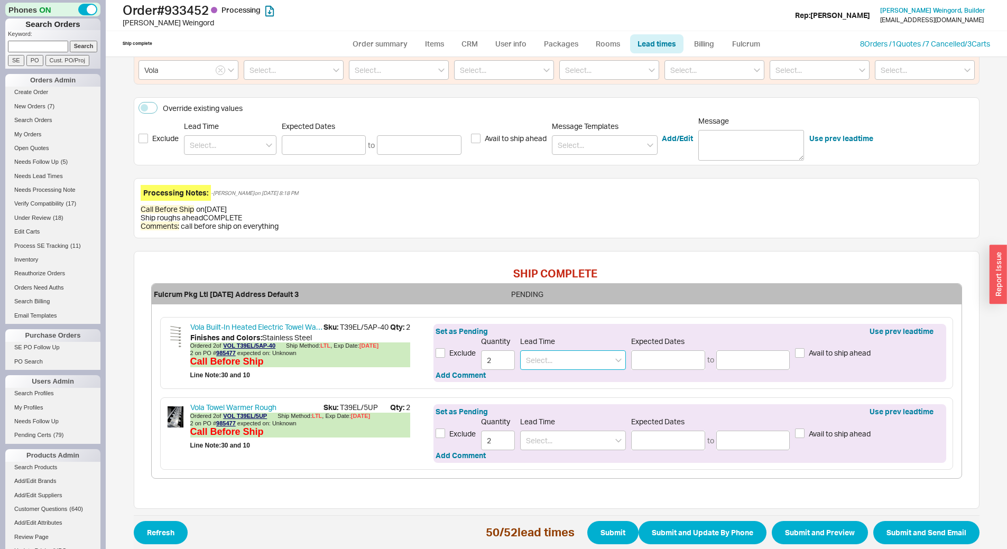
click at [570, 361] on input at bounding box center [573, 360] width 106 height 20
click at [569, 399] on div "4 - 6 Weeks" at bounding box center [572, 400] width 105 height 19
type input "4 - 6 Weeks"
type input "[DATE]"
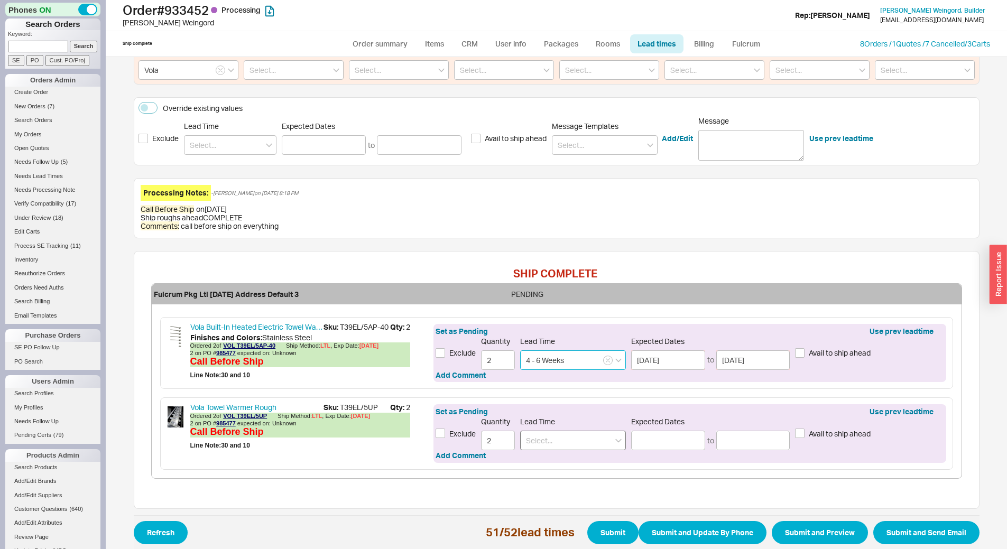
type input "4 - 6 Weeks"
click at [548, 448] on input at bounding box center [573, 441] width 106 height 20
click at [576, 478] on div "4 - 6 Weeks" at bounding box center [572, 481] width 105 height 19
type input "4 - 6 Weeks"
type input "[DATE]"
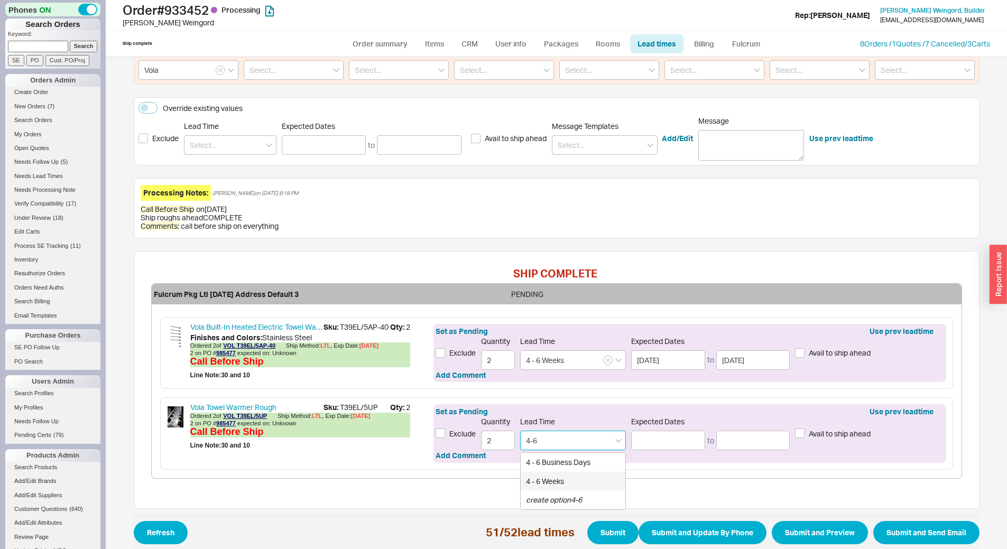
type input "[DATE]"
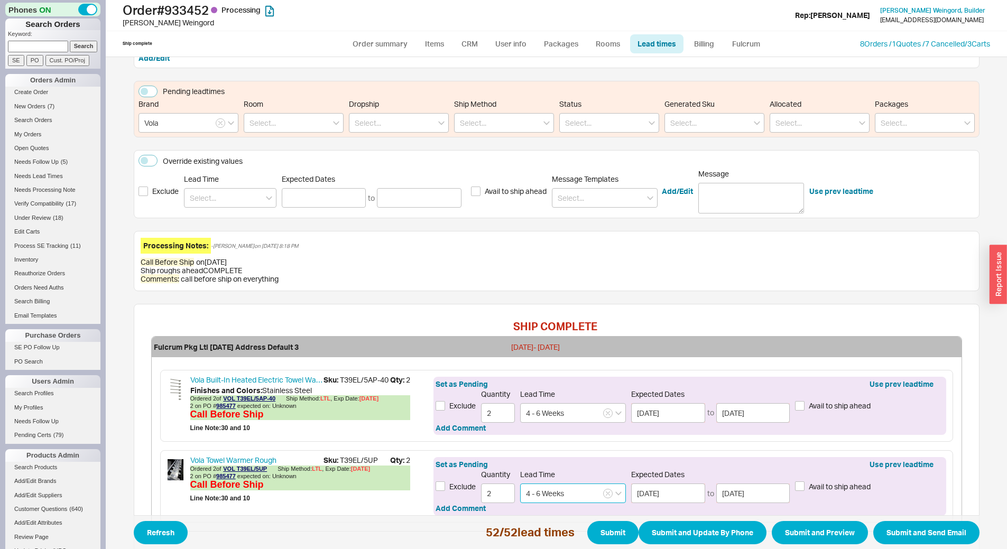
scroll to position [0, 0]
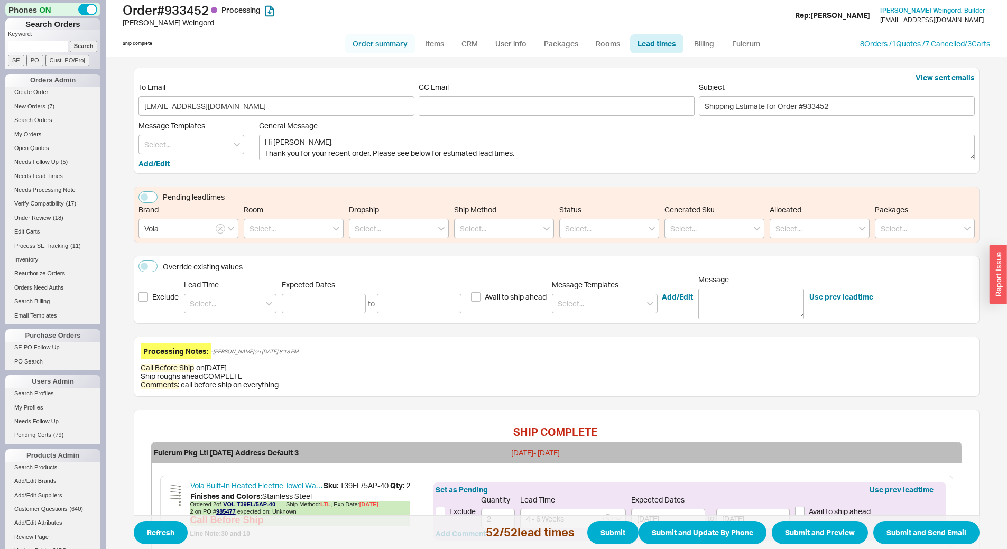
type input "4 - 6 Weeks"
click at [363, 47] on link "Order summary" at bounding box center [380, 43] width 70 height 19
select select "*"
select select "LOW"
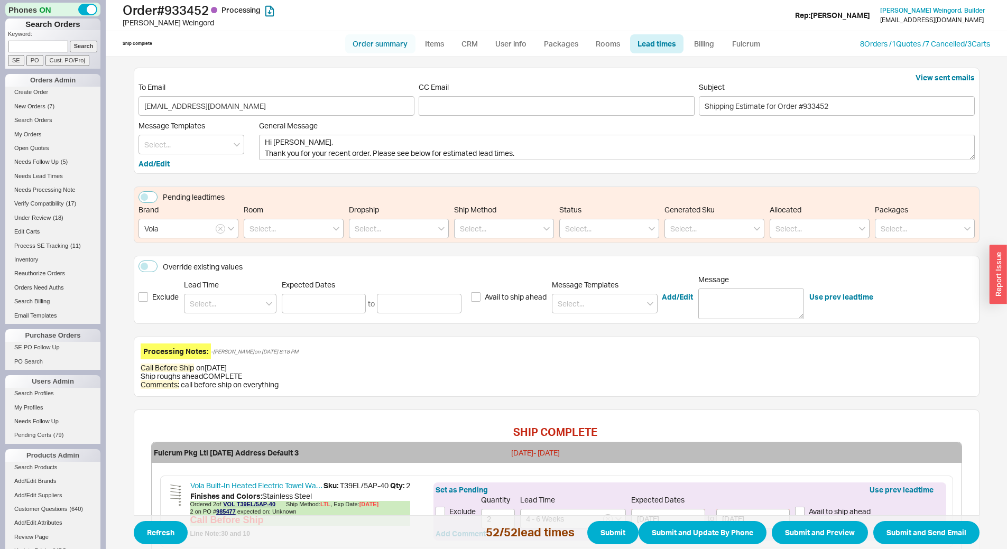
select select "3"
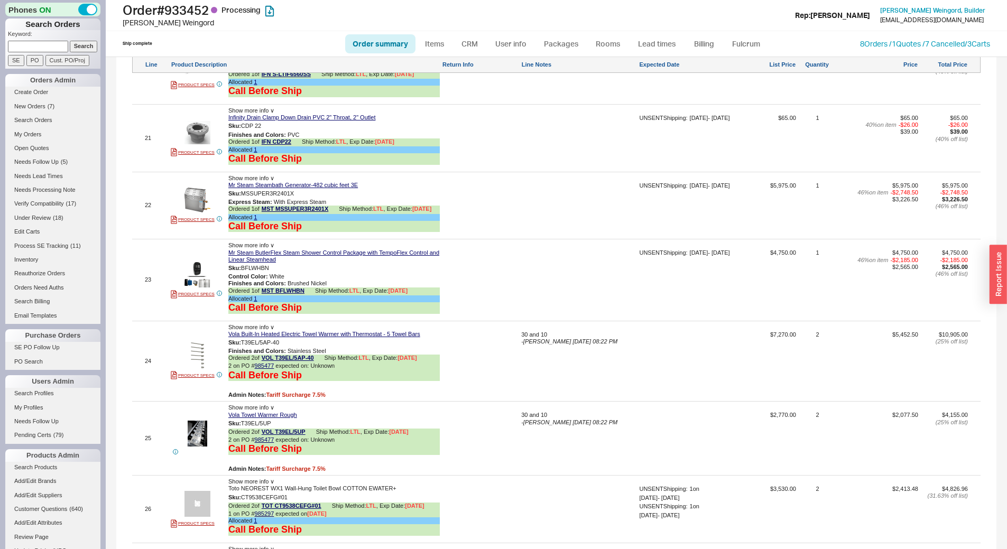
scroll to position [2325, 0]
click at [654, 36] on link "Lead times" at bounding box center [656, 43] width 53 height 19
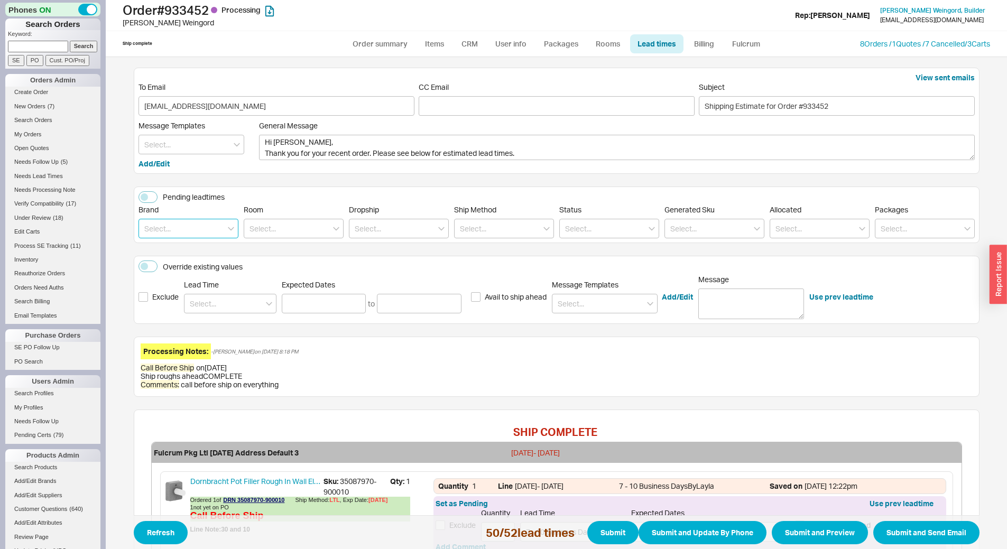
click at [208, 227] on input at bounding box center [188, 229] width 100 height 20
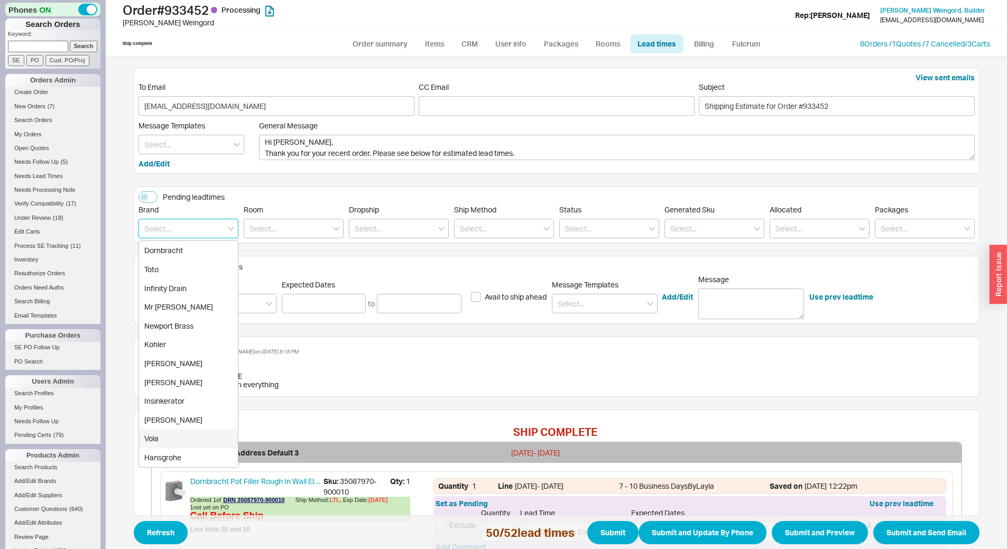
click at [183, 436] on div "Vola" at bounding box center [188, 438] width 99 height 19
type input "Vola"
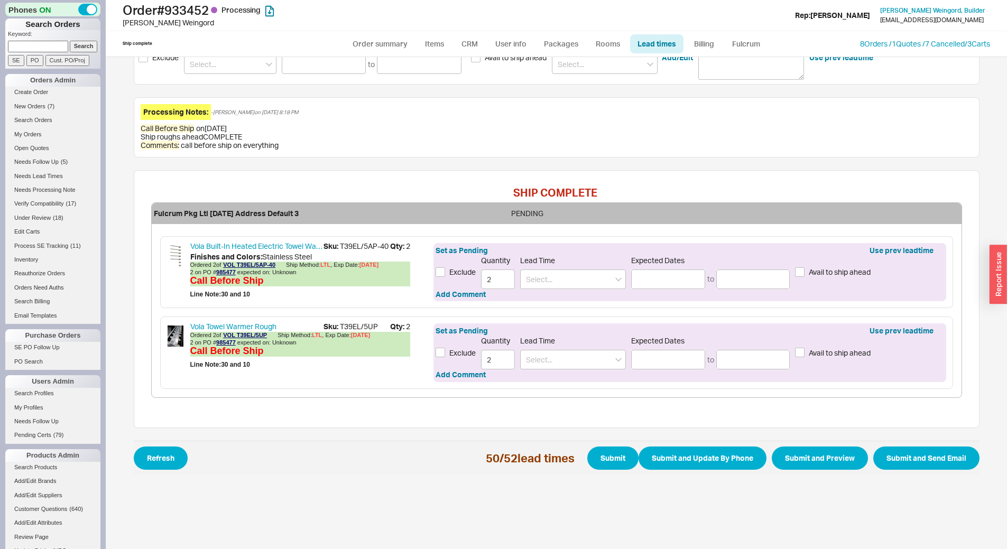
scroll to position [249, 0]
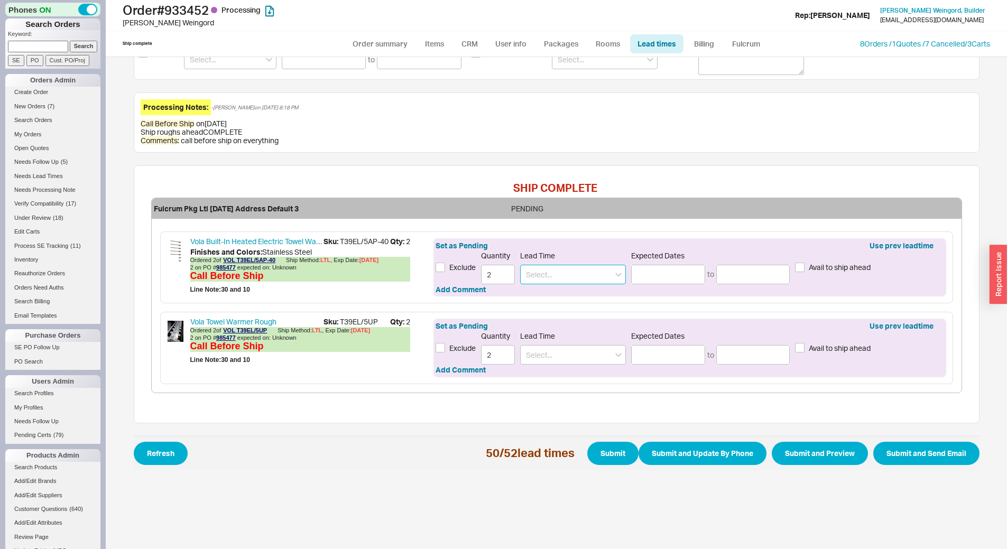
click at [603, 271] on input at bounding box center [573, 275] width 106 height 20
click at [588, 310] on div "4 - 6 Weeks" at bounding box center [572, 314] width 105 height 19
type input "4 - 6 Weeks"
type input "09/17/2025"
type input "10/01/2025"
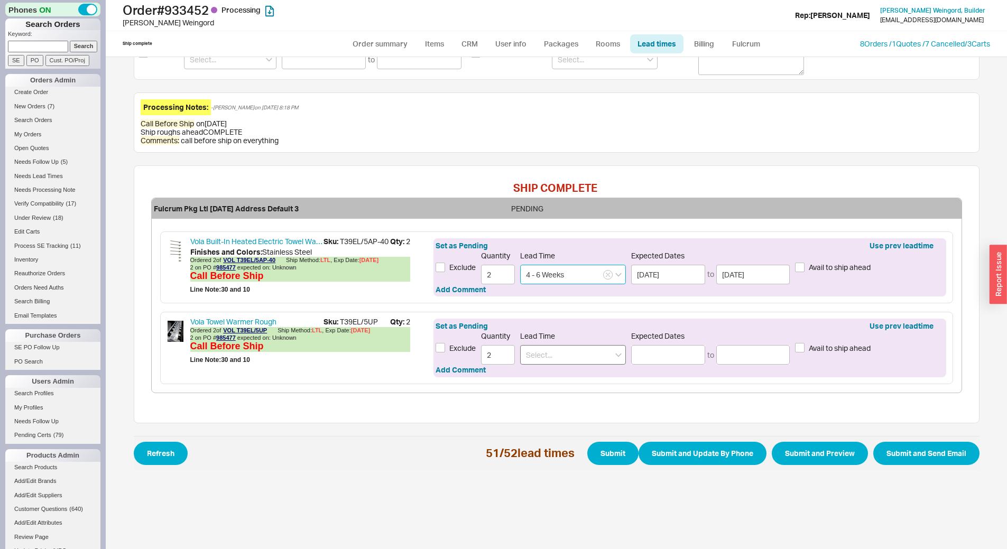
type input "4 - 6 Weeks"
click at [541, 358] on input at bounding box center [573, 355] width 106 height 20
click at [552, 390] on div "4 - 6 Weeks" at bounding box center [572, 395] width 105 height 19
type input "4 - 6 Weeks"
type input "[DATE]"
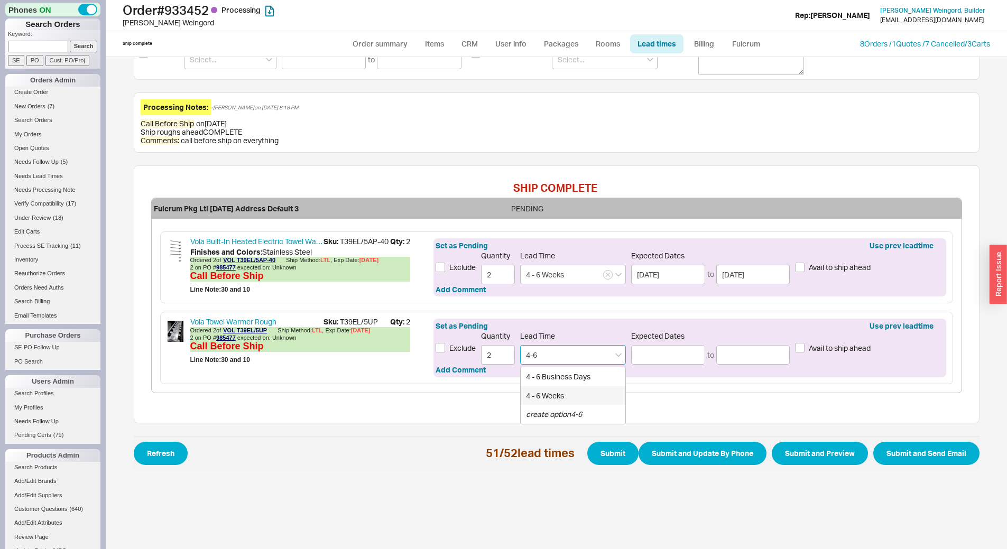
type input "10/01/2025"
type input "4 - 6 Weeks"
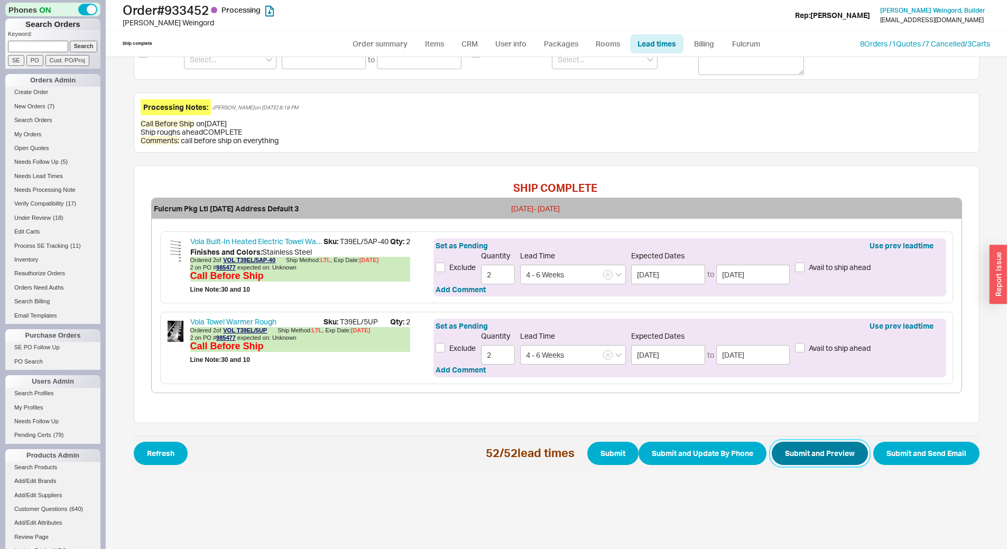
click at [835, 455] on button "Submit and Preview" at bounding box center [819, 453] width 96 height 23
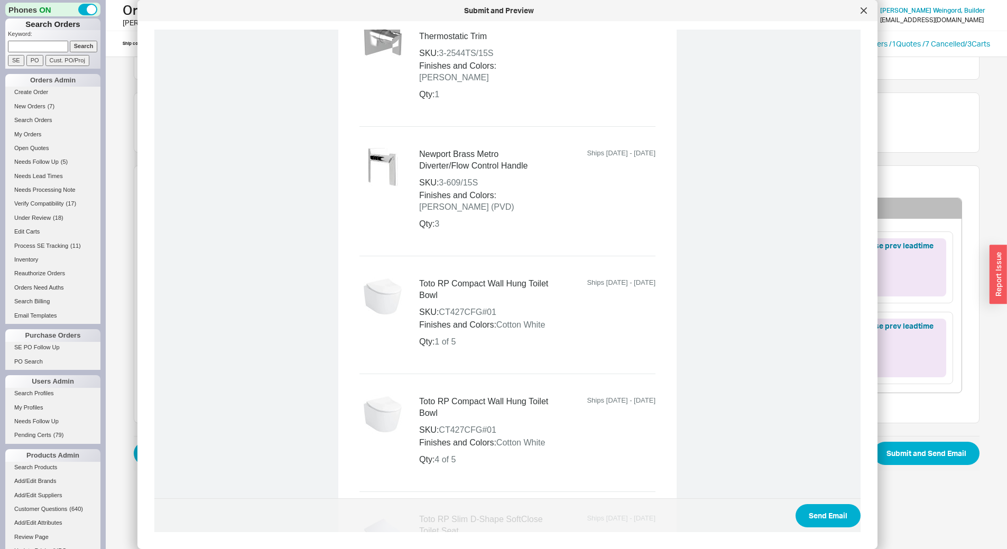
scroll to position [6751, 0]
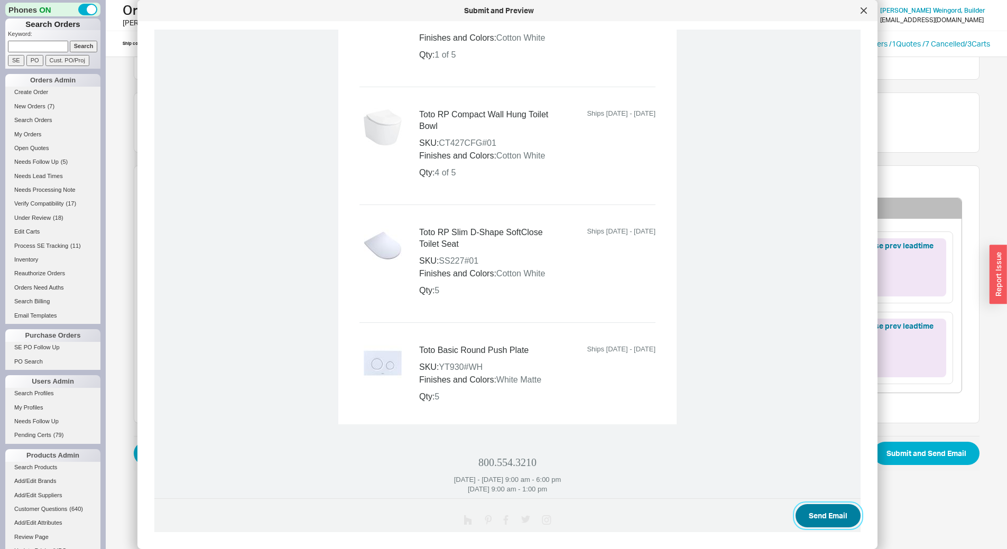
click at [817, 511] on button "Send Email" at bounding box center [827, 515] width 65 height 23
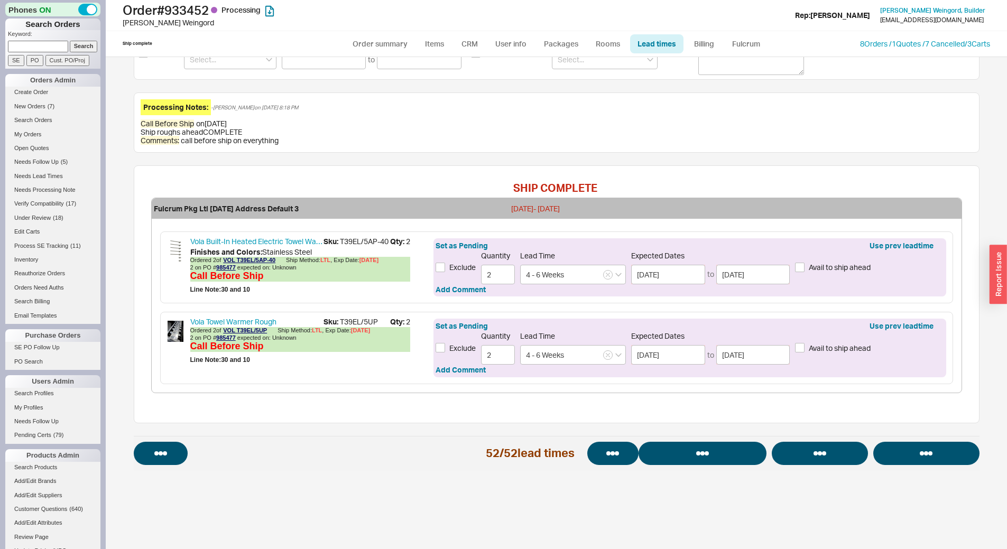
select select "*"
select select "LOW"
select select "3"
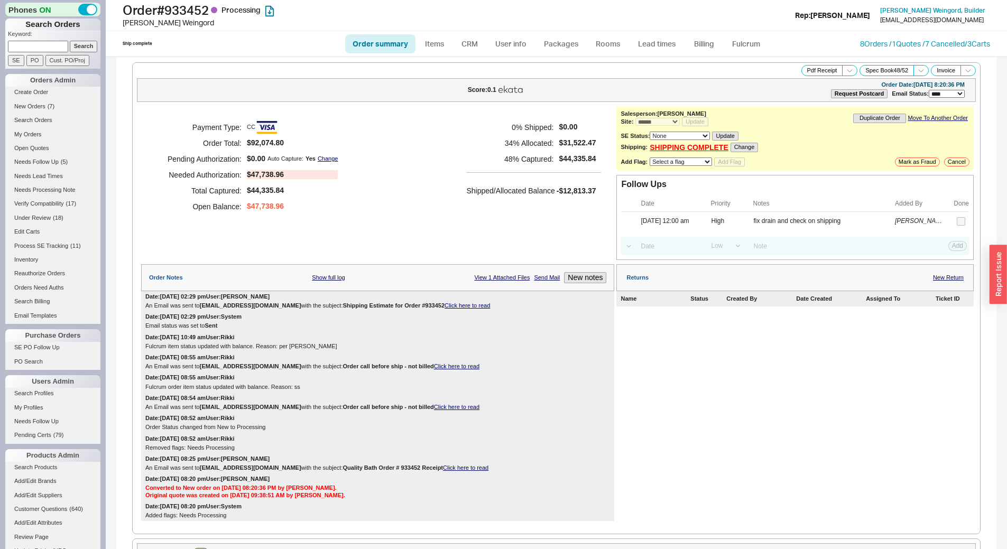
select select "*"
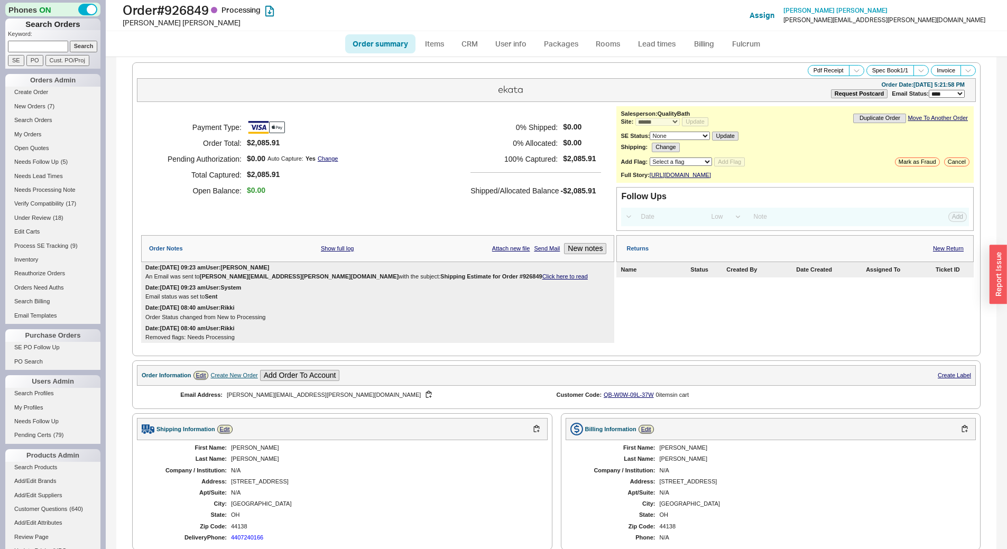
select select "*"
select select "LOW"
select select "3"
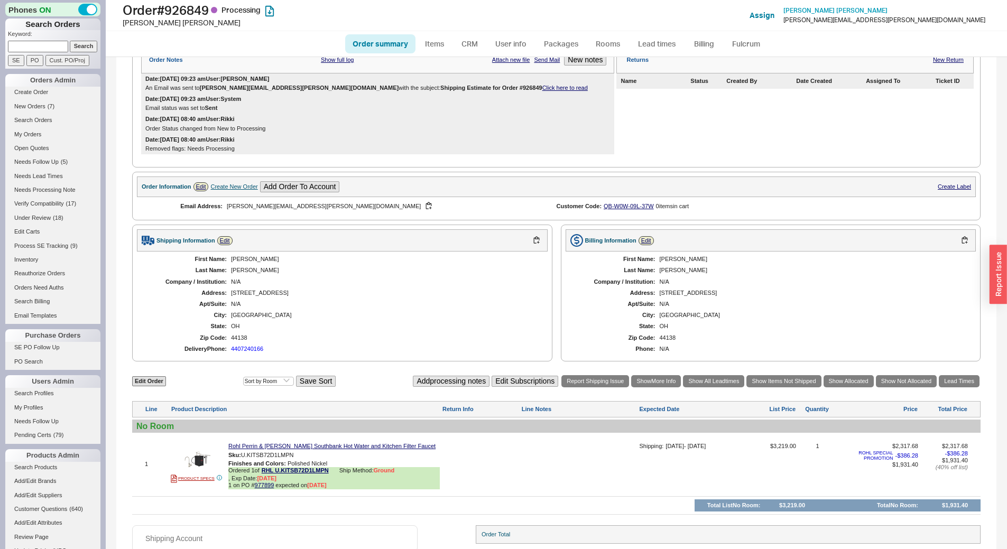
scroll to position [280, 0]
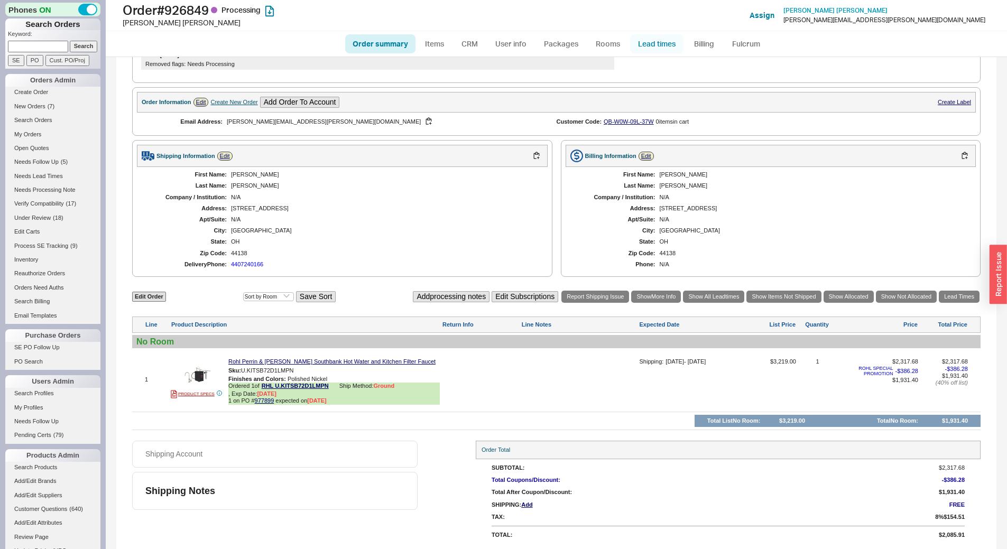
click at [662, 38] on link "Lead times" at bounding box center [656, 43] width 53 height 19
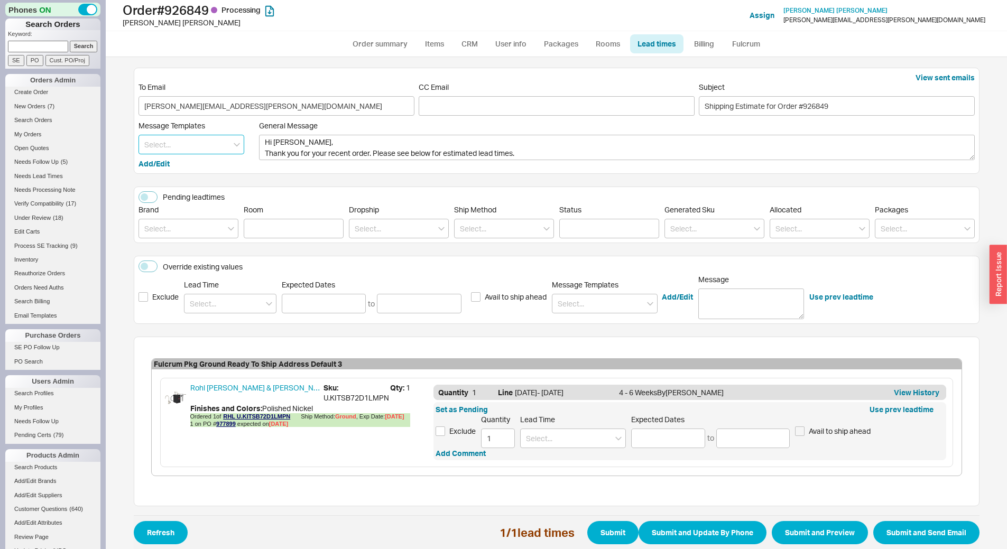
click at [203, 145] on input at bounding box center [191, 145] width 106 height 20
click at [198, 168] on div "Update" at bounding box center [191, 166] width 105 height 19
type textarea "Hi [PERSON_NAME], Please see below for an update on your order. We sincerely ap…"
type input "Update"
click at [685, 450] on div "Set as Pending Use prev leadtime Exclude Quantity 1 Lead Time Expected Dates to…" at bounding box center [689, 431] width 512 height 58
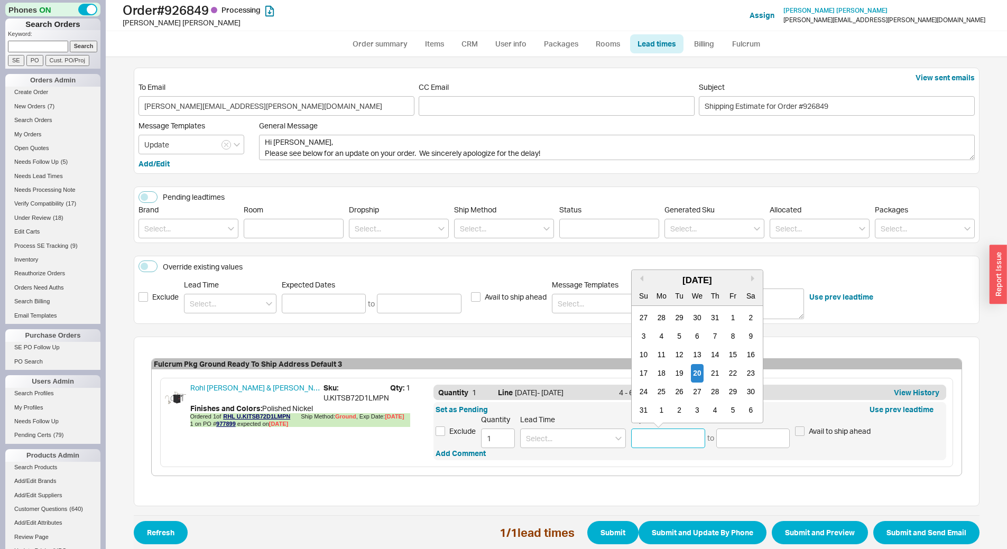
click at [686, 441] on input at bounding box center [668, 439] width 74 height 20
click at [695, 410] on div "3" at bounding box center [697, 410] width 13 height 18
type input "[DATE]"
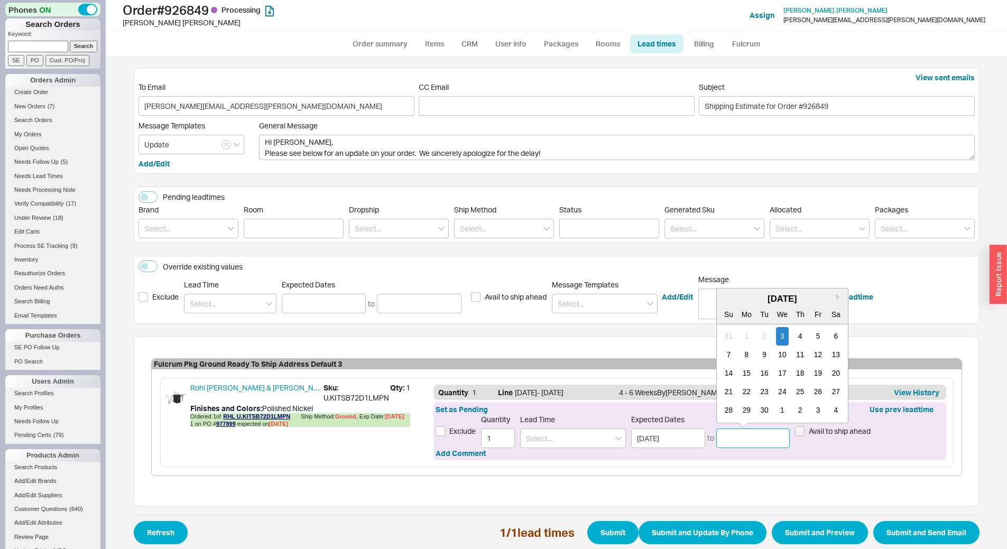
click at [746, 439] on input at bounding box center [753, 439] width 74 height 20
click at [779, 368] on div "17" at bounding box center [782, 373] width 13 height 18
type input "[DATE]"
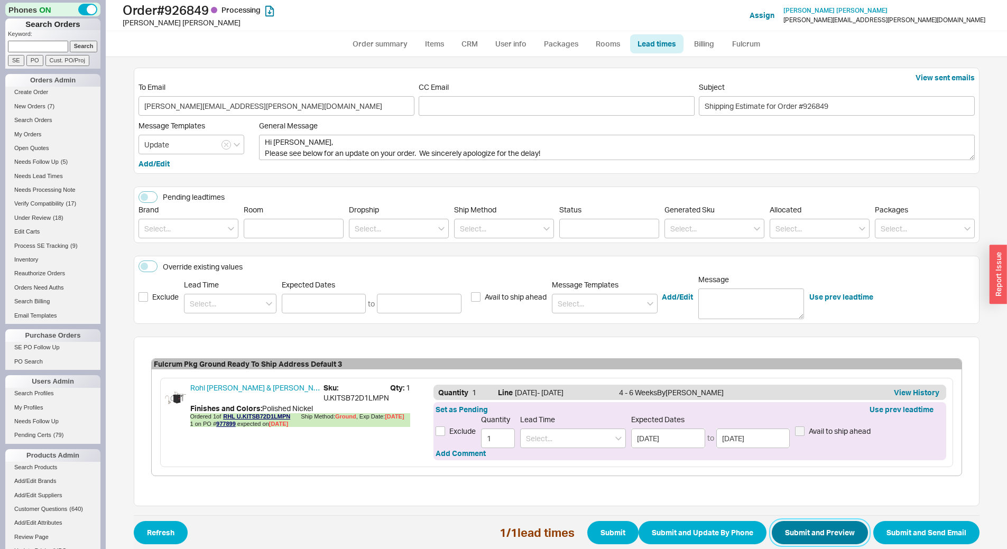
click at [797, 530] on button "Submit and Preview" at bounding box center [819, 532] width 96 height 23
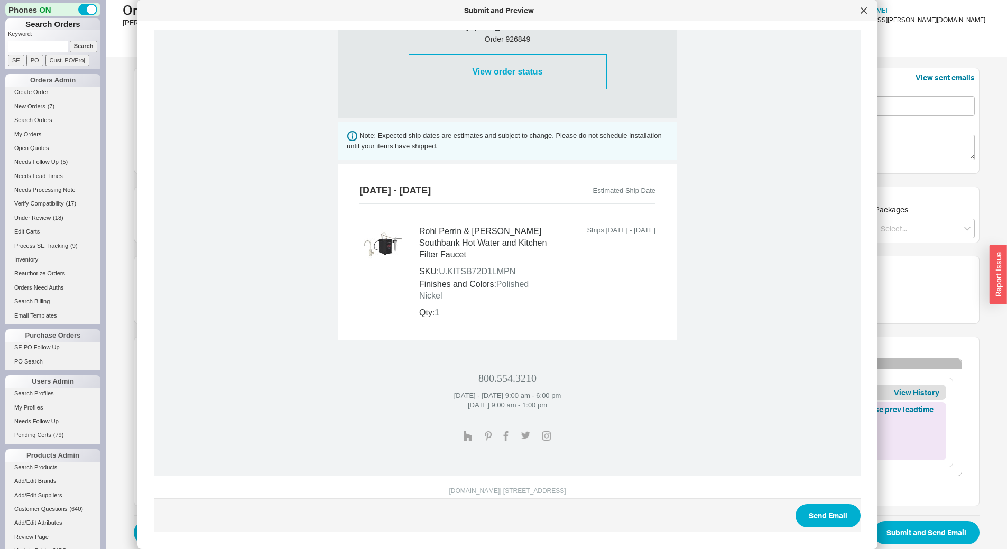
scroll to position [340, 0]
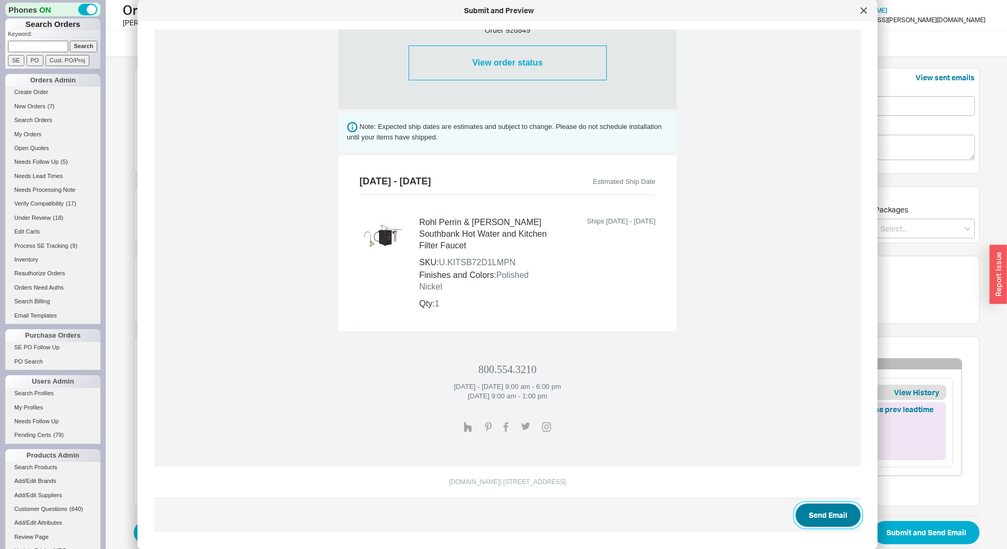
click at [829, 514] on button "Send Email" at bounding box center [827, 515] width 65 height 23
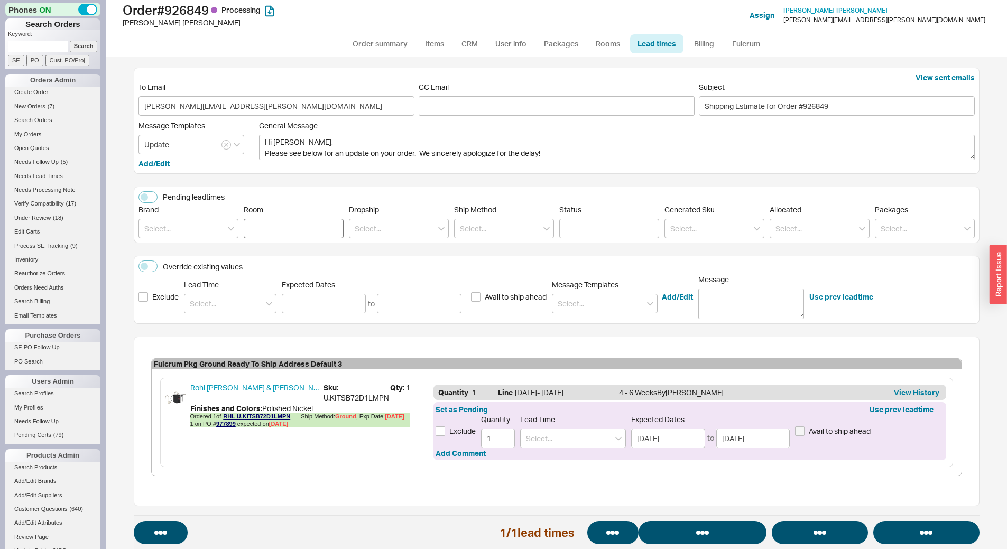
select select "*"
select select "LOW"
select select "3"
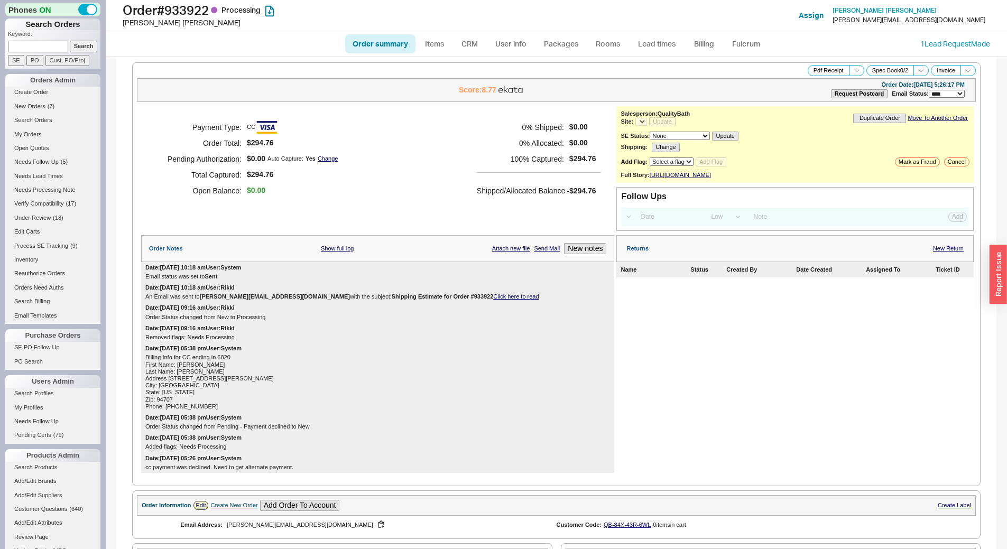
select select "LOW"
select select "3"
select select "*"
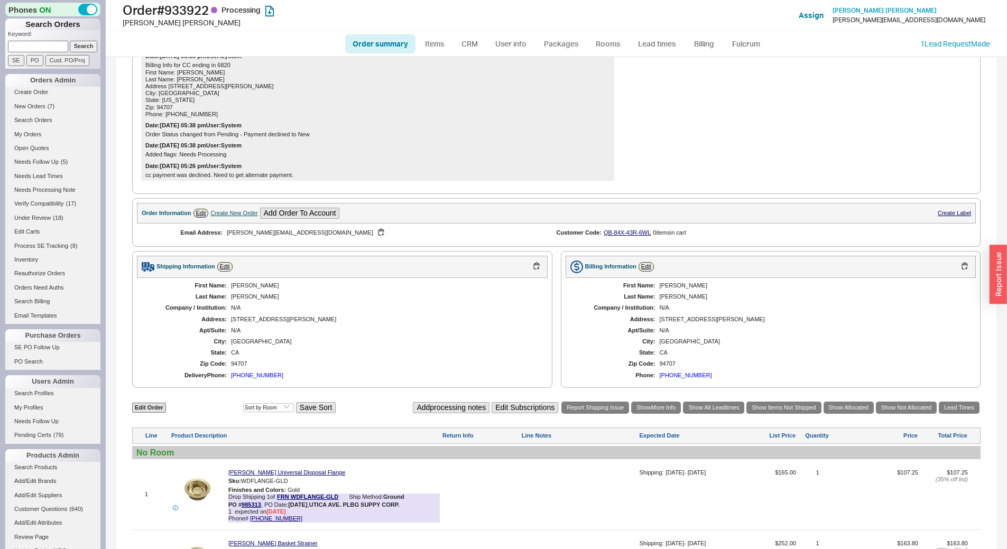
scroll to position [146, 0]
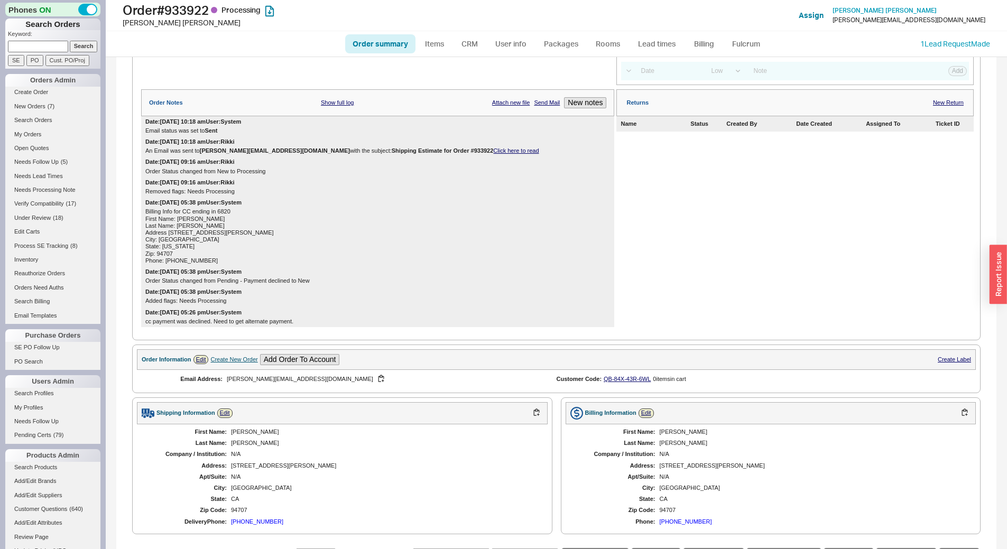
click at [493, 154] on link "Click here to read" at bounding box center [515, 150] width 45 height 6
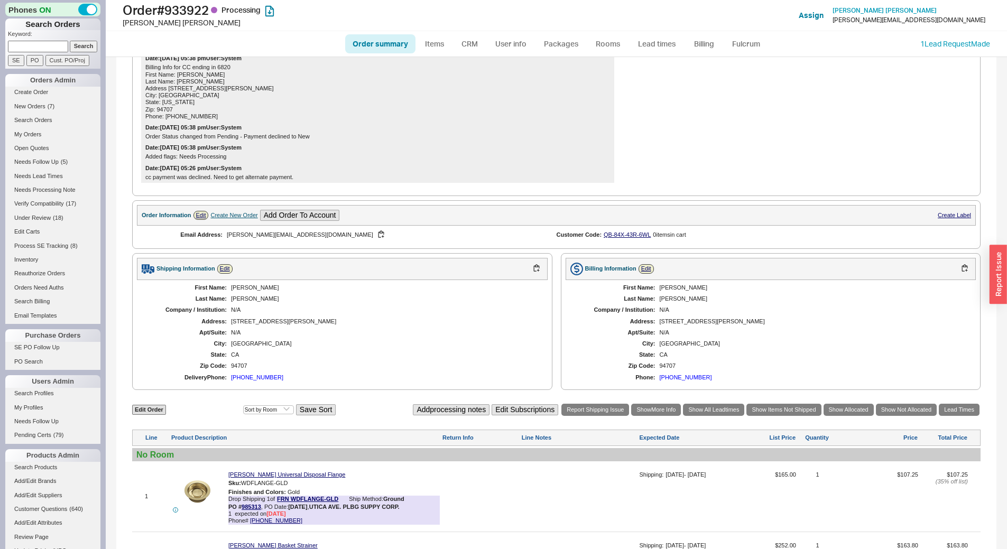
scroll to position [252, 0]
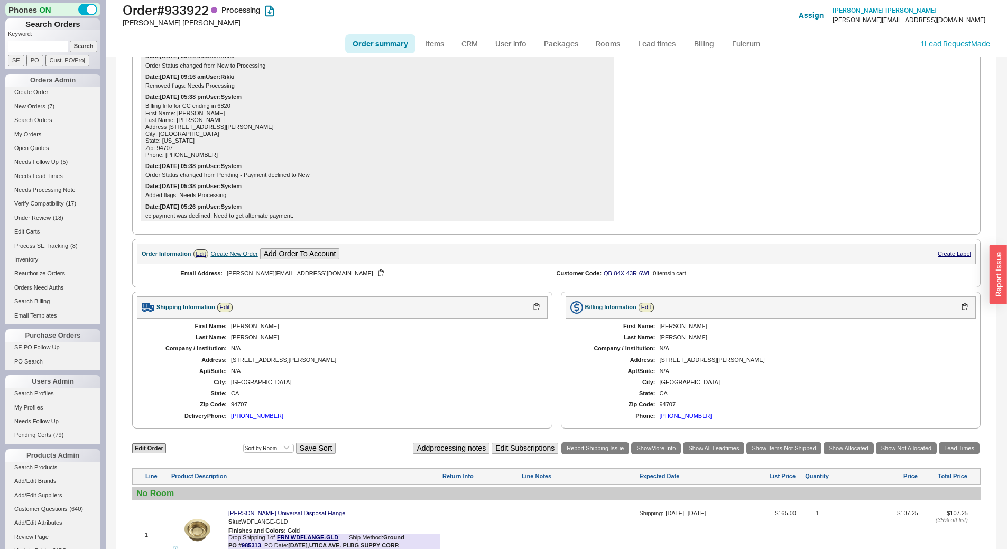
click at [665, 32] on ul "Order summary Items CRM User info Packages Rooms Lead times Billing Fulcrum" at bounding box center [556, 43] width 431 height 25
click at [666, 41] on link "Lead times" at bounding box center [656, 43] width 53 height 19
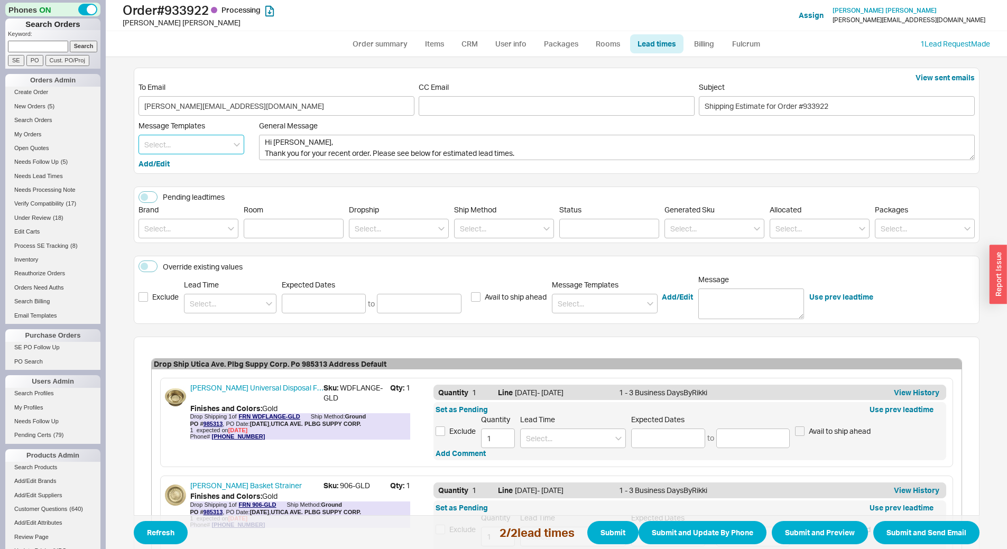
click at [195, 144] on input at bounding box center [191, 145] width 106 height 20
click at [194, 165] on div "Update" at bounding box center [191, 166] width 105 height 19
type textarea "Hi Marcel, Please see below for an update on your order. We sincerely apologize…"
type input "Update"
click at [203, 232] on input at bounding box center [188, 229] width 100 height 20
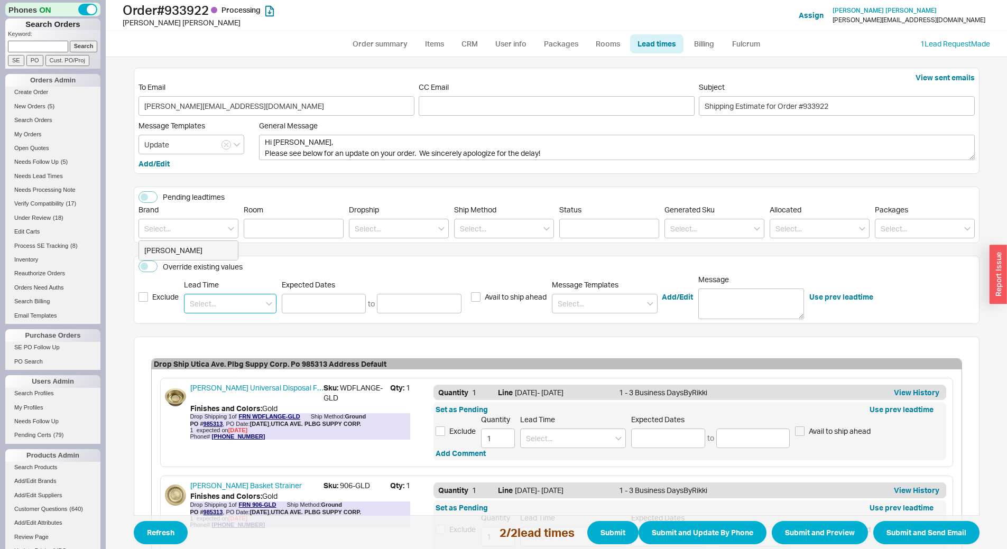
click at [214, 306] on input at bounding box center [230, 304] width 92 height 20
click at [234, 318] on div "5 - 7 Business Days" at bounding box center [229, 325] width 91 height 19
type input "5 - 7 Business Days"
type input "[DATE]"
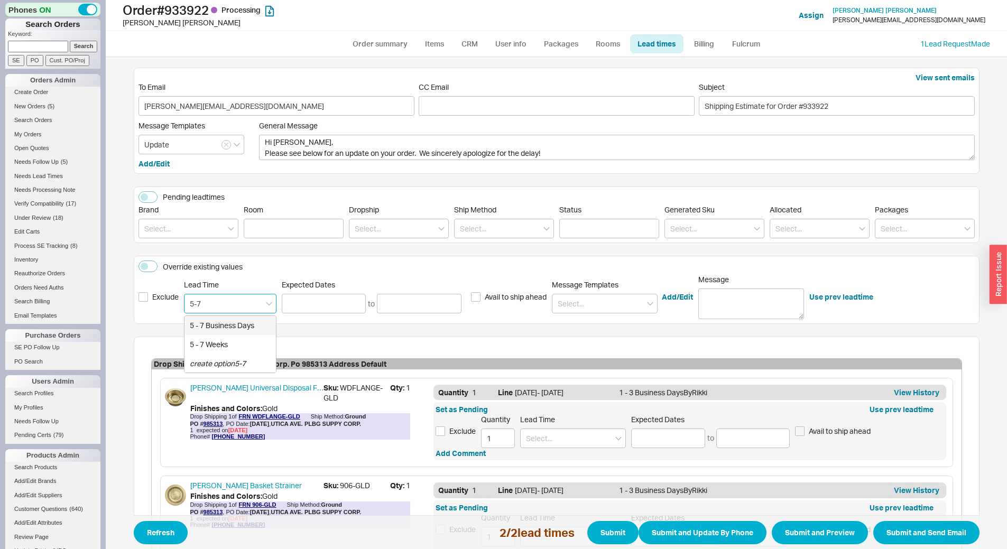
type input "[DATE]"
type input "5 - 7 Business Days"
type input "[DATE]"
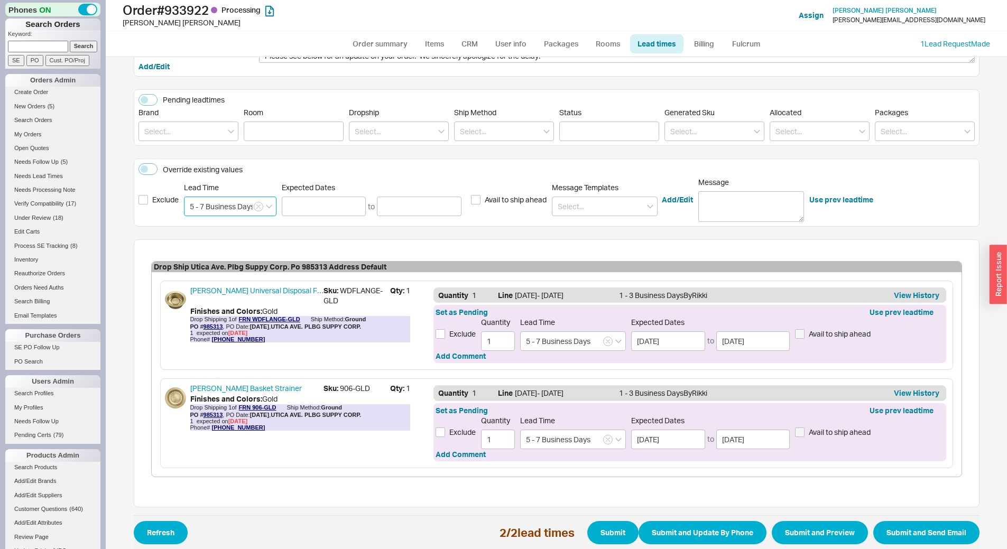
scroll to position [106, 0]
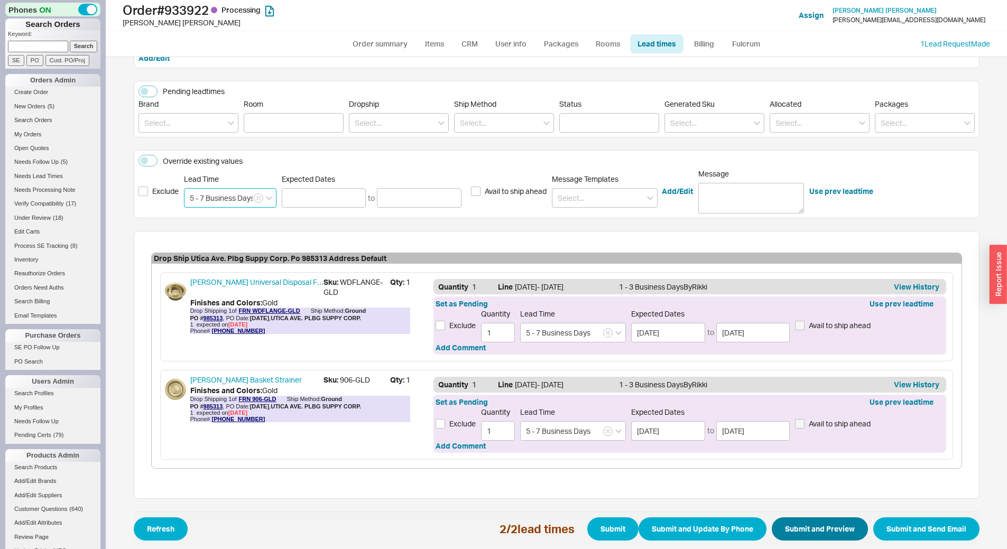
type input "5 - 7 Business Days"
click at [793, 520] on button "Submit and Preview" at bounding box center [819, 528] width 96 height 23
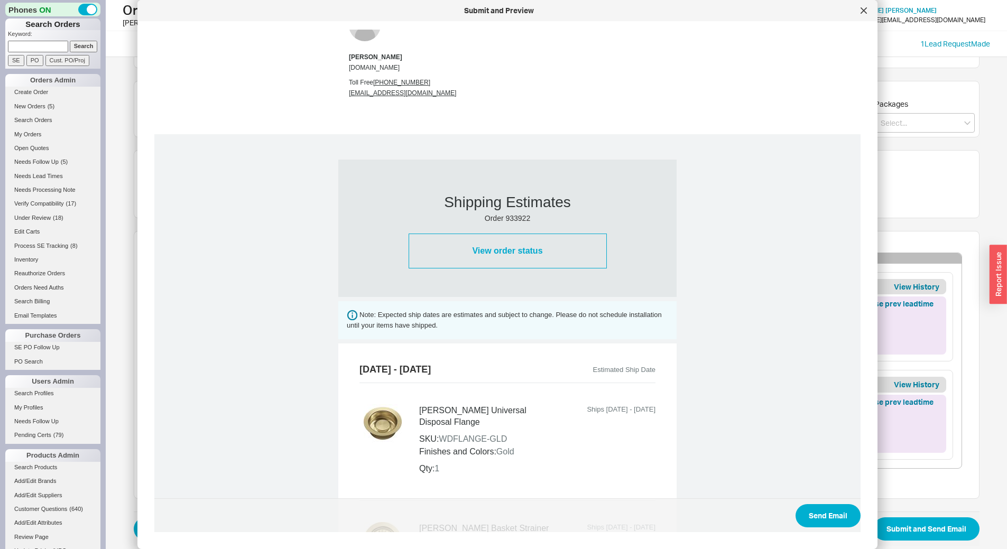
scroll to position [412, 0]
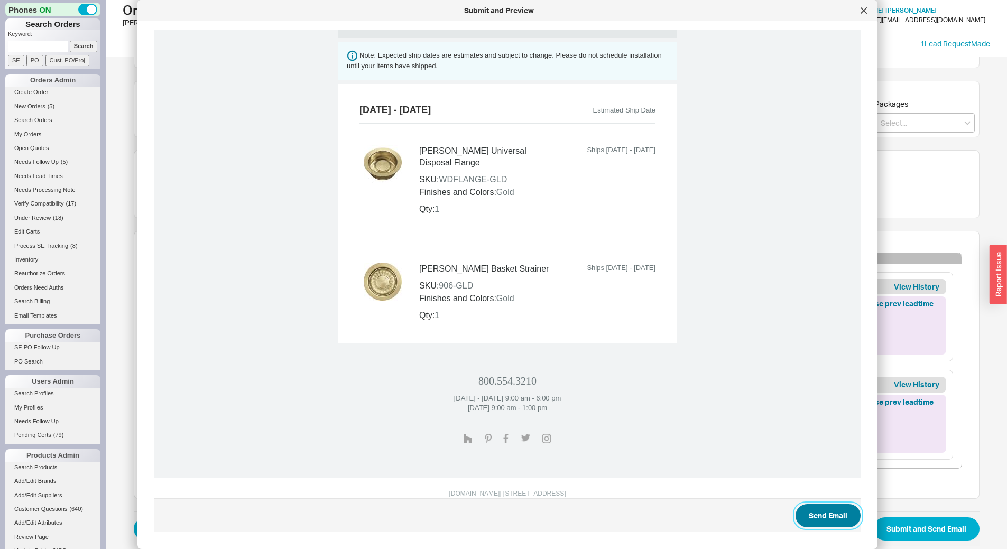
click at [811, 512] on button "Send Email" at bounding box center [827, 515] width 65 height 23
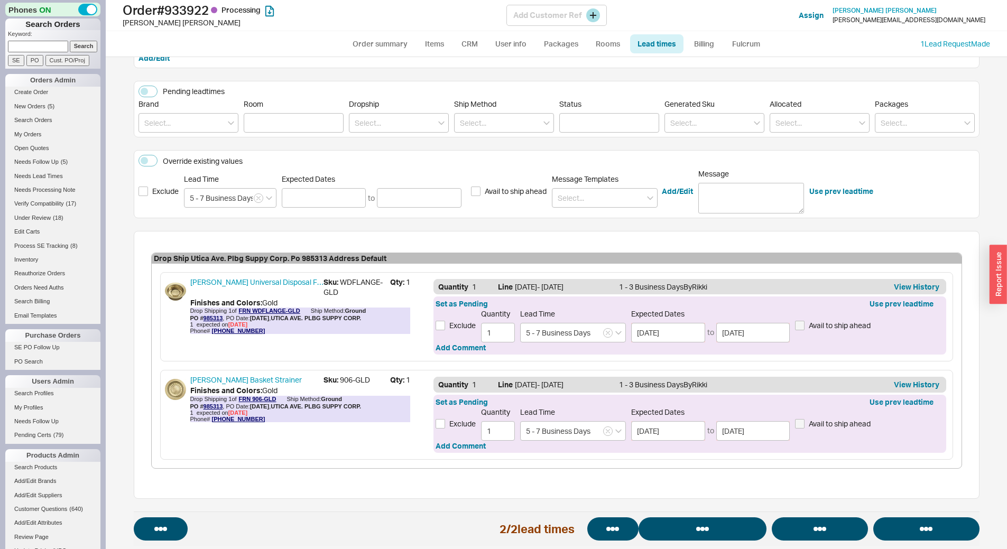
select select "*"
select select "LOW"
select select "3"
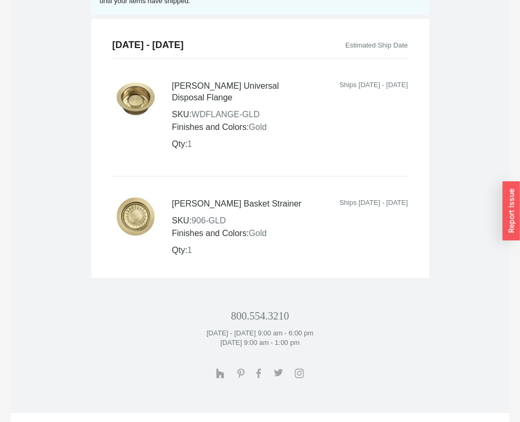
scroll to position [687, 0]
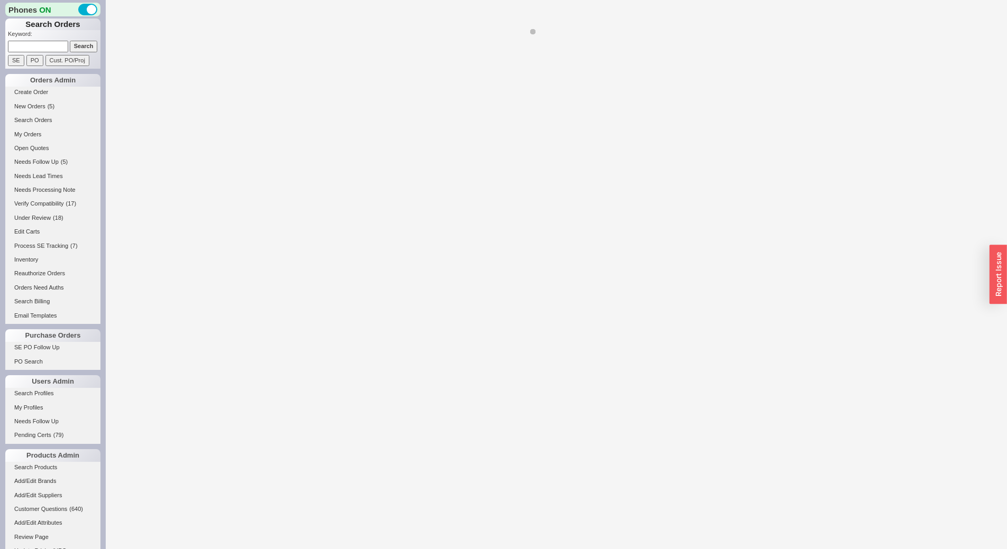
select select "*"
select select "LOW"
select select "3"
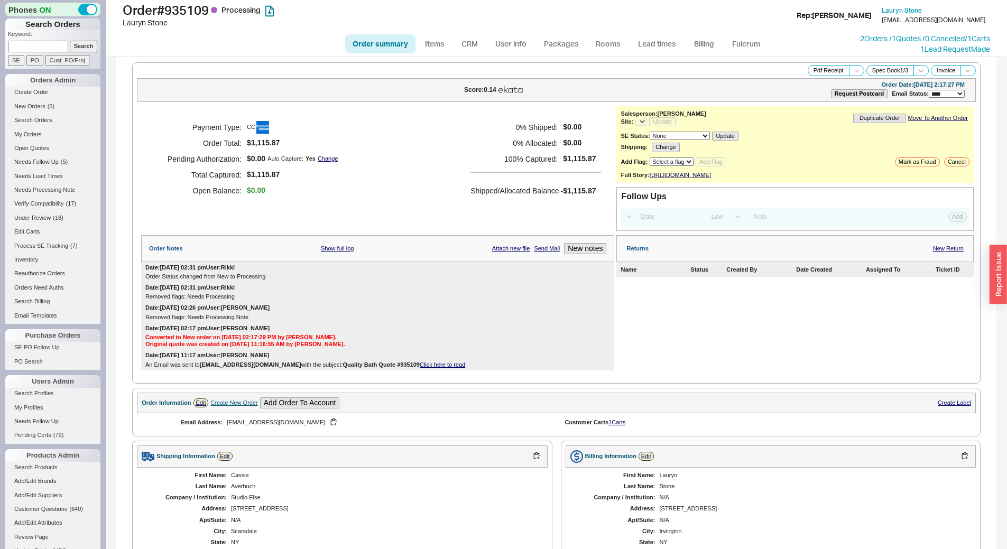
select select "*"
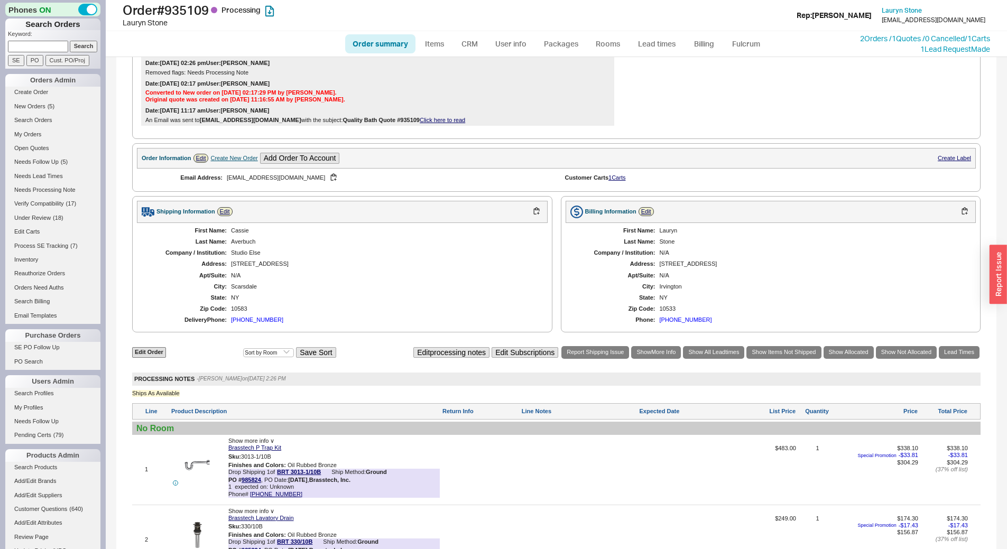
scroll to position [476, 0]
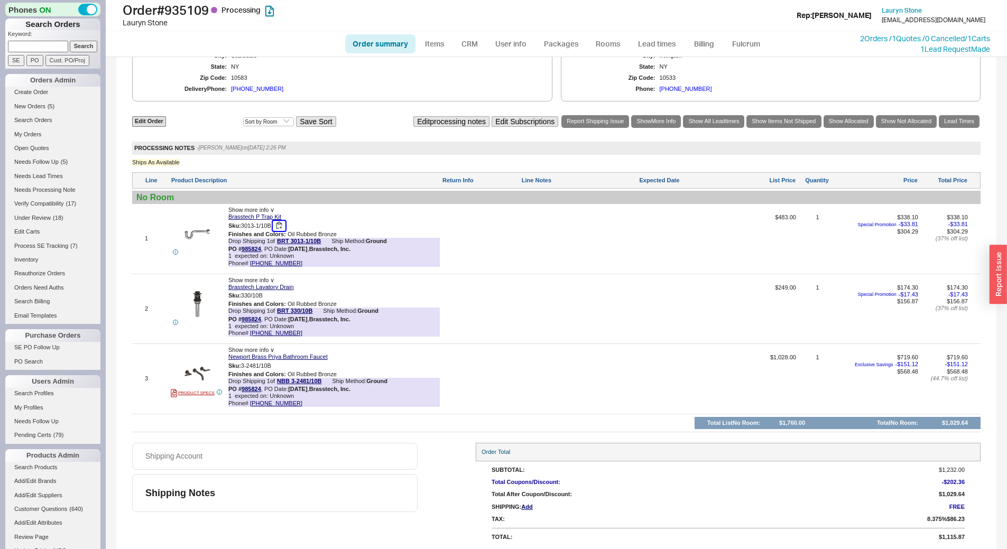
click at [281, 231] on button "button" at bounding box center [279, 226] width 13 height 10
click at [273, 301] on button "button" at bounding box center [270, 296] width 13 height 10
click at [280, 371] on button "button" at bounding box center [279, 366] width 13 height 10
click at [287, 386] on link "NBB 3-2481/10B" at bounding box center [299, 382] width 44 height 8
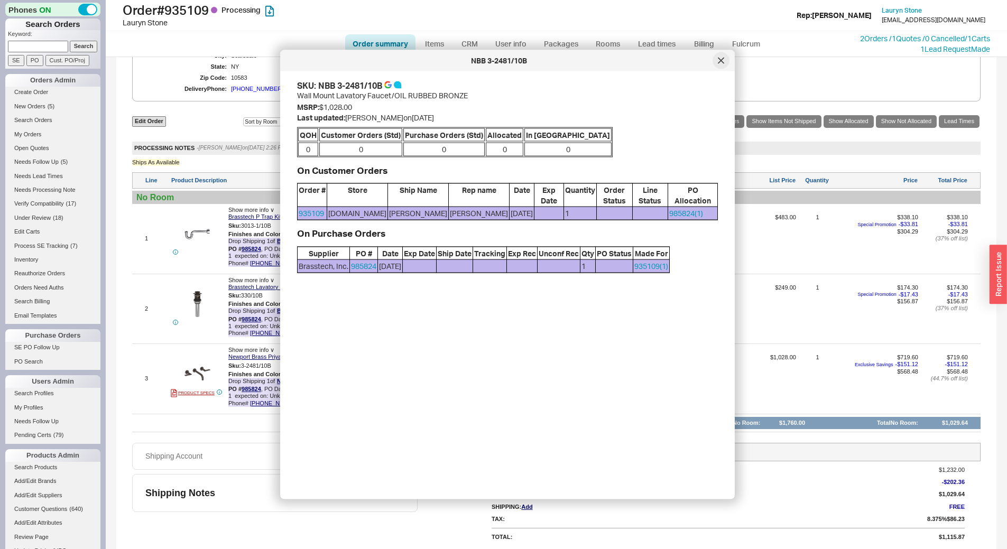
click at [721, 55] on div at bounding box center [720, 60] width 17 height 17
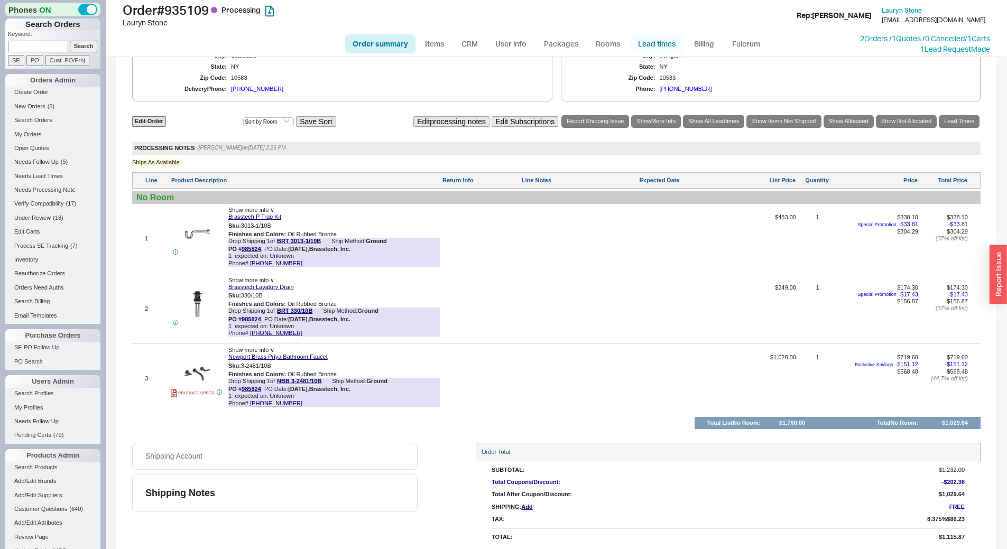
click at [663, 43] on link "Lead times" at bounding box center [656, 43] width 53 height 19
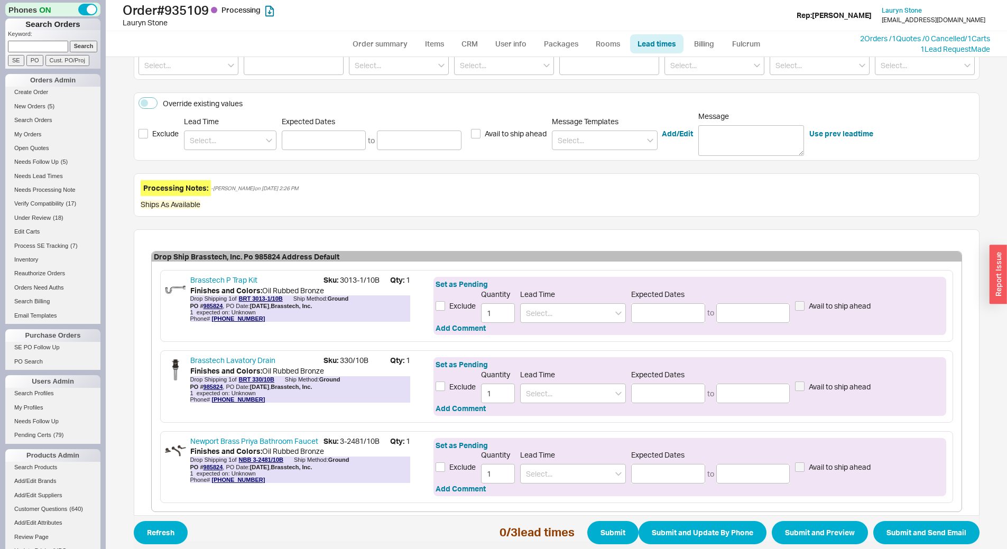
scroll to position [214, 0]
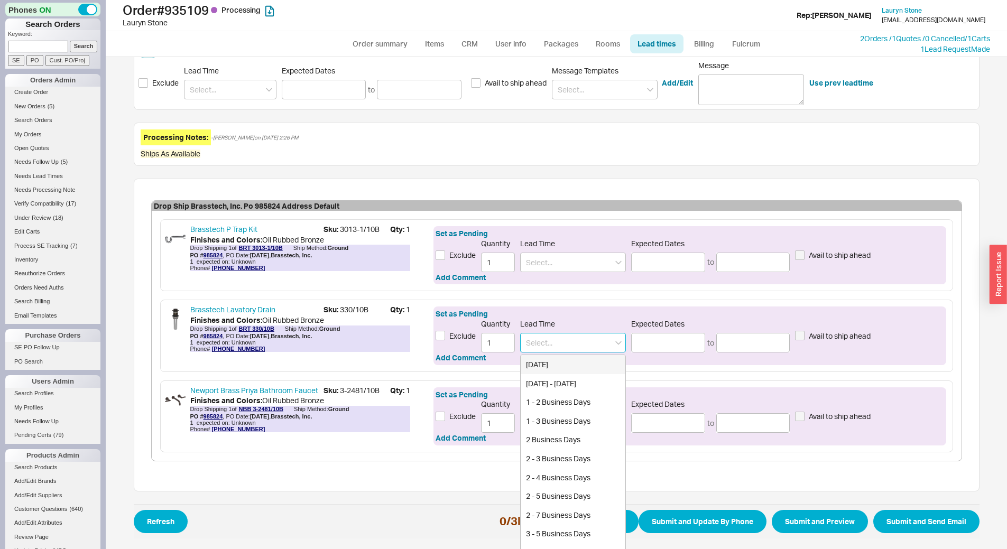
click at [551, 345] on input at bounding box center [573, 343] width 106 height 20
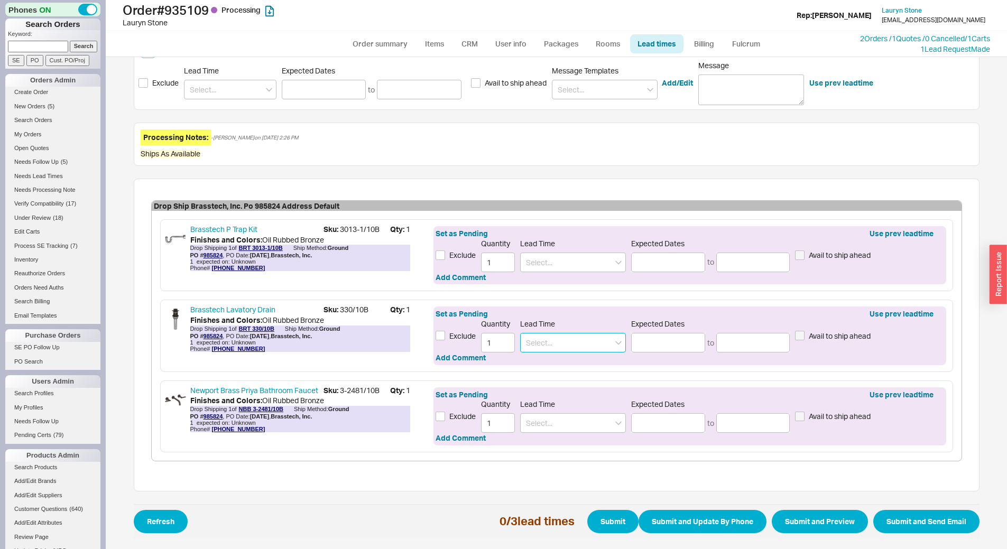
click at [553, 346] on input at bounding box center [573, 343] width 106 height 20
drag, startPoint x: 550, startPoint y: 357, endPoint x: 550, endPoint y: 348, distance: 9.0
click at [550, 357] on div "5 - 7 Business Days" at bounding box center [572, 364] width 105 height 19
type input "5 - 7 Business Days"
type input "08/27/2025"
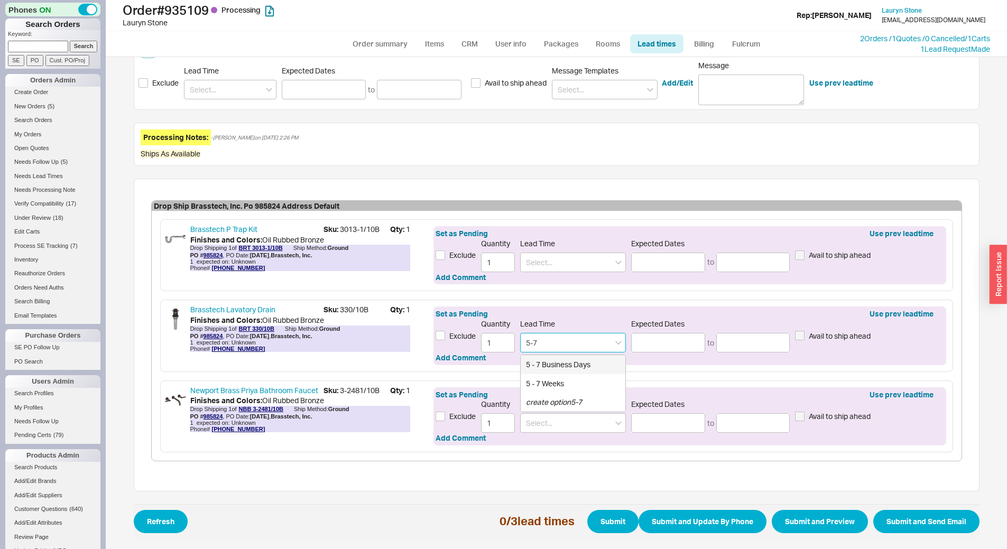
type input "08/29/2025"
type input "5 - 7 Business Days"
click at [559, 259] on input at bounding box center [573, 263] width 106 height 20
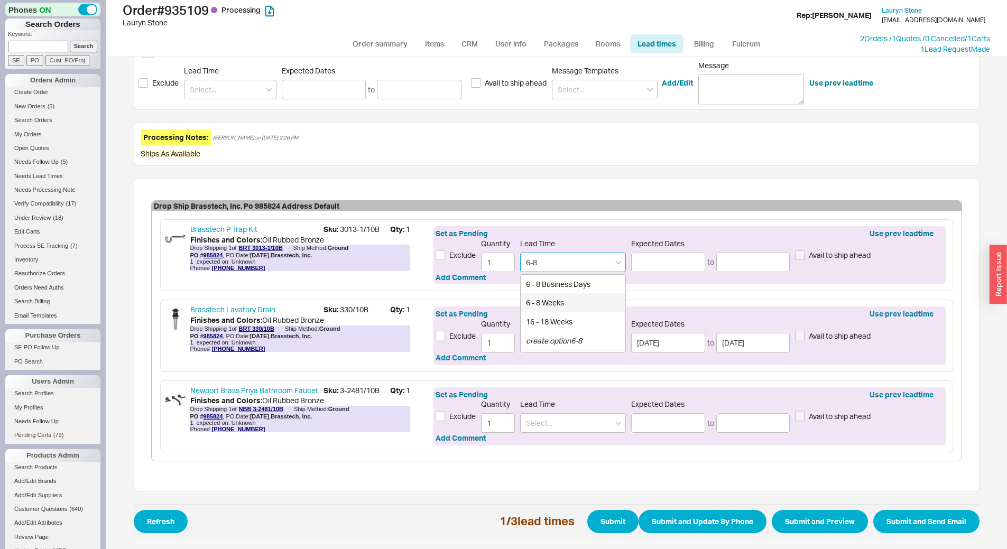
click at [575, 301] on div "6 - 8 Weeks" at bounding box center [572, 302] width 105 height 19
type input "6 - 8 Weeks"
type input "10/01/2025"
type input "10/15/2025"
type input "6 - 8 Weeks"
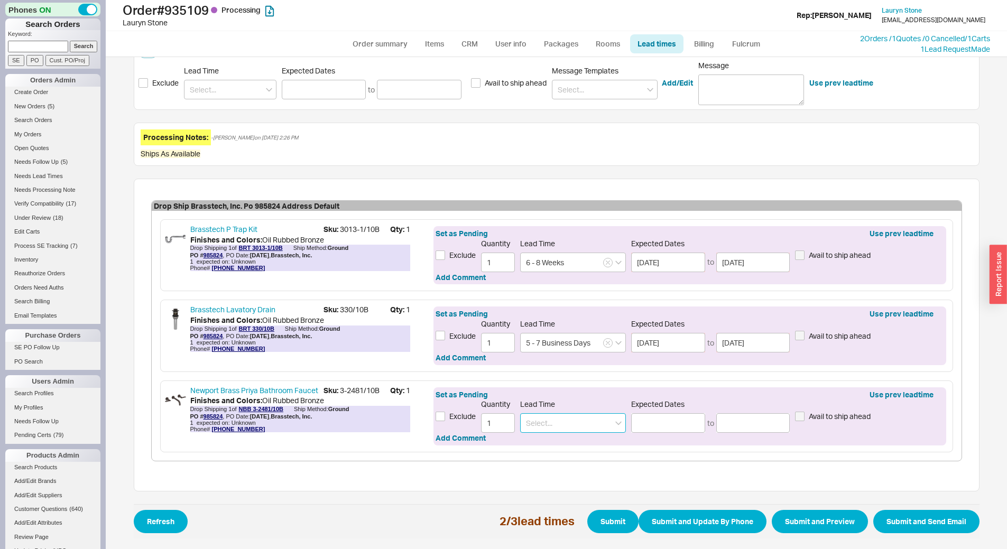
click at [554, 424] on input at bounding box center [573, 423] width 106 height 20
type input "6-8"
click at [606, 265] on icon "button" at bounding box center [608, 262] width 4 height 6
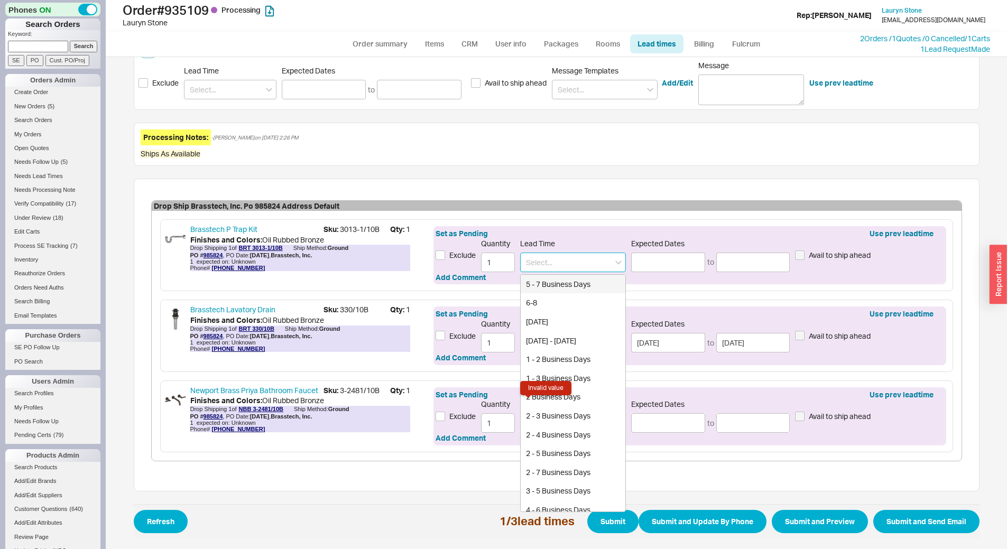
click at [579, 260] on input at bounding box center [573, 263] width 106 height 20
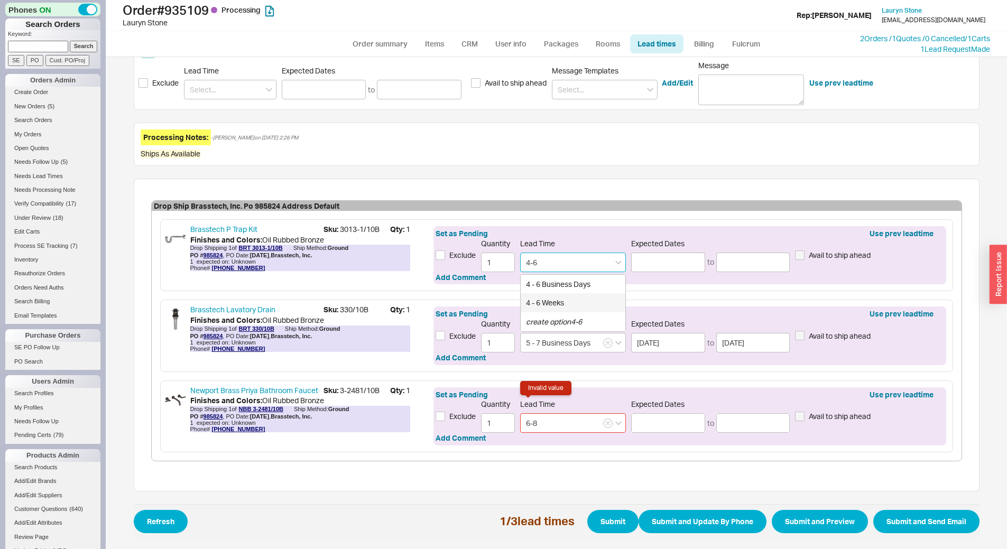
drag, startPoint x: 573, startPoint y: 301, endPoint x: 579, endPoint y: 319, distance: 19.2
click at [573, 301] on div "4 - 6 Weeks" at bounding box center [572, 302] width 105 height 19
type input "4 - 6 Weeks"
type input "09/17/2025"
type input "10/01/2025"
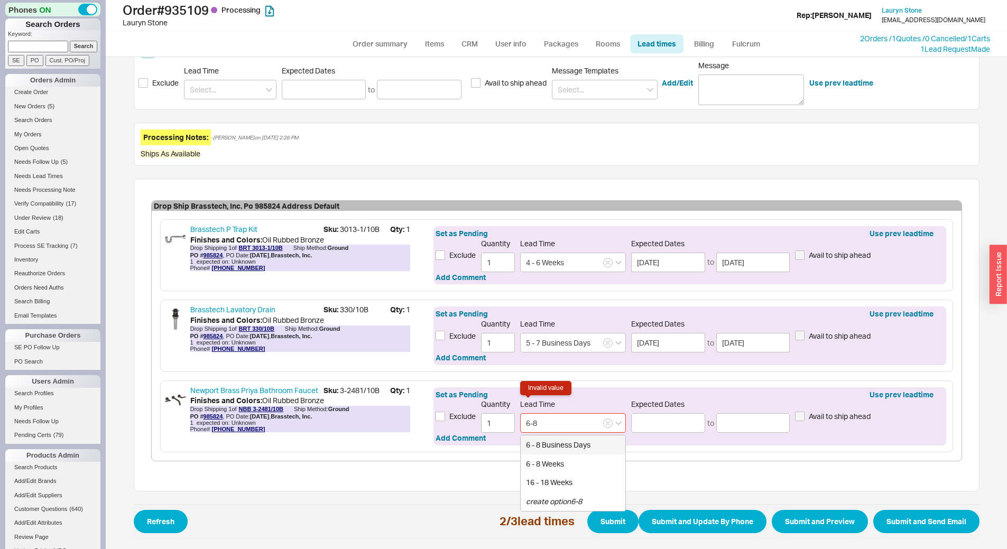
click at [579, 423] on input "6-8" at bounding box center [573, 423] width 106 height 20
drag, startPoint x: 581, startPoint y: 266, endPoint x: 336, endPoint y: 258, distance: 244.8
click at [336, 258] on div "Brasstech P Trap Kit Sku: 3013-1/10B Qty: 1 Finishes and Colors : Oil Rubbed Br…" at bounding box center [556, 255] width 793 height 72
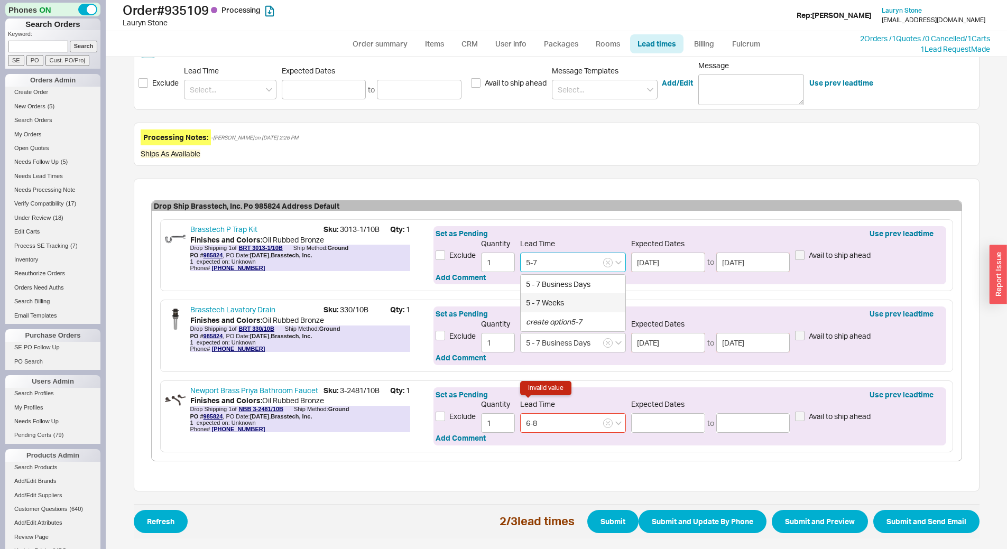
click at [536, 298] on div "5 - 7 Weeks" at bounding box center [572, 302] width 105 height 19
type input "5 - 7 Weeks"
type input "09/24/2025"
type input "10/08/2025"
type input "5 - 7 Weeks"
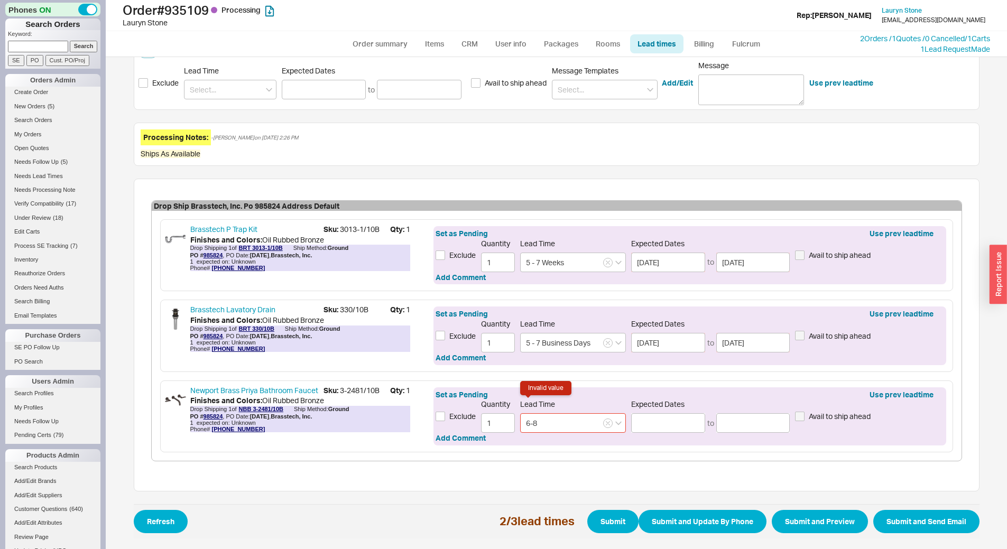
click at [561, 428] on input "6-8" at bounding box center [573, 423] width 106 height 20
click at [562, 428] on input "6-8" at bounding box center [573, 423] width 106 height 20
click at [606, 265] on icon "button" at bounding box center [608, 262] width 4 height 6
click at [548, 264] on input at bounding box center [573, 263] width 106 height 20
click at [548, 300] on div "5 - 7 Weeks" at bounding box center [572, 302] width 105 height 19
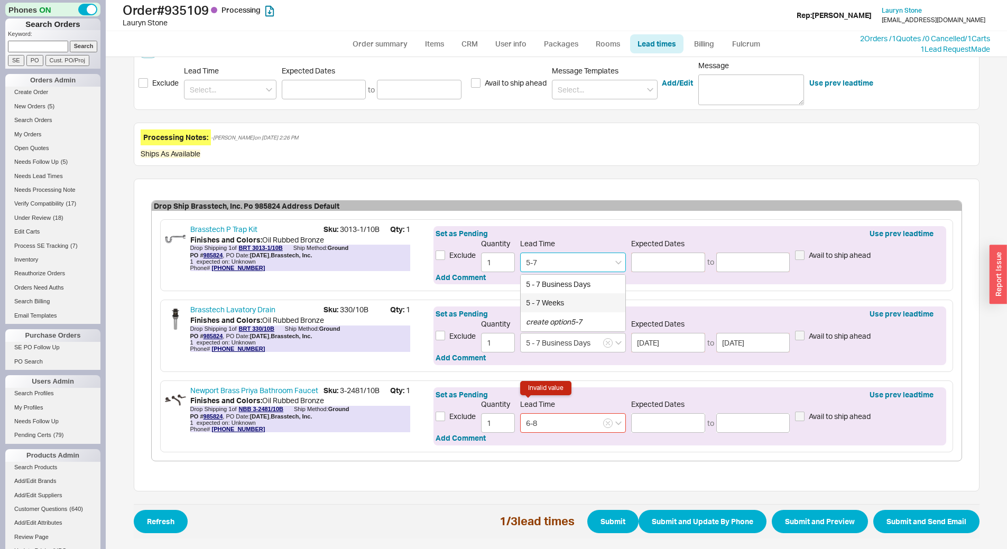
type input "5 - 7 Weeks"
type input "09/24/2025"
type input "10/08/2025"
type input "5 - 7 Weeks"
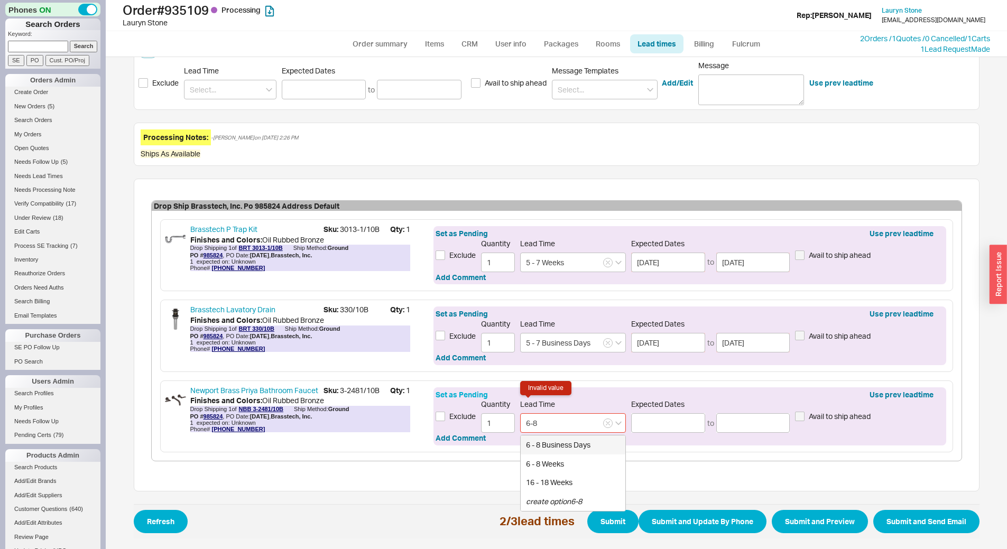
drag, startPoint x: 483, startPoint y: 408, endPoint x: 433, endPoint y: 397, distance: 51.4
click at [441, 399] on div "Exclude Quantity 1 Lead Time 6-8 6 - 8 Business Days 6 - 8 Weeks 16 - 18 Weeks …" at bounding box center [689, 415] width 508 height 33
click at [543, 461] on div "5 - 7 Weeks" at bounding box center [572, 463] width 105 height 19
type input "5 - 7 Weeks"
type input "09/24/2025"
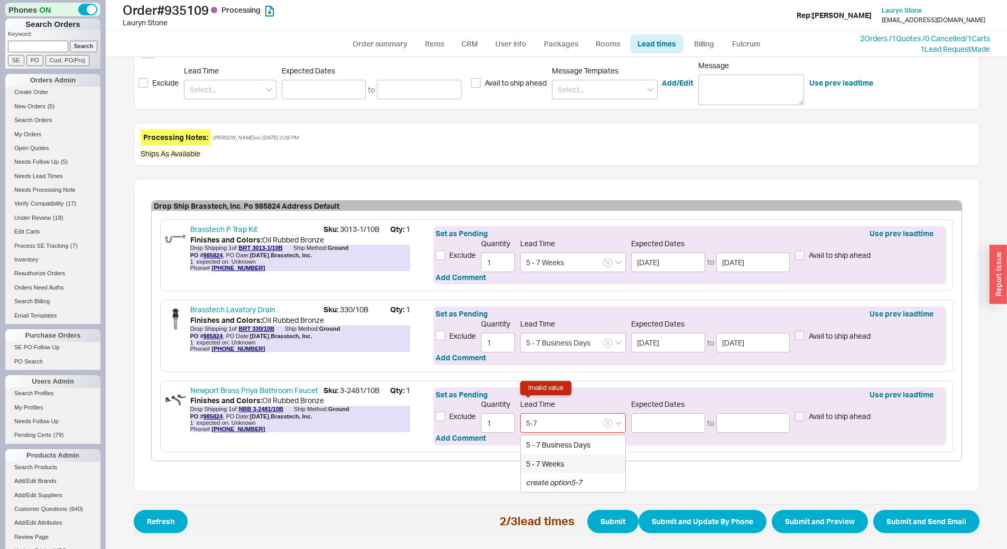
type input "10/08/2025"
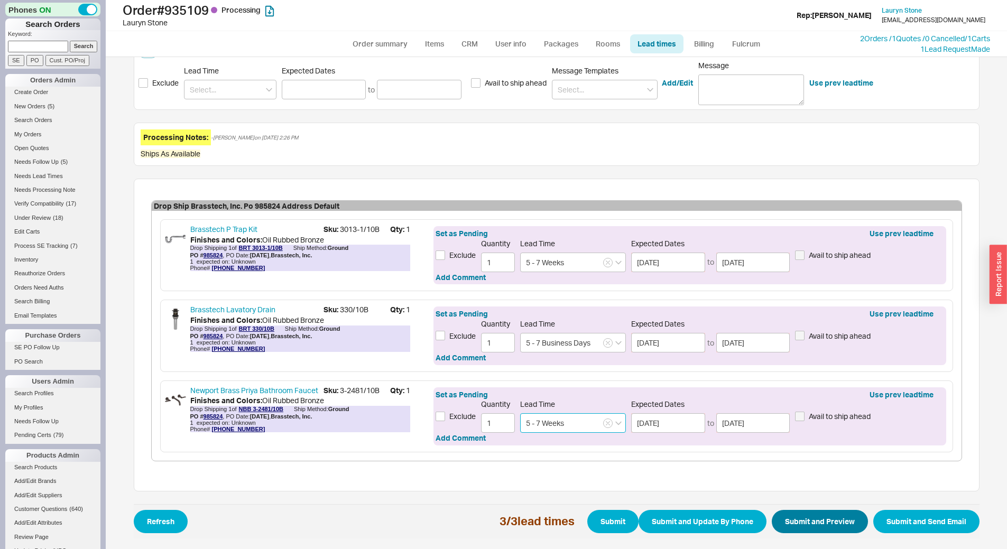
type input "5 - 7 Weeks"
click at [814, 521] on button "Submit and Preview" at bounding box center [819, 521] width 96 height 23
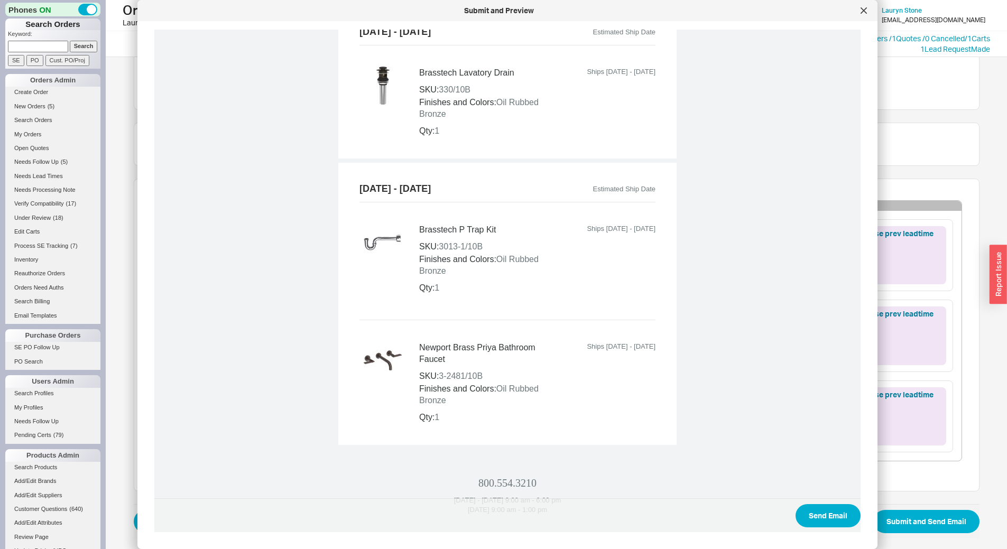
scroll to position [581, 0]
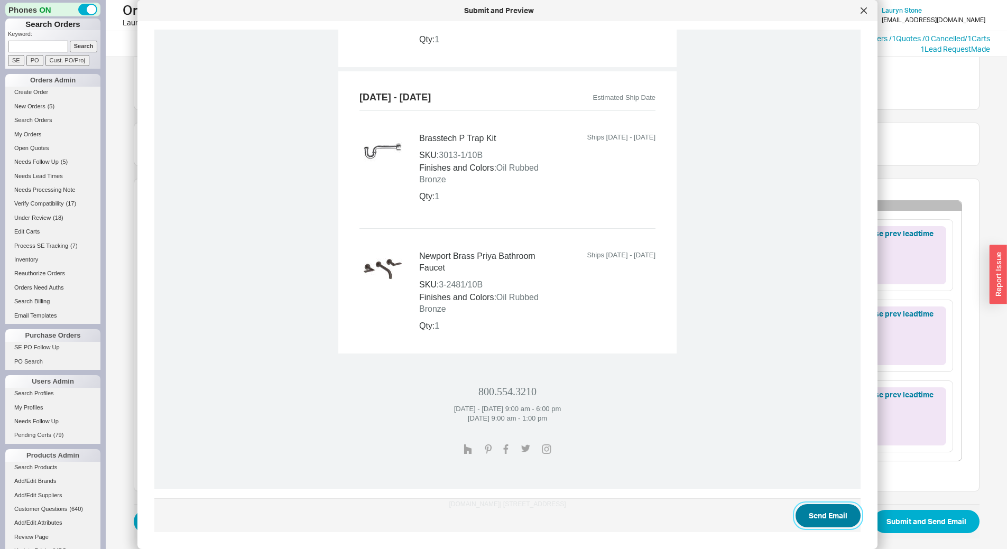
click at [828, 510] on button "Send Email" at bounding box center [827, 515] width 65 height 23
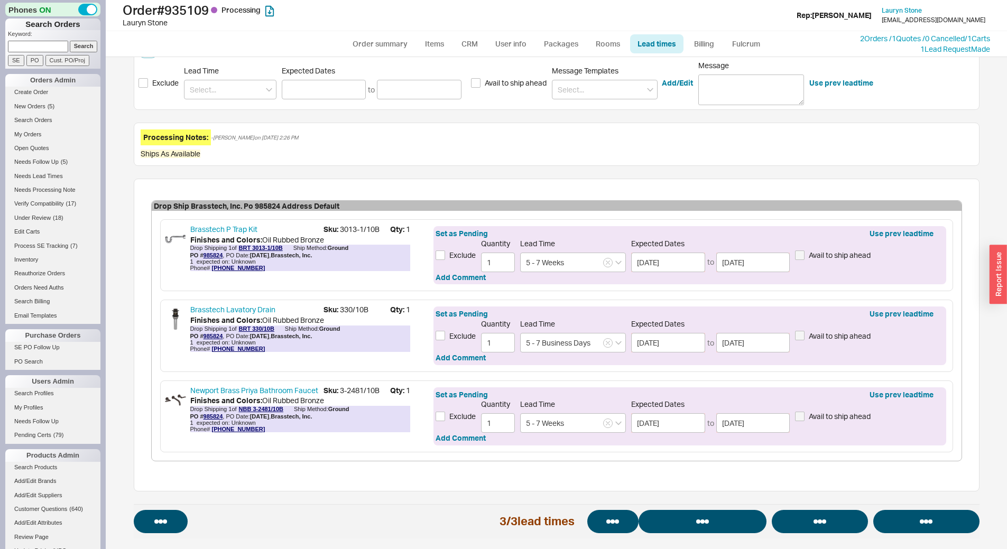
select select "*"
select select "LOW"
select select "3"
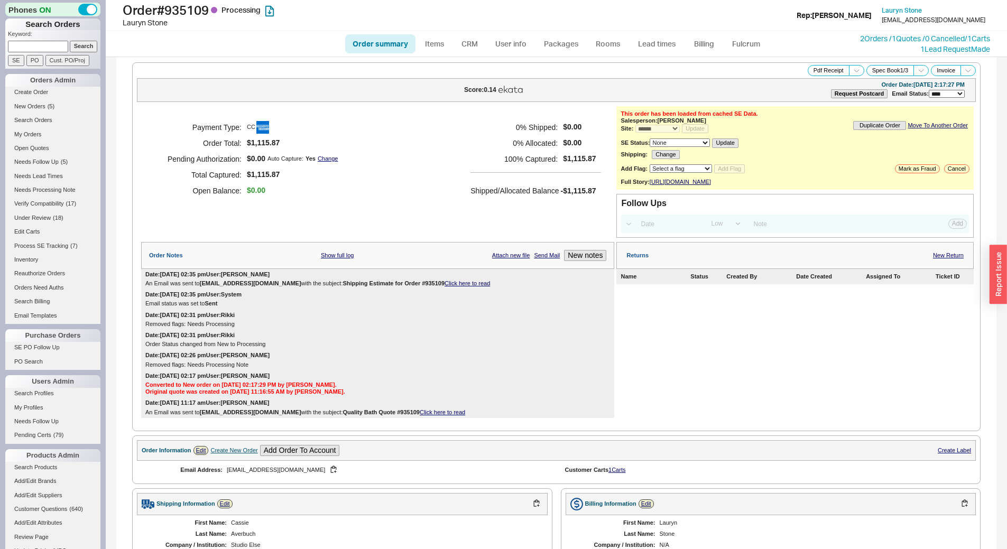
select select "*"
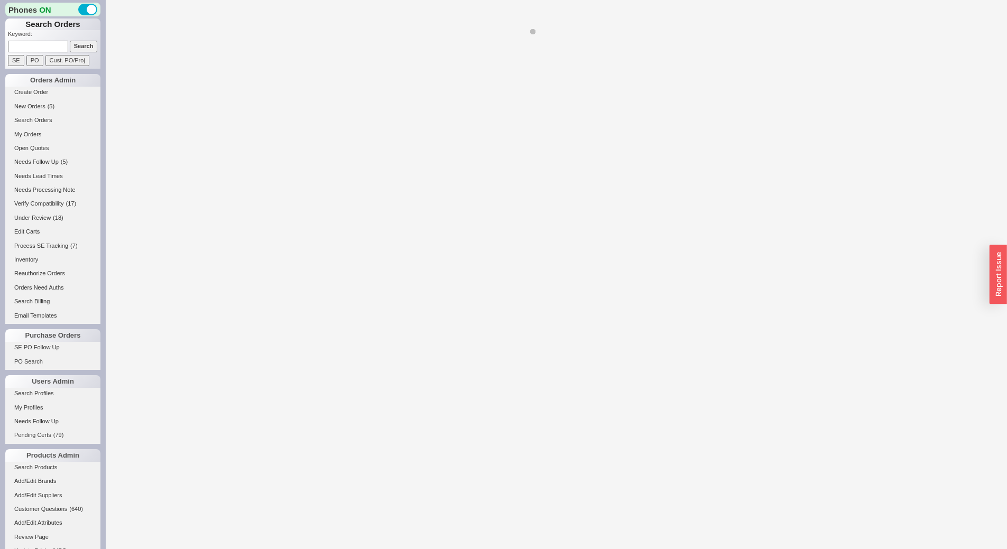
select select "*"
select select "LOW"
select select "3"
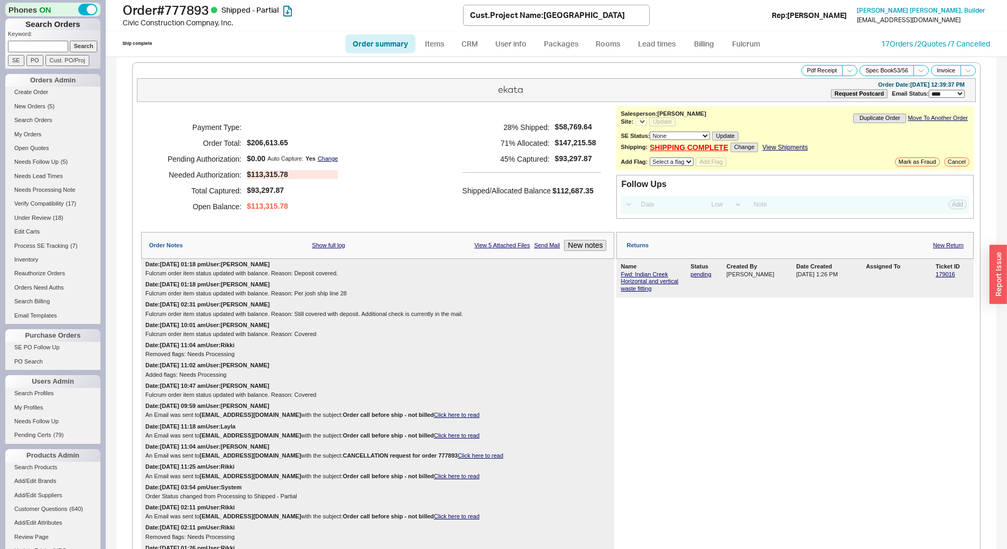
select select "*"
click at [648, 48] on link "Lead times" at bounding box center [656, 43] width 53 height 19
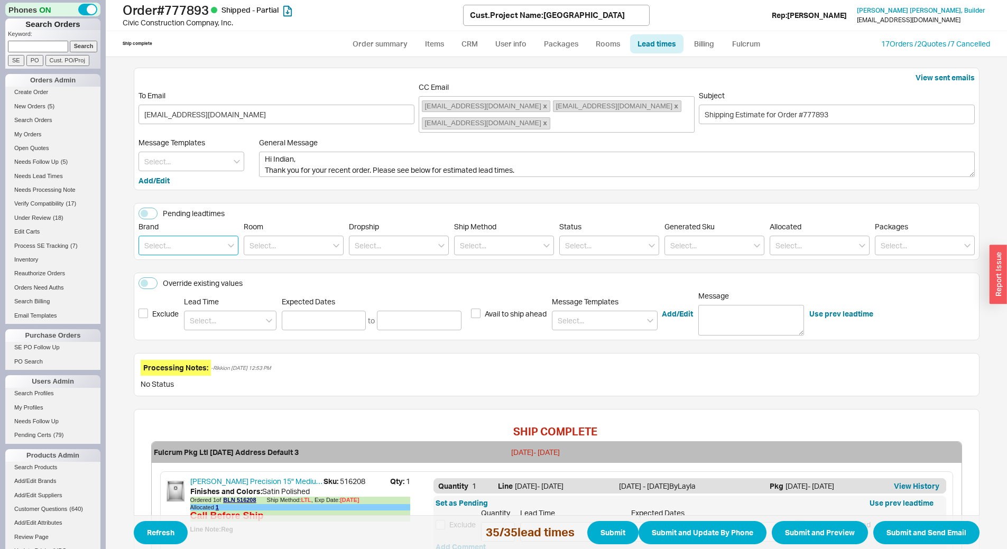
click at [155, 239] on input at bounding box center [188, 246] width 100 height 20
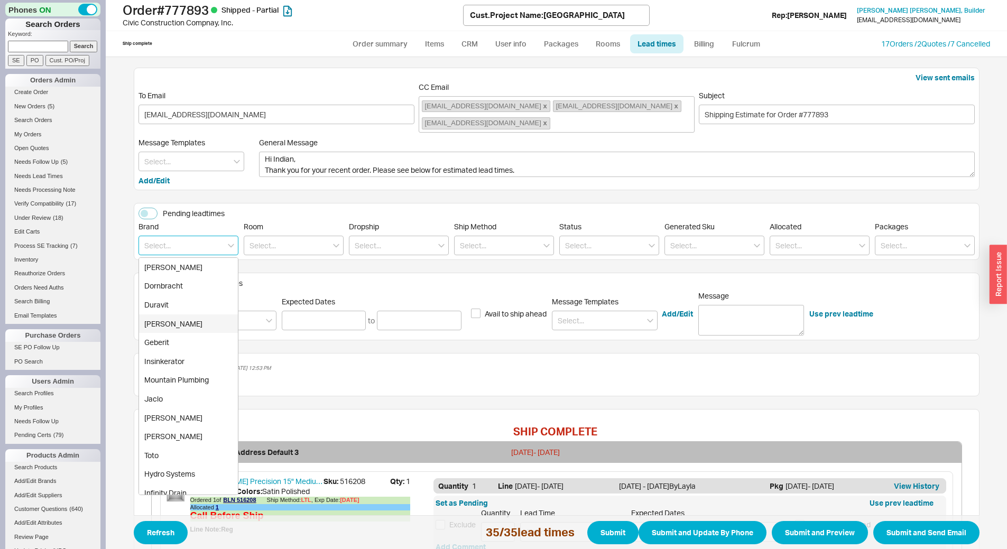
click at [197, 321] on div "Franke" at bounding box center [188, 323] width 99 height 19
type input "Franke"
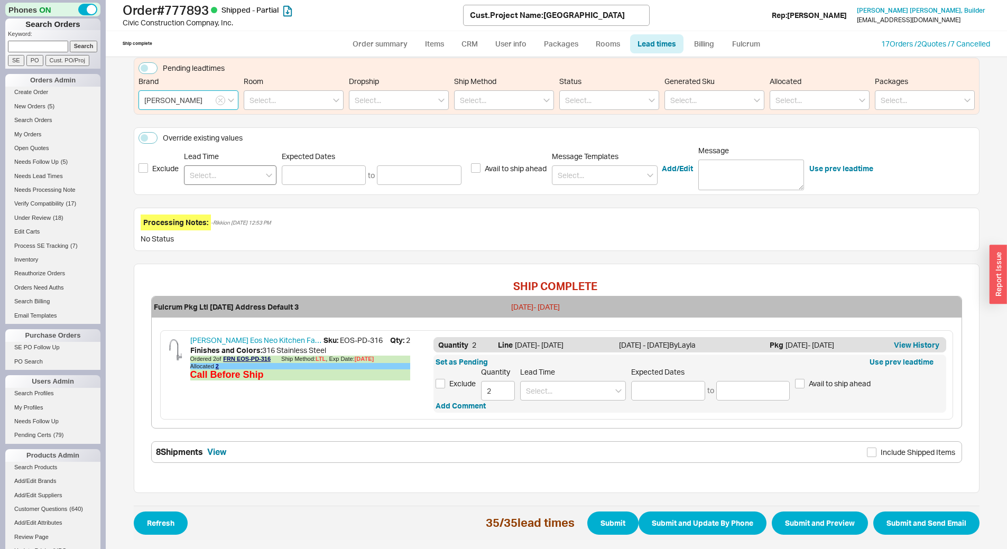
scroll to position [147, 0]
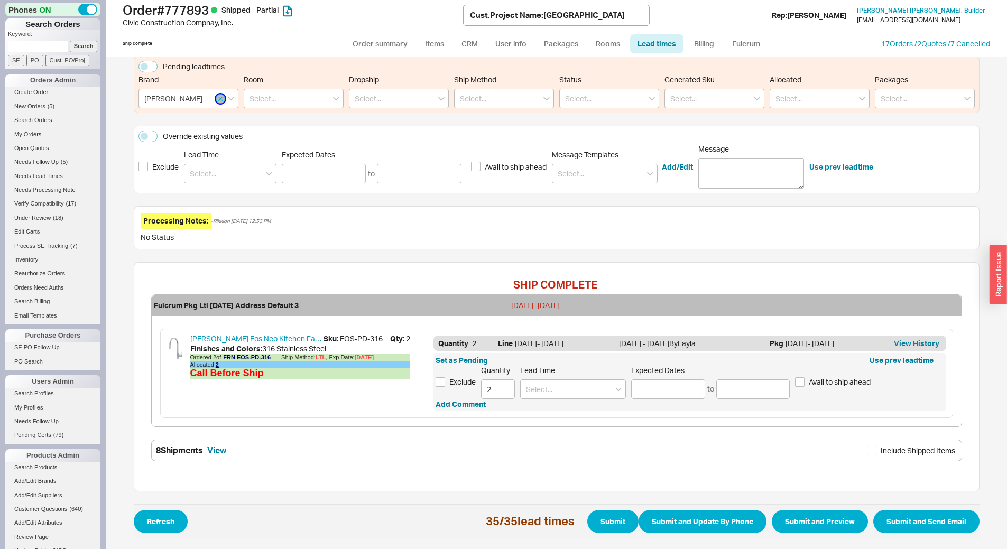
click at [218, 96] on icon "button" at bounding box center [220, 99] width 4 height 6
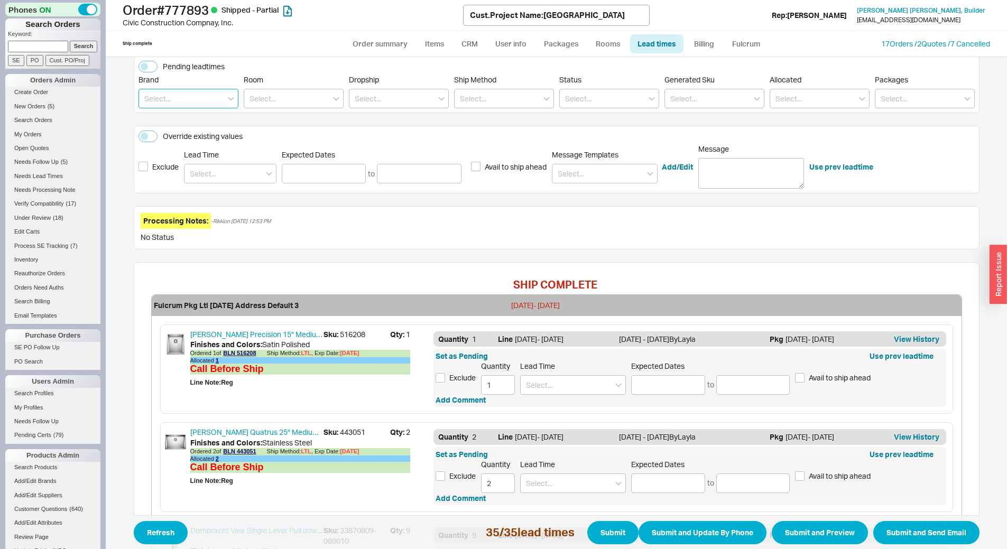
click at [178, 94] on input at bounding box center [188, 99] width 100 height 20
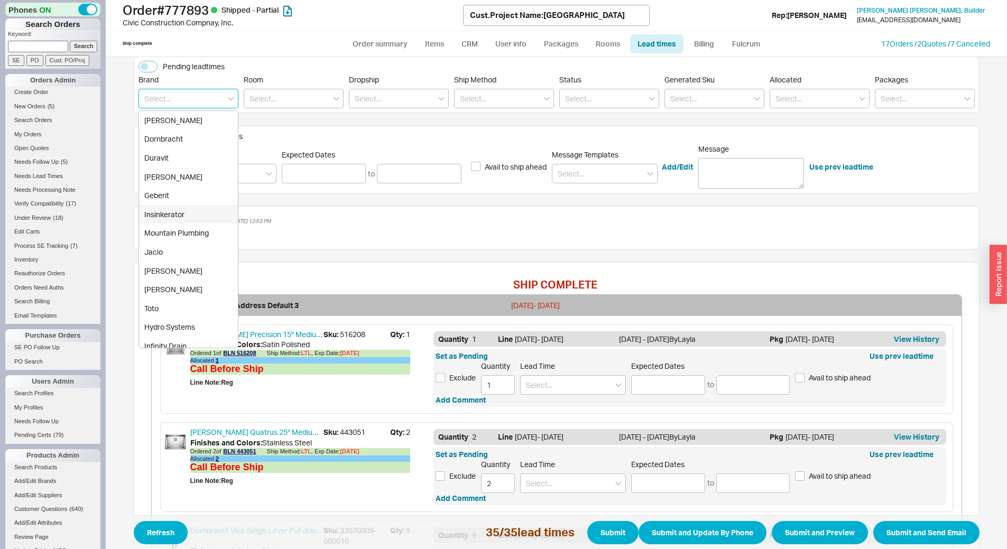
click at [193, 211] on div "Insinkerator" at bounding box center [188, 214] width 99 height 19
type input "Insinkerator"
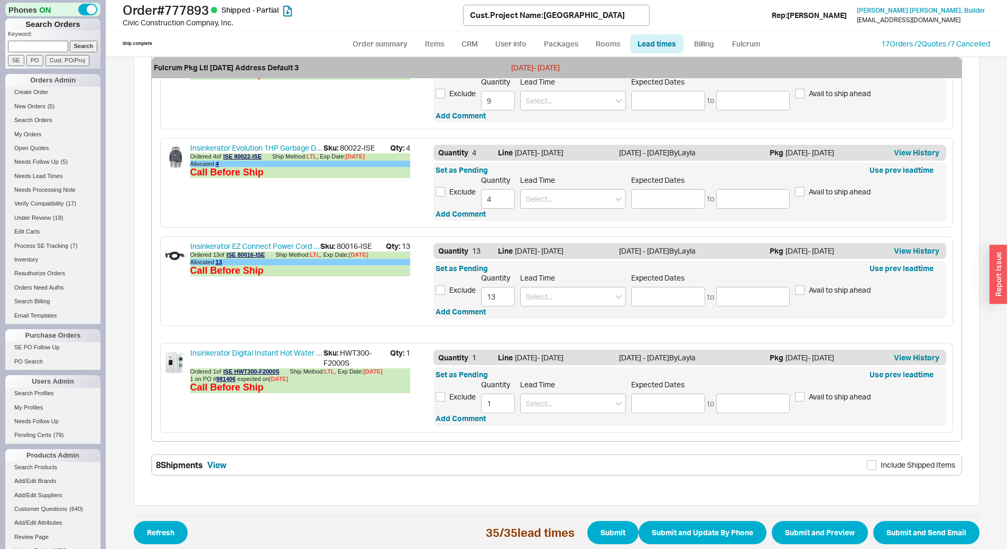
scroll to position [450, 0]
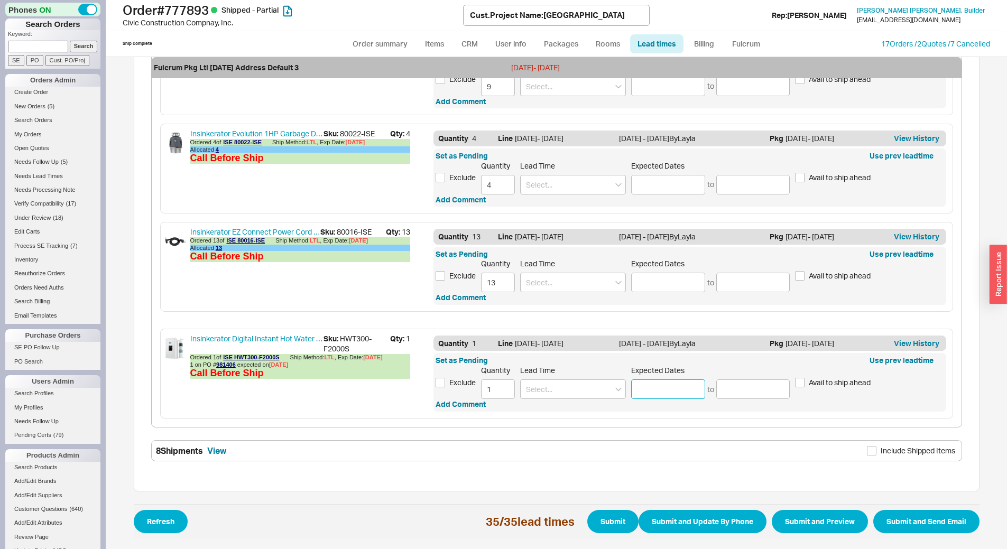
click at [678, 384] on input at bounding box center [668, 389] width 74 height 20
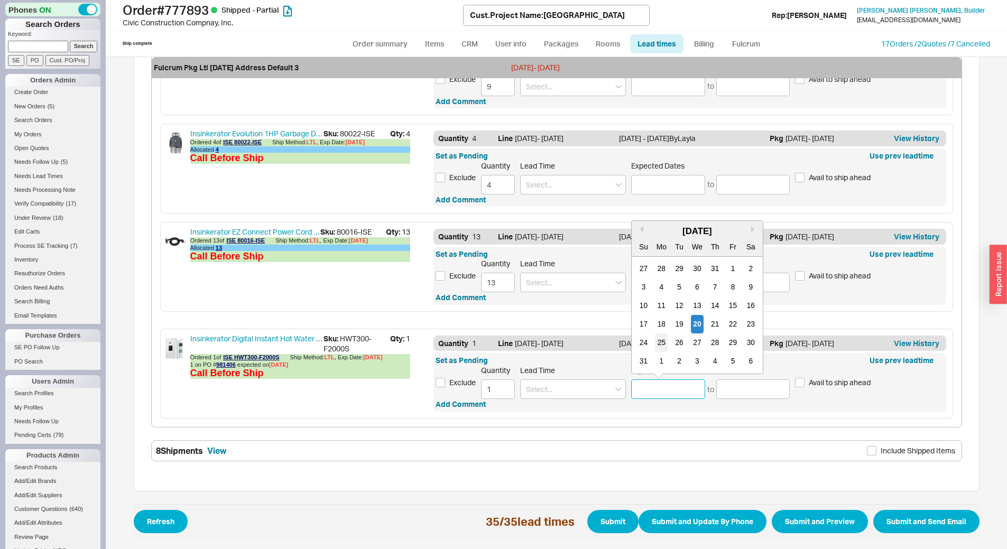
click at [657, 347] on div "25" at bounding box center [661, 342] width 13 height 18
type input "08/25/2025"
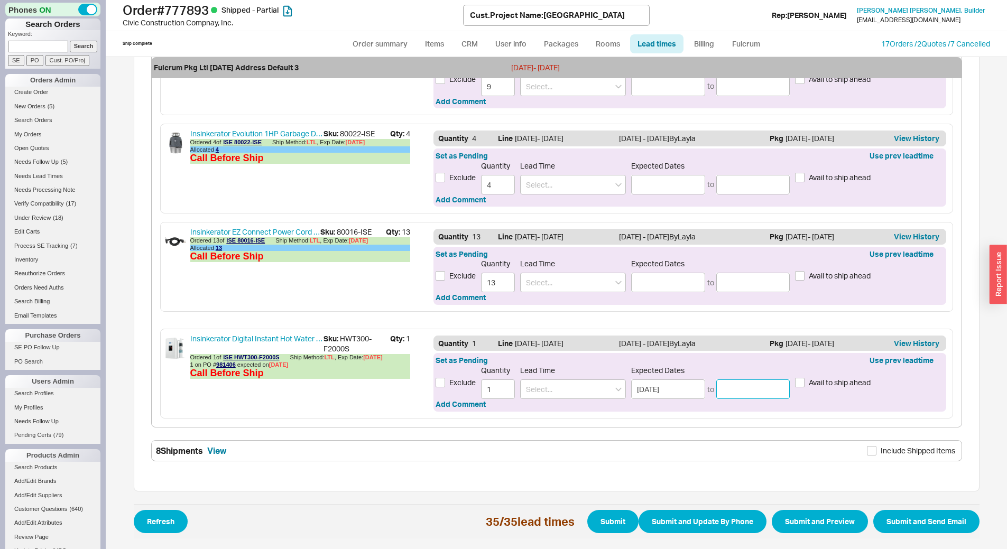
click at [741, 387] on input at bounding box center [753, 389] width 74 height 20
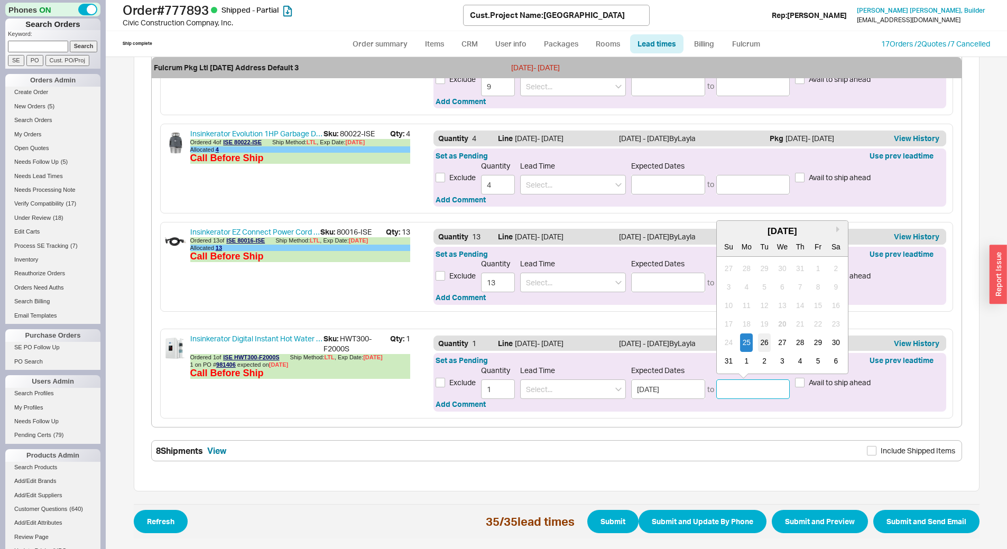
click at [760, 343] on div "26" at bounding box center [764, 342] width 13 height 18
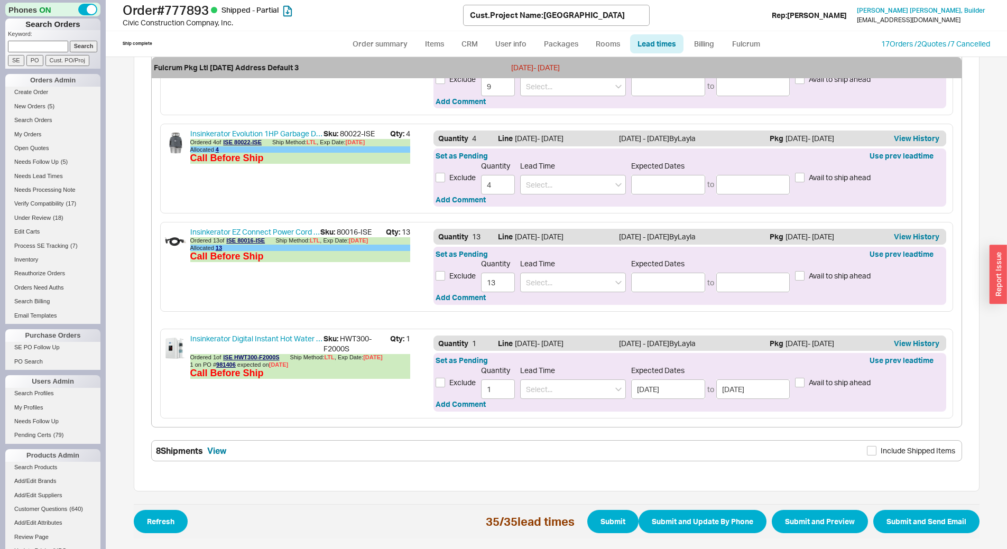
type input "08/26/2025"
click at [605, 517] on button "Submit" at bounding box center [612, 521] width 51 height 23
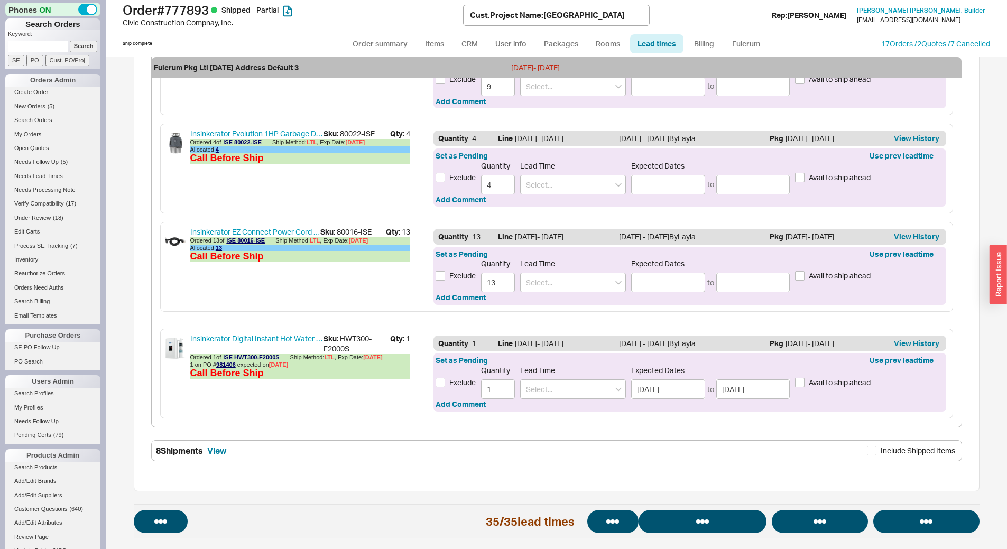
select select "*"
select select "LOW"
select select "3"
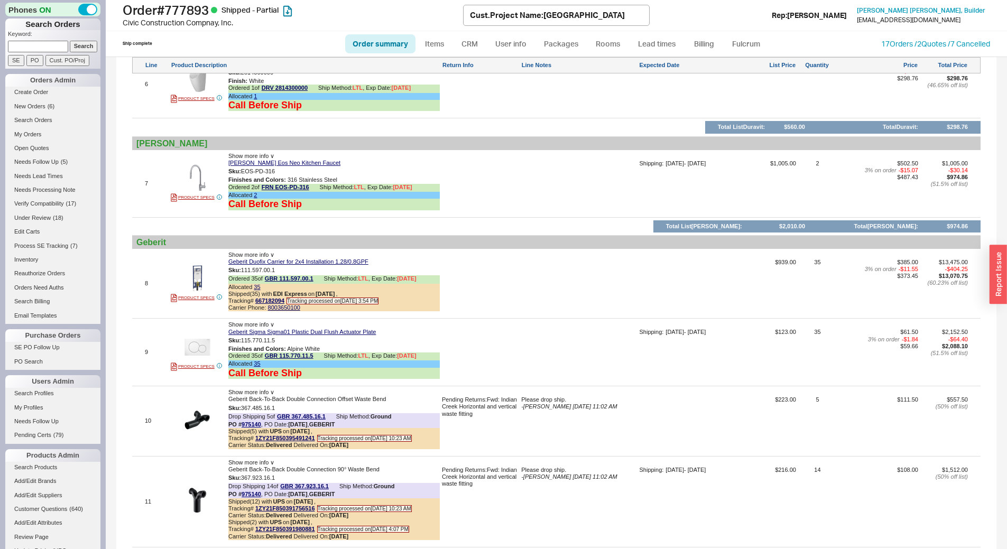
scroll to position [1532, 0]
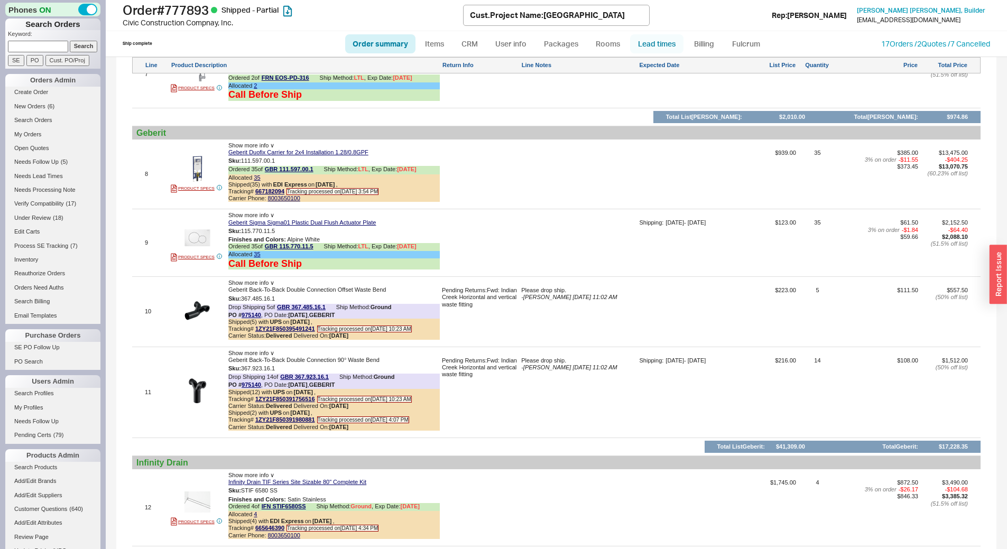
click at [659, 48] on link "Lead times" at bounding box center [656, 43] width 53 height 19
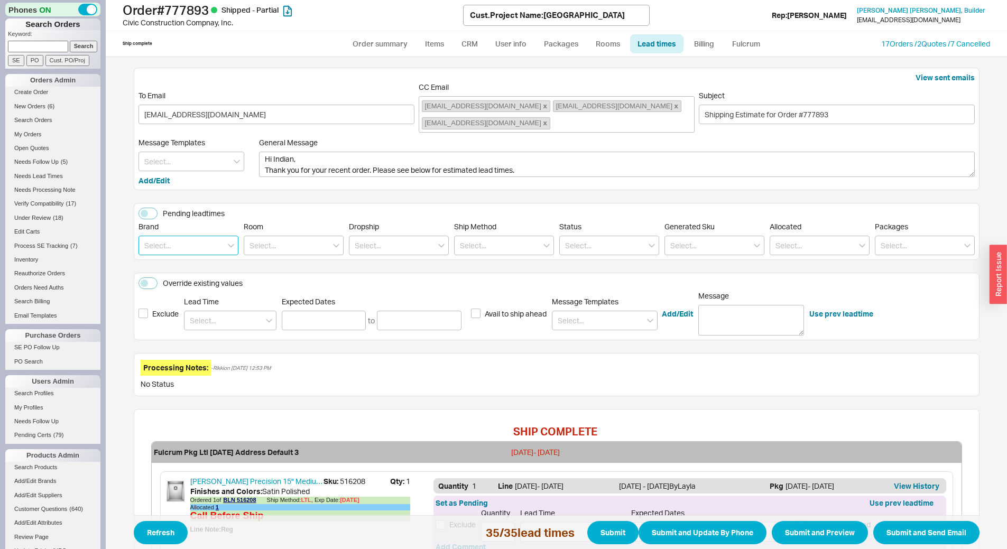
click at [185, 248] on input at bounding box center [188, 246] width 100 height 20
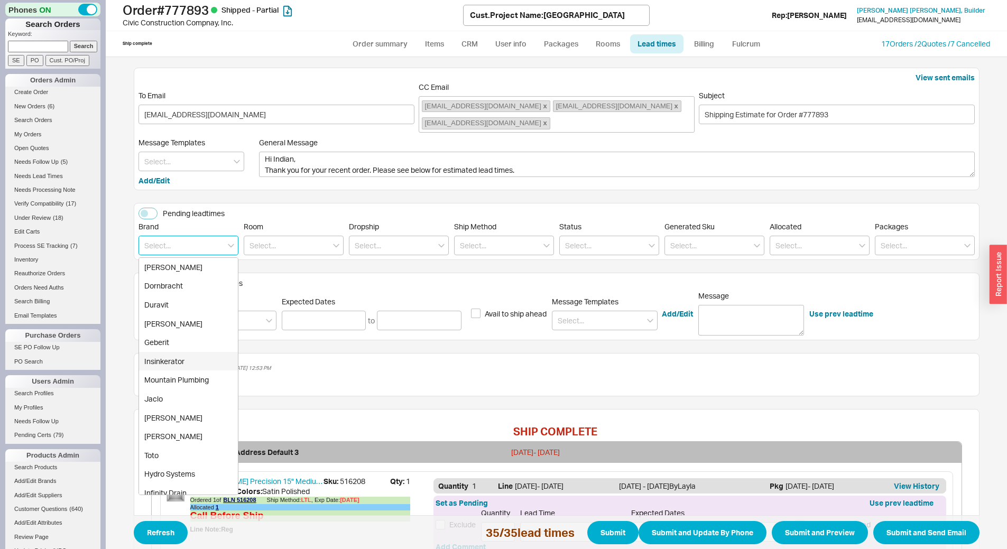
click at [185, 360] on div "Insinkerator" at bounding box center [188, 361] width 99 height 19
type input "Insinkerator"
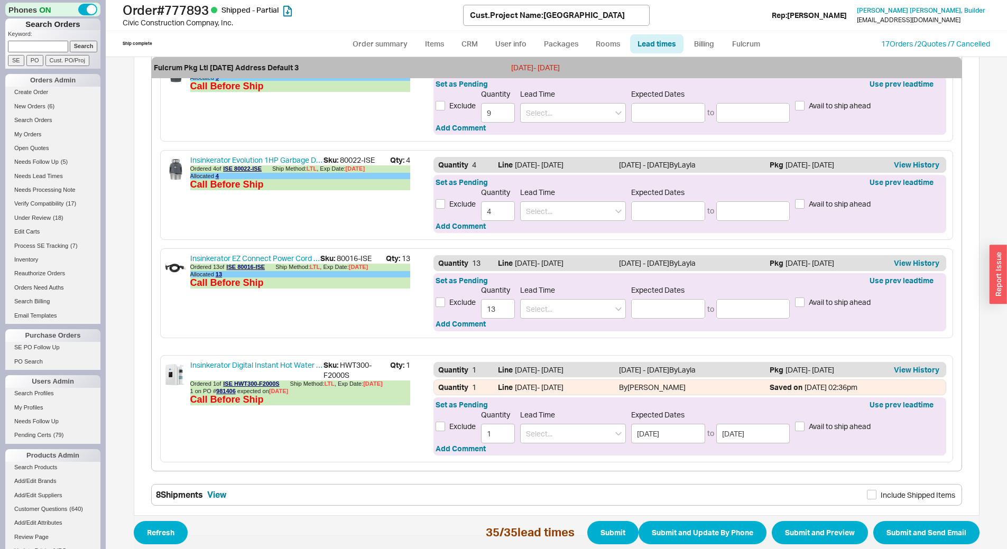
scroll to position [468, 0]
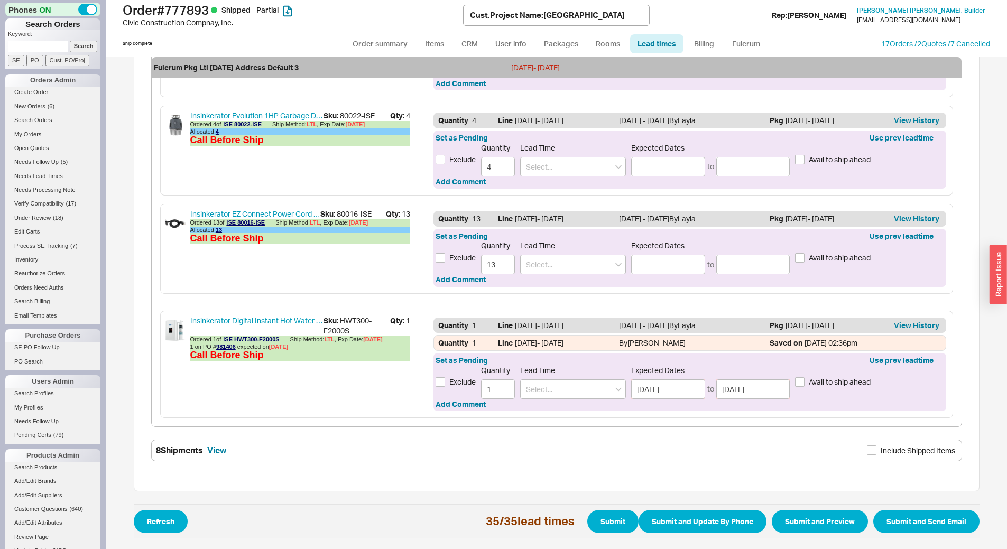
click at [683, 506] on span "Refresh 35 / 35 lead times Submit Submit and Update By Phone Submit and Preview…" at bounding box center [556, 521] width 845 height 34
click at [683, 513] on button "Submit and Update By Phone" at bounding box center [702, 521] width 128 height 23
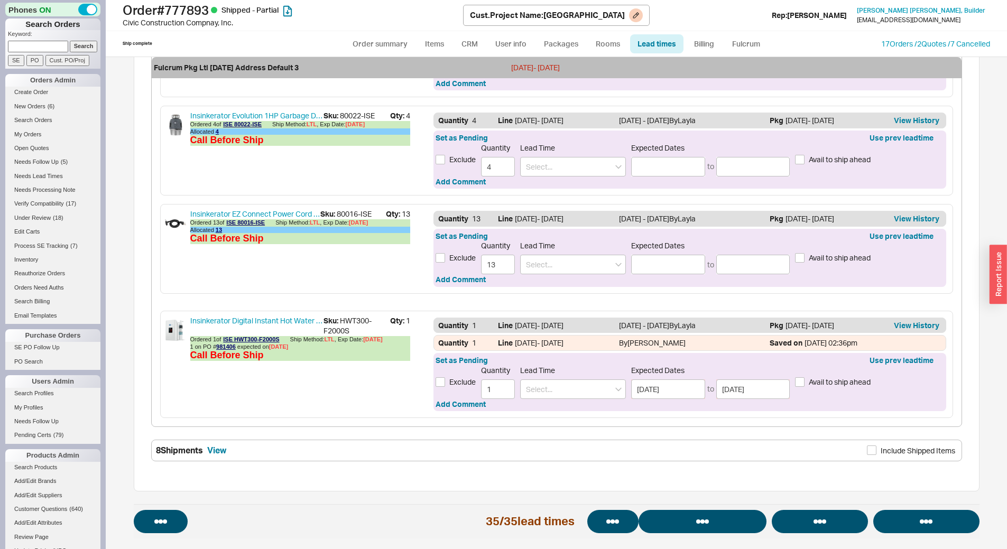
select select "*"
select select "LOW"
select select "3"
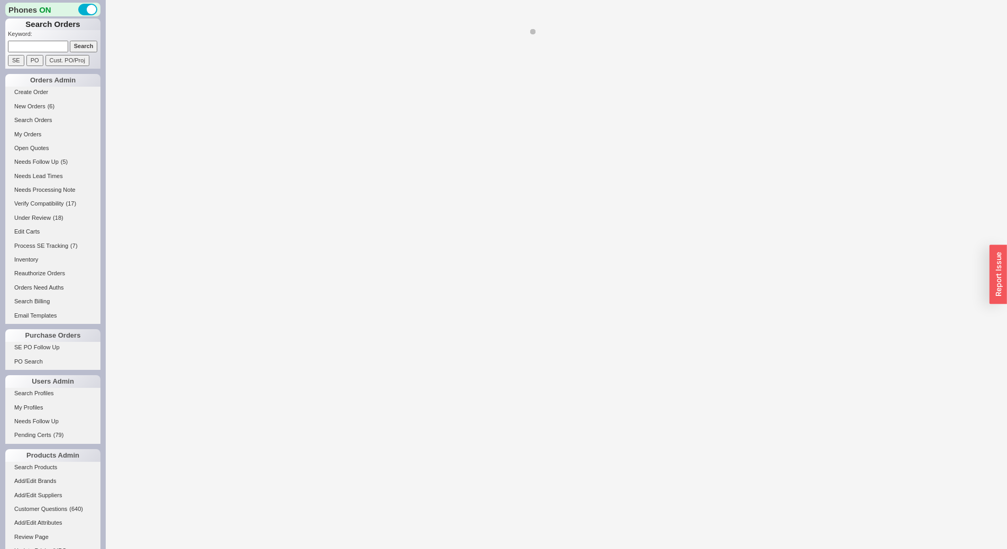
select select "LOW"
select select "3"
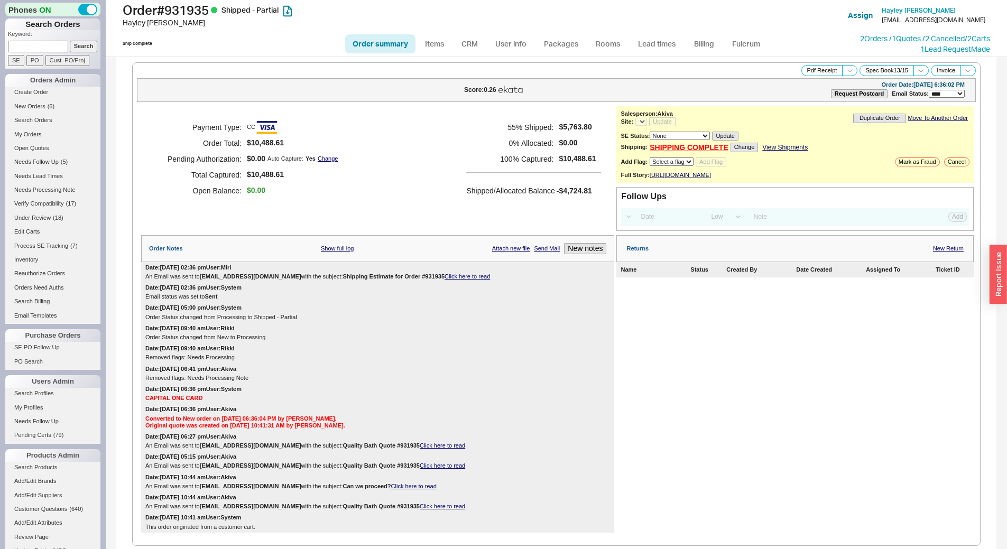
select select "*"
click at [654, 51] on link "Lead times" at bounding box center [656, 43] width 53 height 19
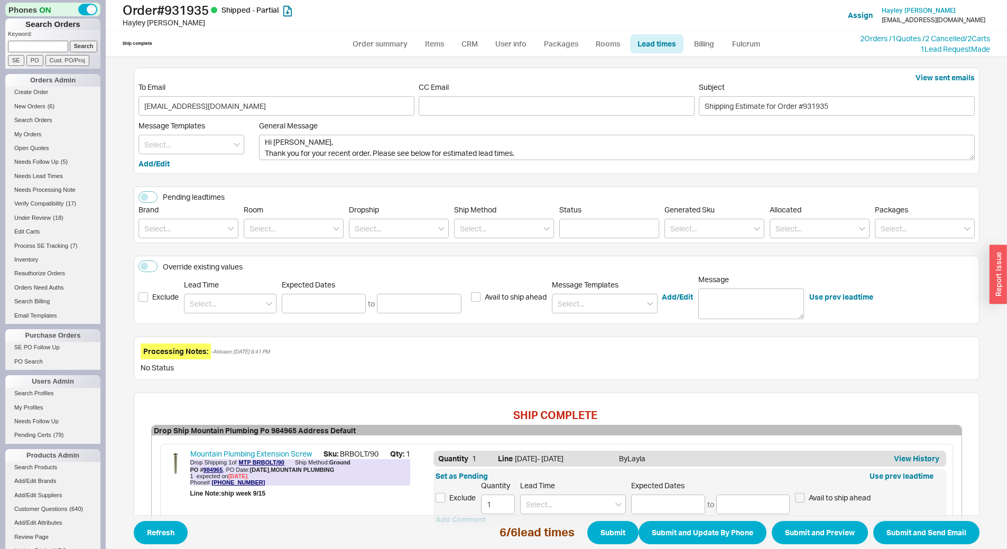
scroll to position [581, 0]
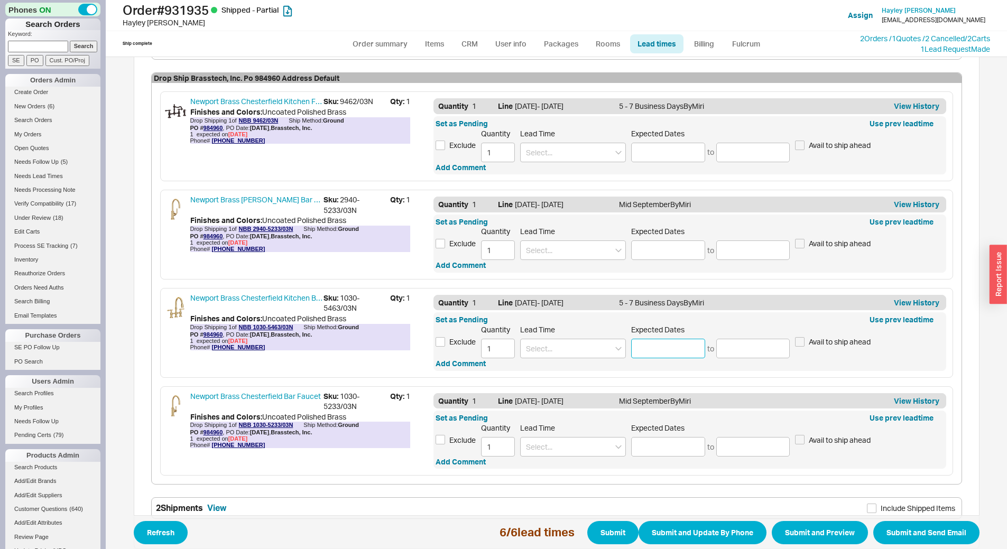
click at [651, 347] on input at bounding box center [668, 349] width 74 height 20
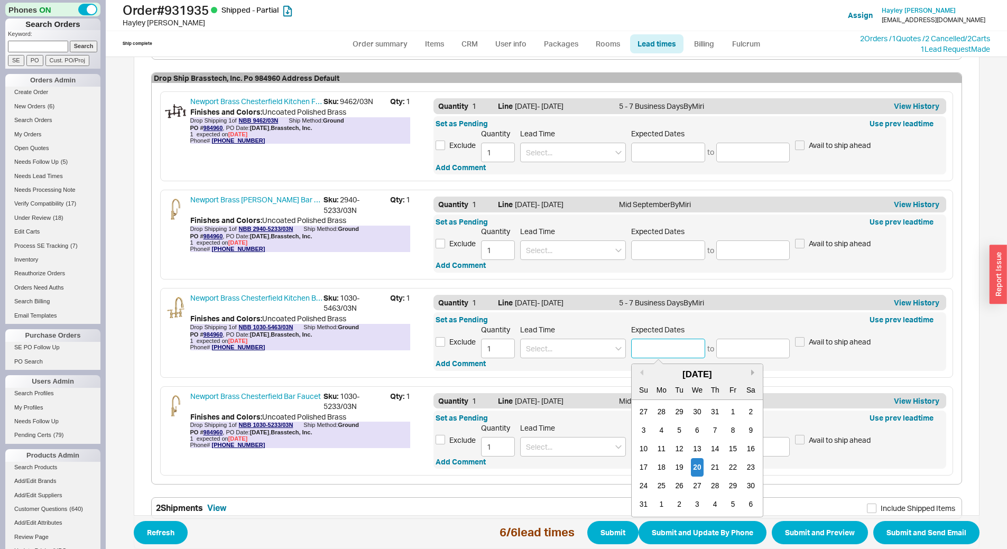
click at [751, 371] on button "Next month" at bounding box center [754, 372] width 6 height 6
click at [716, 429] on div "11" at bounding box center [715, 430] width 13 height 18
type input "[DATE]"
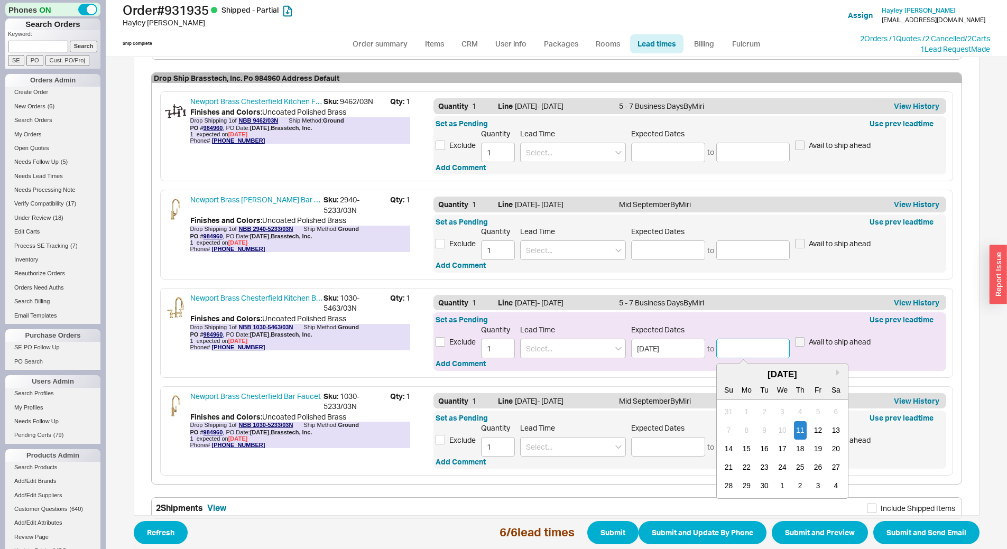
click at [742, 349] on input at bounding box center [753, 349] width 74 height 20
click at [793, 451] on div "18" at bounding box center [799, 449] width 13 height 18
type input "[DATE]"
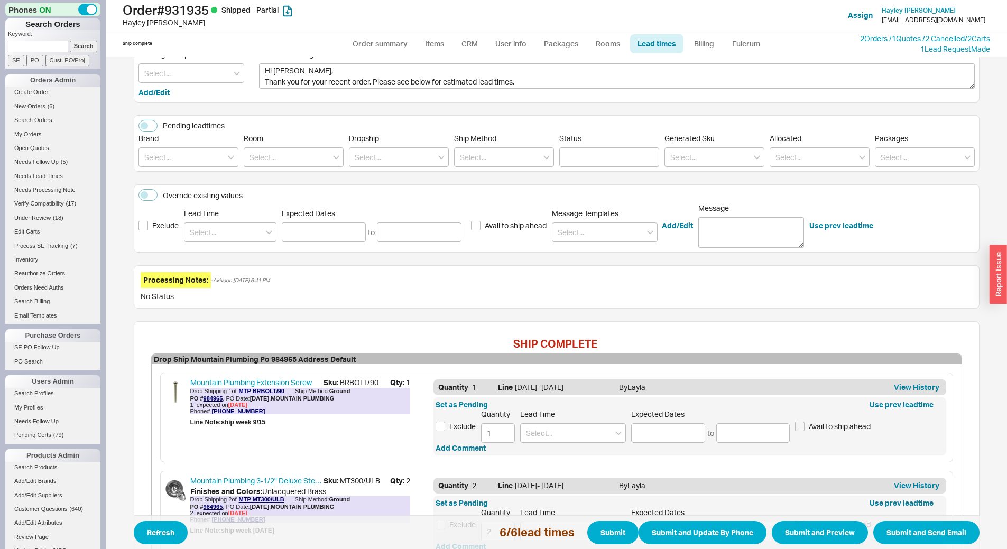
scroll to position [0, 0]
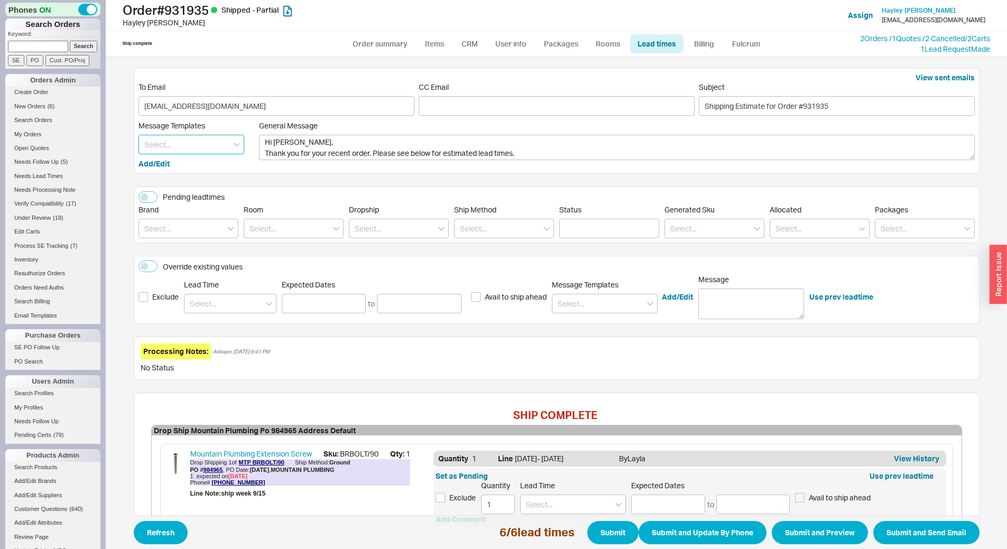
click at [174, 143] on input at bounding box center [191, 145] width 106 height 20
click at [179, 170] on div "Update" at bounding box center [191, 166] width 105 height 19
type textarea "Hi [PERSON_NAME], Please see below for an update on your order. We sincerely ap…"
type input "Update"
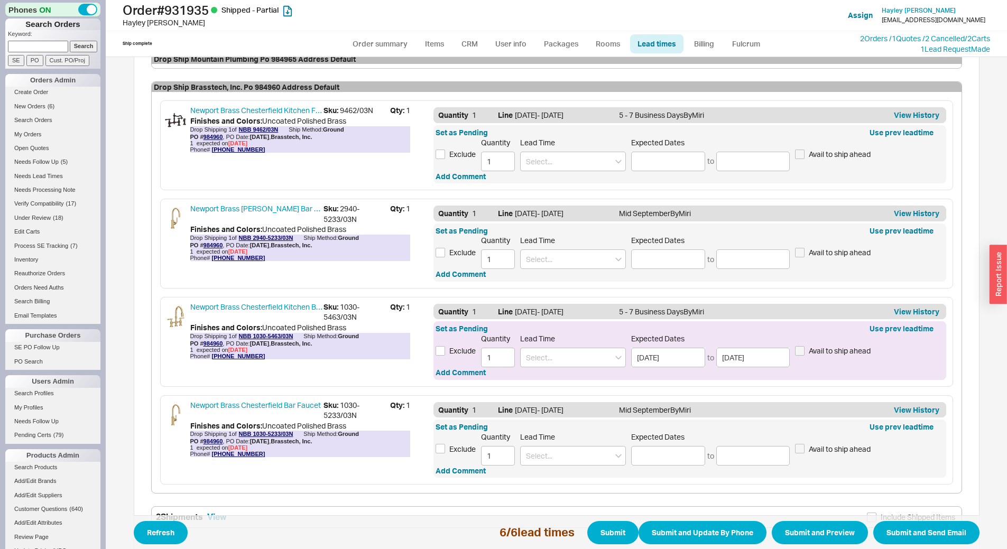
scroll to position [581, 0]
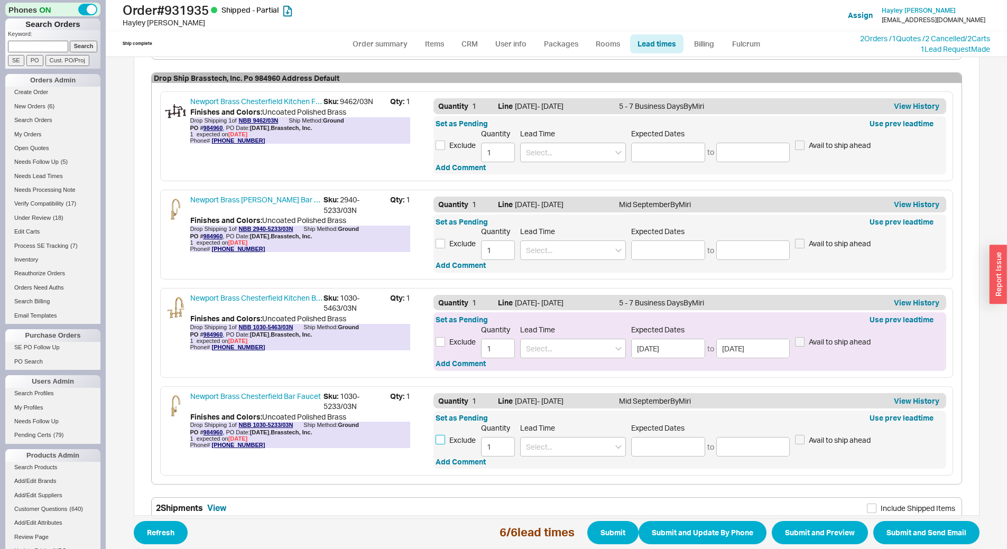
click at [437, 439] on input "Exclude" at bounding box center [440, 440] width 10 height 10
checkbox input "true"
click at [441, 244] on label "Exclude" at bounding box center [455, 243] width 40 height 11
click at [441, 244] on input "Exclude" at bounding box center [440, 244] width 10 height 10
checkbox input "true"
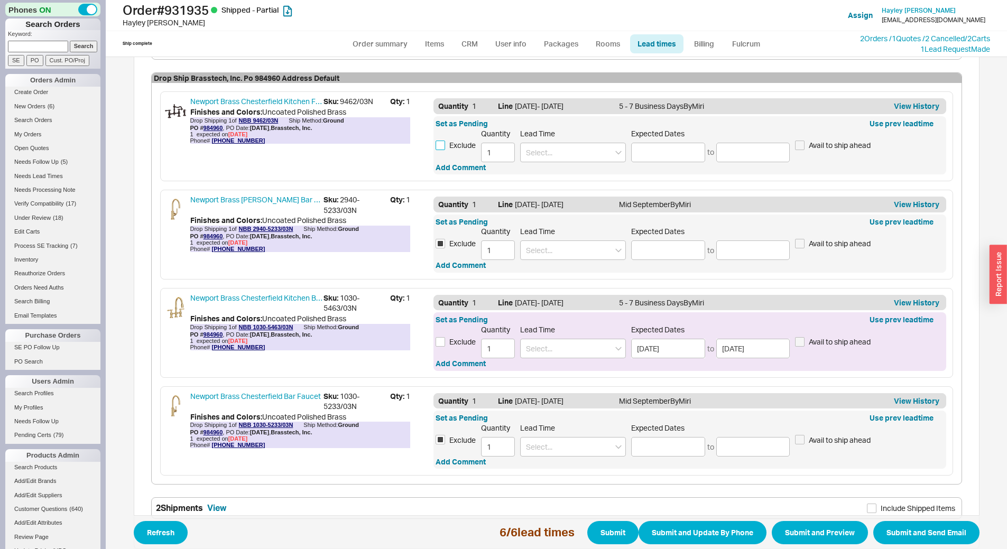
click at [437, 144] on input "Exclude" at bounding box center [440, 146] width 10 height 10
checkbox input "true"
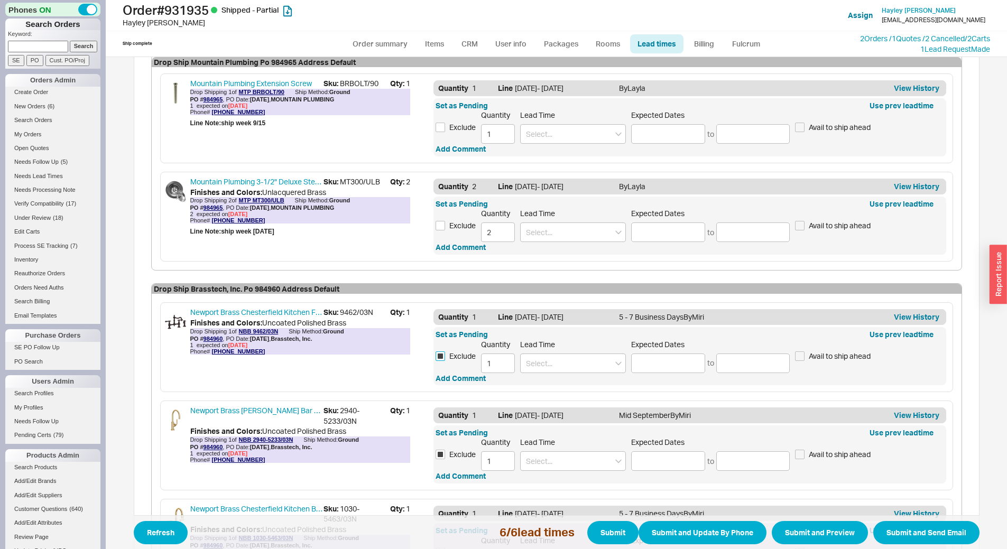
scroll to position [370, 0]
click at [440, 225] on input "Exclude" at bounding box center [440, 226] width 10 height 10
checkbox input "true"
click at [440, 129] on input "Exclude" at bounding box center [440, 128] width 10 height 10
checkbox input "true"
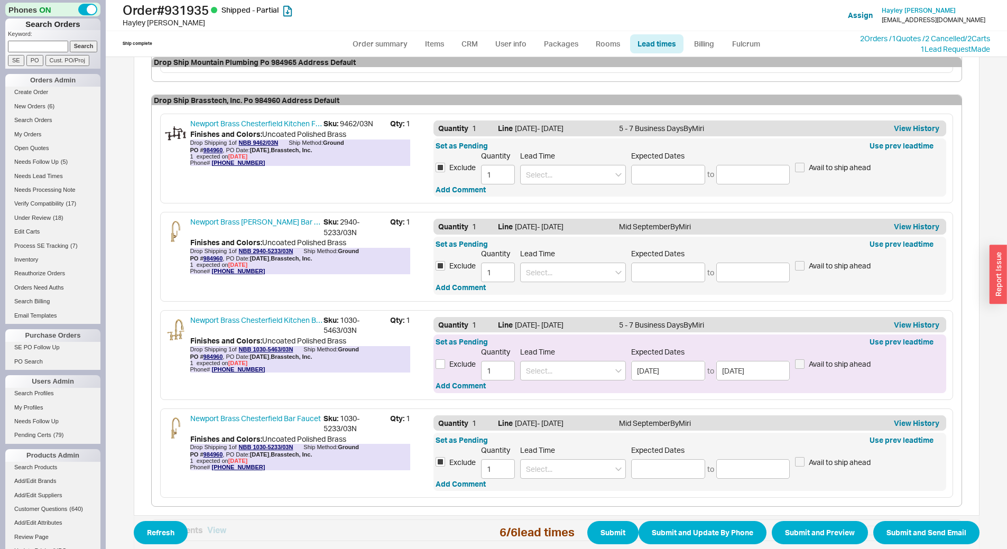
scroll to position [639, 0]
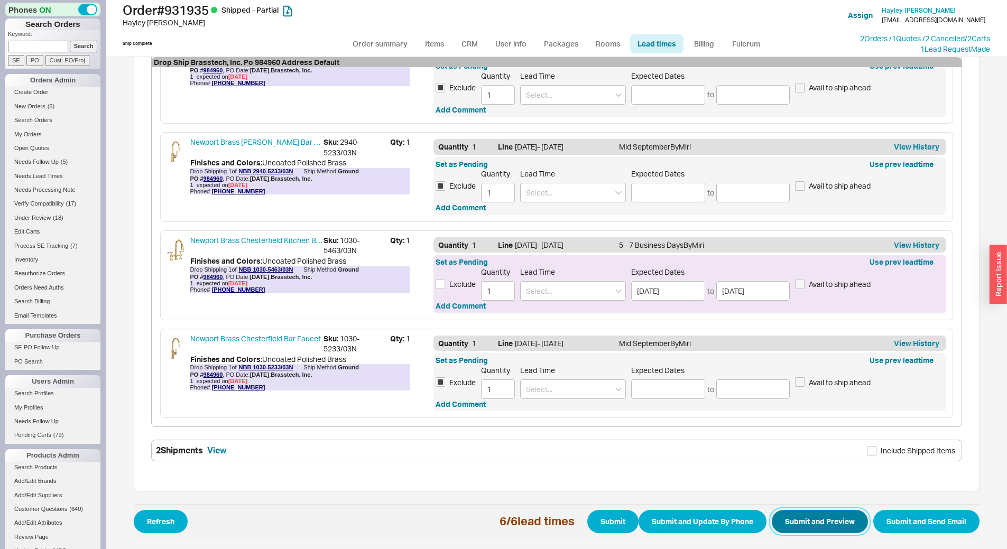
click at [820, 522] on button "Submit and Preview" at bounding box center [819, 521] width 96 height 23
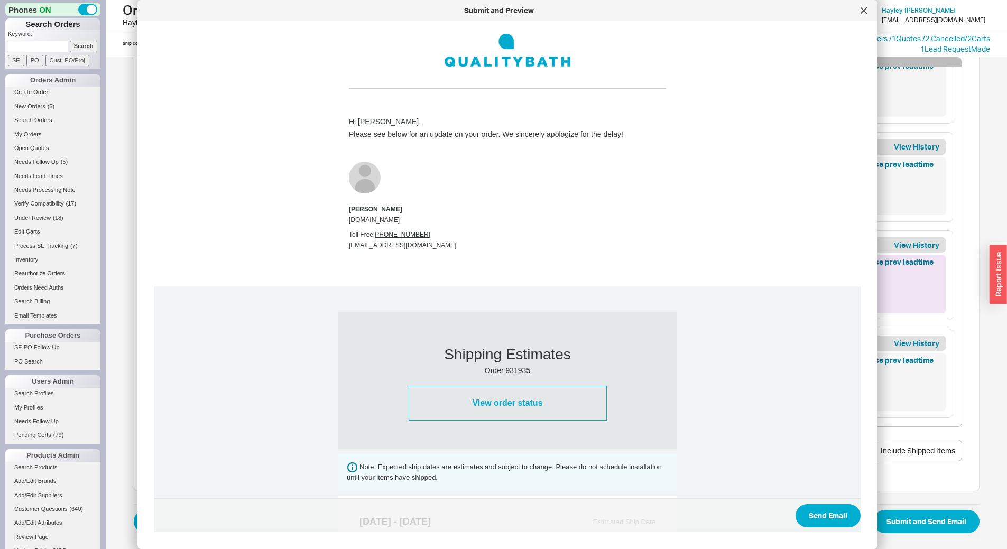
scroll to position [329, 0]
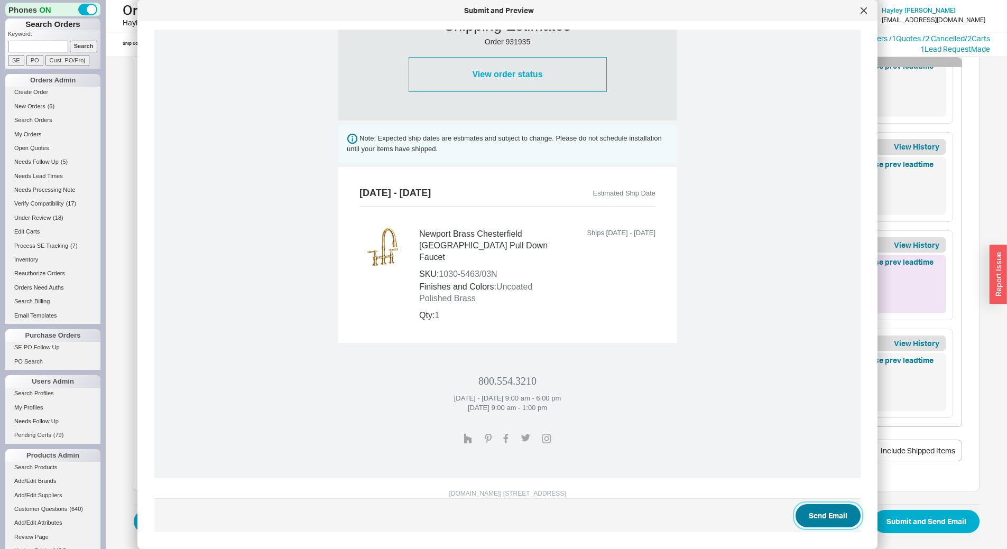
click at [805, 514] on button "Send Email" at bounding box center [827, 515] width 65 height 23
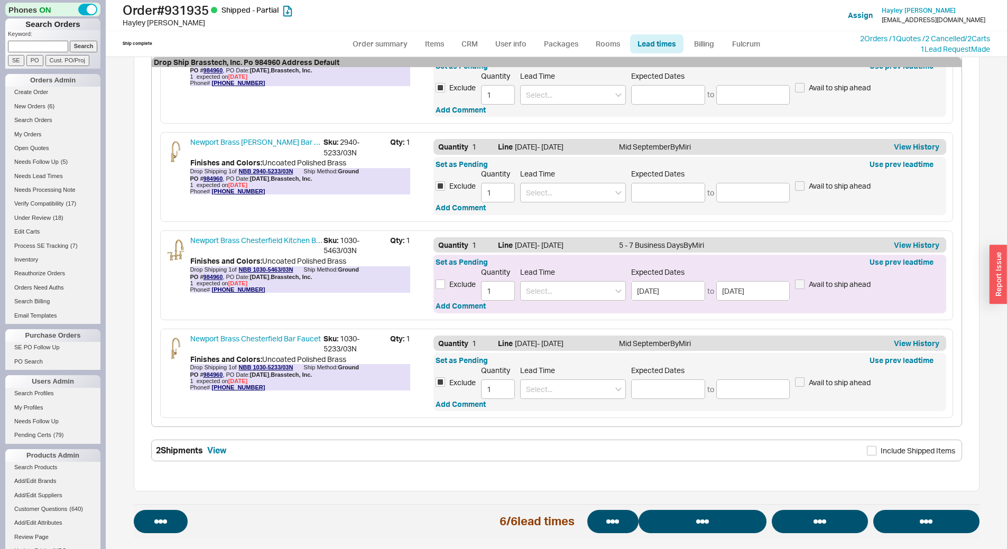
select select "*"
select select "LOW"
select select "3"
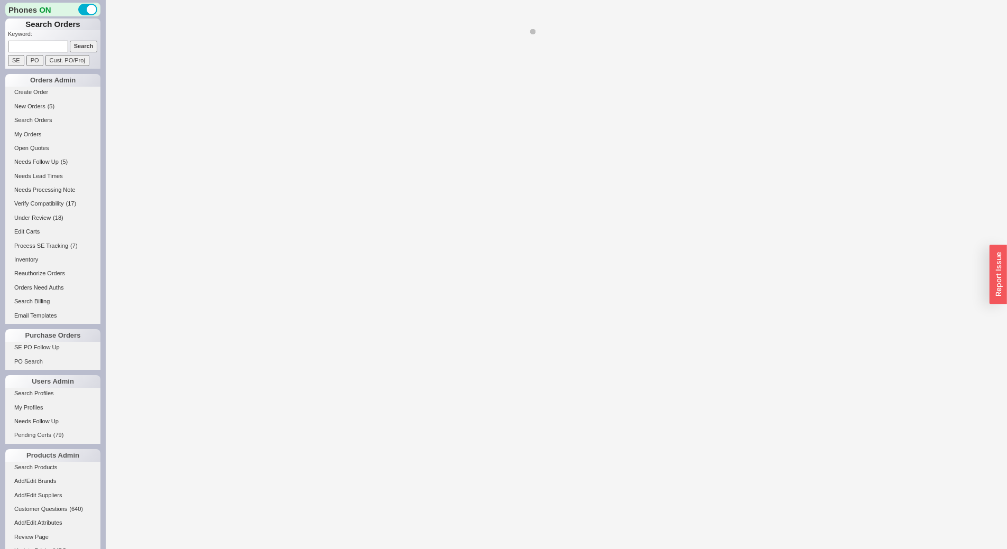
select select "LOW"
select select "3"
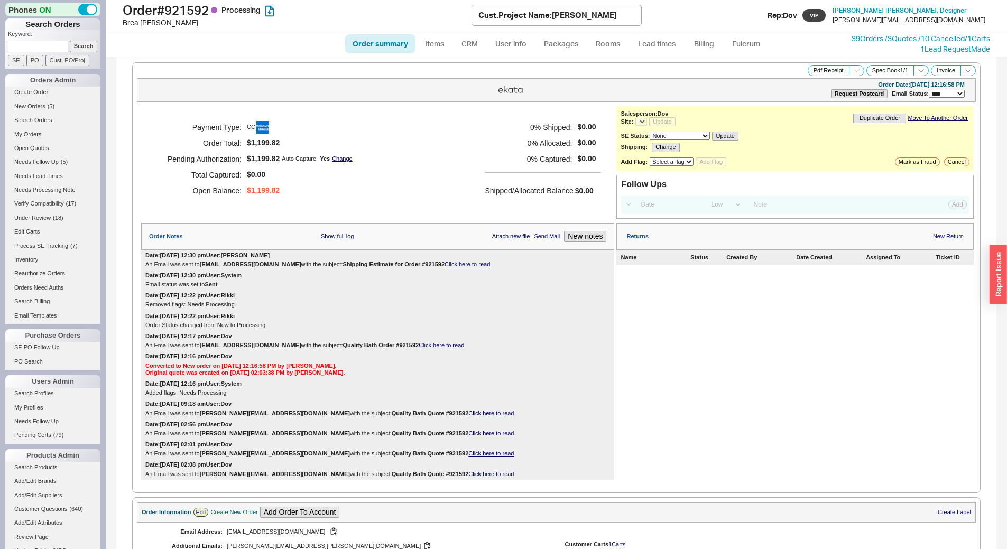
select select "*"
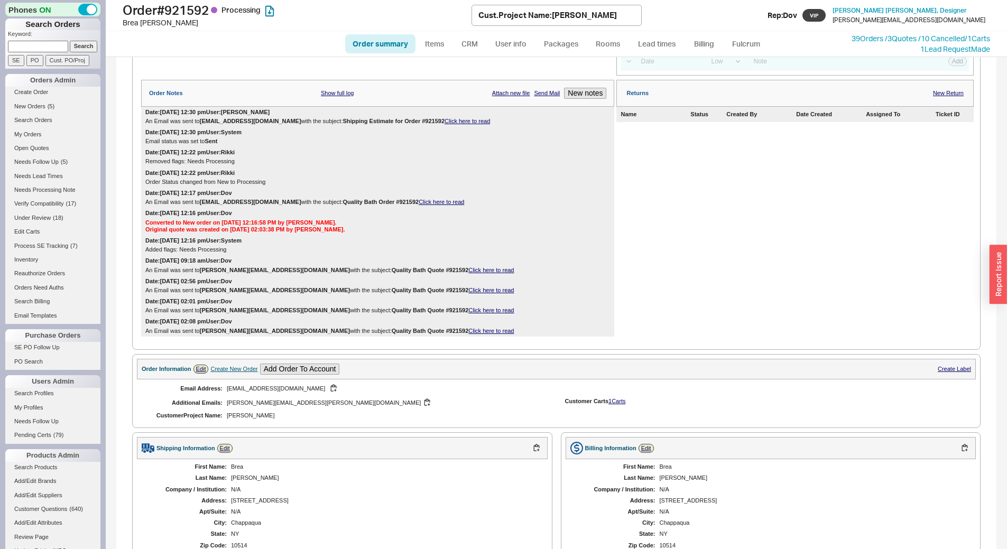
scroll to position [125, 0]
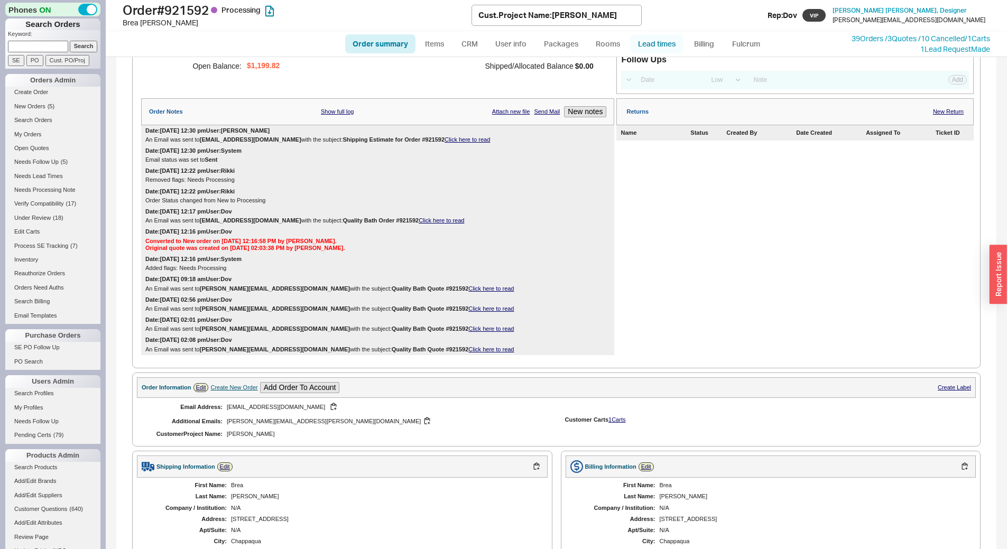
click at [657, 47] on link "Lead times" at bounding box center [656, 43] width 53 height 19
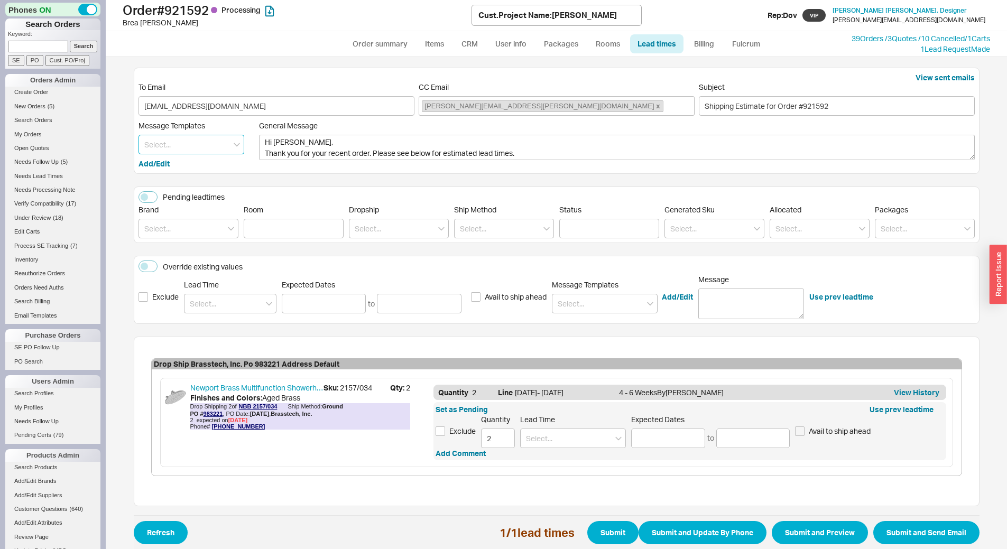
click at [188, 142] on input at bounding box center [191, 145] width 106 height 20
click at [190, 165] on div "Update" at bounding box center [191, 166] width 105 height 19
type textarea "Hi Brea, Please see below for an update on your order. We sincerely apologize f…"
type input "Update"
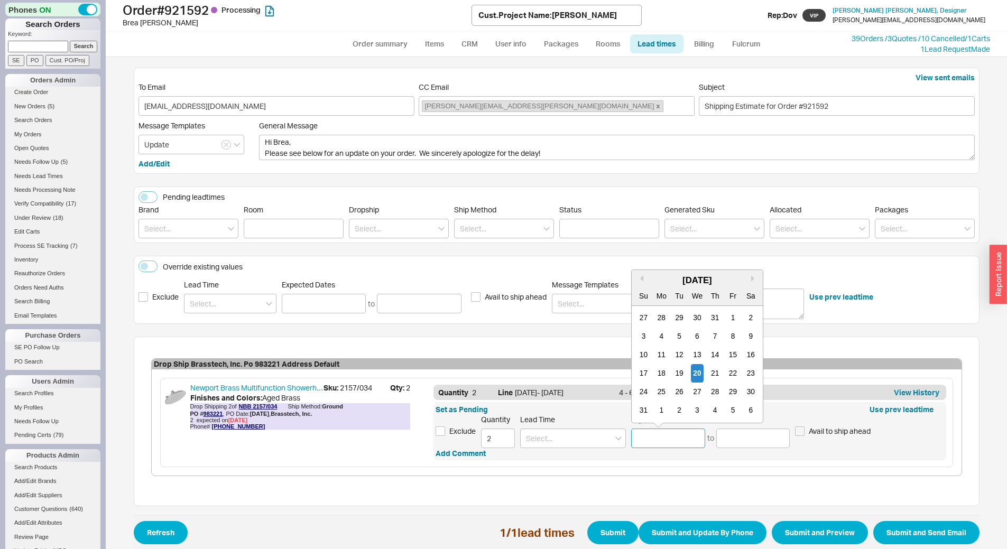
click at [647, 433] on input at bounding box center [668, 439] width 74 height 20
click at [698, 407] on div "3" at bounding box center [697, 410] width 13 height 18
type input "[DATE]"
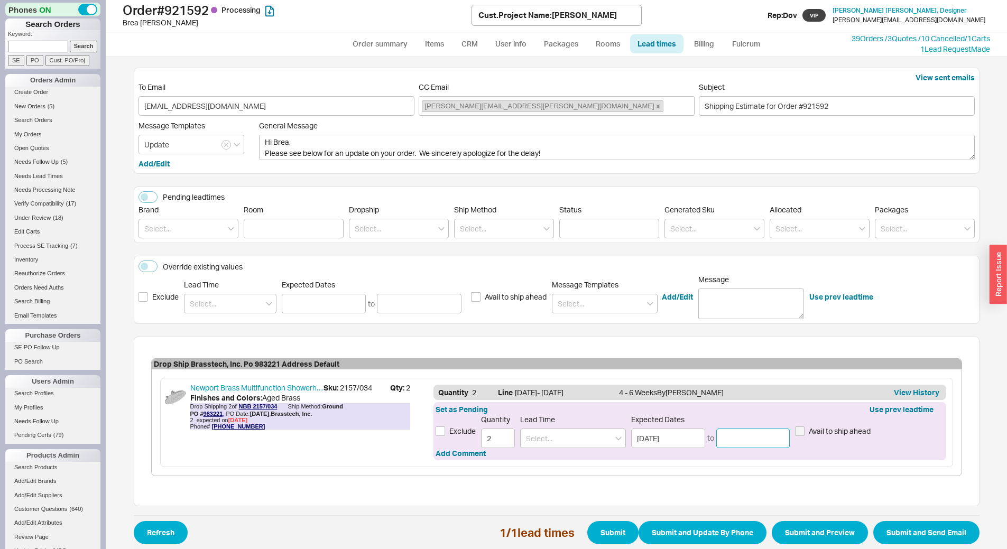
click at [749, 433] on input at bounding box center [753, 439] width 74 height 20
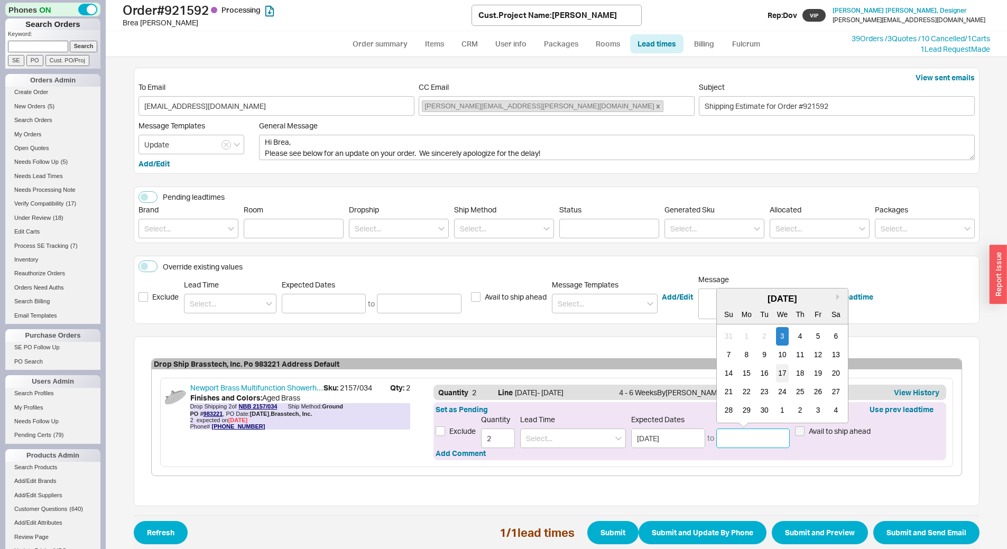
click at [782, 369] on div "17" at bounding box center [782, 373] width 13 height 18
type input "[DATE]"
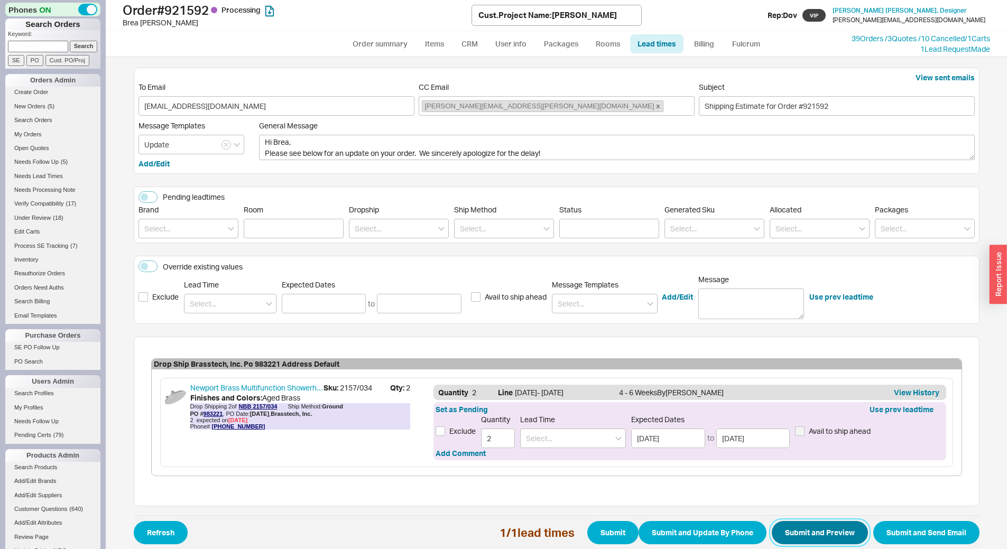
click at [808, 539] on button "Submit and Preview" at bounding box center [819, 532] width 96 height 23
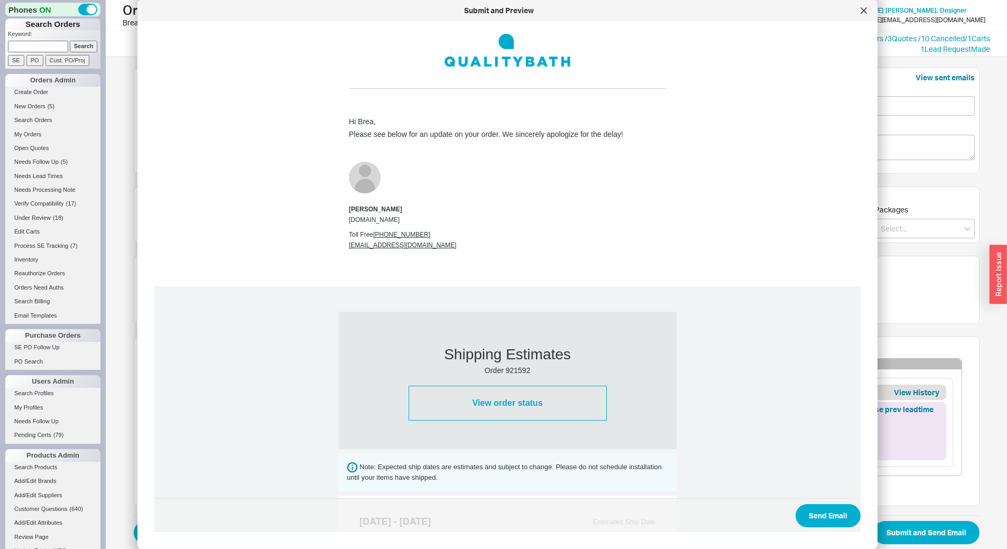
scroll to position [317, 0]
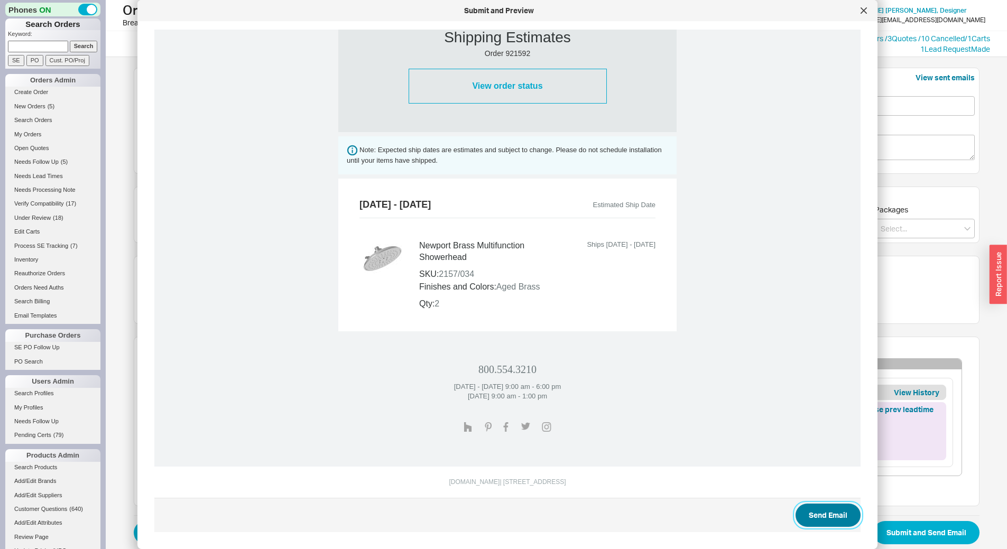
click at [830, 516] on button "Send Email" at bounding box center [827, 515] width 65 height 23
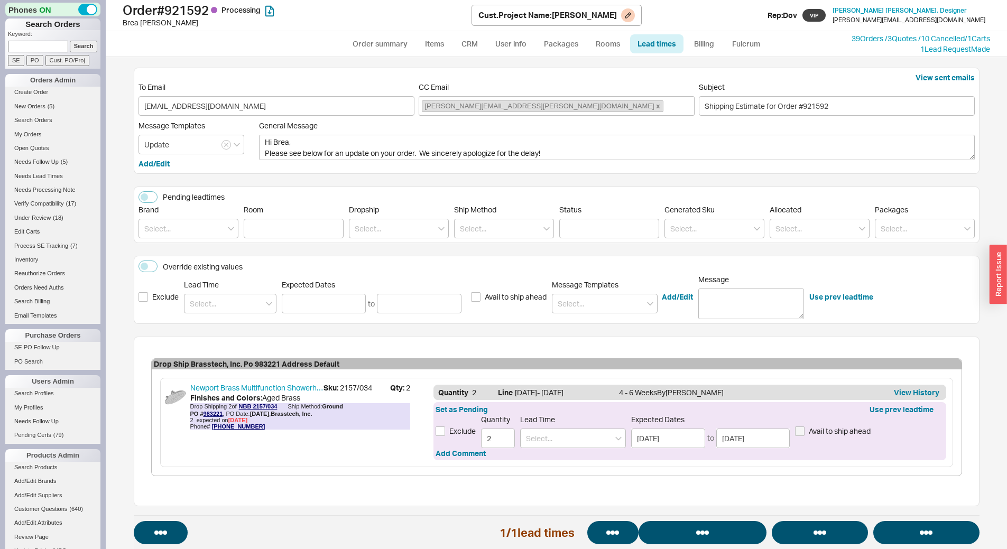
select select "*"
select select "LOW"
select select "3"
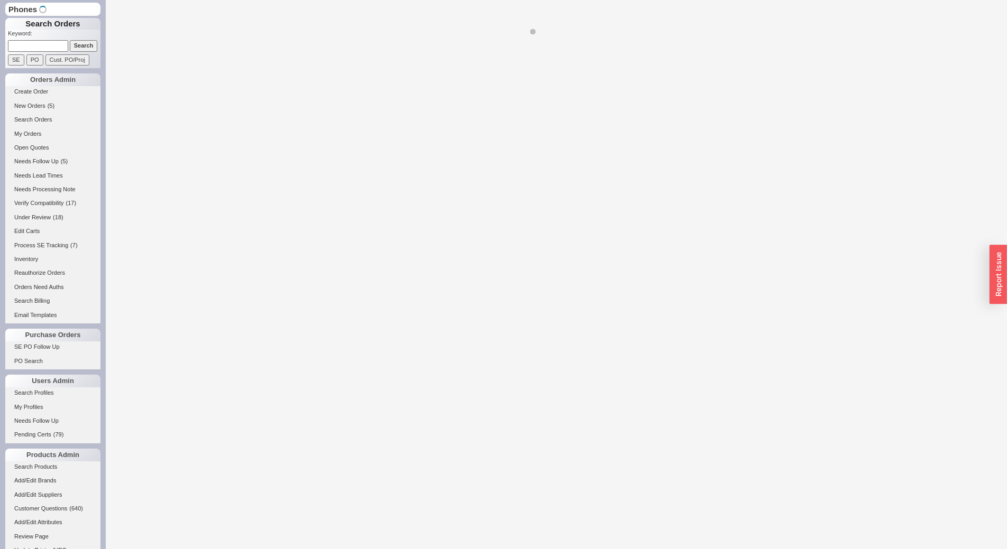
select select "LOW"
select select "3"
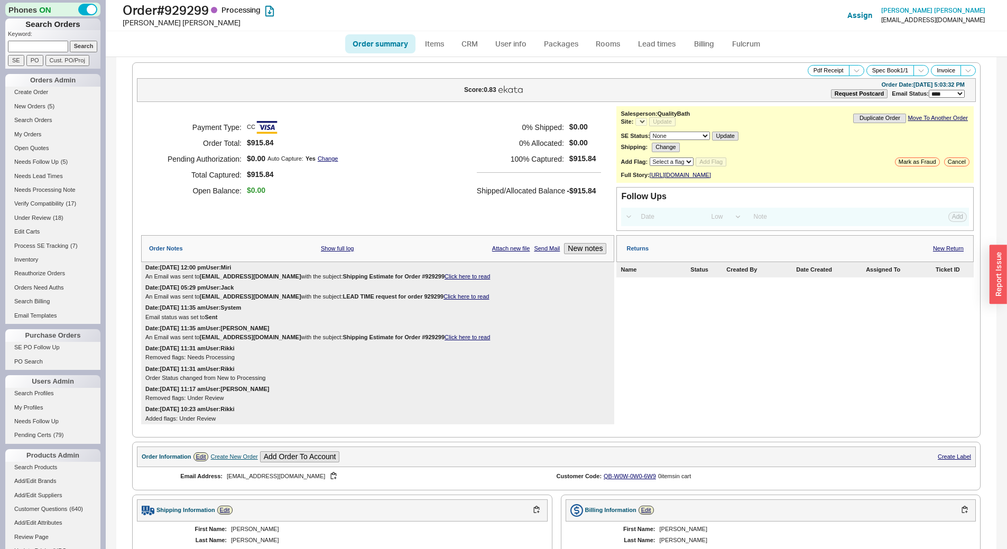
select select "*"
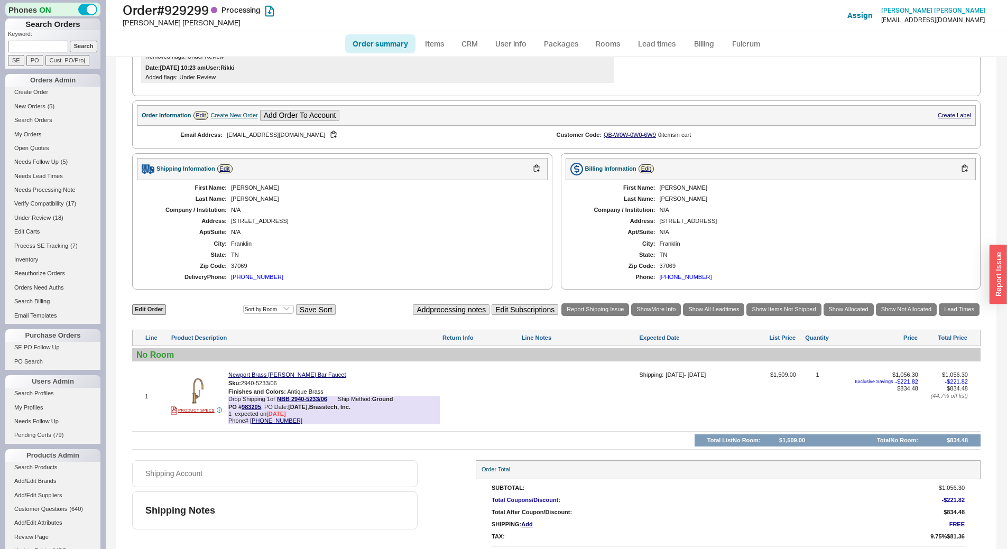
scroll to position [315, 0]
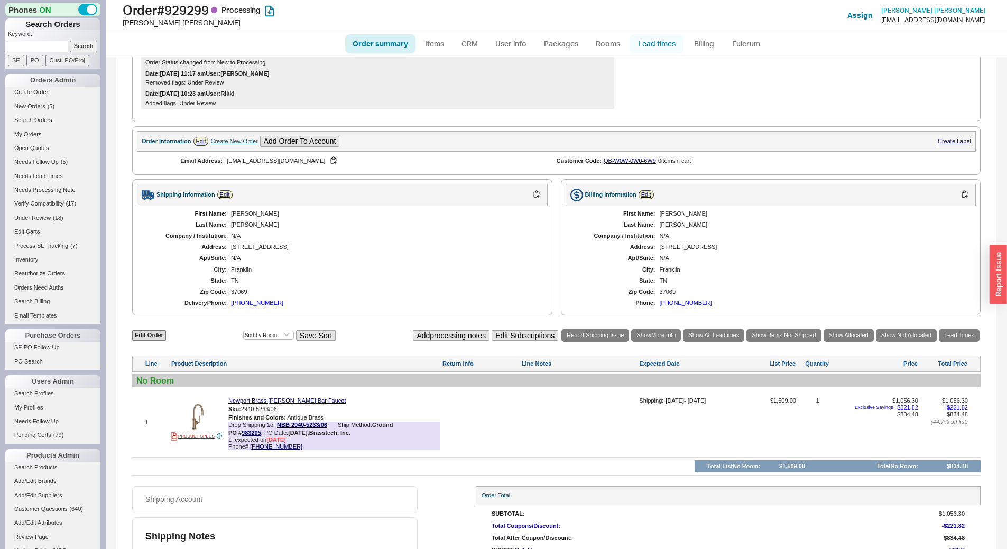
click at [640, 46] on link "Lead times" at bounding box center [656, 43] width 53 height 19
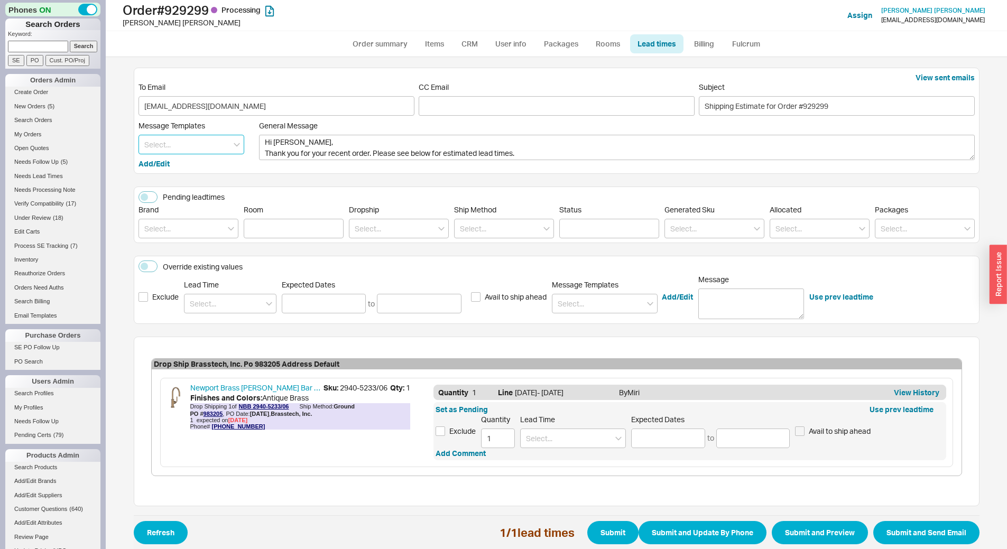
click at [187, 146] on input at bounding box center [191, 145] width 106 height 20
click at [191, 169] on div "Update" at bounding box center [191, 166] width 105 height 19
type textarea "Hi [PERSON_NAME], Please see below for an update on your order. We sincerely ap…"
type input "Update"
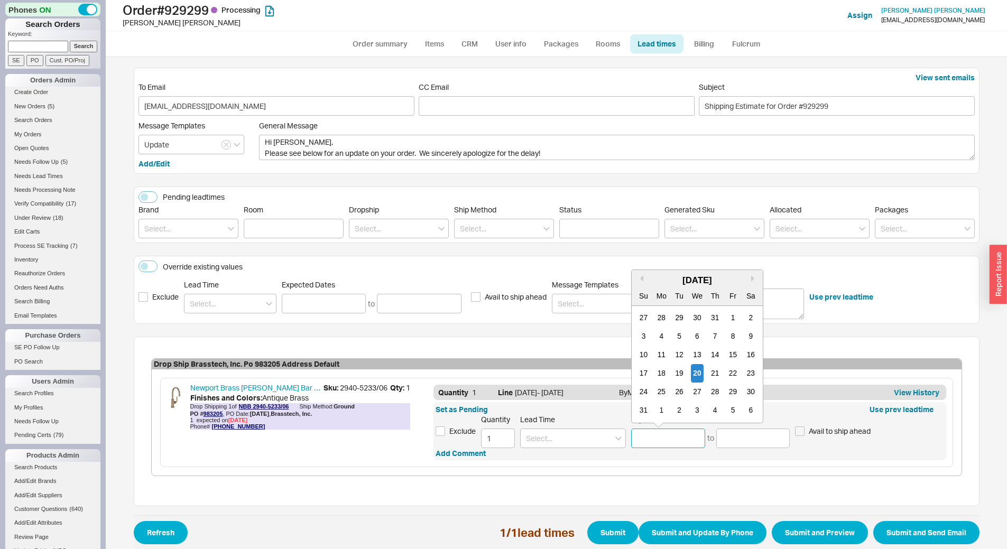
click at [672, 441] on input at bounding box center [668, 439] width 74 height 20
click at [692, 407] on div "3" at bounding box center [697, 410] width 13 height 18
type input "09/03/2025"
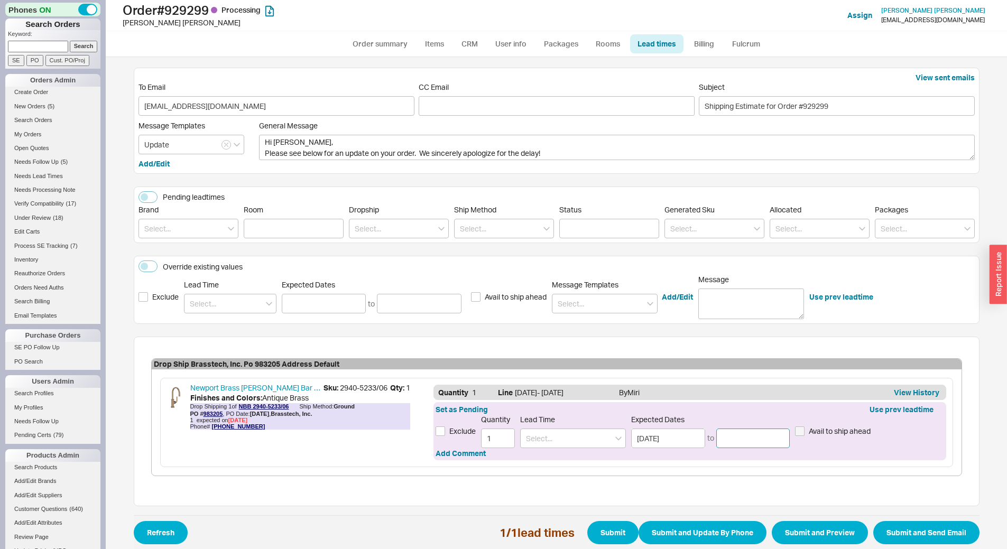
click at [759, 442] on input at bounding box center [753, 439] width 74 height 20
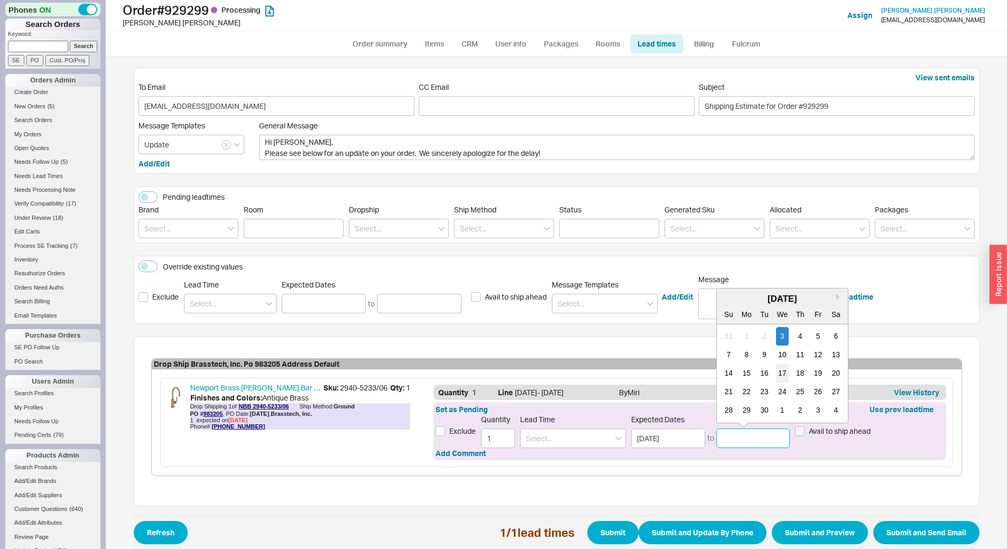
click at [776, 370] on div "17" at bounding box center [782, 373] width 13 height 18
type input "09/17/2025"
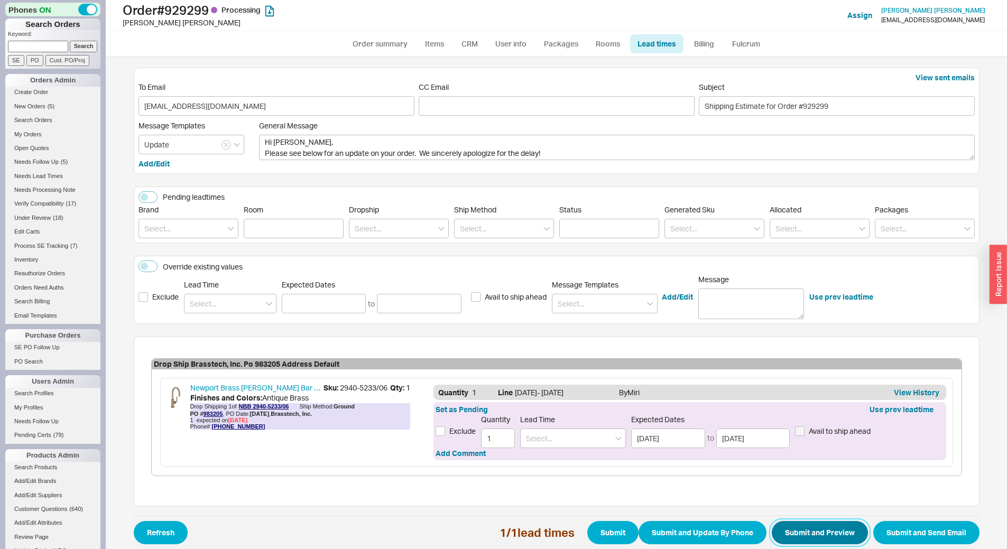
click at [811, 529] on button "Submit and Preview" at bounding box center [819, 532] width 96 height 23
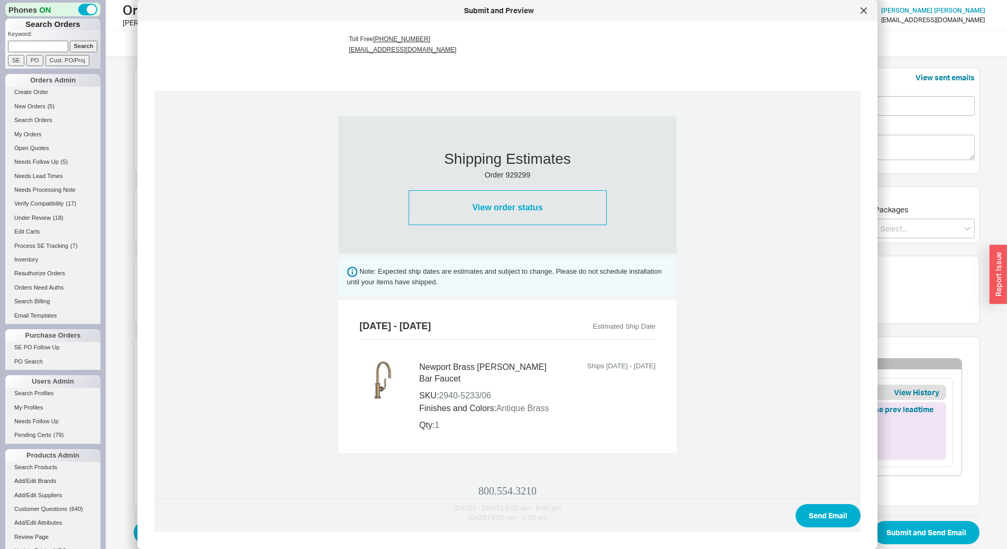
scroll to position [317, 0]
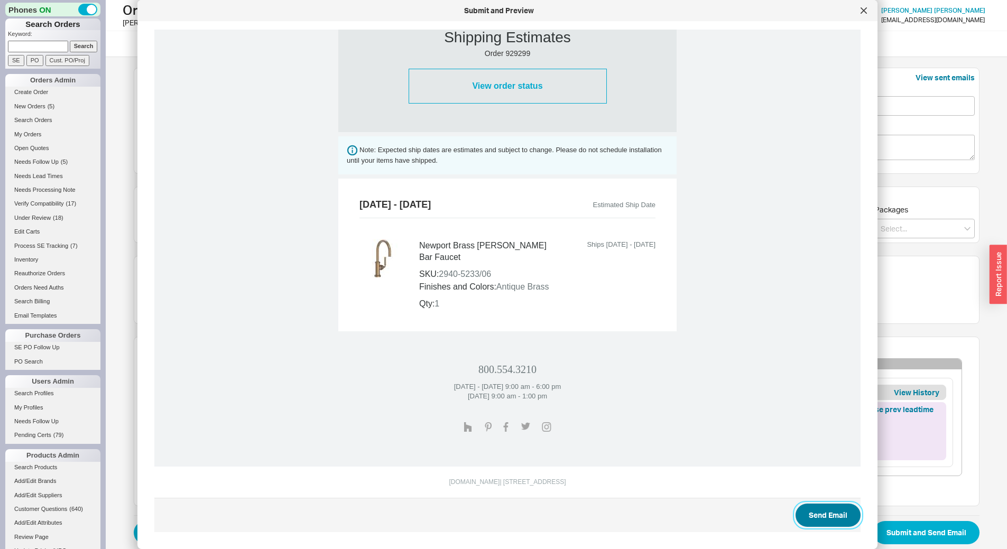
click at [806, 513] on button "Send Email" at bounding box center [827, 515] width 65 height 23
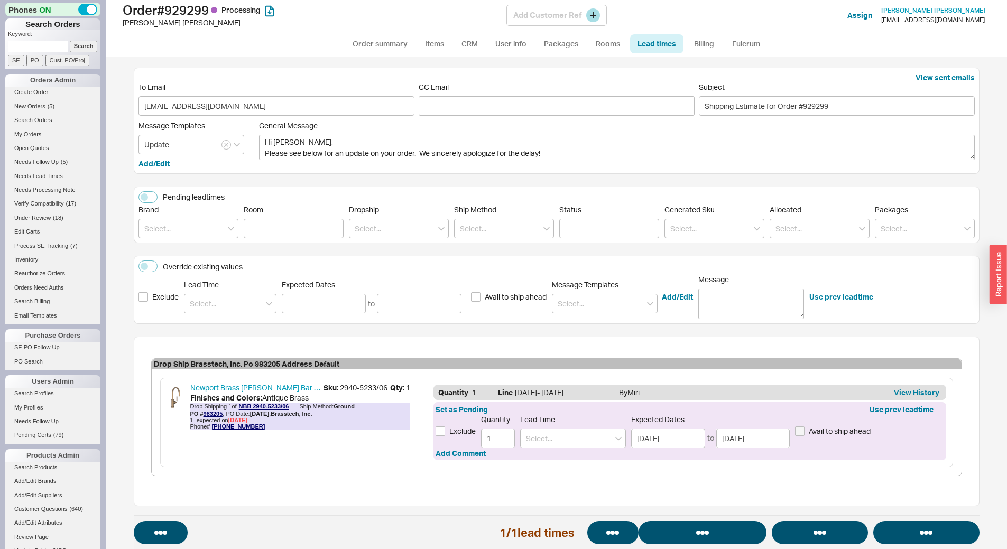
select select "*"
select select "LOW"
select select "3"
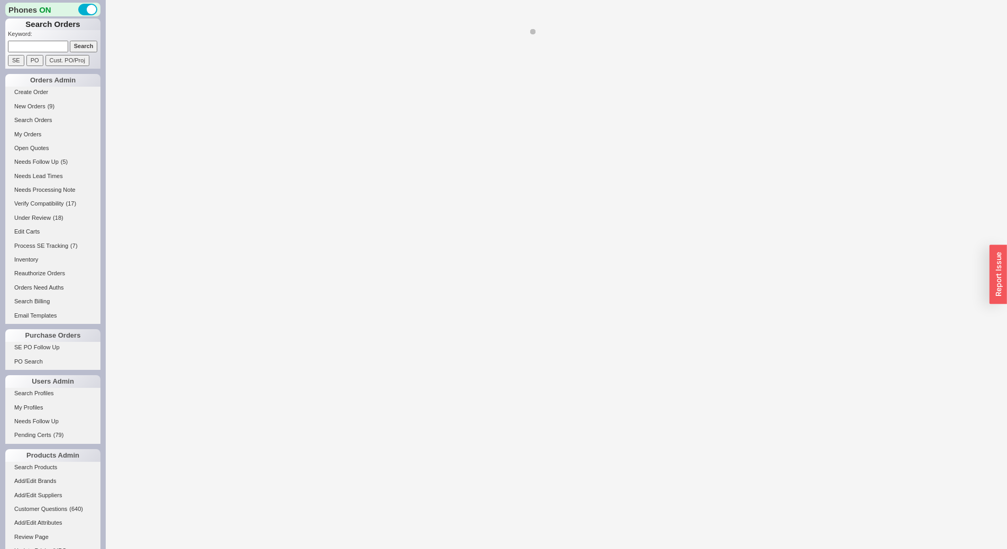
select select "*"
select select "LOW"
select select "3"
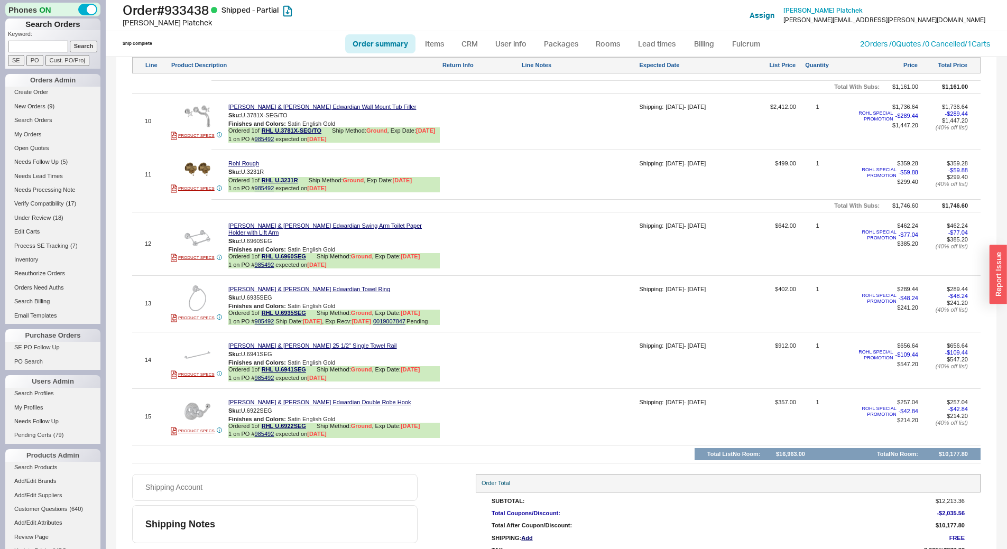
scroll to position [1218, 0]
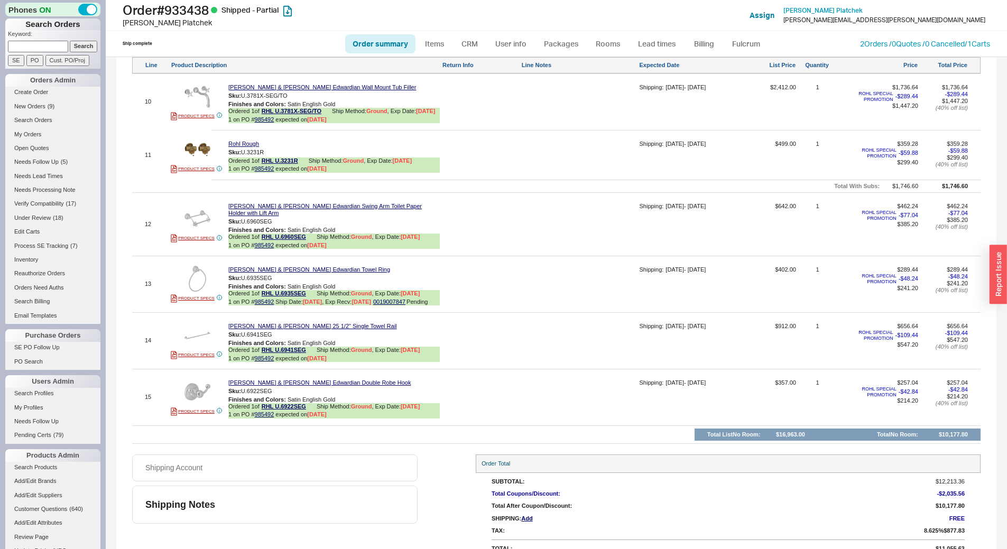
click at [588, 330] on div at bounding box center [579, 344] width 116 height 43
click at [499, 227] on div at bounding box center [480, 228] width 77 height 50
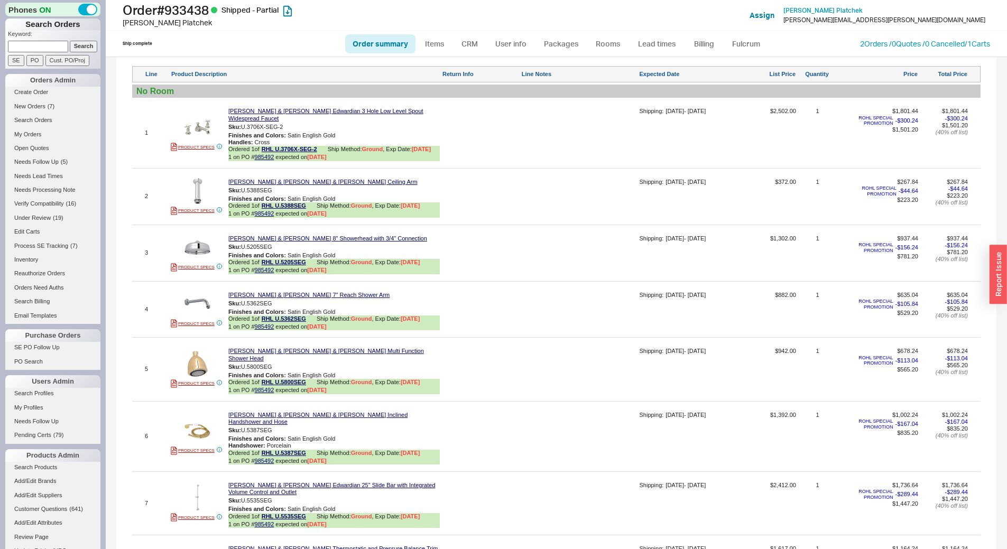
click at [27, 46] on input at bounding box center [38, 46] width 60 height 11
paste input "917348"
type input "917348"
click at [82, 43] on input "Search" at bounding box center [84, 46] width 28 height 11
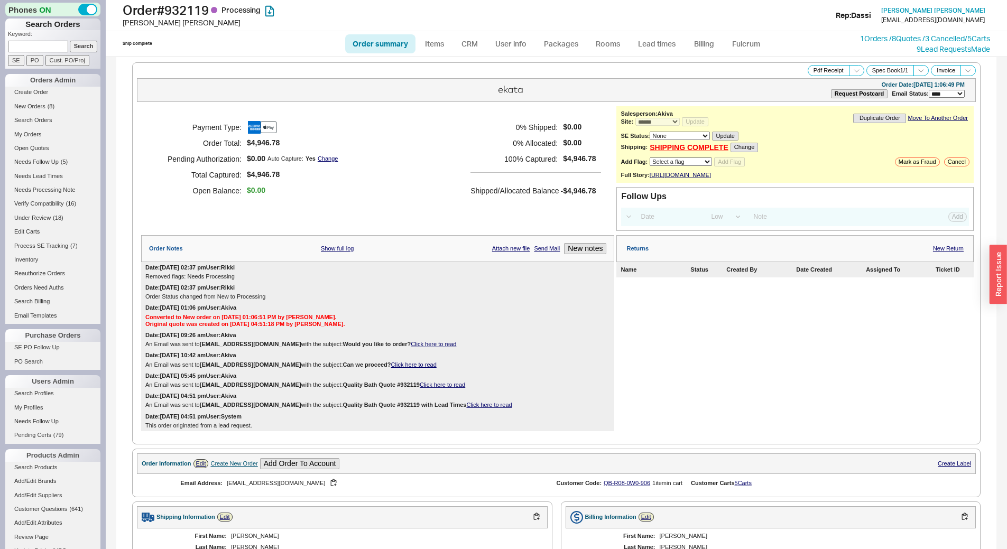
select select "*"
select select "LOW"
select select "3"
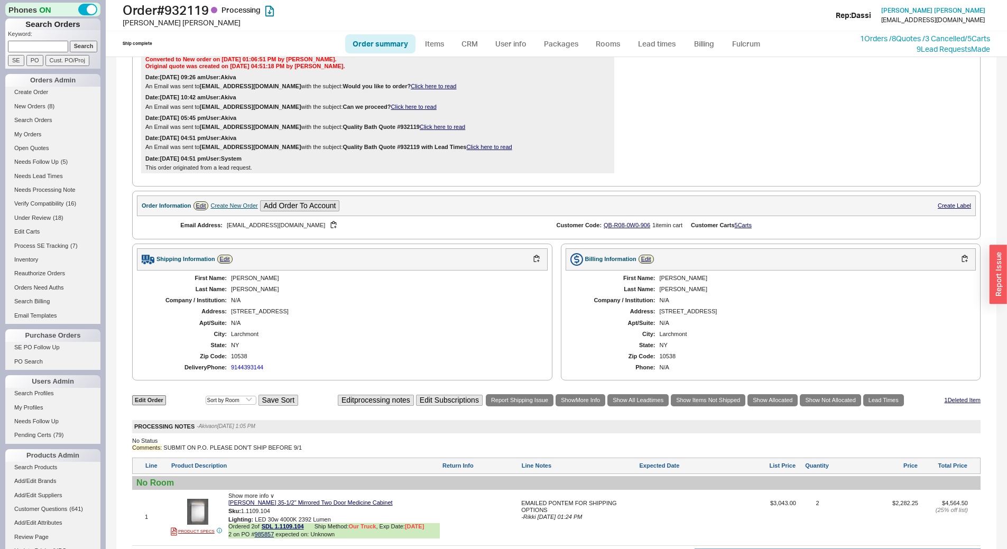
scroll to position [163, 0]
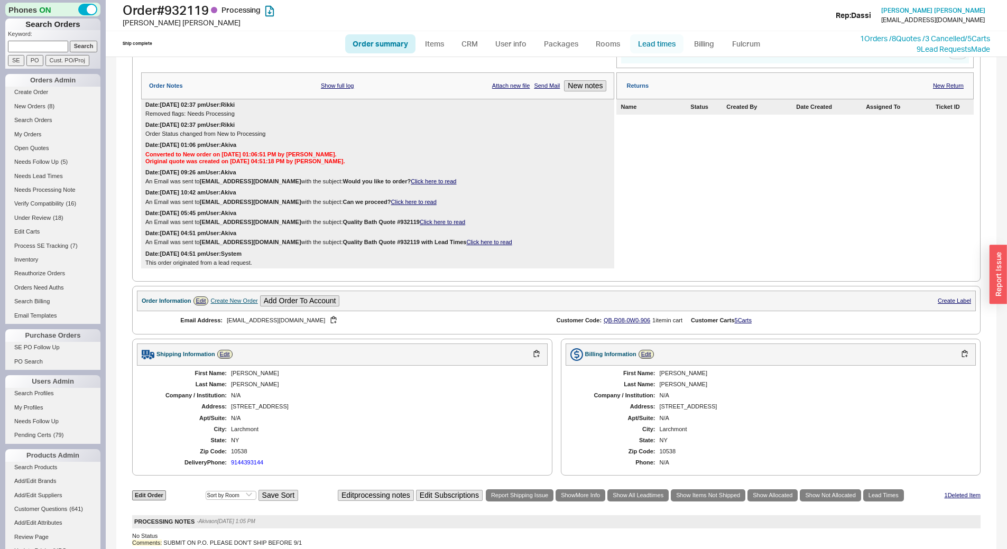
click at [668, 40] on link "Lead times" at bounding box center [656, 43] width 53 height 19
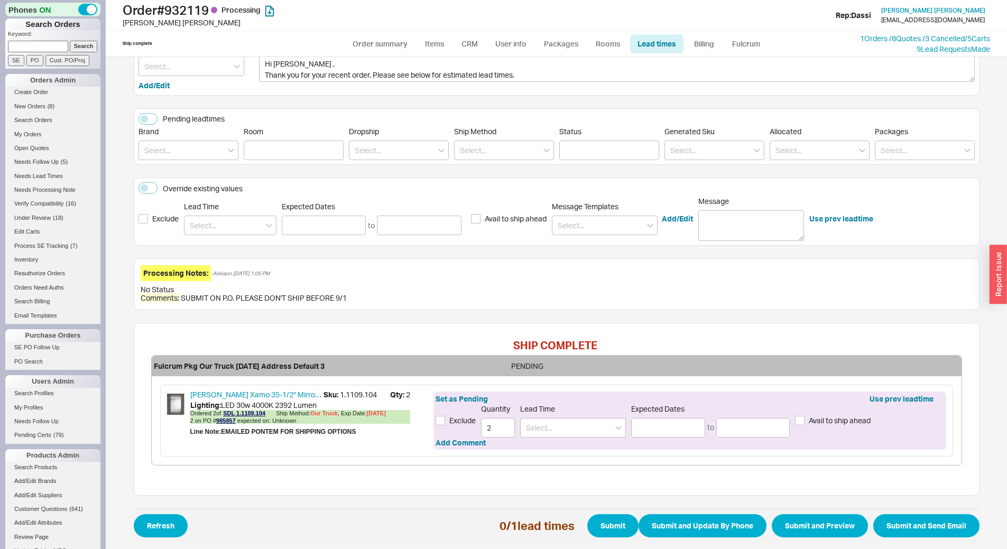
scroll to position [82, 0]
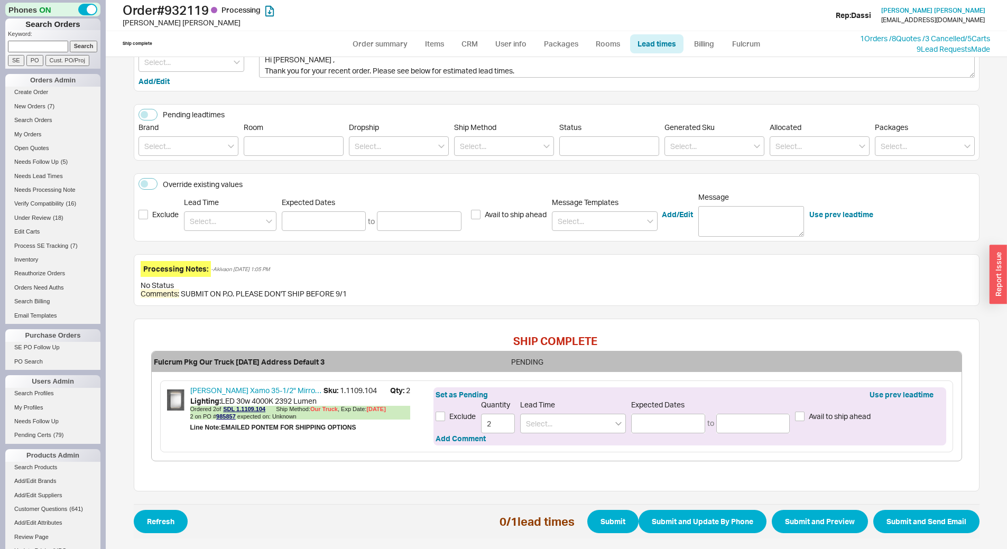
click at [615, 424] on icon "open menu" at bounding box center [618, 424] width 6 height 4
click at [655, 424] on input at bounding box center [668, 424] width 74 height 20
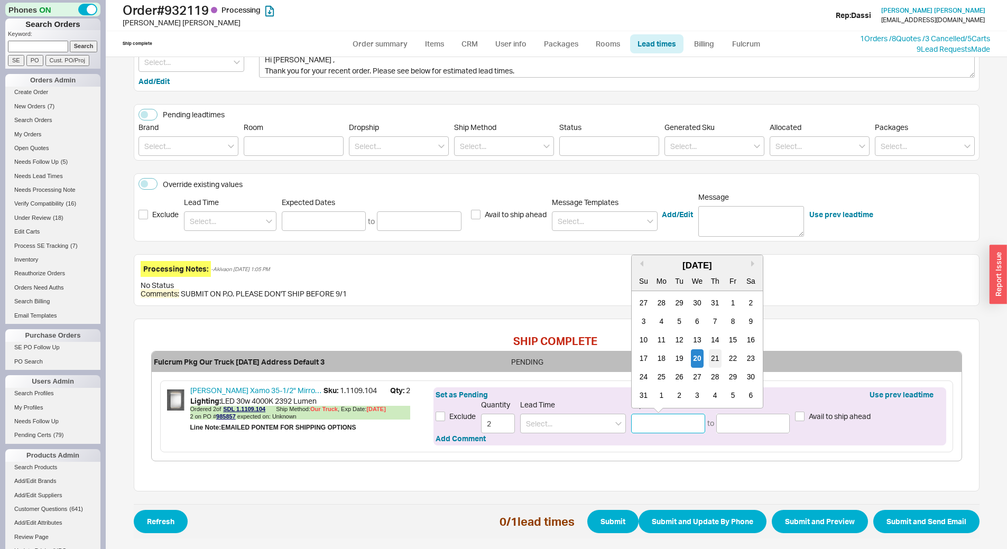
click at [709, 355] on div "21" at bounding box center [715, 358] width 13 height 18
type input "08/21/2025"
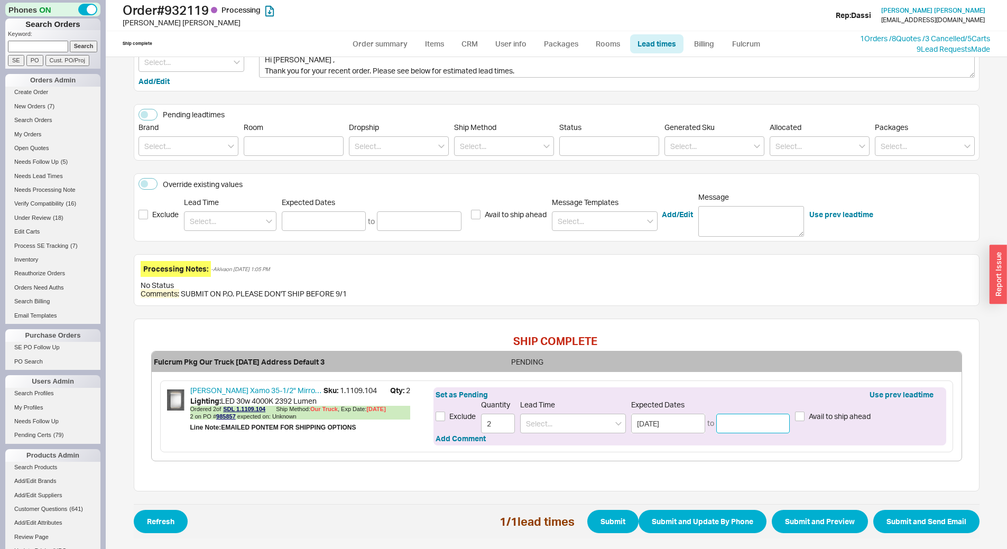
click at [732, 416] on input at bounding box center [753, 424] width 74 height 20
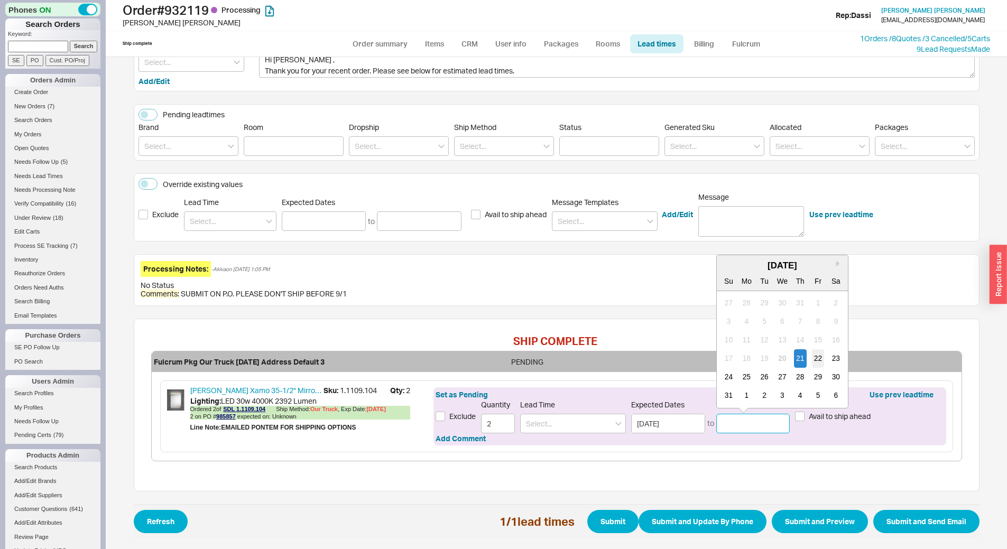
click at [811, 352] on div "22" at bounding box center [817, 358] width 13 height 18
type input "08/22/2025"
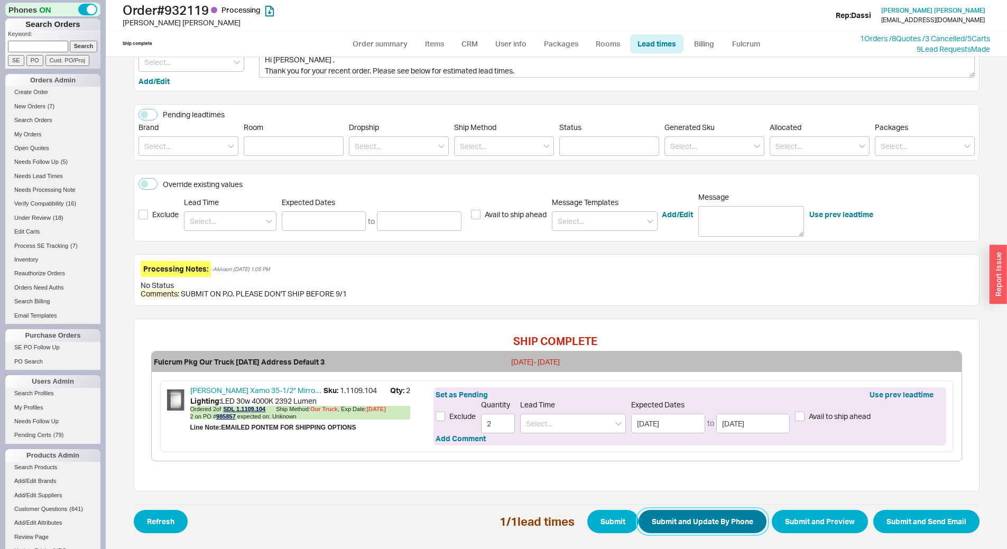
click at [696, 517] on button "Submit and Update By Phone" at bounding box center [702, 521] width 128 height 23
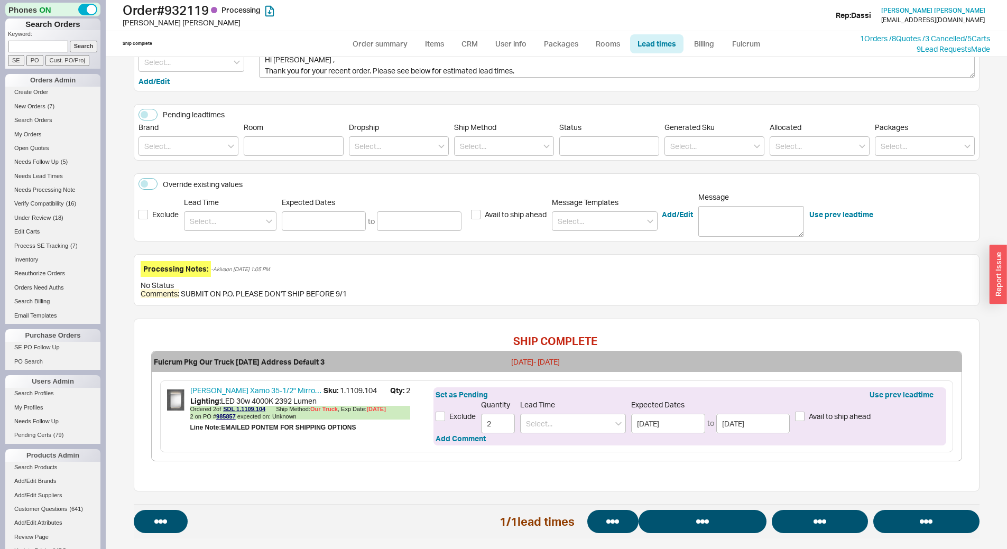
select select "*"
select select "LOW"
select select "3"
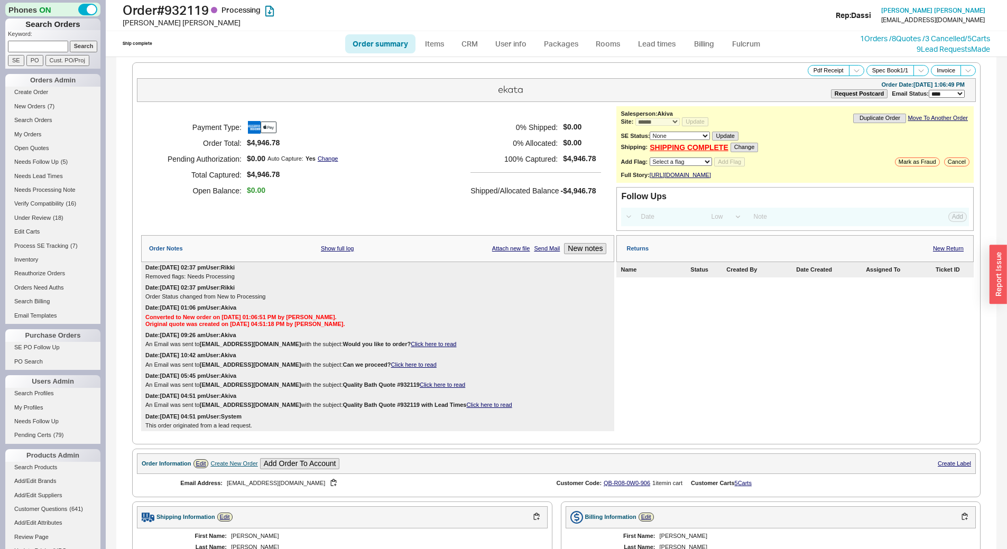
scroll to position [374, 0]
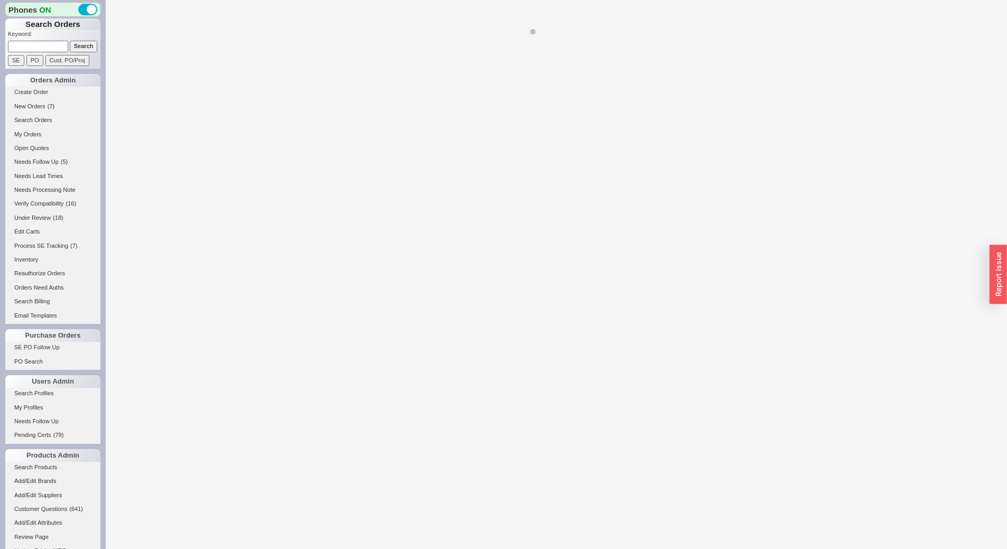
select select "*"
select select "LOW"
select select "3"
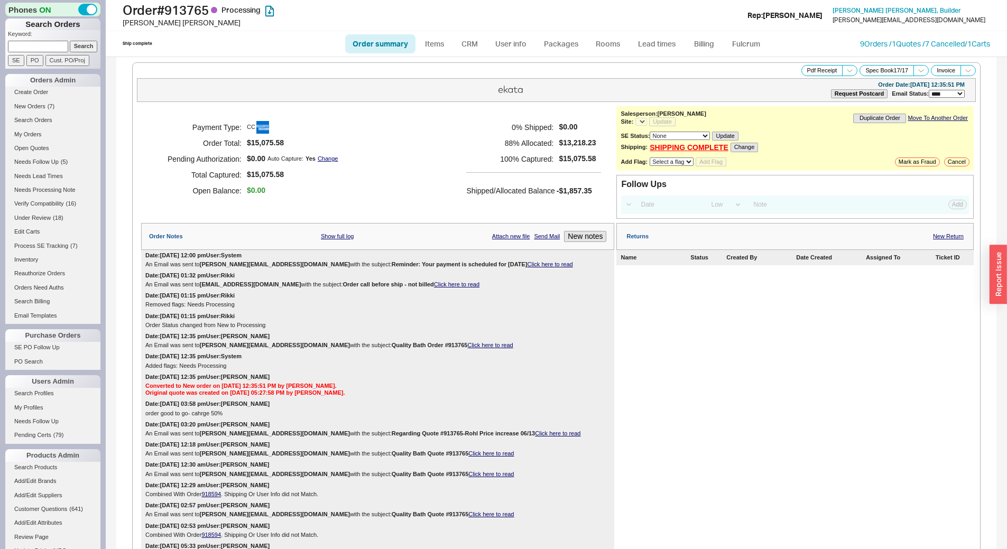
select select "*"
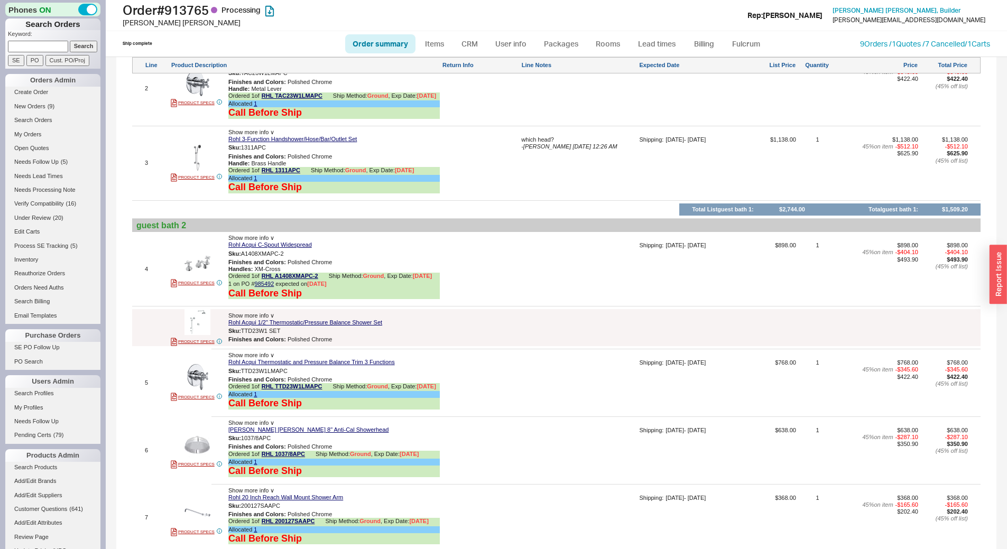
scroll to position [898, 0]
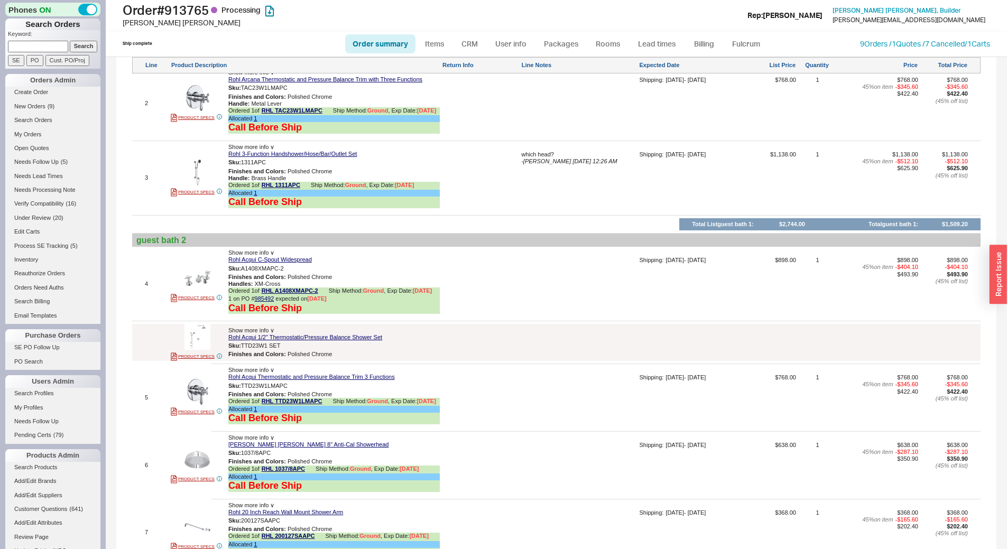
click at [50, 49] on input at bounding box center [38, 46] width 60 height 11
paste input "985760"
type input "985760"
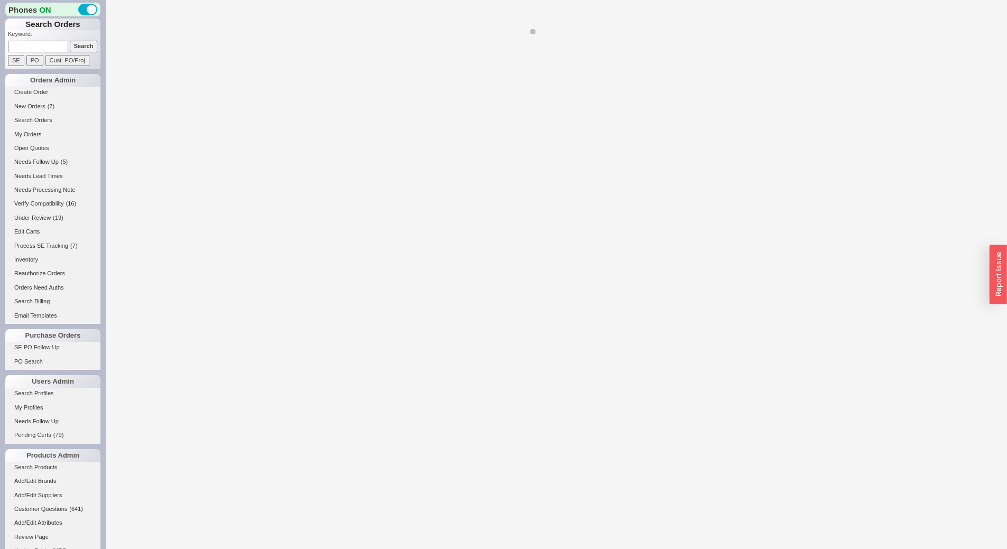
select select "*"
select select "LOW"
select select "3"
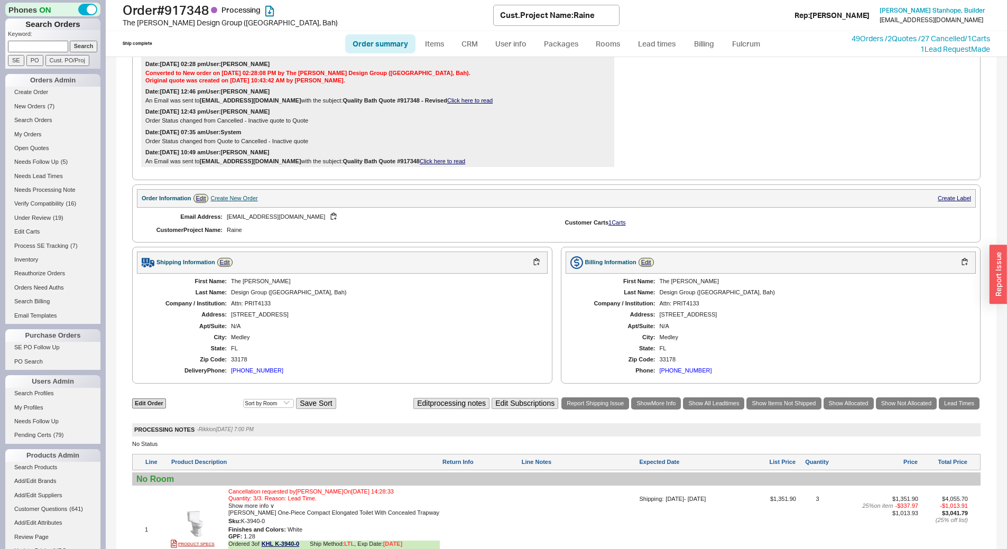
scroll to position [673, 0]
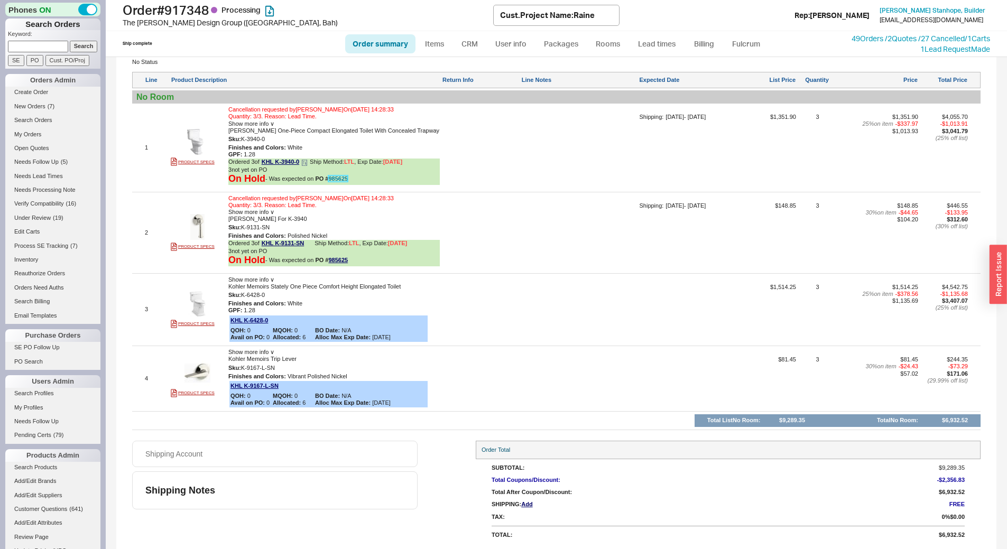
click at [338, 181] on link "985625" at bounding box center [338, 178] width 20 height 6
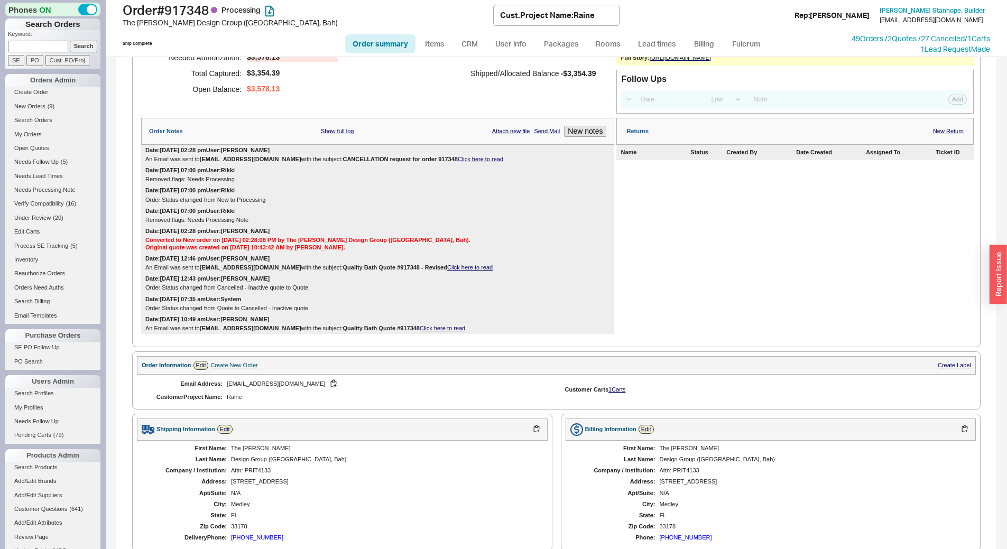
scroll to position [92, 0]
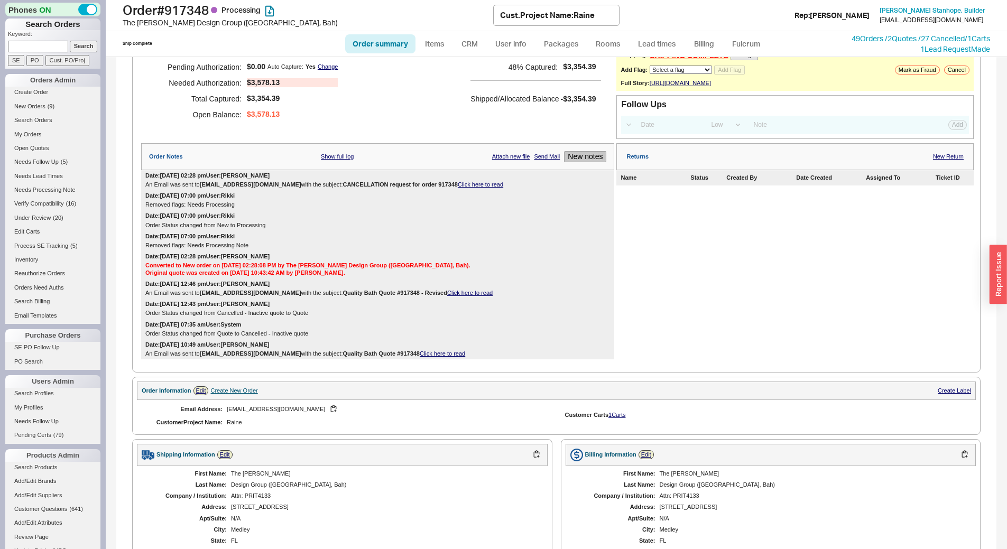
click at [581, 161] on button "New notes" at bounding box center [585, 156] width 42 height 11
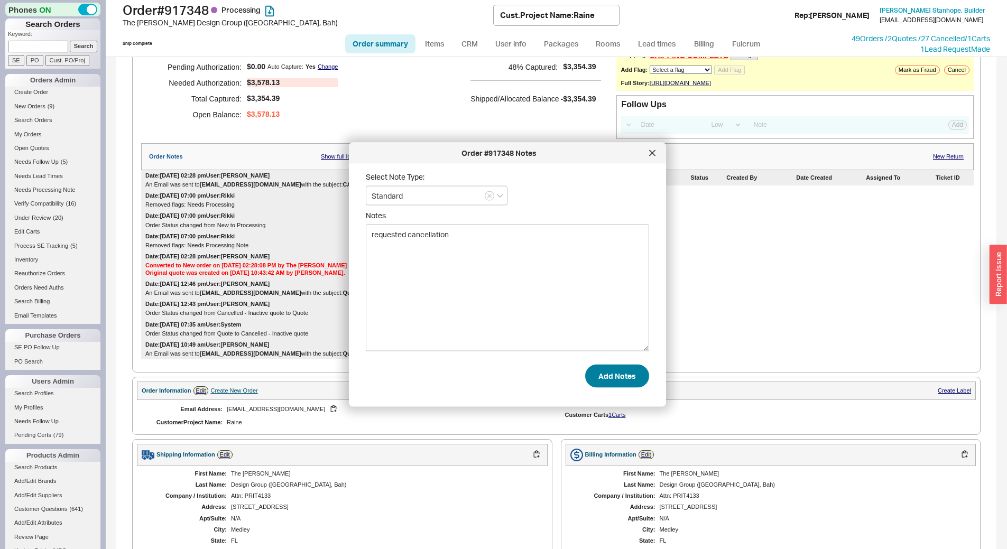
type textarea "requested cancellation"
click at [625, 380] on button "Add Notes" at bounding box center [617, 375] width 64 height 23
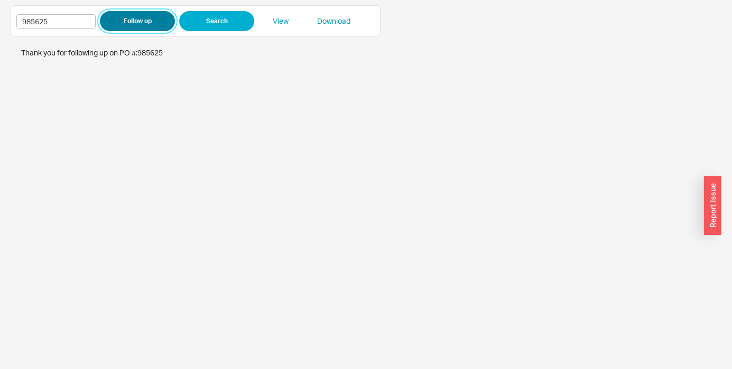
click at [142, 17] on button "Follow up" at bounding box center [137, 21] width 75 height 20
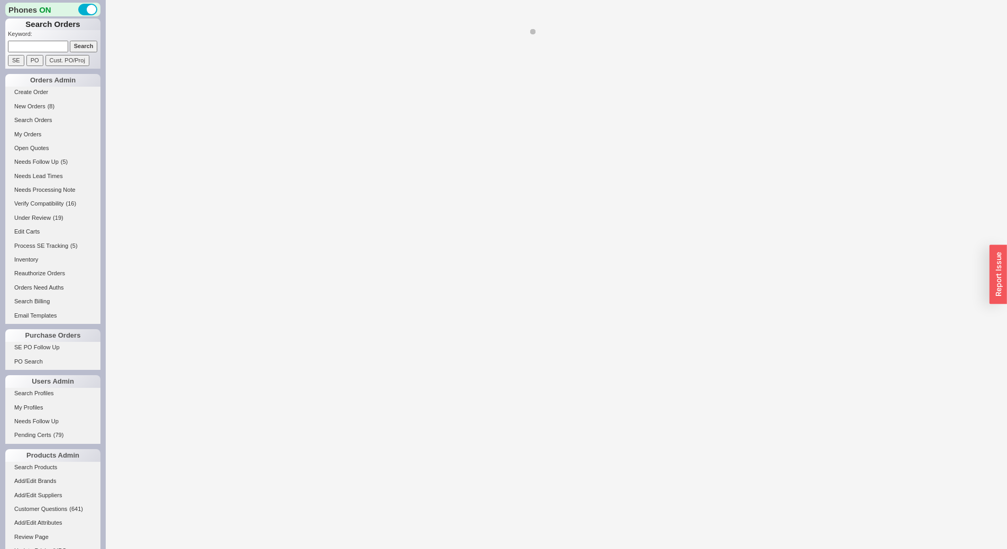
select select "LOW"
select select "3"
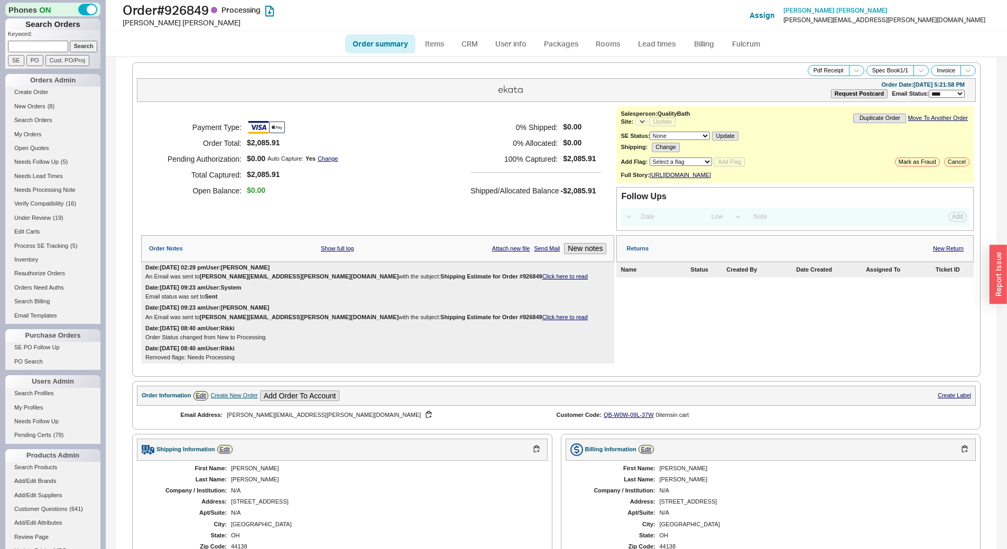
select select "*"
click at [595, 254] on button "New notes" at bounding box center [585, 248] width 42 height 11
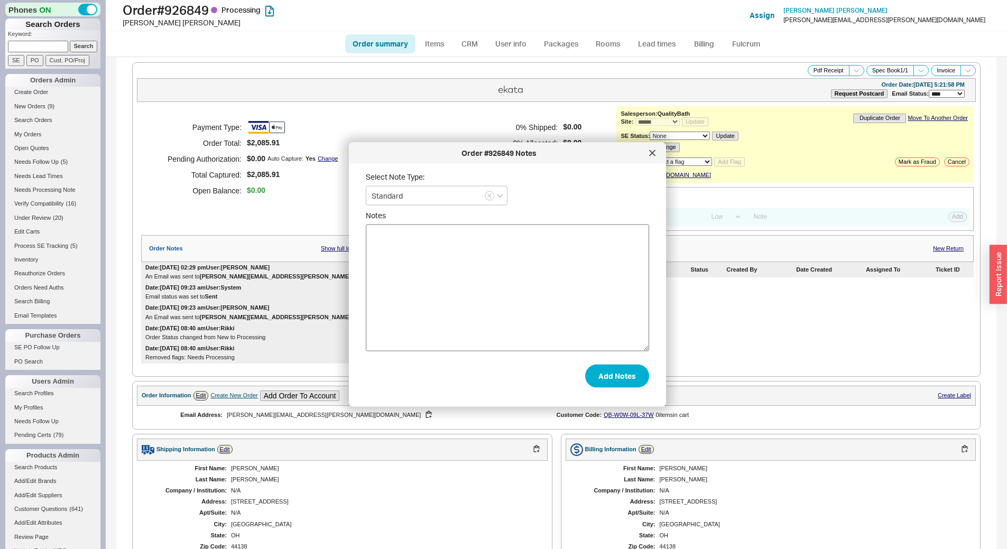
click at [534, 279] on textarea "Notes" at bounding box center [507, 288] width 283 height 127
type textarea "told cust no guarantee on new dates, still subject to change further"
click at [618, 372] on button "Add Notes" at bounding box center [617, 375] width 64 height 23
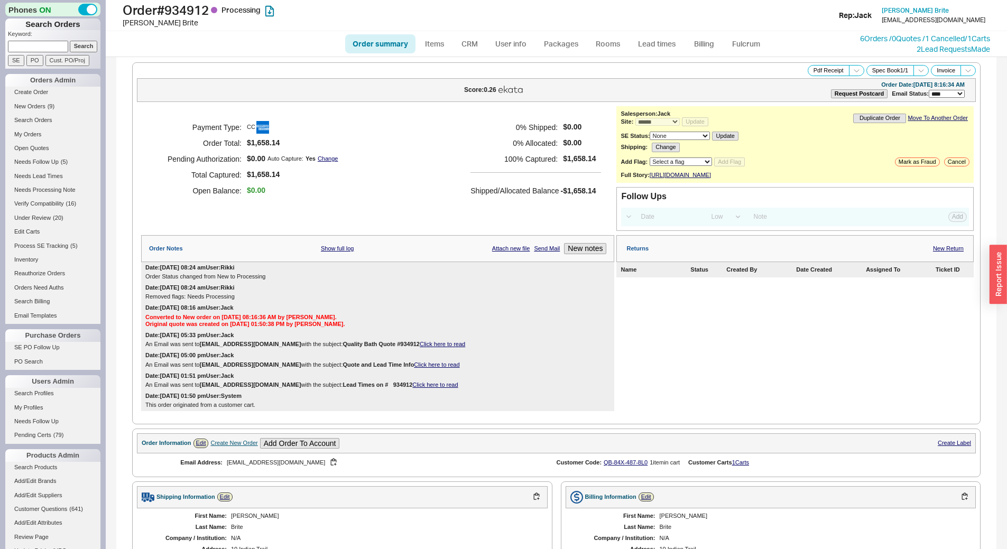
select select "*"
select select "LOW"
select select "3"
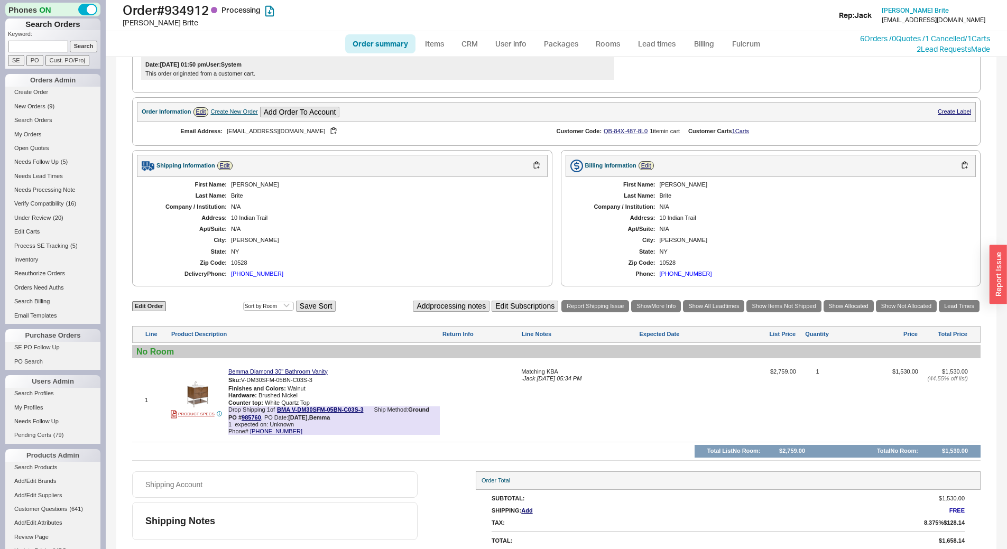
scroll to position [345, 0]
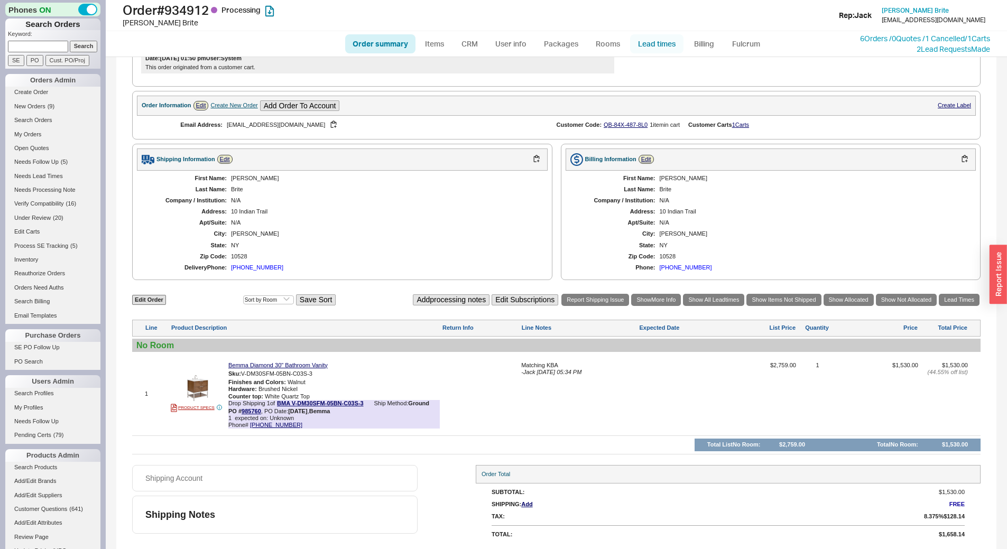
click at [660, 42] on link "Lead times" at bounding box center [656, 43] width 53 height 19
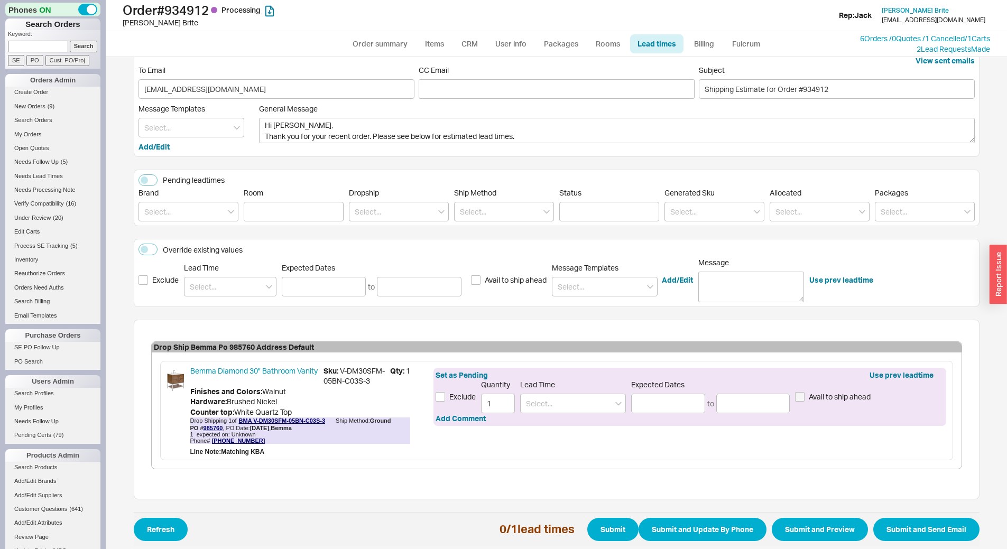
scroll to position [25, 0]
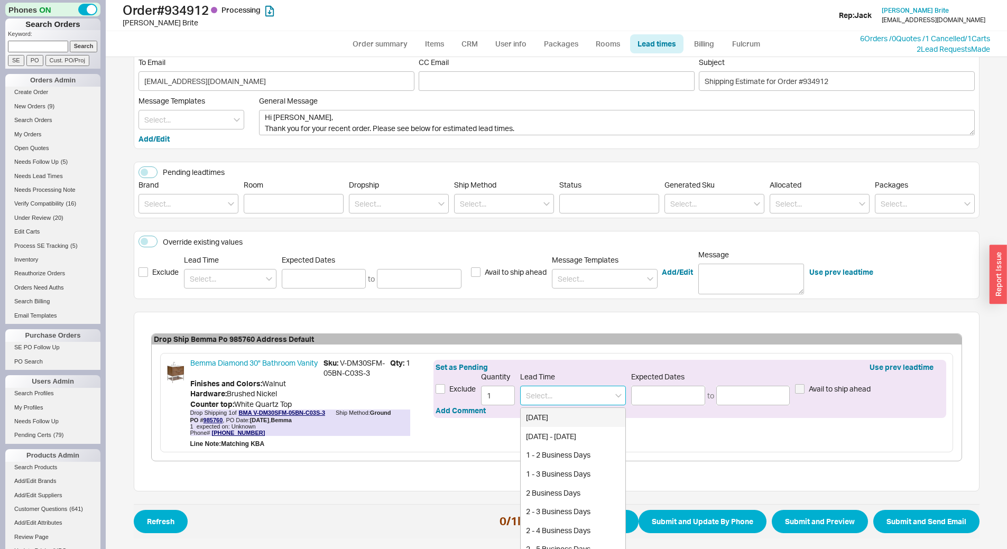
click at [578, 392] on input at bounding box center [573, 396] width 106 height 20
click at [585, 417] on div "End of December" at bounding box center [572, 417] width 105 height 19
type input "End of December"
type input "12/20/2025"
type input "12/31/2025"
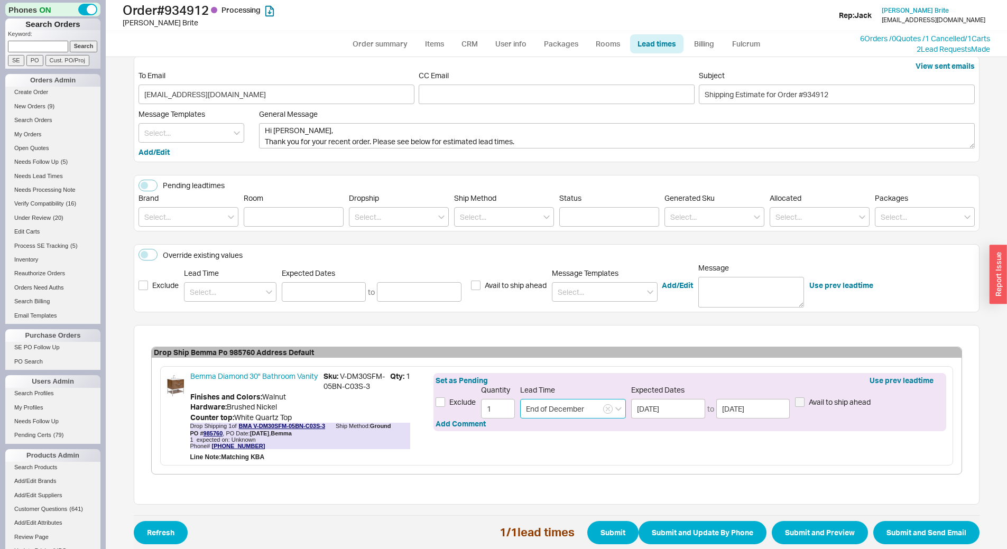
scroll to position [0, 0]
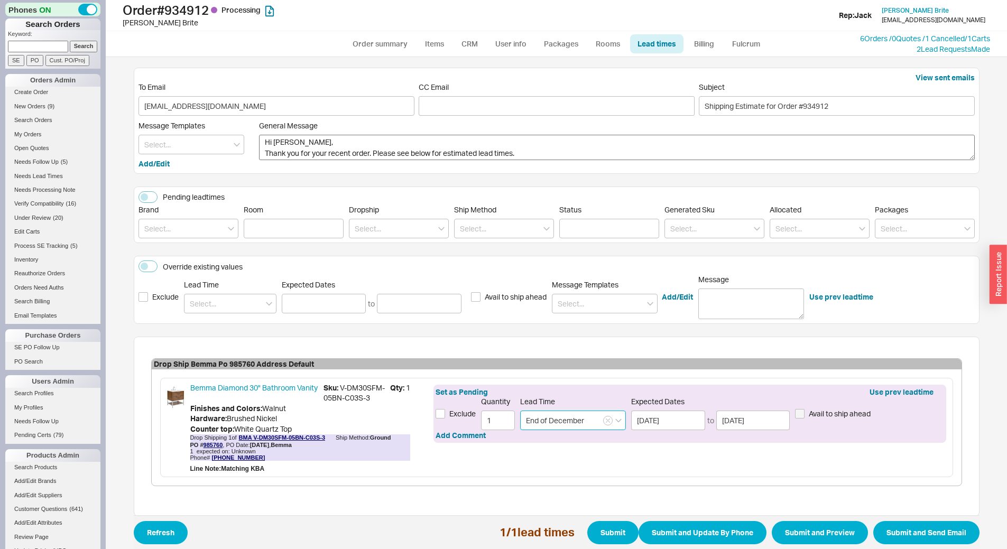
type input "End of December"
click at [518, 147] on textarea "Hi Jennifer, Thank you for your recent order. Please see below for estimated le…" at bounding box center [616, 147] width 715 height 25
click at [523, 150] on textarea "Hi Jennifer, Thank you for your recent order. Please see below for estimated le…" at bounding box center [616, 147] width 715 height 25
click at [696, 154] on textarea "Hi Jennifer, Thank you for your recent order. Please see below for estimated le…" at bounding box center [616, 147] width 715 height 25
click at [838, 151] on textarea "Hi Jennifer, Thank you for your recent order. Please see below for estimated le…" at bounding box center [616, 147] width 715 height 25
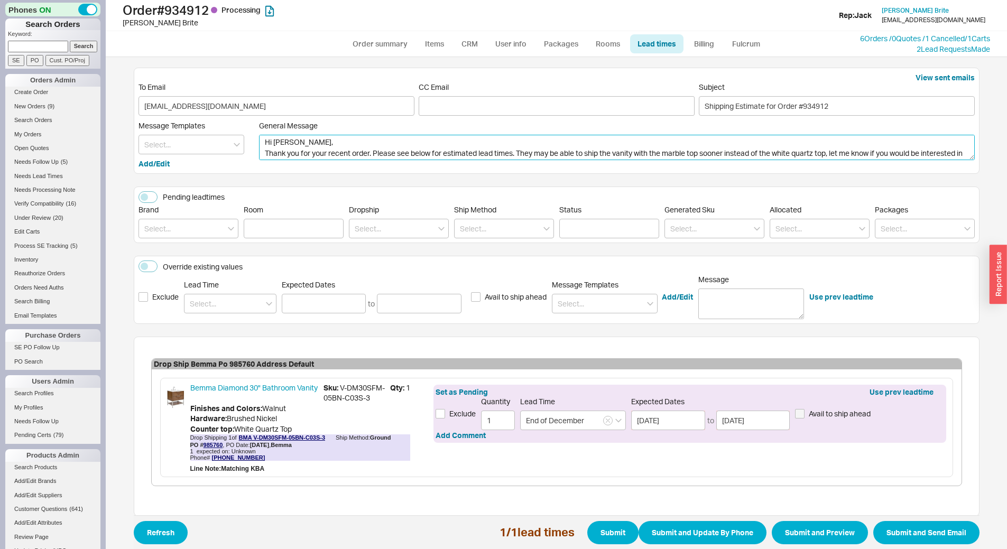
scroll to position [10, 0]
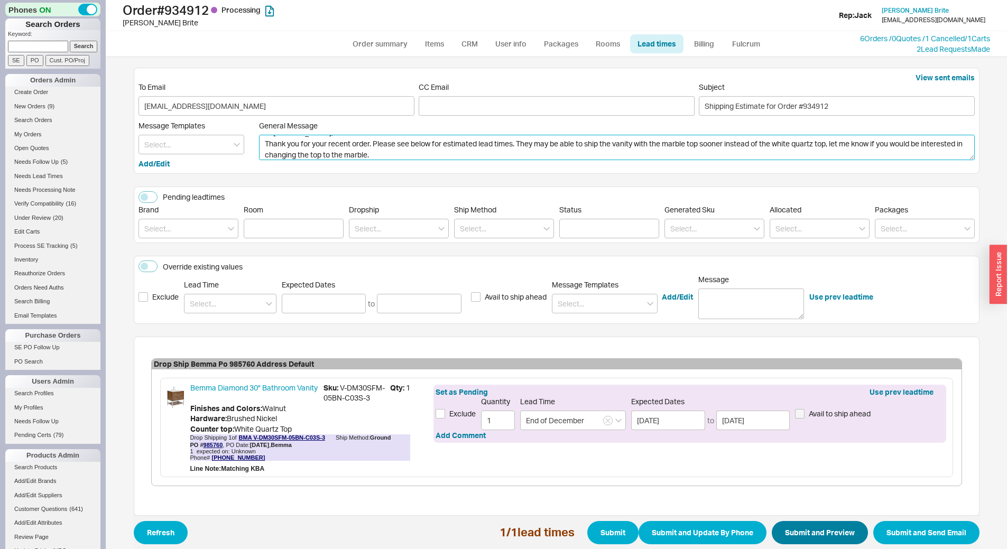
type textarea "Hi Jennifer, Thank you for your recent order. Please see below for estimated le…"
click at [804, 536] on button "Submit and Preview" at bounding box center [819, 532] width 96 height 23
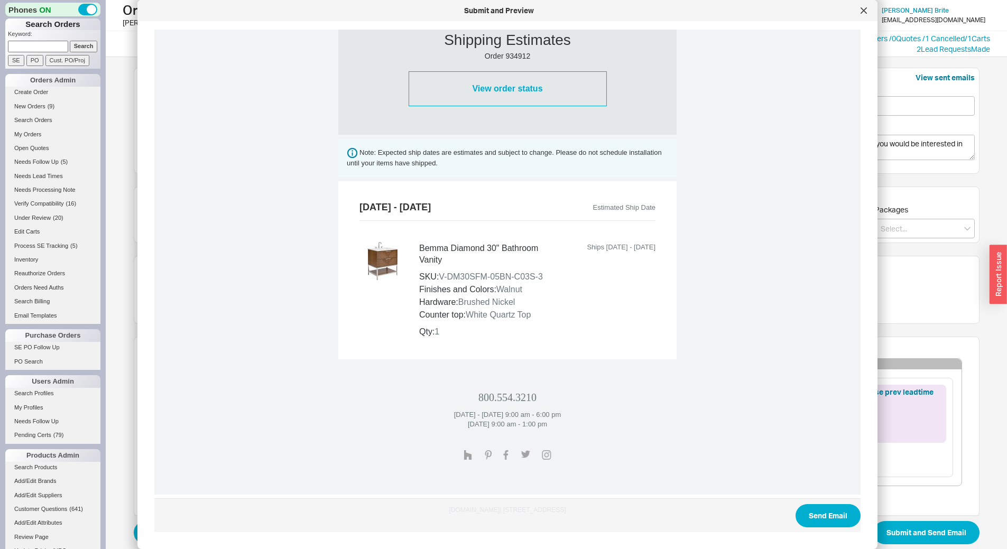
scroll to position [368, 0]
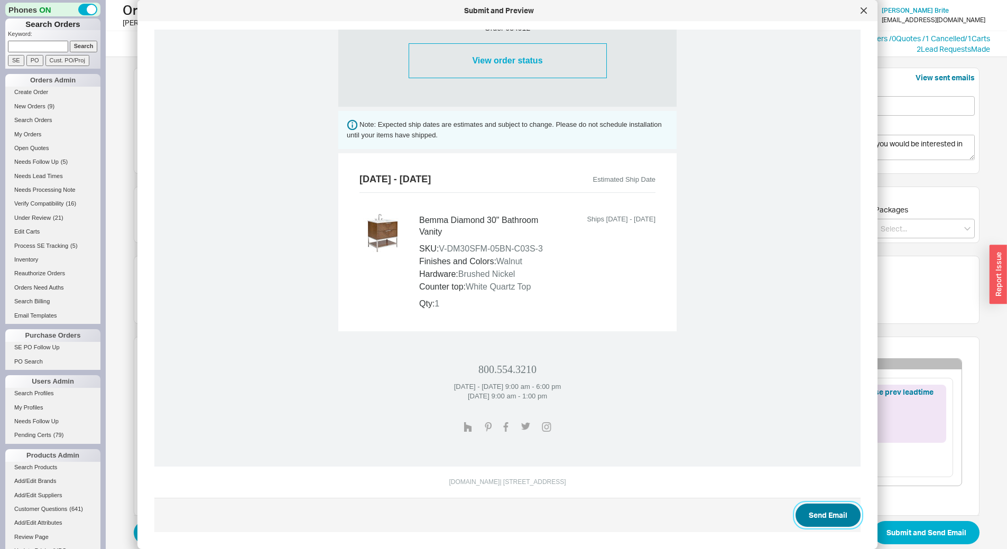
click at [843, 513] on button "Send Email" at bounding box center [827, 515] width 65 height 23
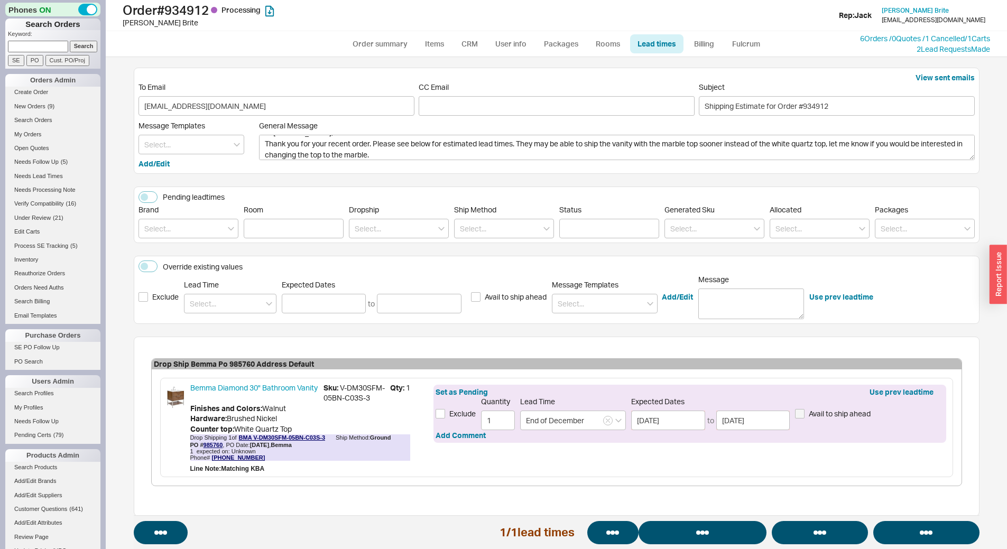
select select "*"
select select "LOW"
select select "3"
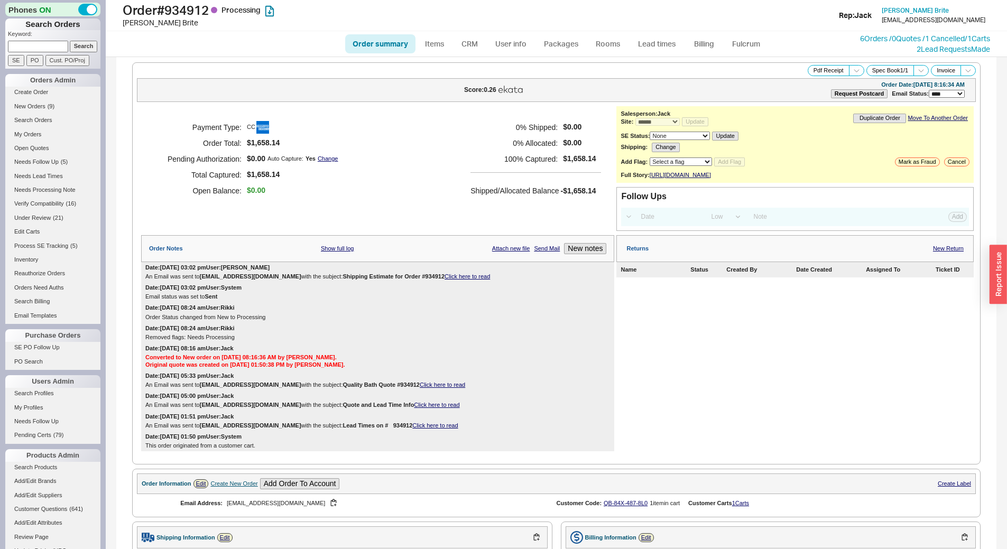
select select "*"
click at [34, 49] on input at bounding box center [38, 46] width 60 height 11
paste input "985523"
type input "985523"
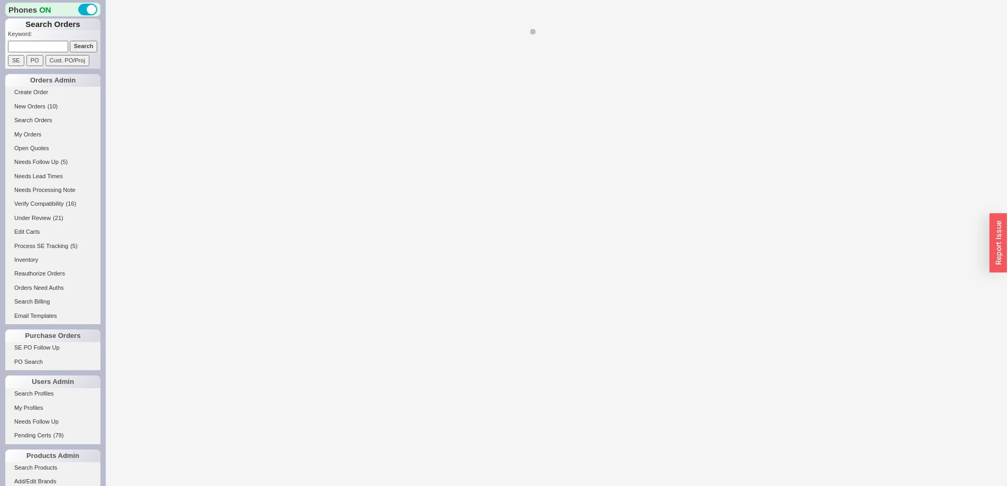
select select "LOW"
select select "3"
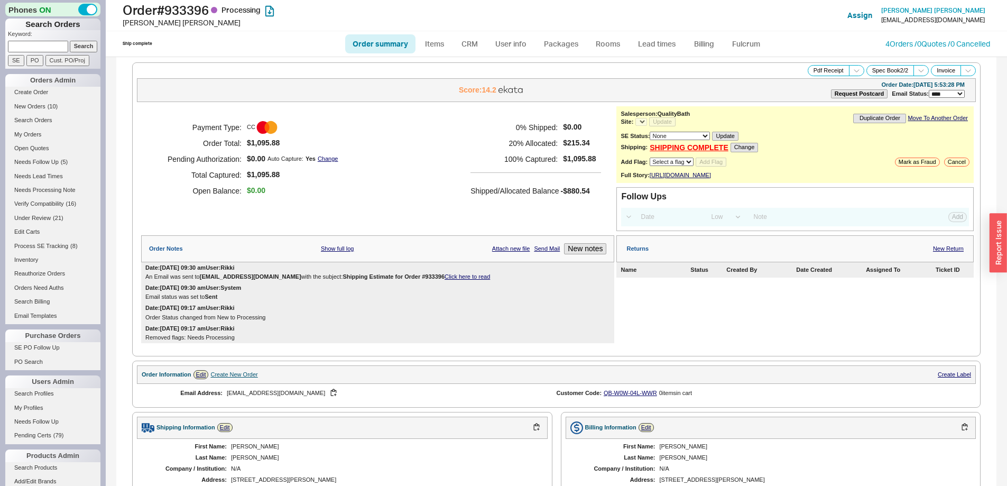
select select "*"
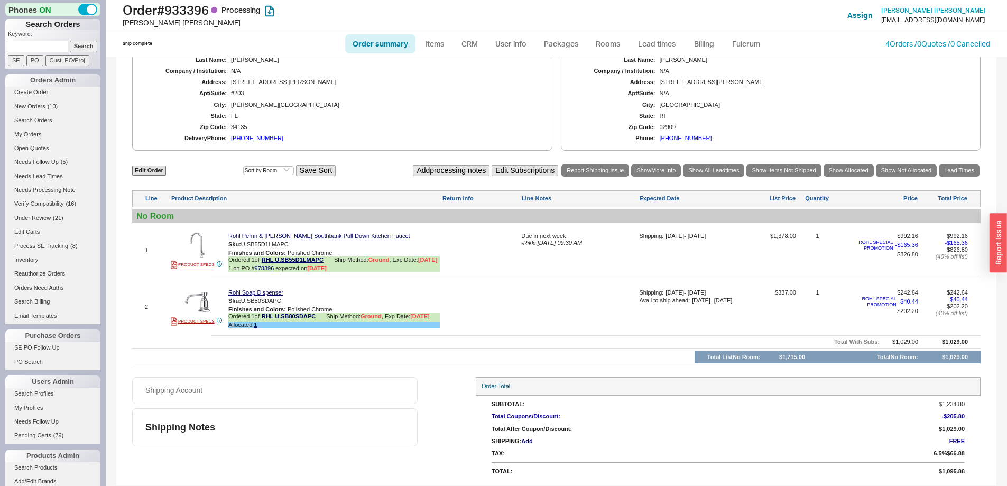
scroll to position [411, 0]
click at [292, 300] on button "button" at bounding box center [289, 301] width 13 height 10
click at [256, 290] on link "Rohl Soap Dispenser" at bounding box center [255, 292] width 55 height 7
